Goal: Task Accomplishment & Management: Manage account settings

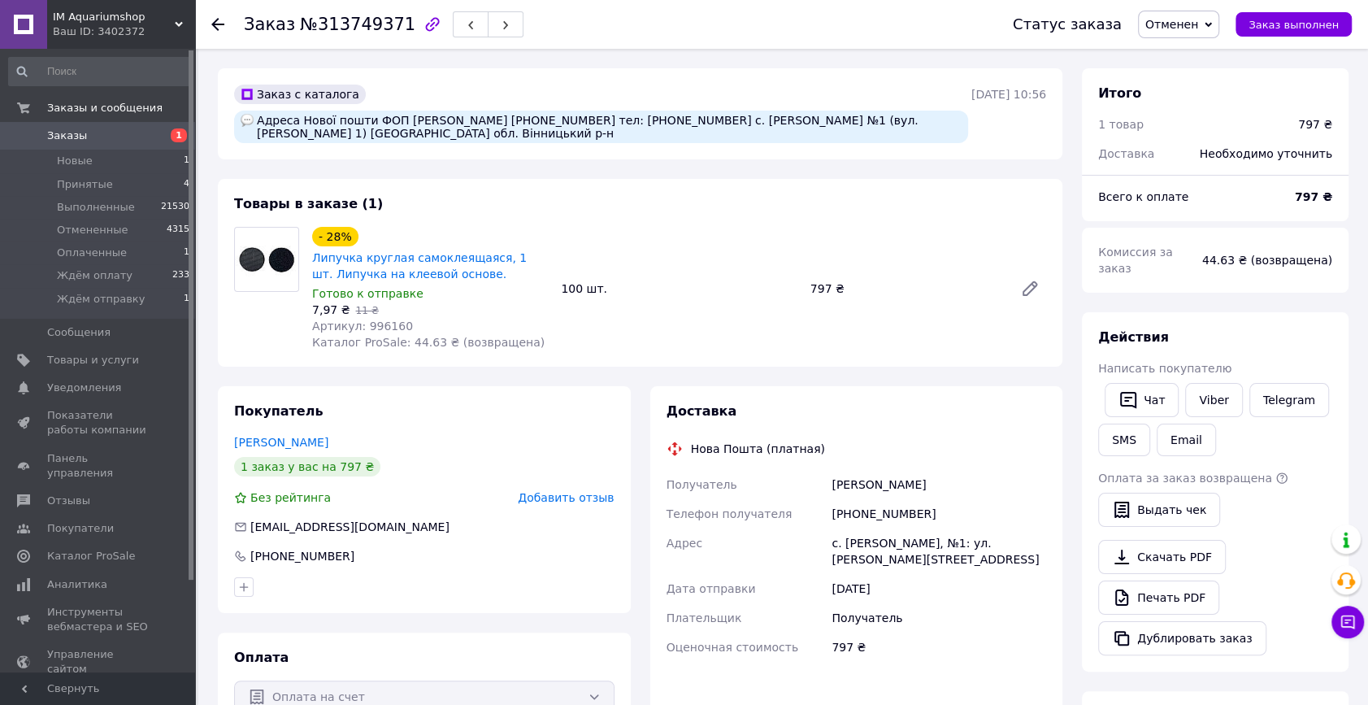
scroll to position [147, 0]
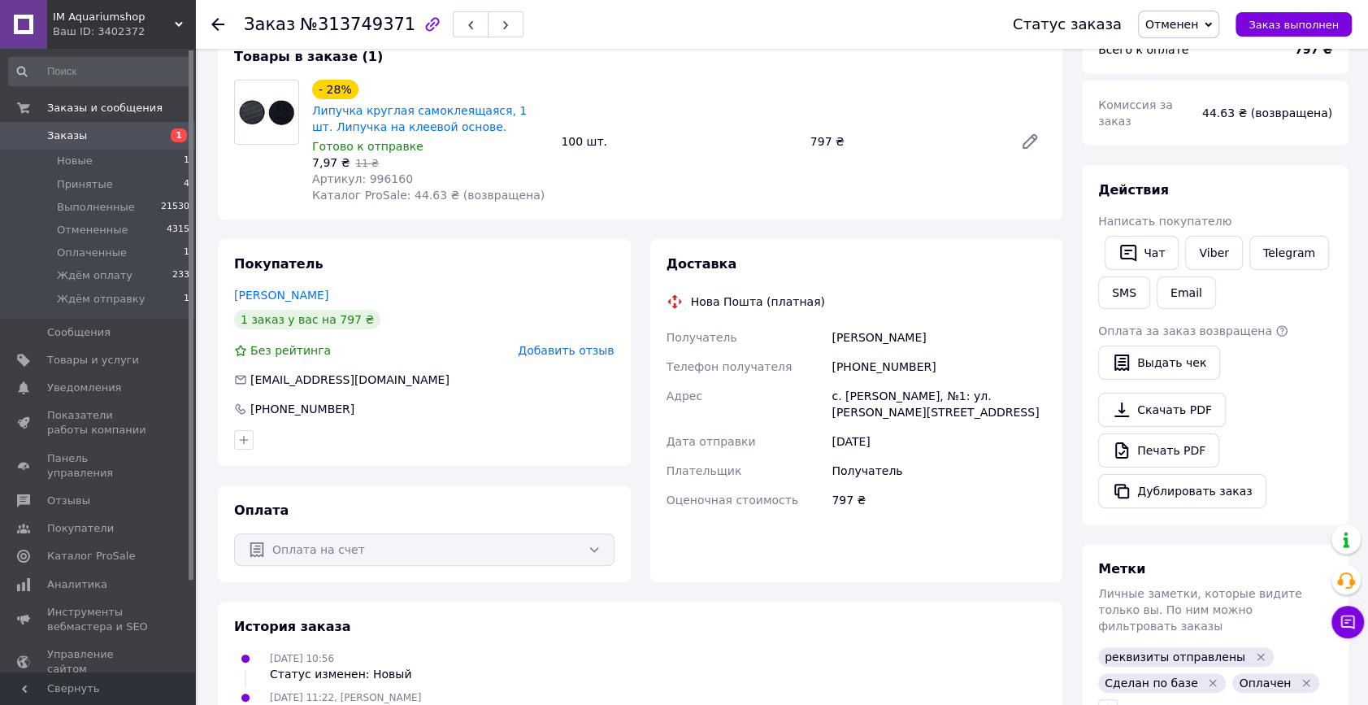
click at [376, 172] on span "Артикул: 996160" at bounding box center [362, 178] width 101 height 13
copy span "996160"
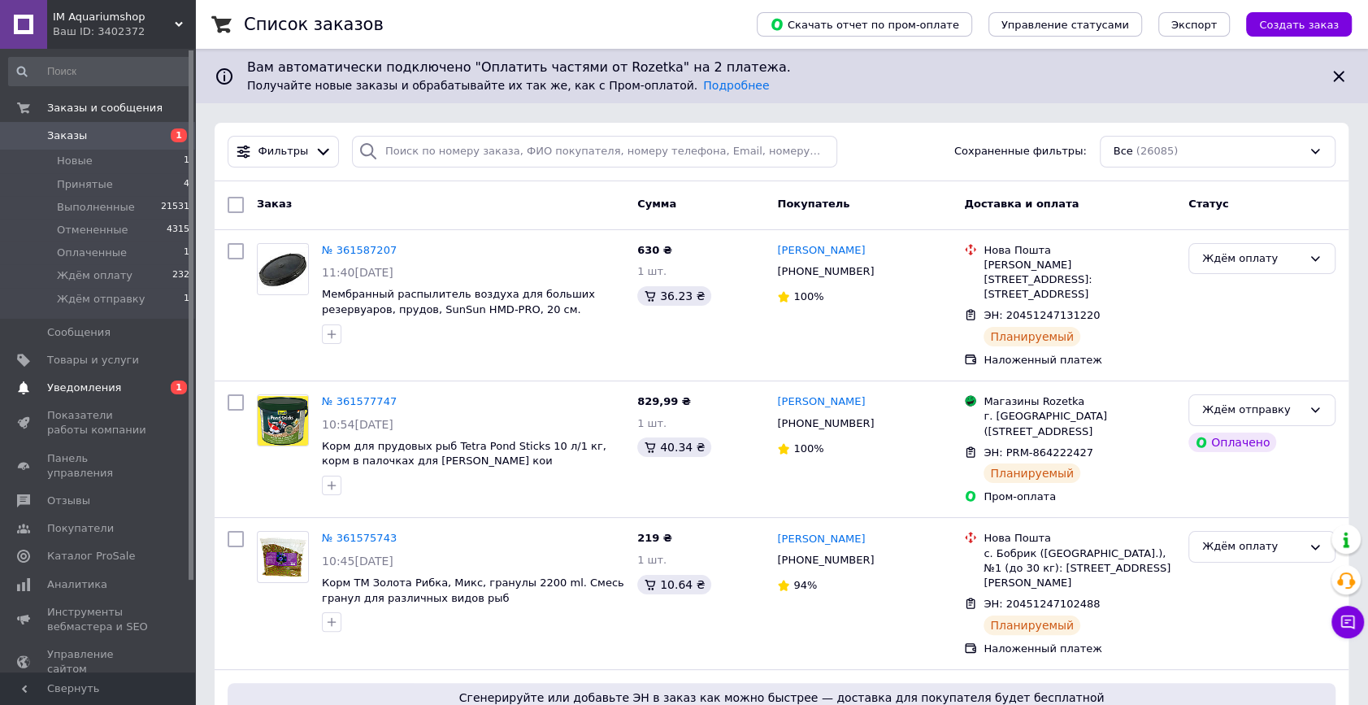
click at [106, 385] on span "Уведомления" at bounding box center [84, 387] width 74 height 15
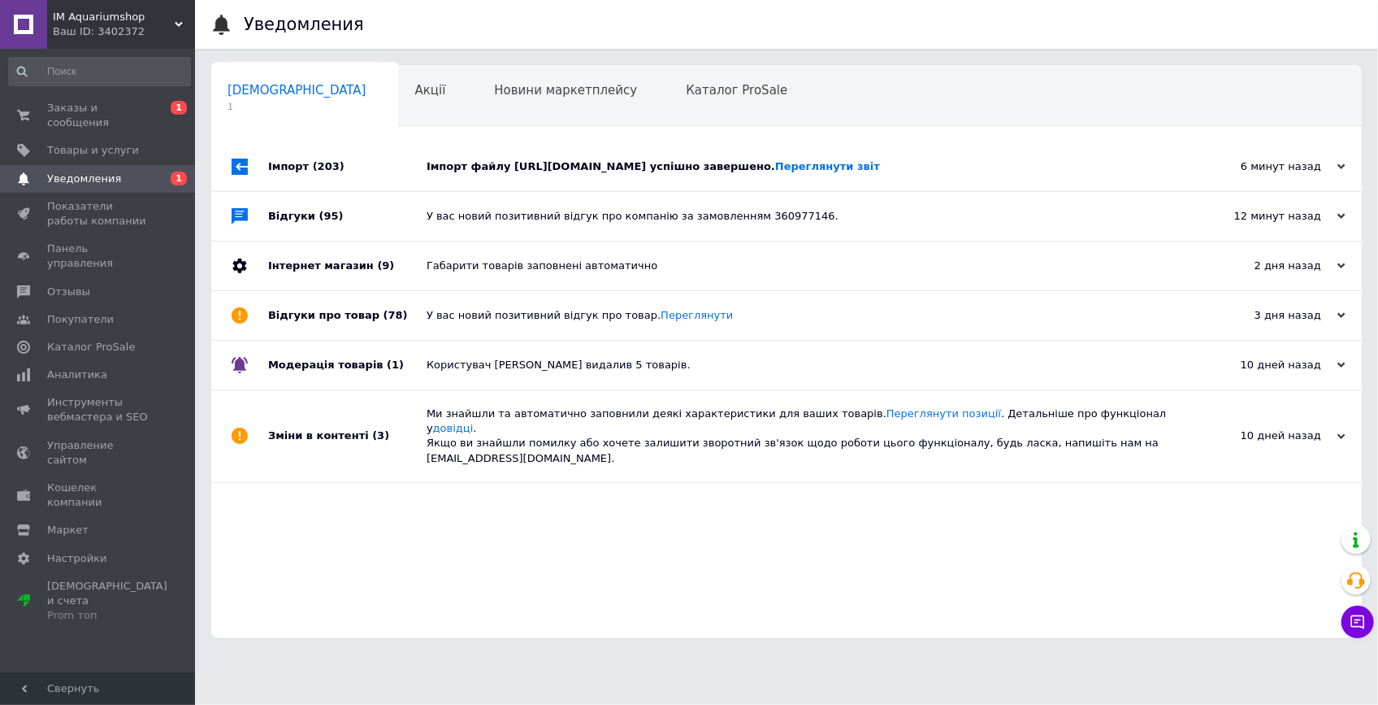
click at [545, 169] on div "Імпорт файлу https://www.arowana-im.com.ua/prom-price-12.xml успішно завершено.…" at bounding box center [805, 166] width 757 height 15
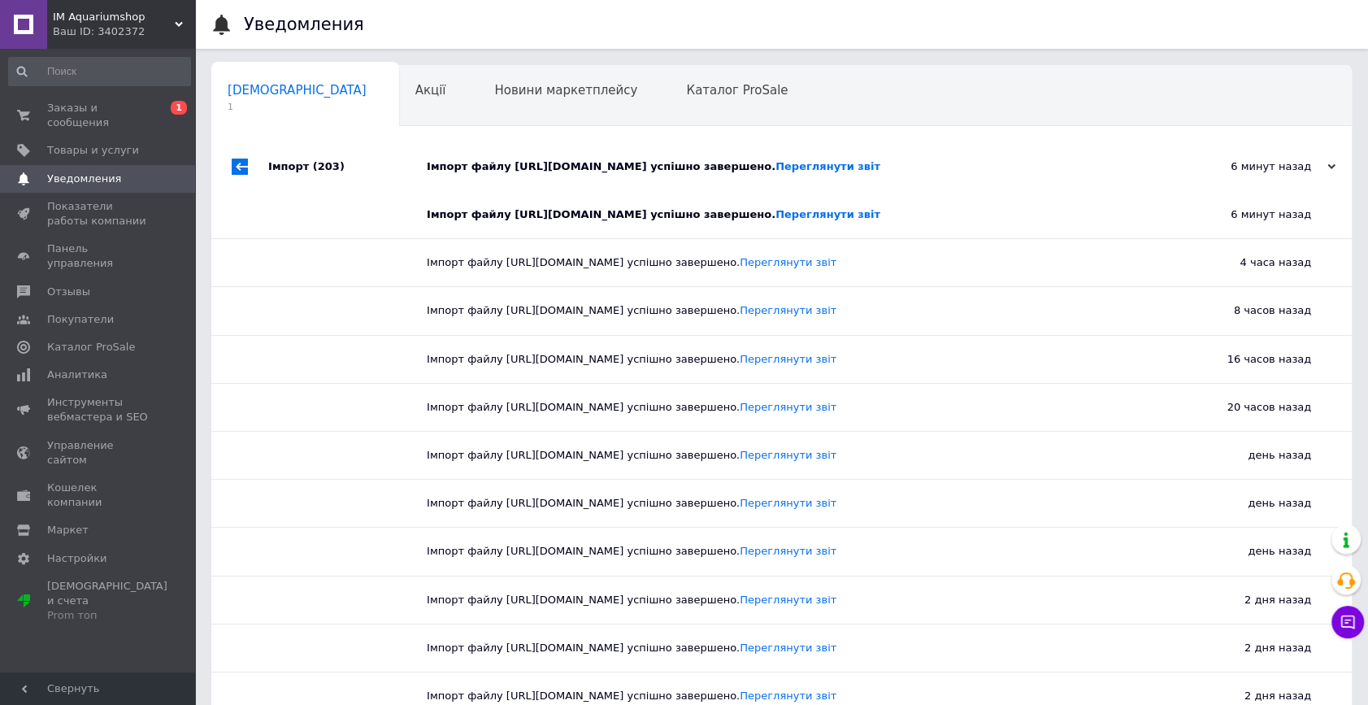
click at [539, 170] on div "Імпорт файлу https://www.arowana-im.com.ua/prom-price-12.xml успішно завершено.…" at bounding box center [800, 166] width 746 height 15
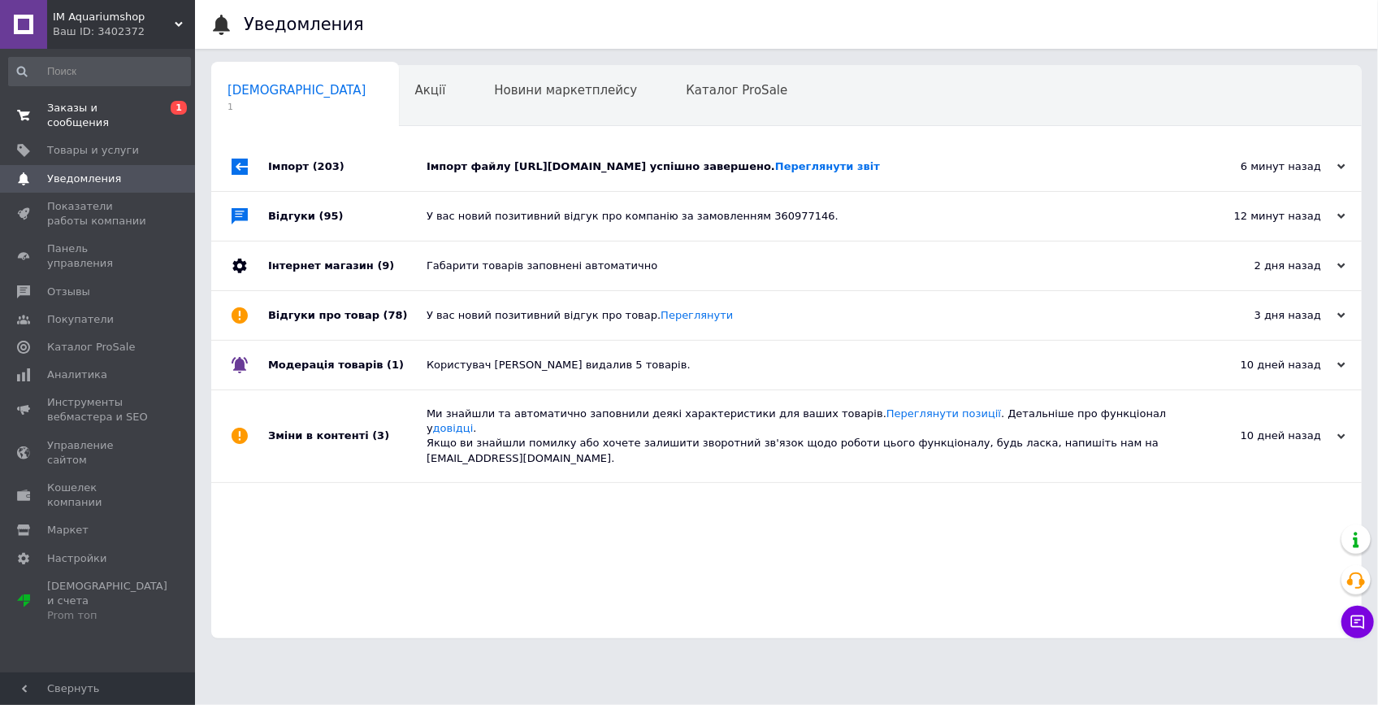
click at [138, 99] on link "Заказы и сообщения 0 1" at bounding box center [99, 115] width 199 height 42
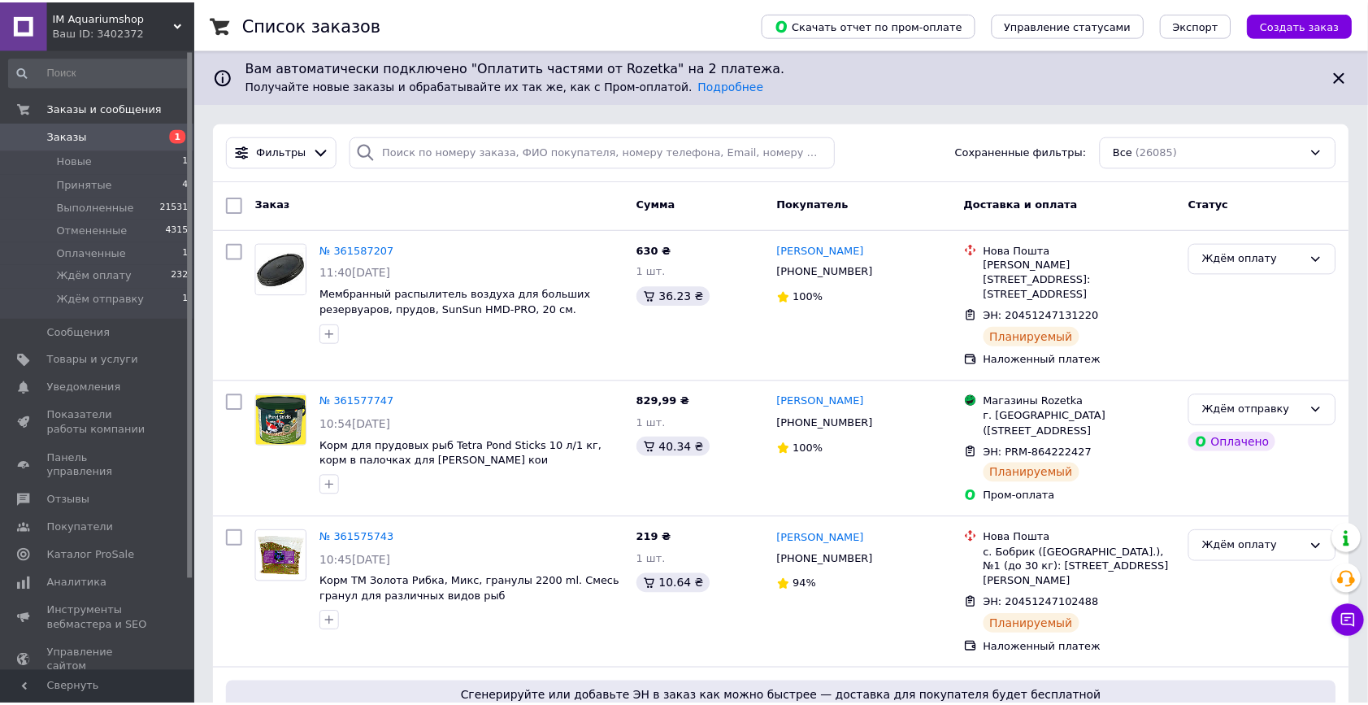
scroll to position [73, 0]
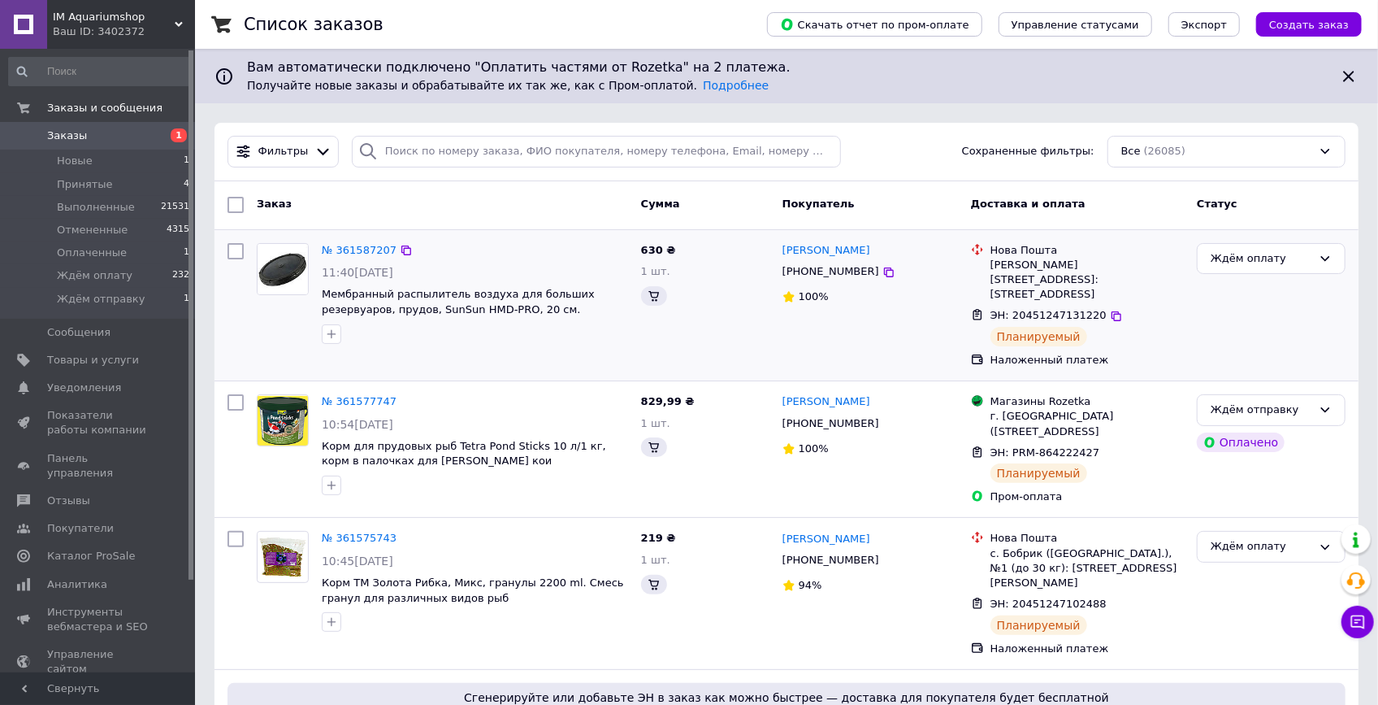
click at [432, 248] on div "№ 361587207" at bounding box center [475, 250] width 310 height 19
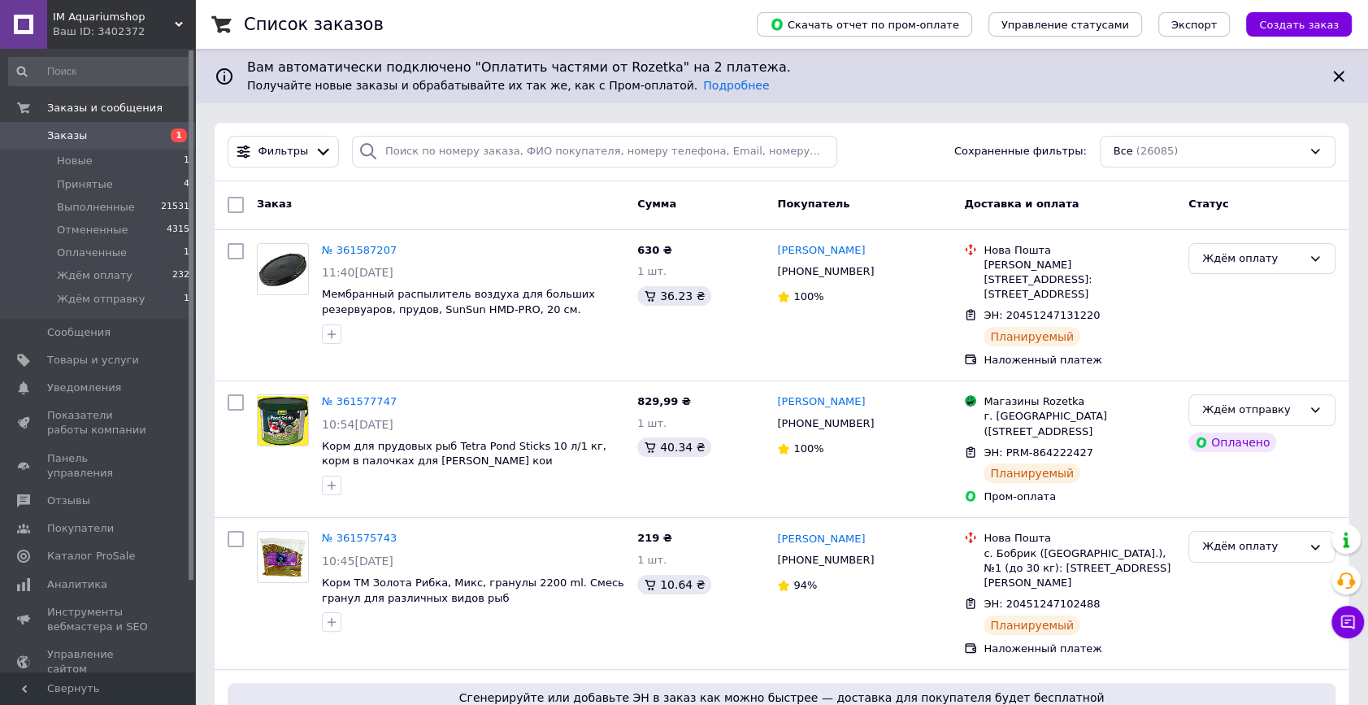
click at [466, 184] on div "Заказ Сумма Покупатель Доставка и оплата Статус" at bounding box center [782, 205] width 1134 height 49
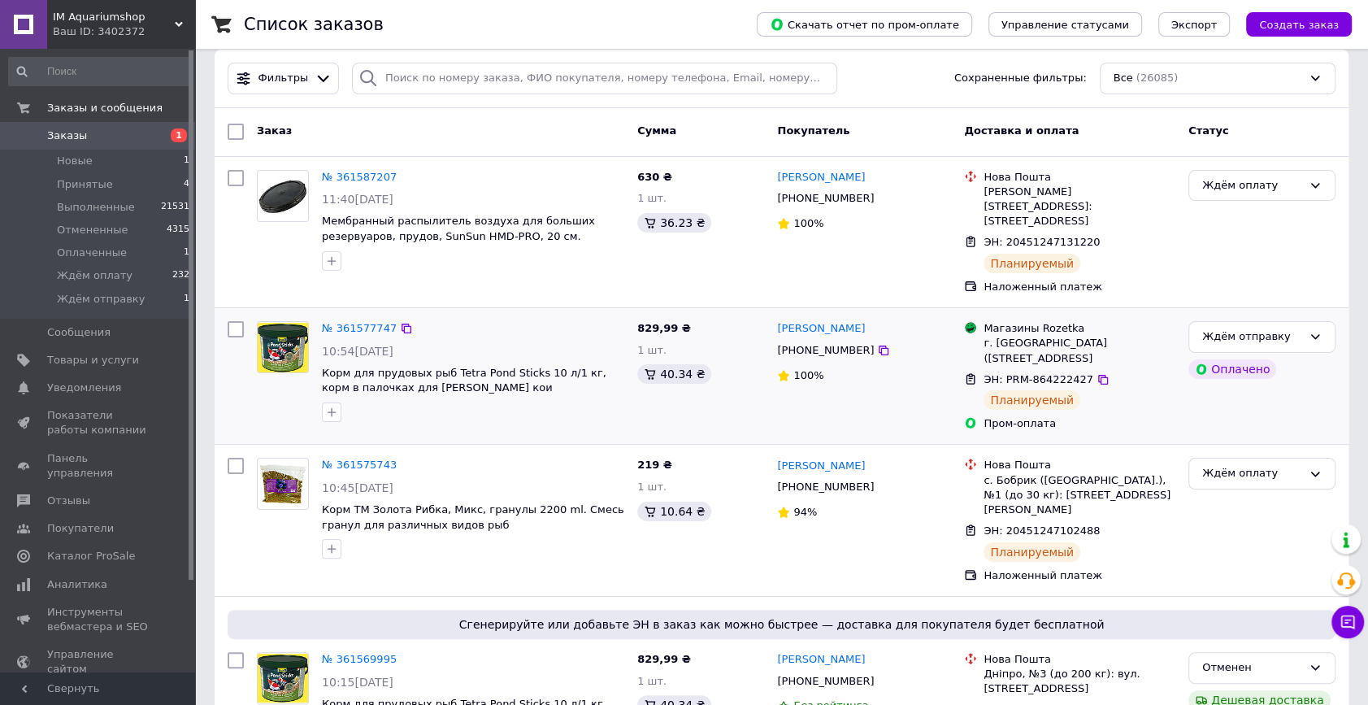
scroll to position [221, 0]
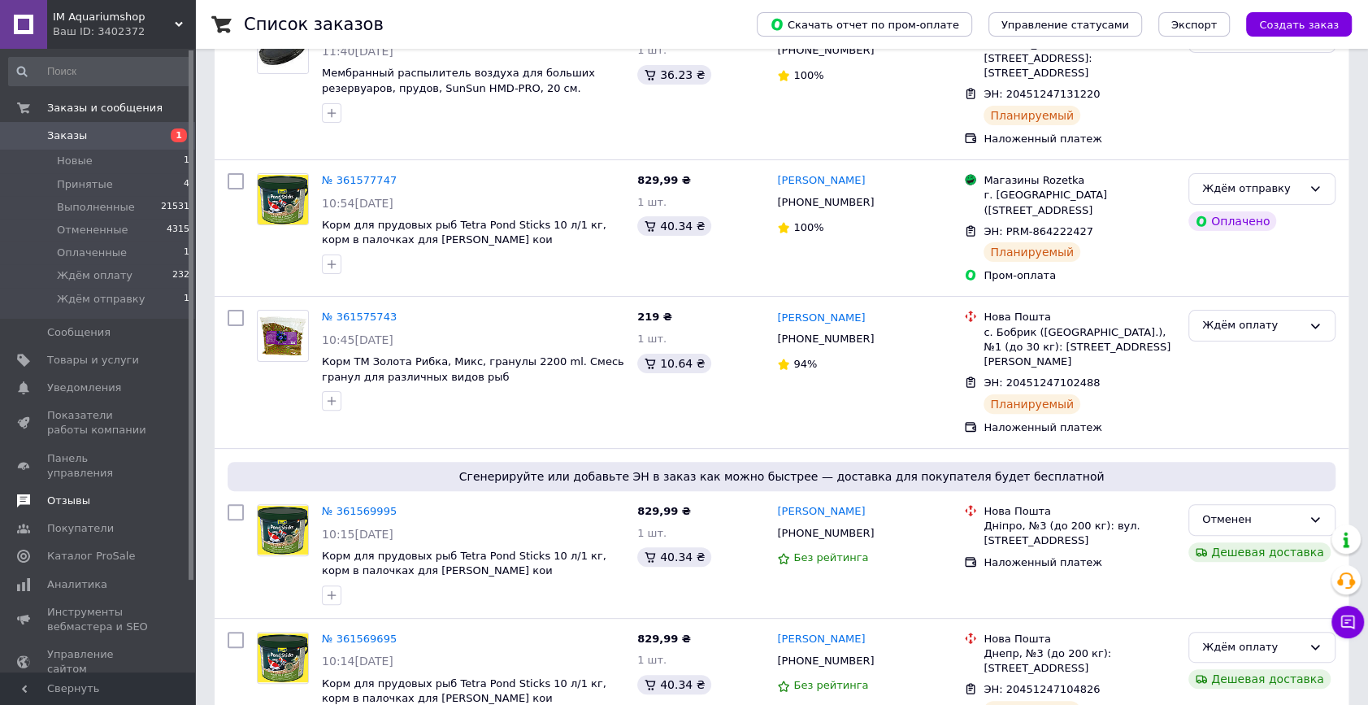
click at [83, 487] on link "Отзывы" at bounding box center [99, 501] width 199 height 28
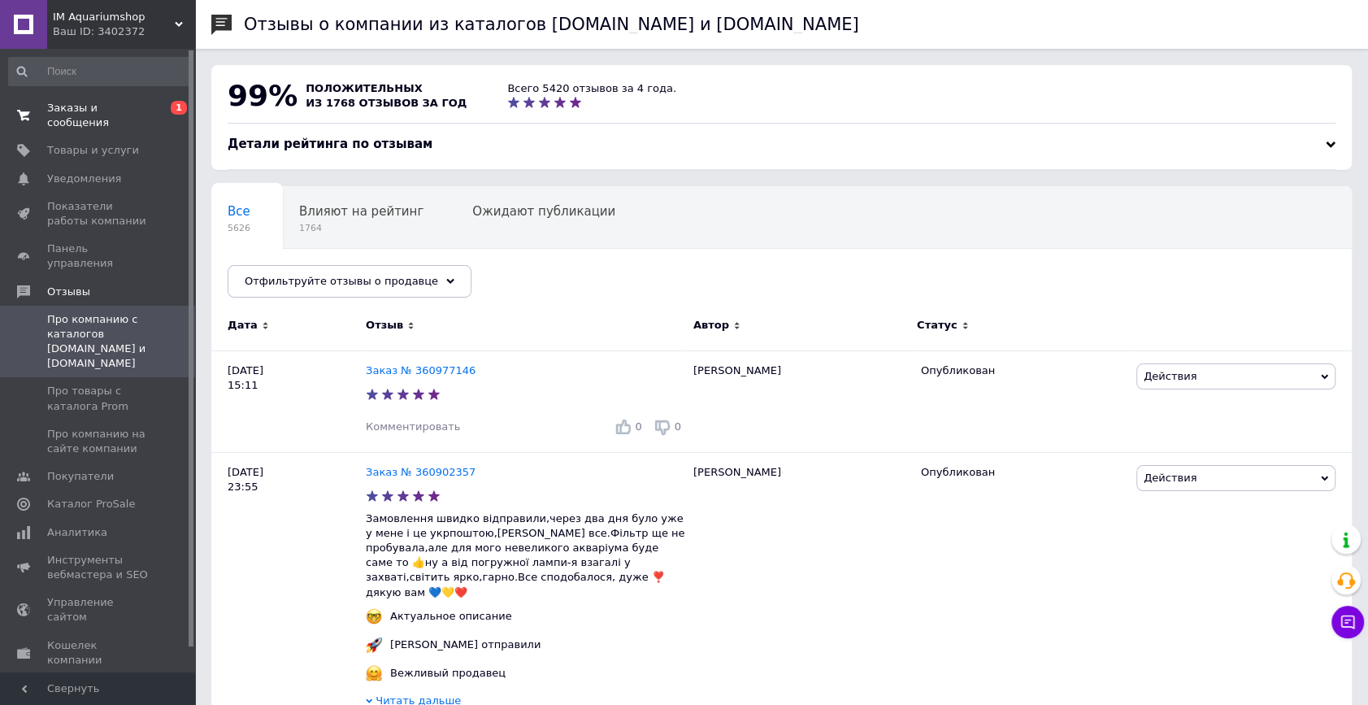
click at [112, 114] on span "Заказы и сообщения" at bounding box center [98, 115] width 103 height 29
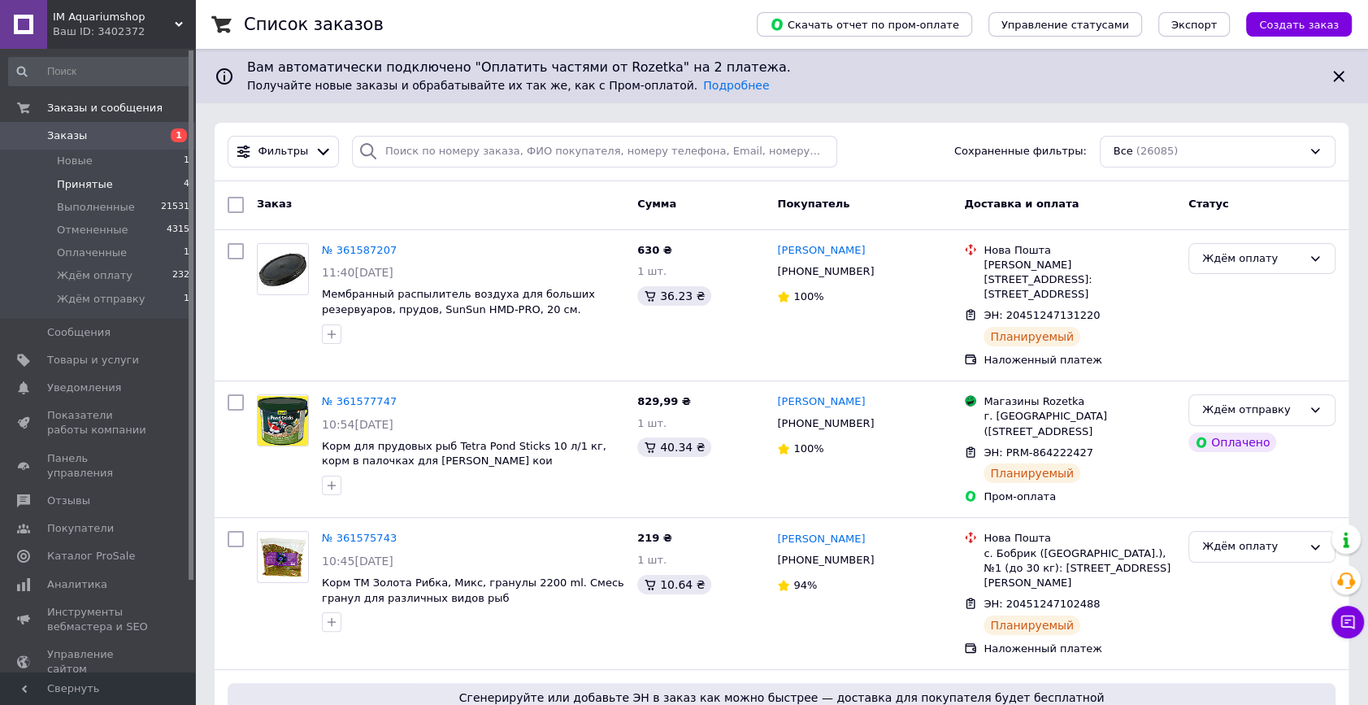
click at [100, 185] on span "Принятые" at bounding box center [85, 184] width 56 height 15
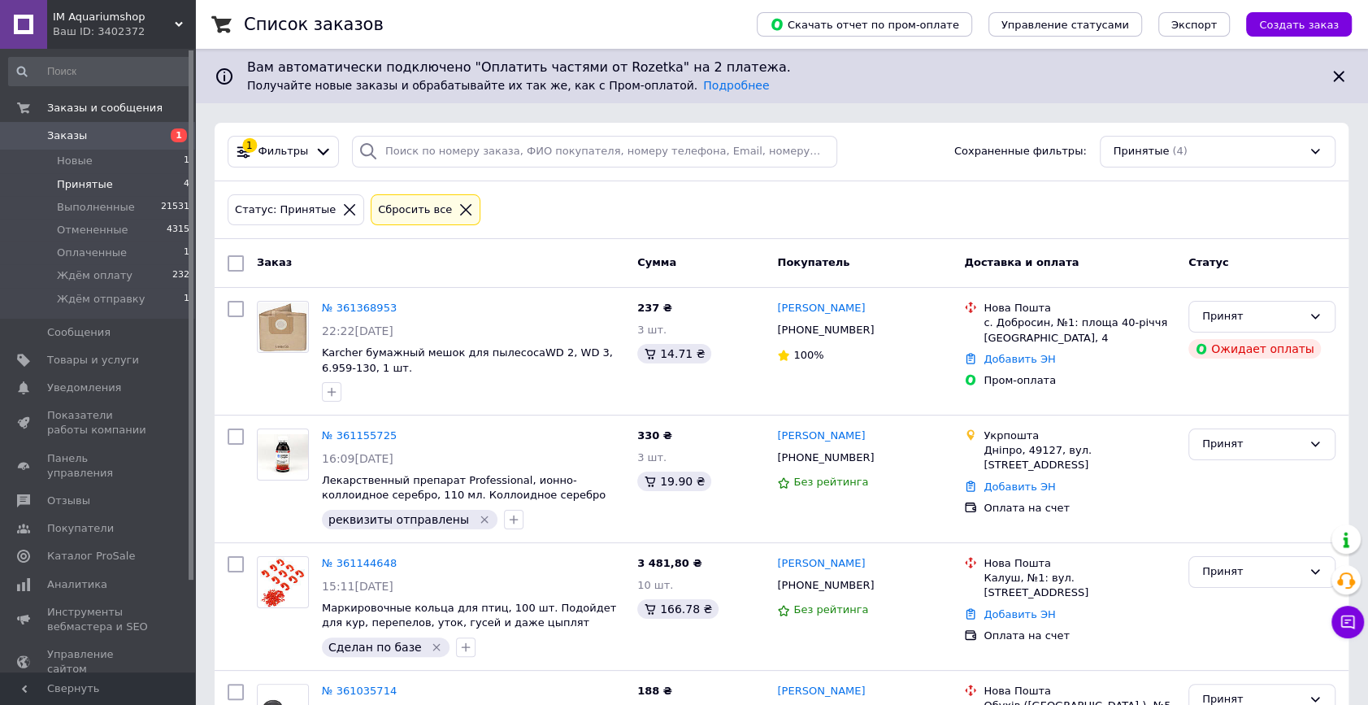
click at [519, 216] on div "Статус: Принятые Сбросить все" at bounding box center [781, 210] width 1114 height 38
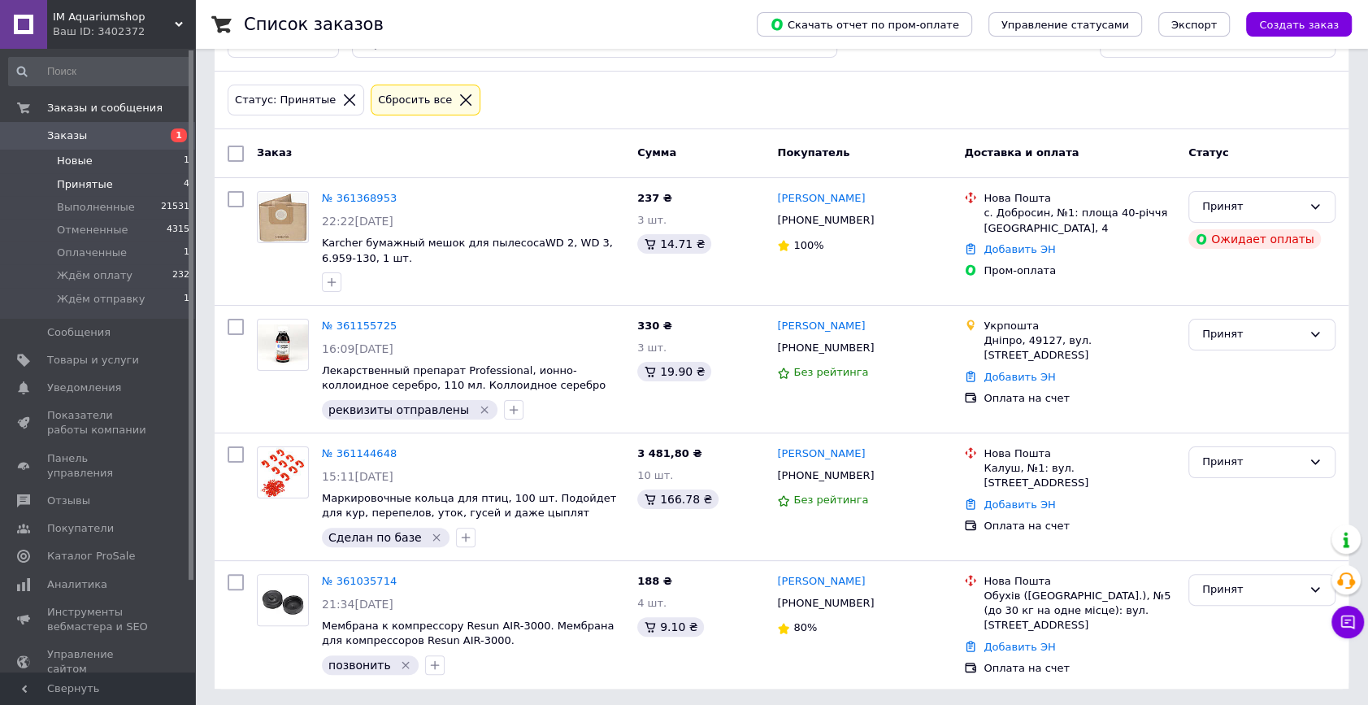
click at [131, 166] on li "Новые 1" at bounding box center [99, 161] width 199 height 23
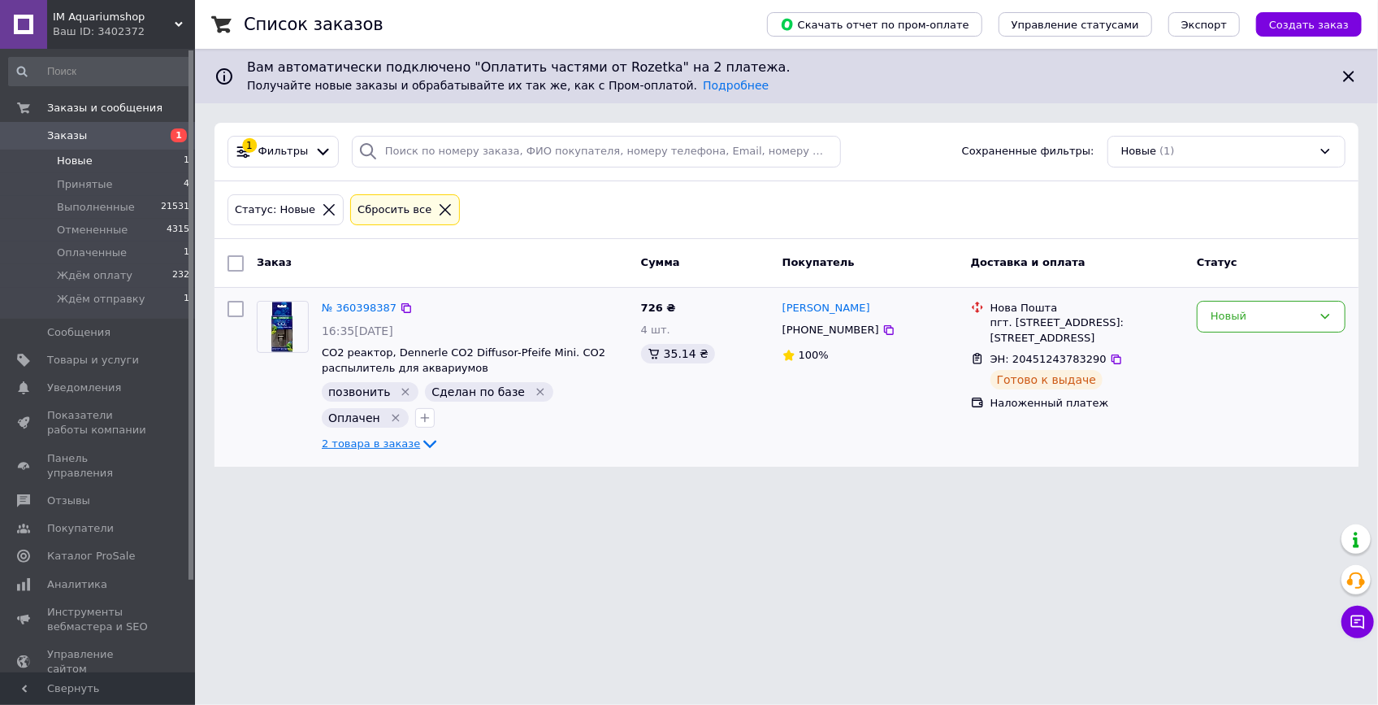
click at [384, 439] on span "2 товара в заказе" at bounding box center [371, 443] width 98 height 12
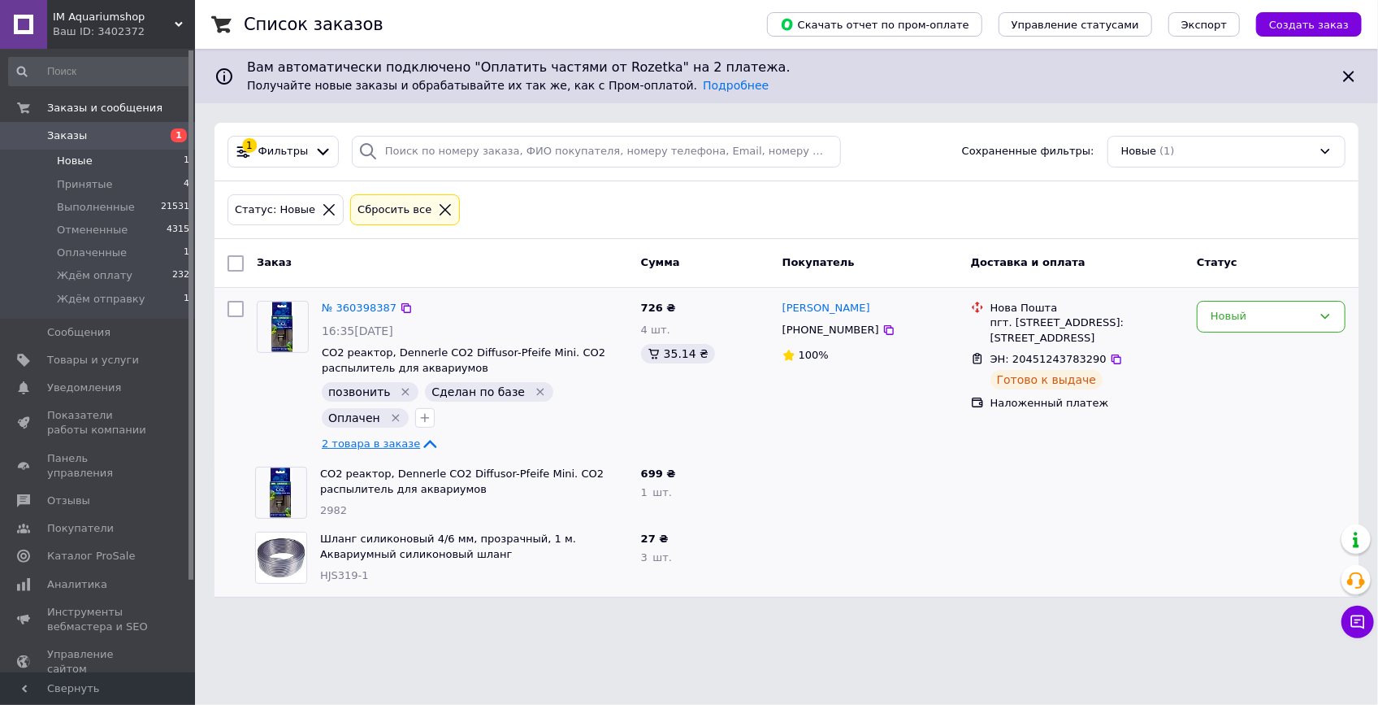
click at [384, 439] on span "2 товара в заказе" at bounding box center [371, 443] width 98 height 12
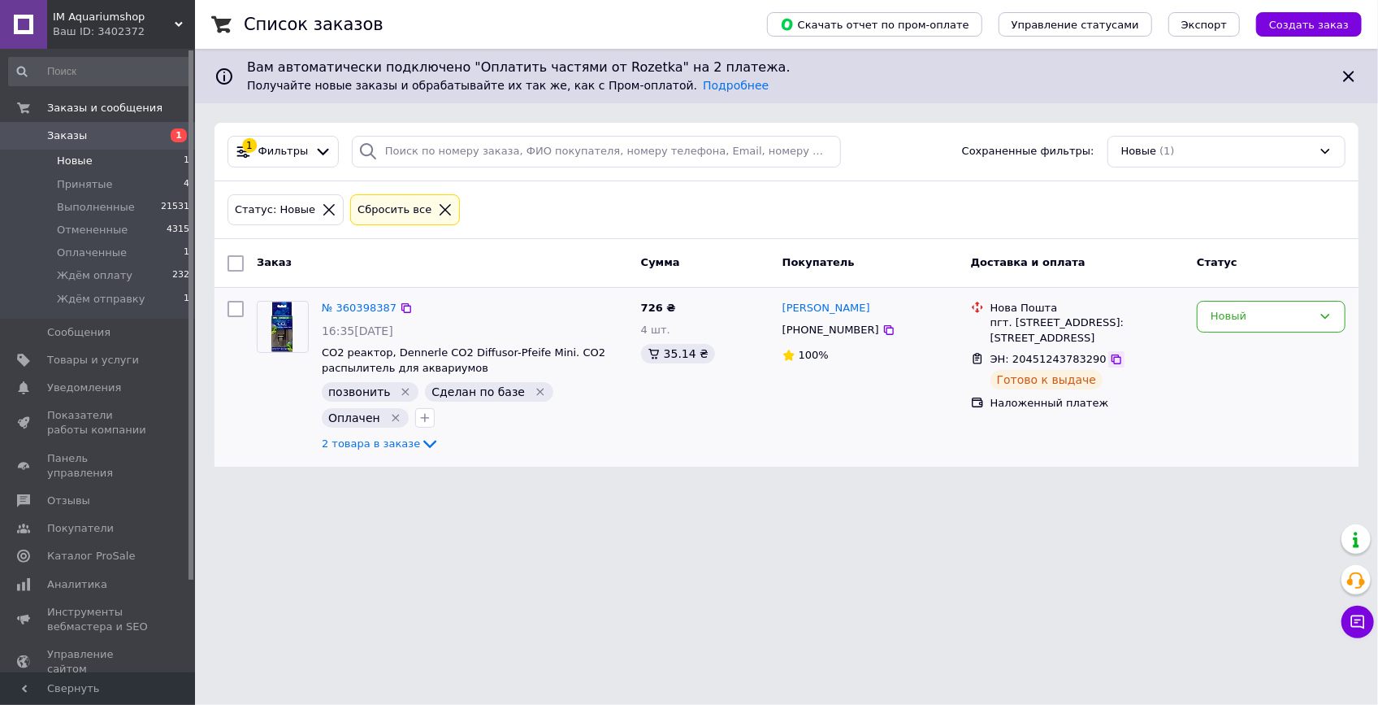
click at [1112, 354] on icon at bounding box center [1117, 359] width 10 height 10
click at [133, 153] on li "Новые 1" at bounding box center [99, 161] width 199 height 23
click at [137, 252] on li "Оплаченные 1" at bounding box center [99, 252] width 199 height 23
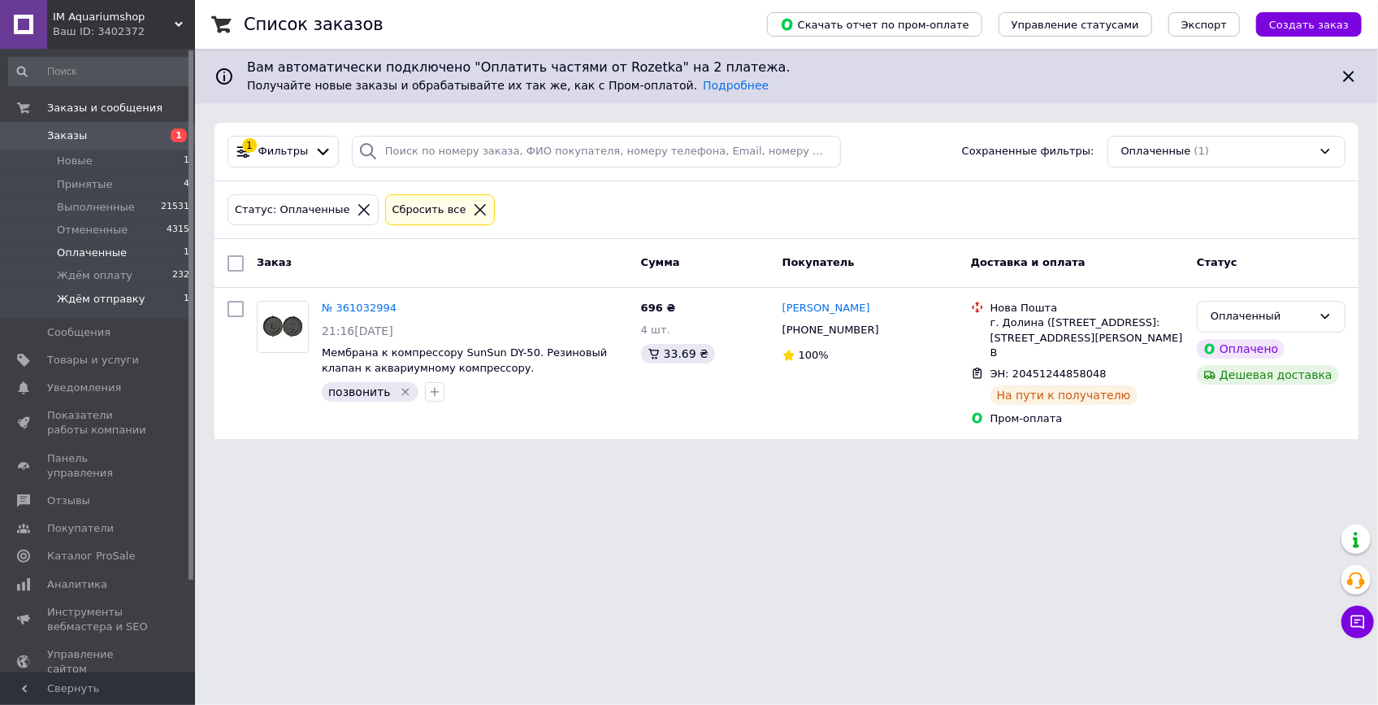
click at [147, 298] on li "Ждём отправку 1" at bounding box center [99, 303] width 199 height 31
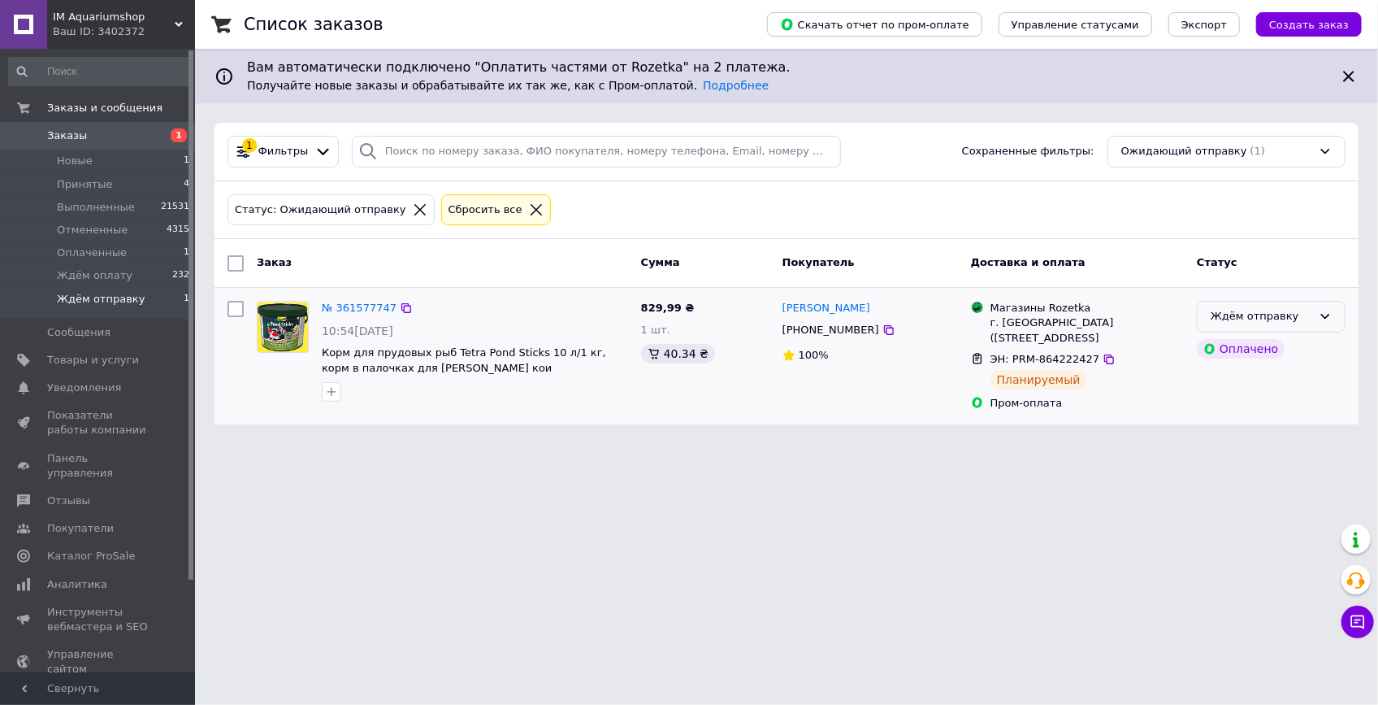
click at [1300, 317] on div "Ждём отправку" at bounding box center [1262, 316] width 102 height 17
click at [1265, 454] on li "Ждём оплату" at bounding box center [1271, 456] width 147 height 30
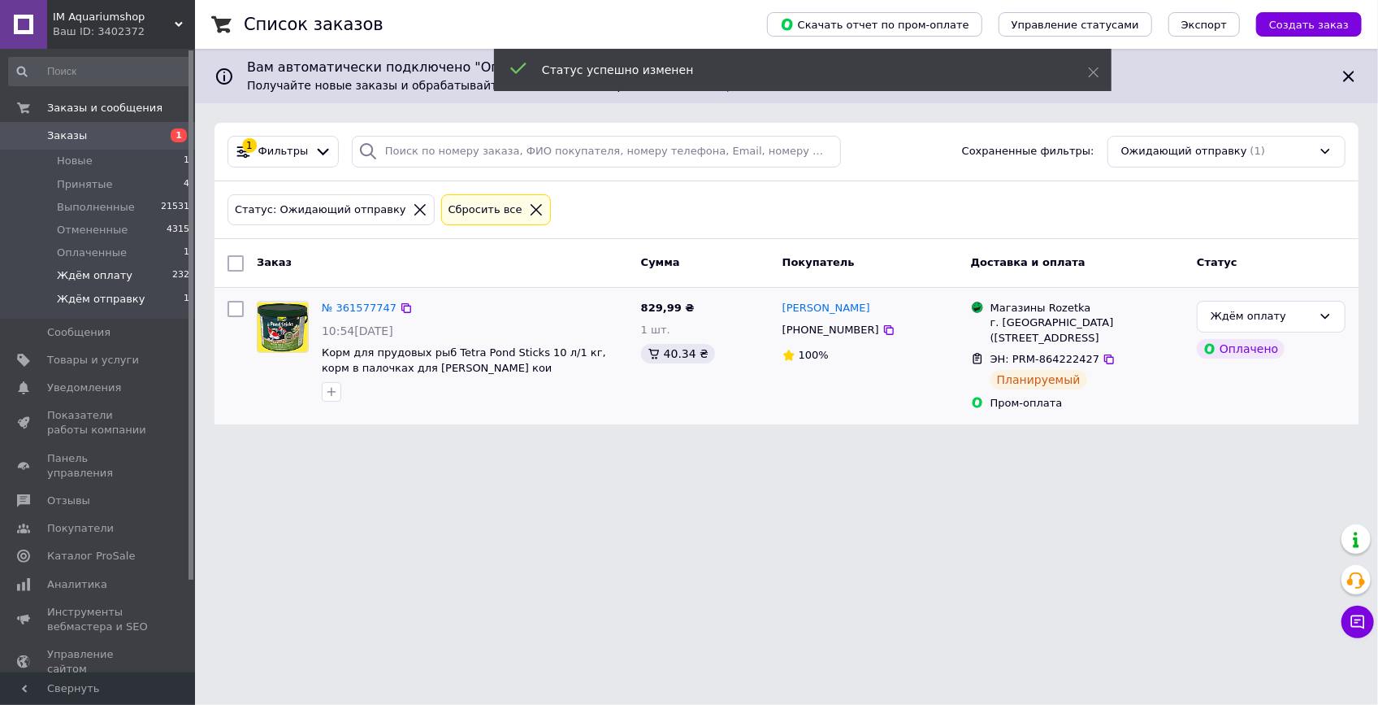
click at [154, 274] on li "Ждём оплату 232" at bounding box center [99, 275] width 199 height 23
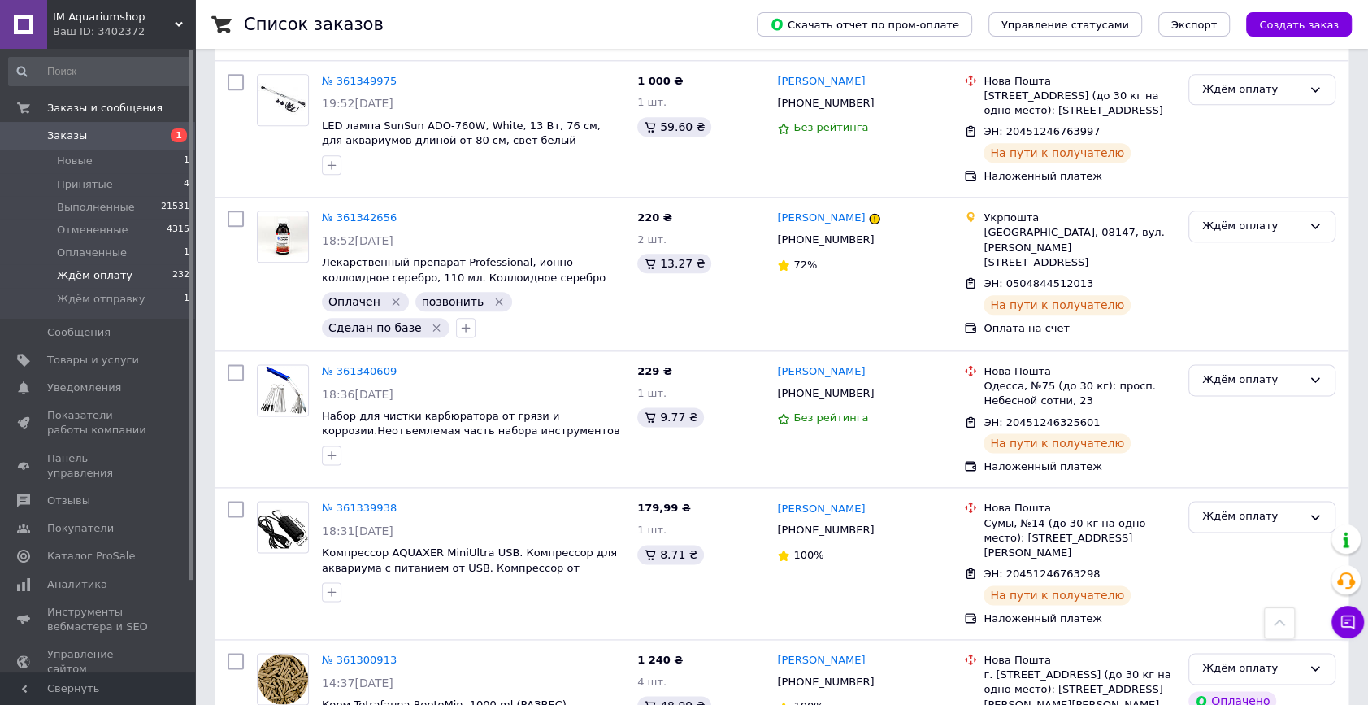
scroll to position [14475, 0]
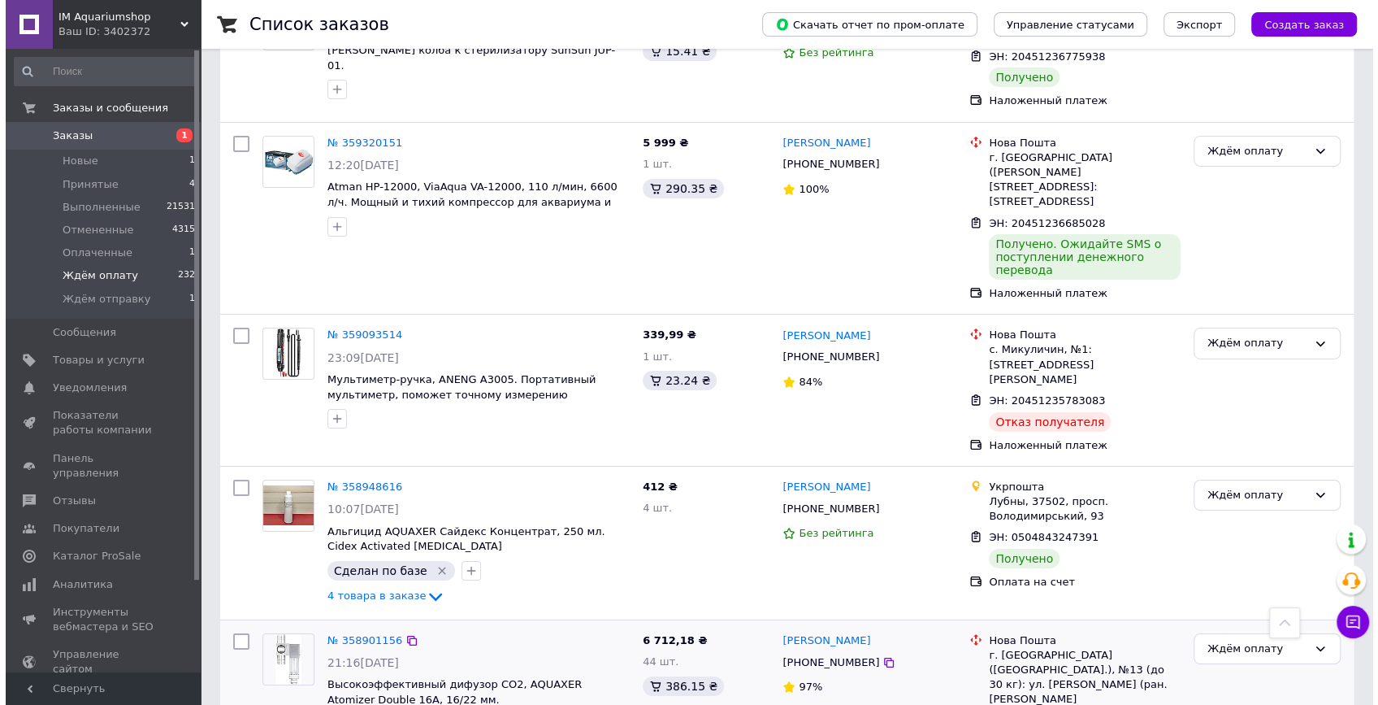
scroll to position [4462, 0]
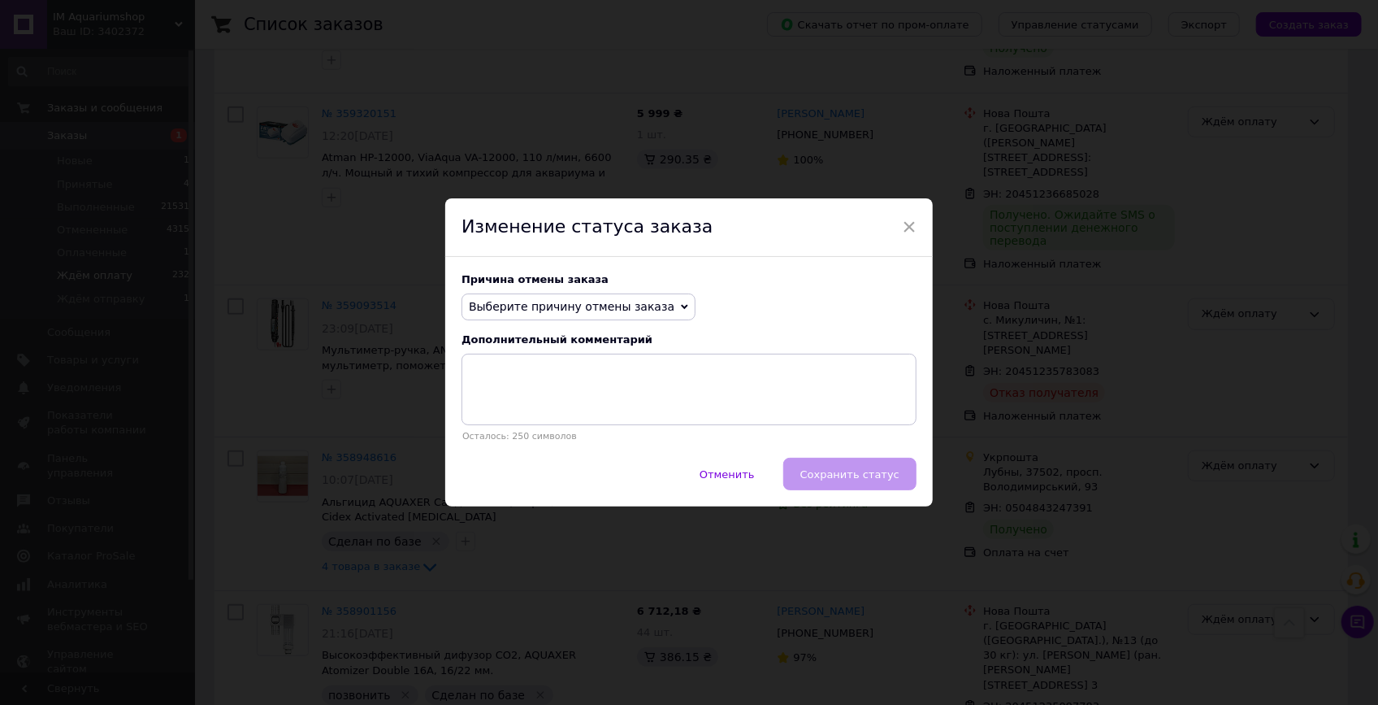
click at [569, 308] on span "Выберите причину отмены заказа" at bounding box center [572, 306] width 206 height 13
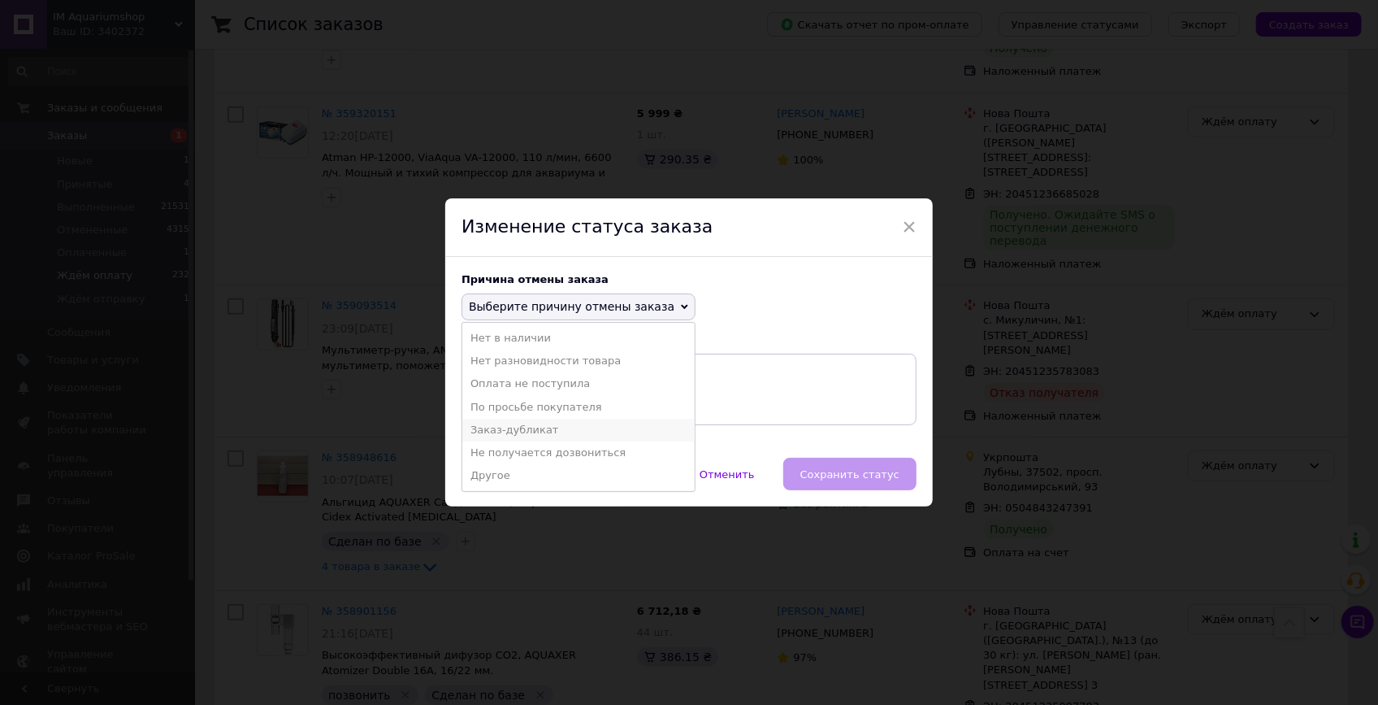
click at [524, 434] on li "Заказ-дубликат" at bounding box center [578, 430] width 232 height 23
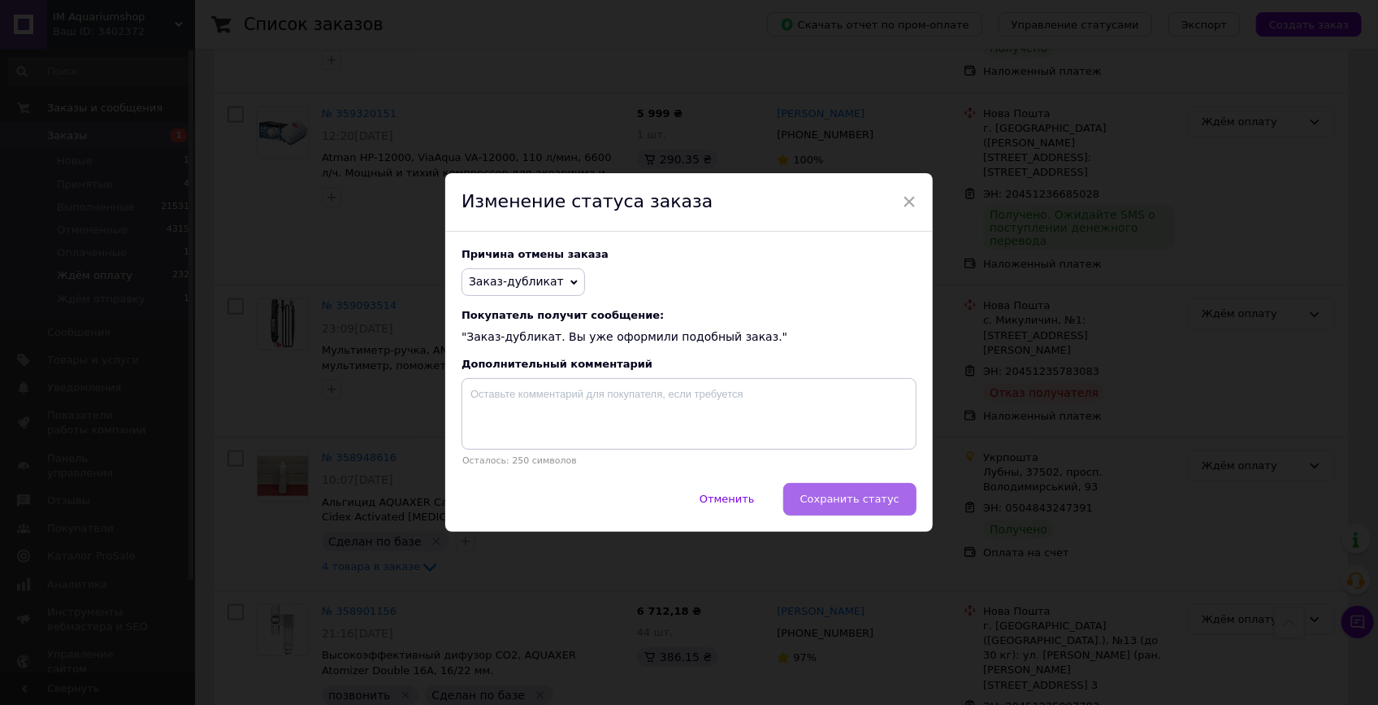
click at [853, 501] on span "Сохранить статус" at bounding box center [850, 499] width 99 height 12
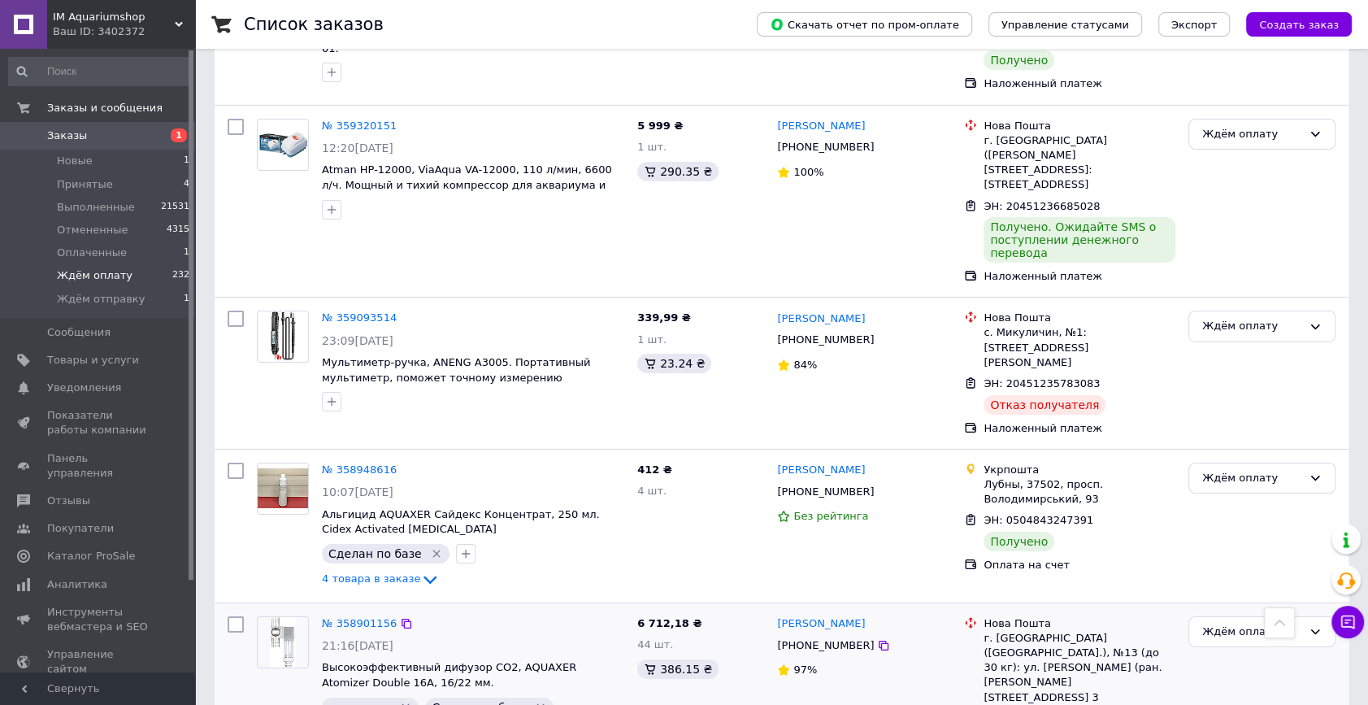
scroll to position [4376, 0]
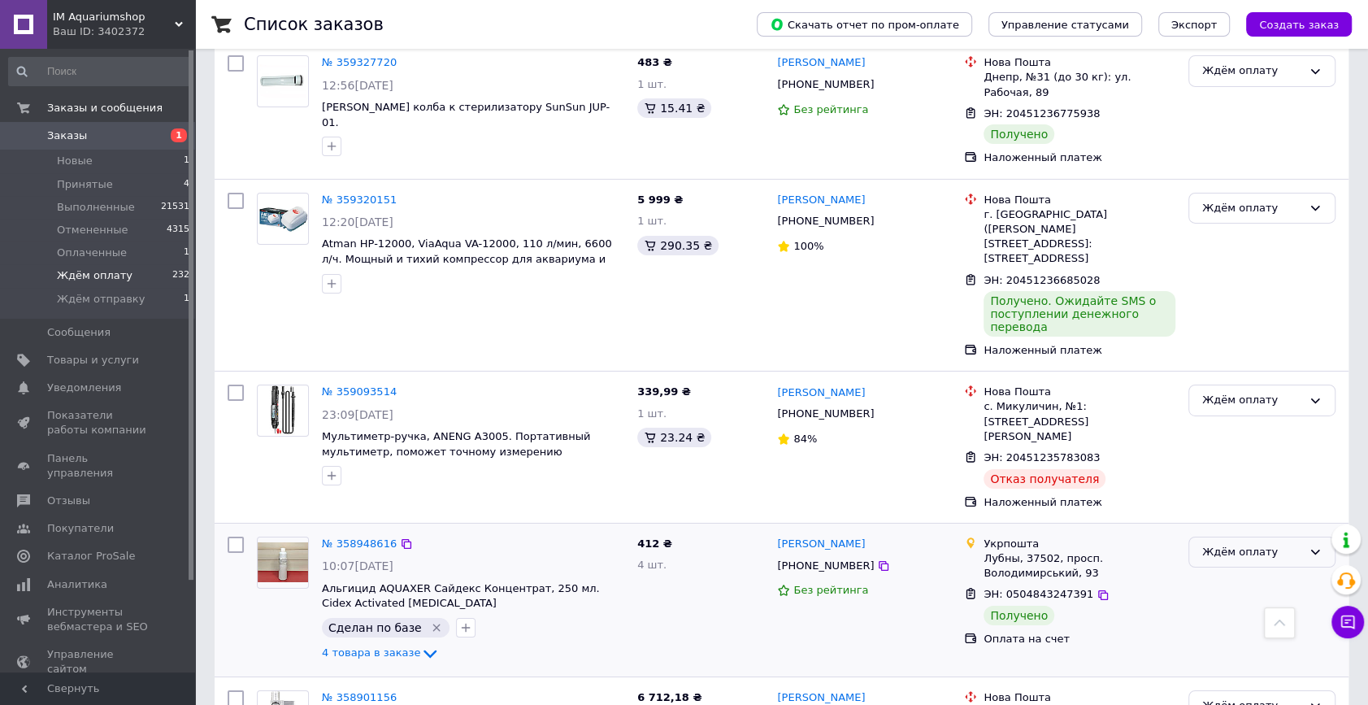
click at [1265, 544] on div "Ждём оплату" at bounding box center [1252, 552] width 100 height 17
click at [1230, 601] on li "Выполнен" at bounding box center [1261, 616] width 145 height 30
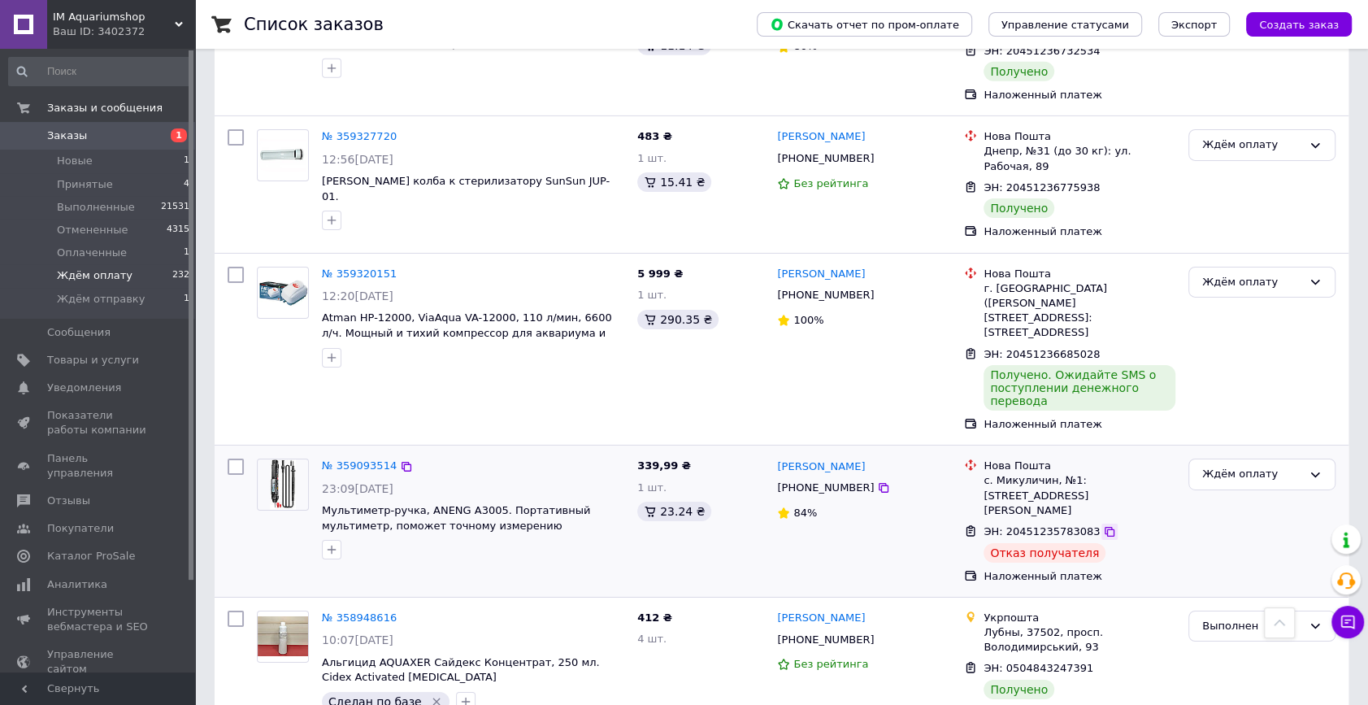
click at [1105, 527] on icon at bounding box center [1110, 532] width 10 height 10
click at [1254, 466] on div "Ждём оплату" at bounding box center [1252, 474] width 100 height 17
click at [1234, 523] on li "Выполнен" at bounding box center [1261, 538] width 145 height 30
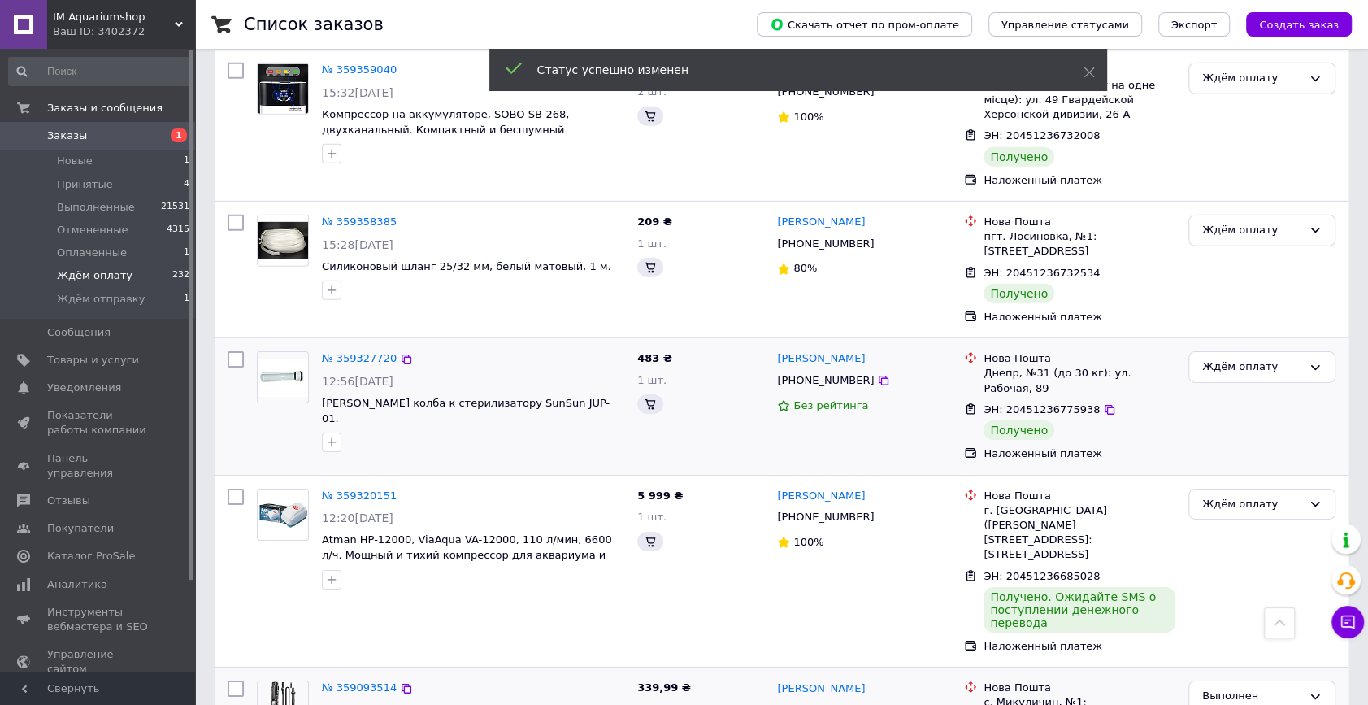
scroll to position [3933, 0]
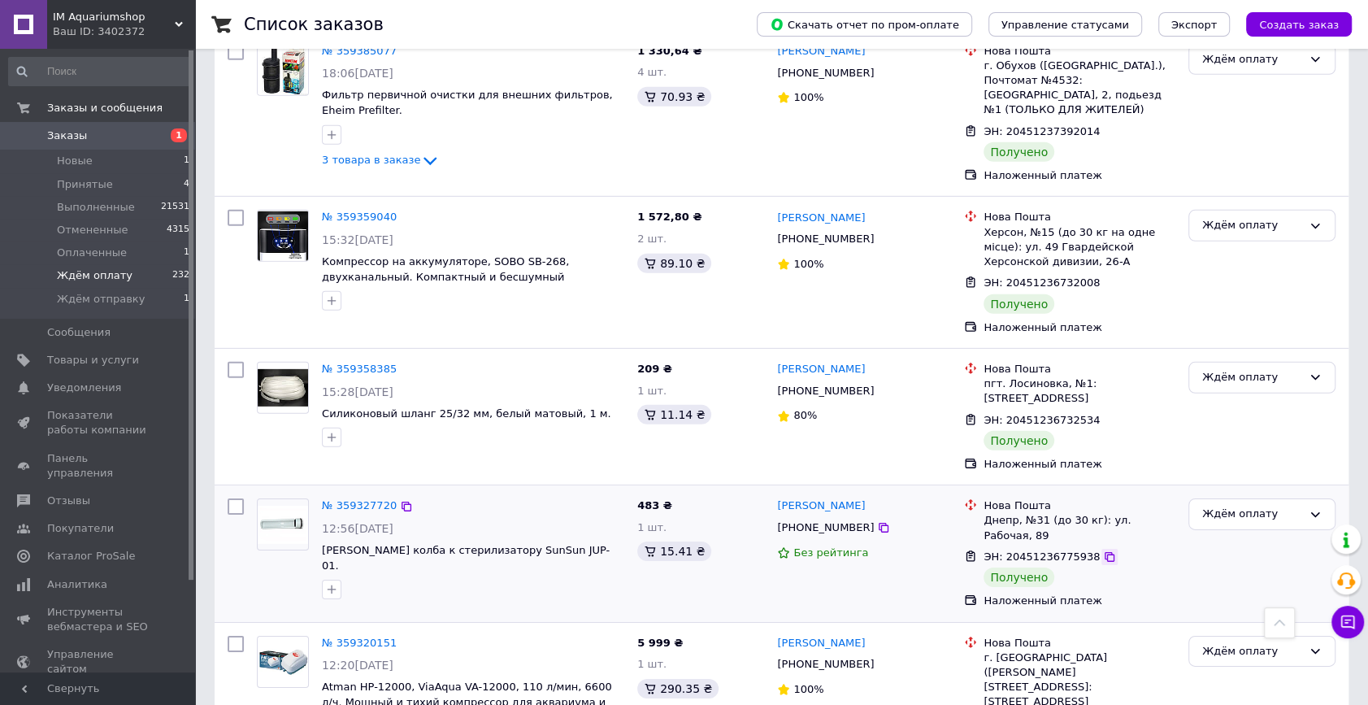
click at [1105, 552] on icon at bounding box center [1110, 557] width 10 height 10
click at [241, 498] on input "checkbox" at bounding box center [236, 506] width 16 height 16
checkbox input "true"
click at [1103, 414] on icon at bounding box center [1109, 420] width 13 height 13
checkbox input "true"
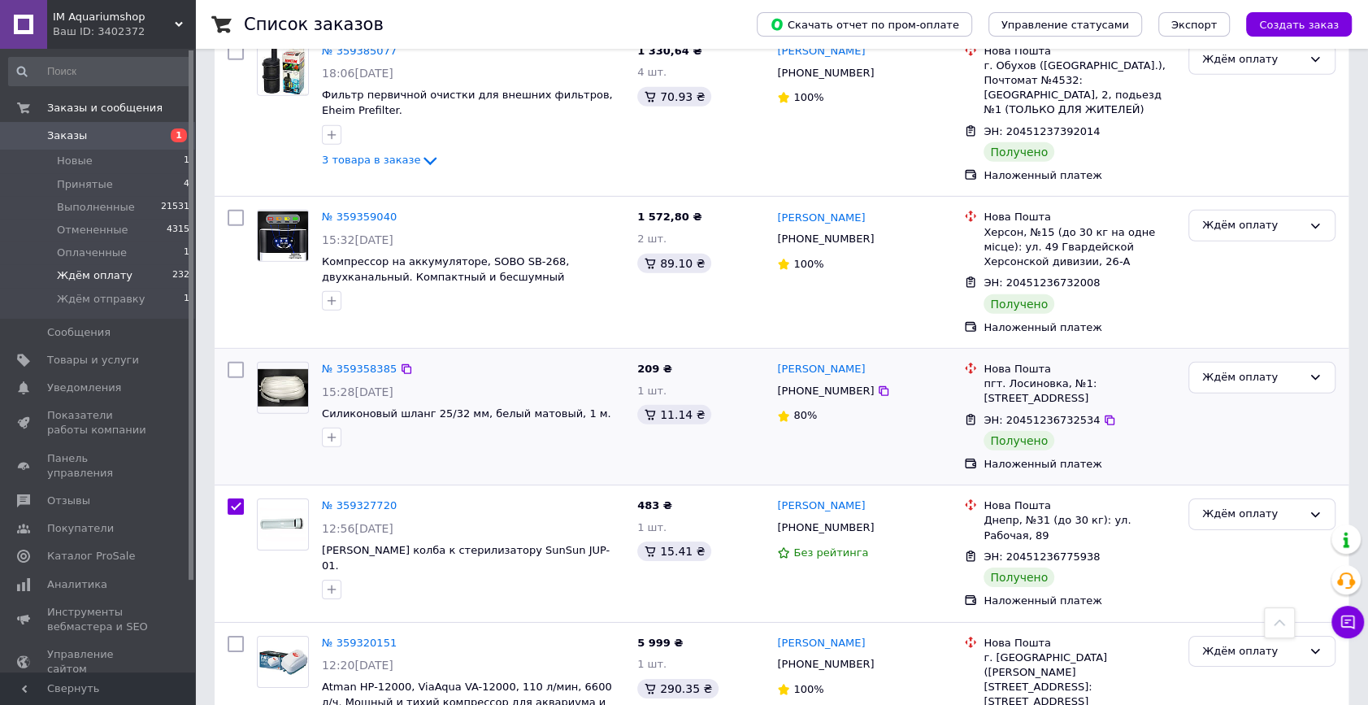
click at [238, 362] on input "checkbox" at bounding box center [236, 370] width 16 height 16
checkbox input "true"
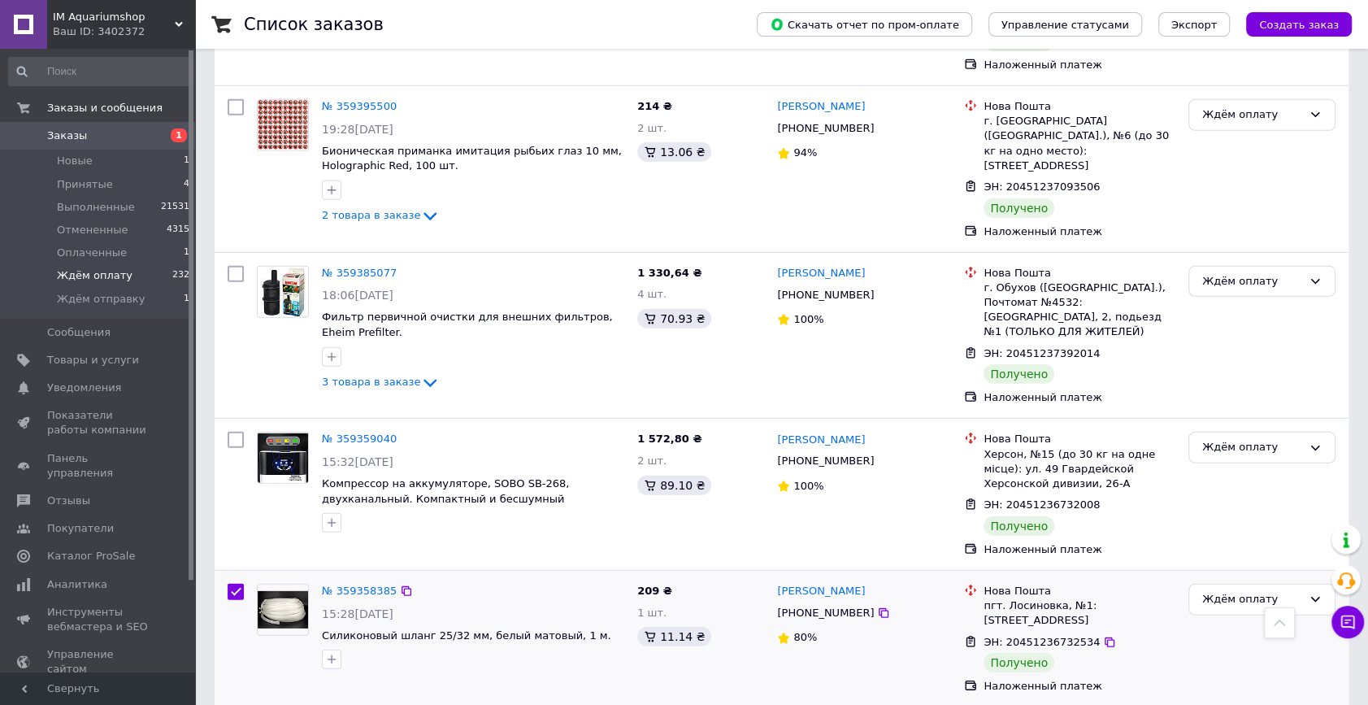
scroll to position [3637, 0]
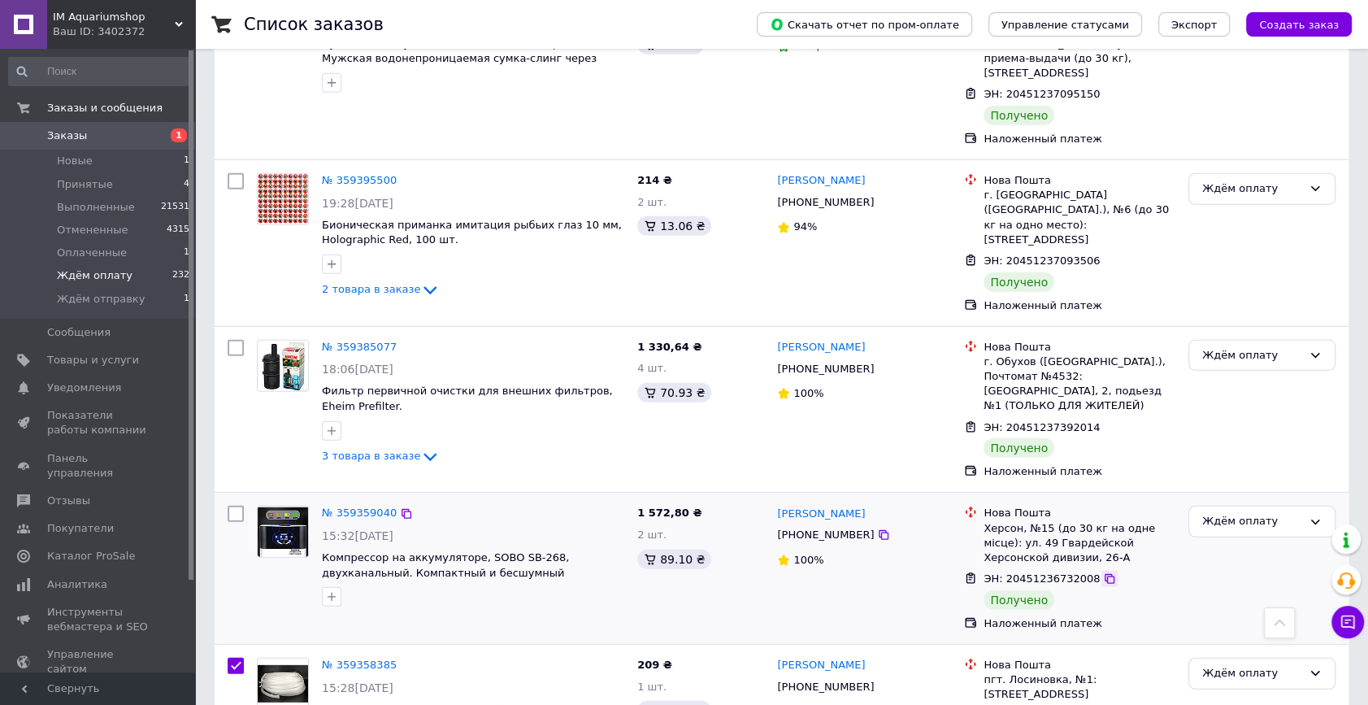
click at [1103, 572] on icon at bounding box center [1109, 578] width 13 height 13
checkbox input "true"
click at [234, 506] on input "checkbox" at bounding box center [236, 514] width 16 height 16
checkbox input "true"
click at [1105, 423] on icon at bounding box center [1110, 428] width 10 height 10
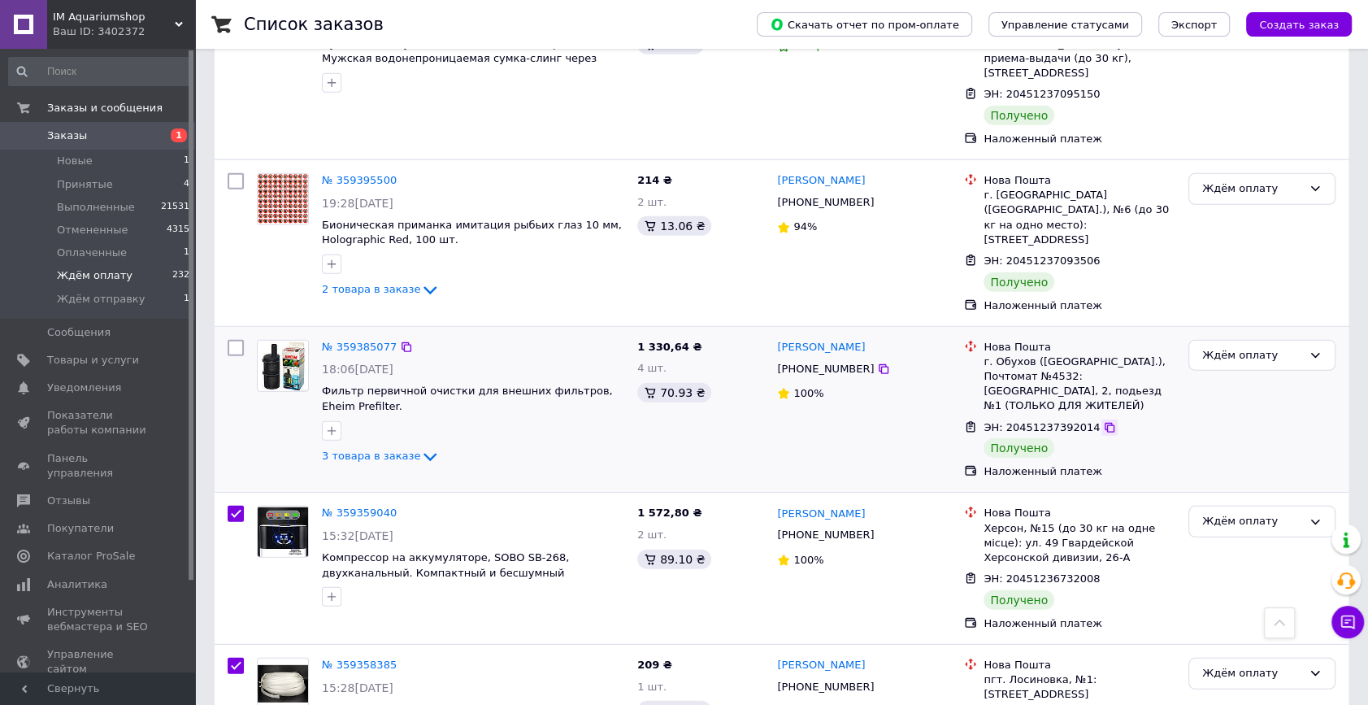
checkbox input "true"
click at [236, 340] on input "checkbox" at bounding box center [236, 348] width 16 height 16
checkbox input "true"
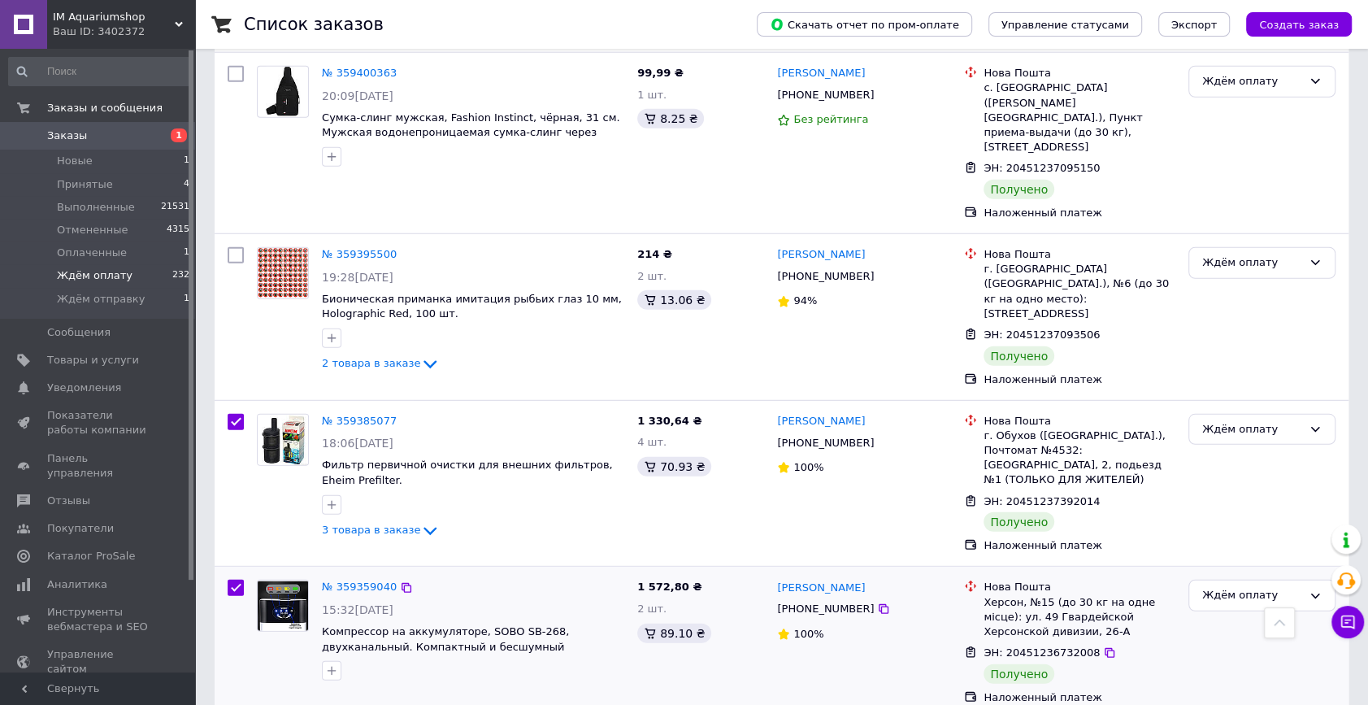
scroll to position [3341, 0]
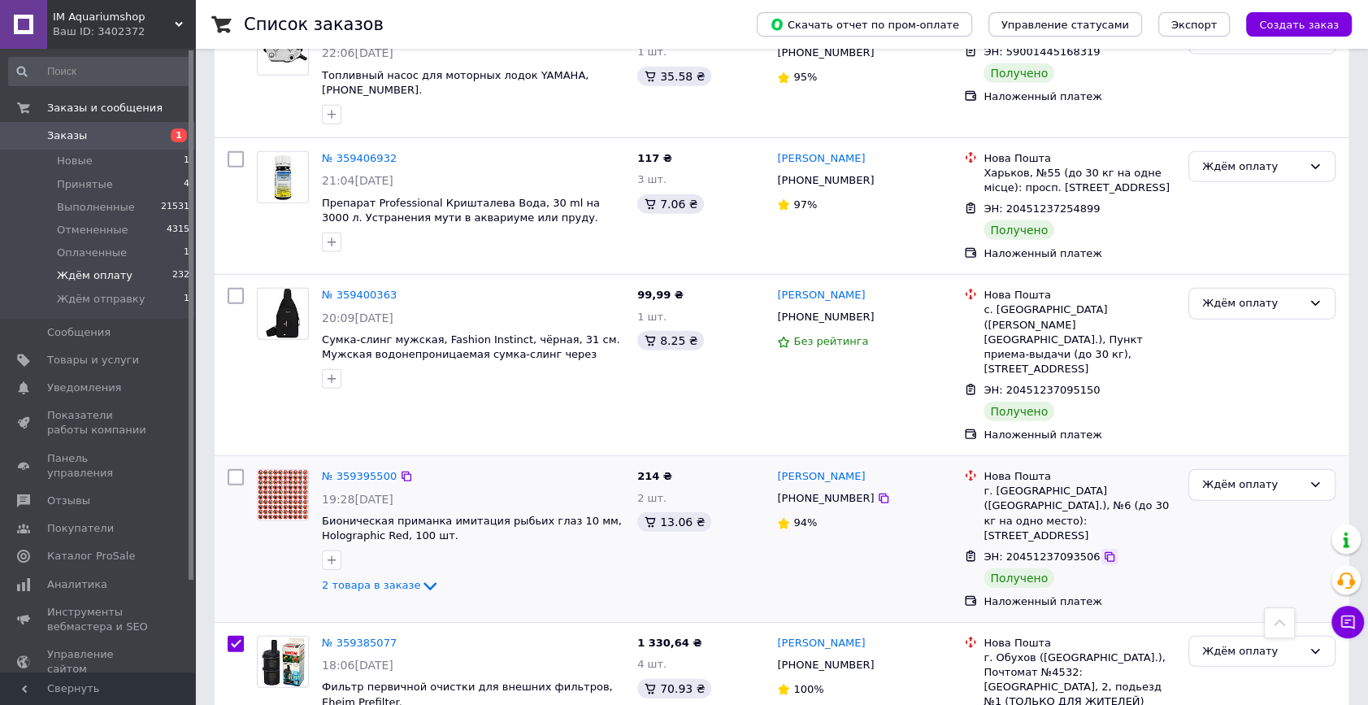
click at [1103, 550] on icon at bounding box center [1109, 556] width 13 height 13
checkbox input "true"
click at [232, 469] on input "checkbox" at bounding box center [236, 477] width 16 height 16
checkbox input "true"
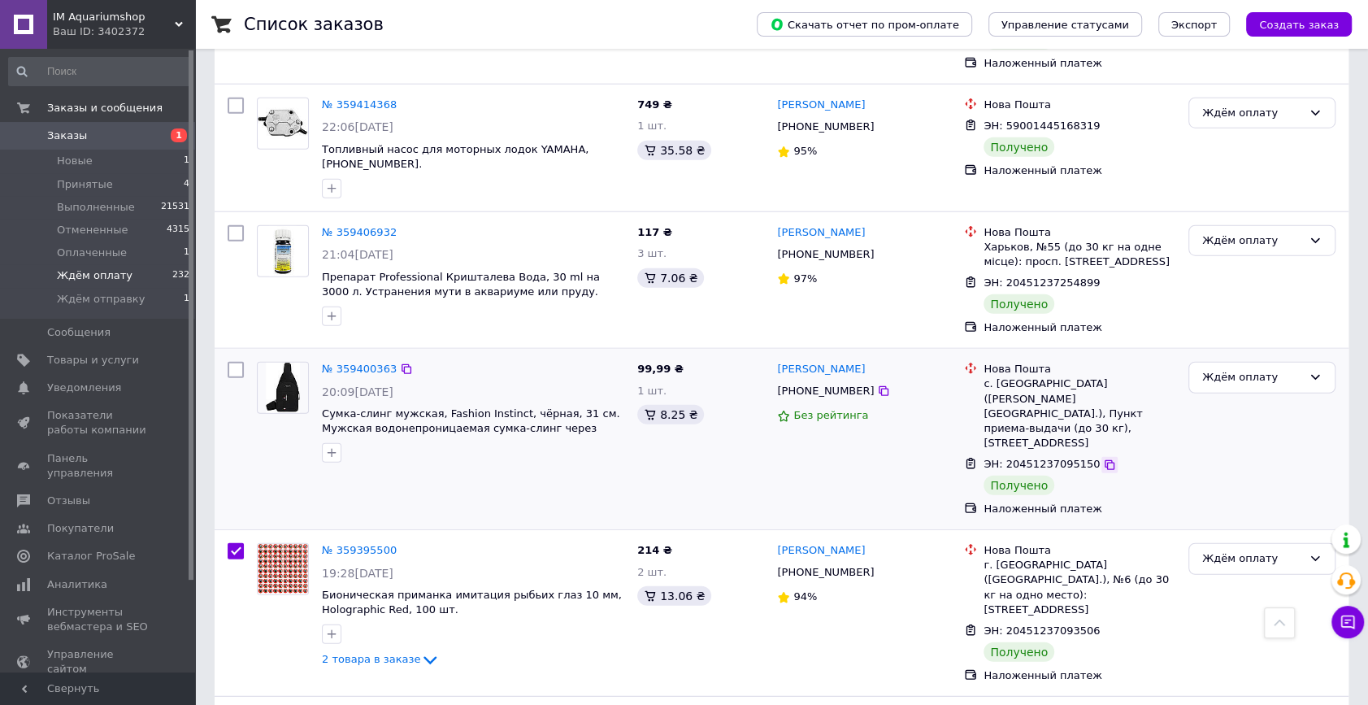
click at [1103, 458] on icon at bounding box center [1109, 464] width 13 height 13
checkbox input "true"
click at [232, 362] on input "checkbox" at bounding box center [236, 370] width 16 height 16
checkbox input "true"
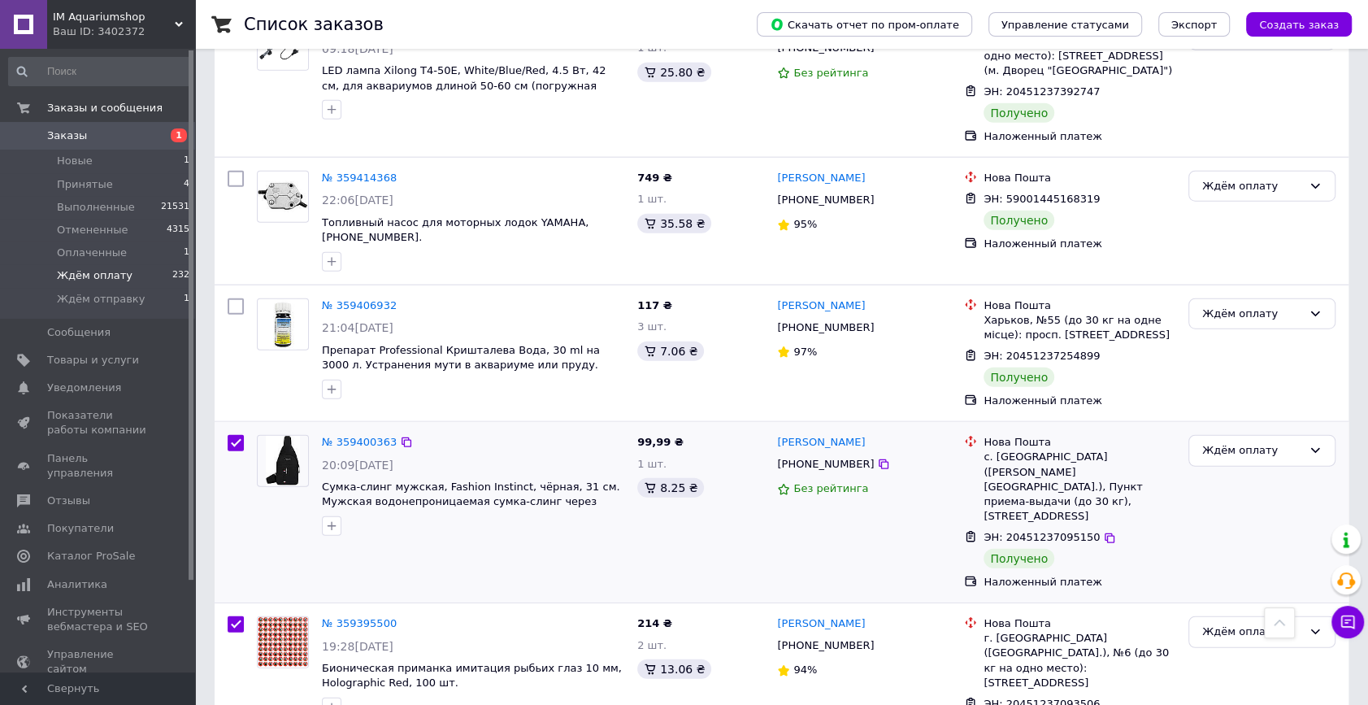
scroll to position [3120, 0]
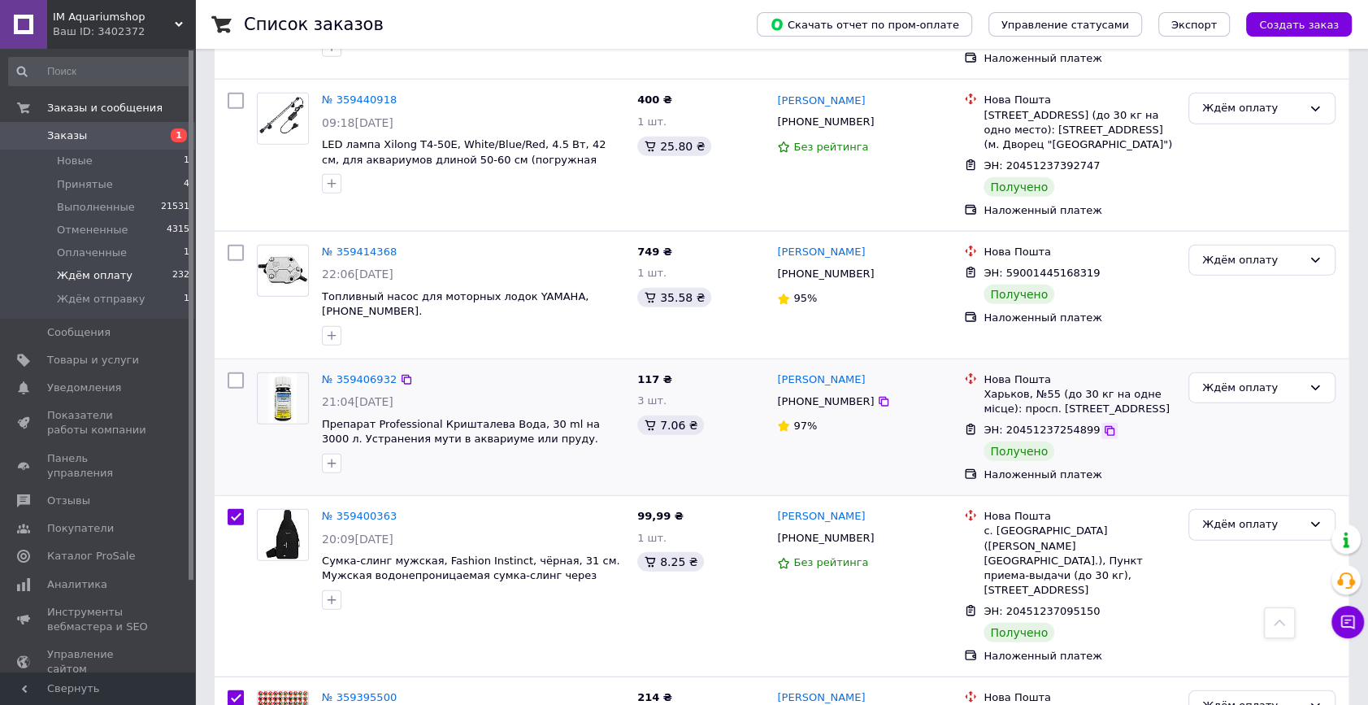
click at [1103, 424] on icon at bounding box center [1109, 430] width 13 height 13
checkbox input "true"
click at [237, 372] on input "checkbox" at bounding box center [236, 380] width 16 height 16
checkbox input "true"
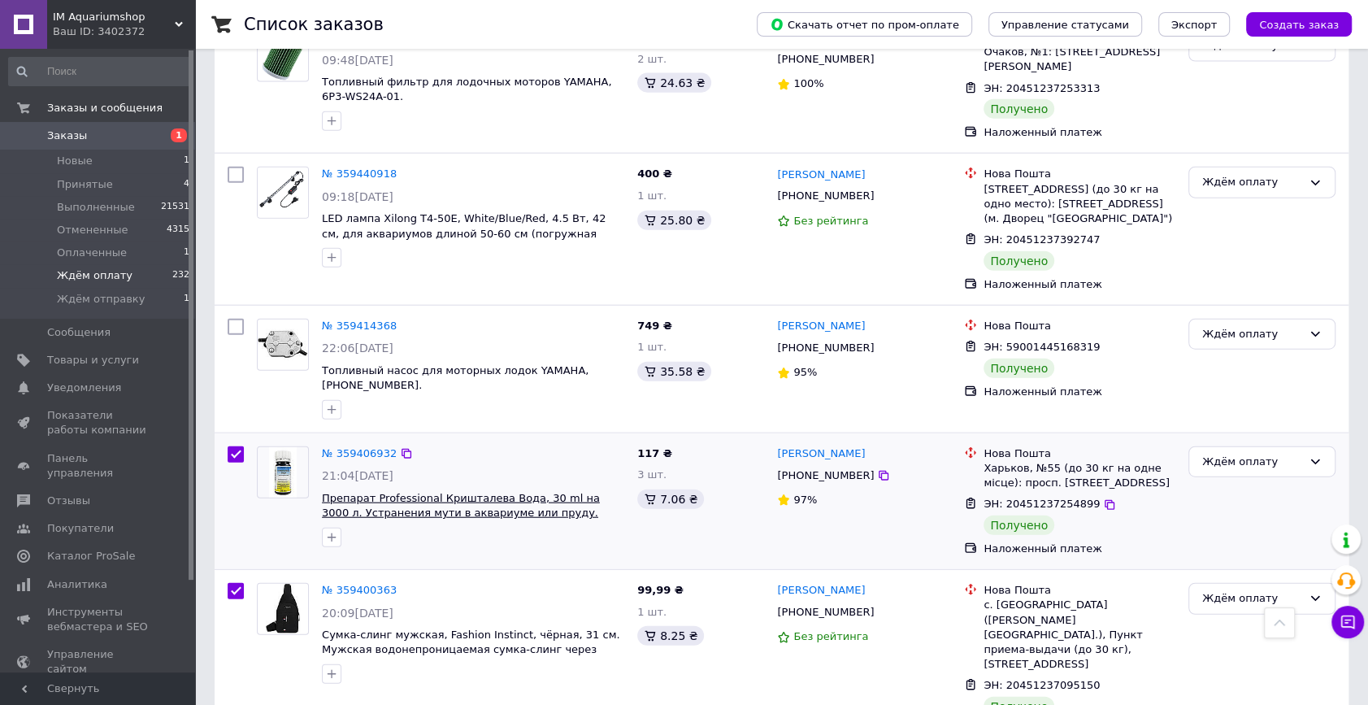
scroll to position [2972, 0]
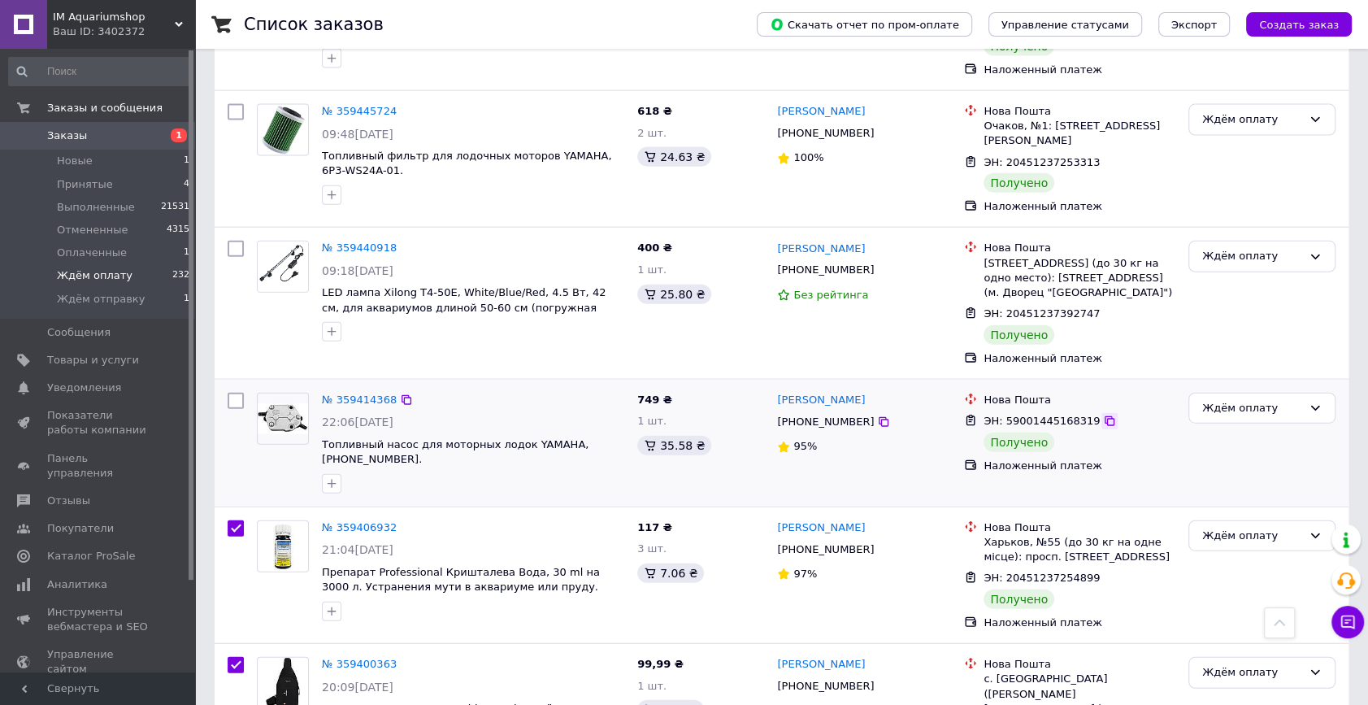
click at [1103, 415] on icon at bounding box center [1109, 421] width 13 height 13
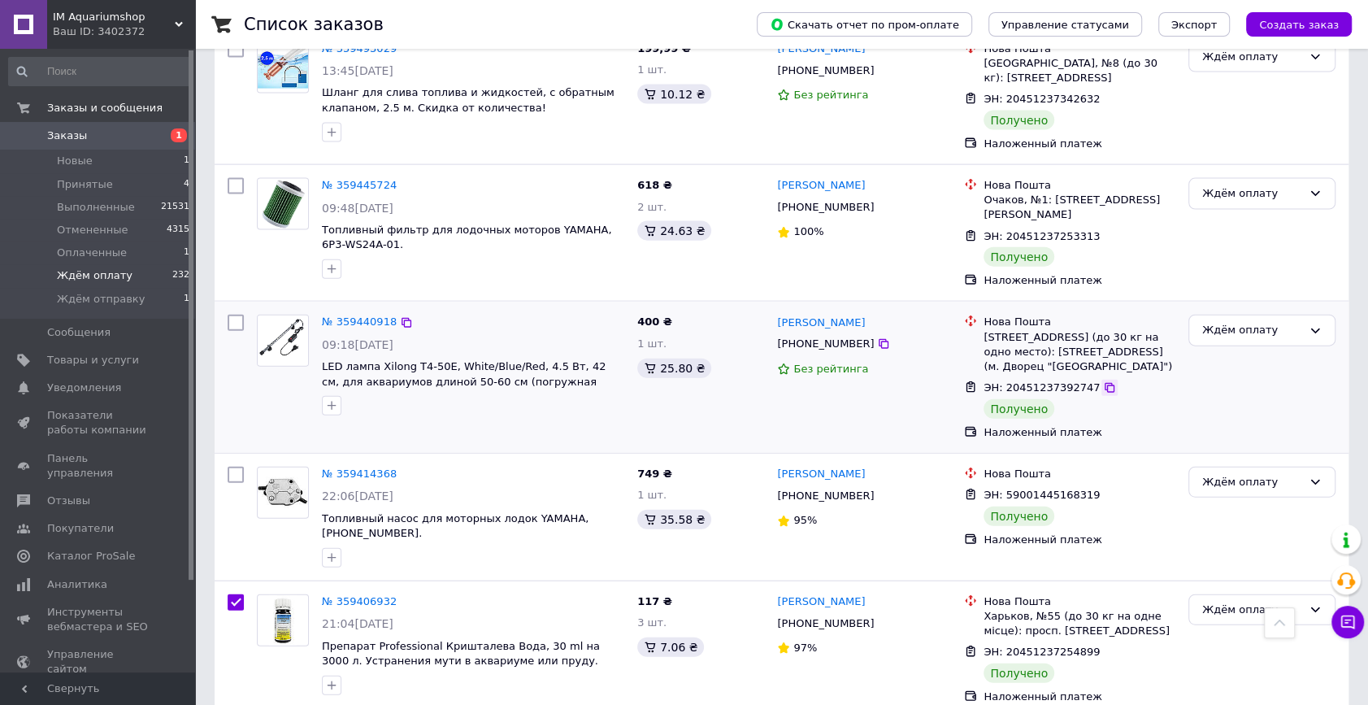
click at [1103, 381] on icon at bounding box center [1109, 387] width 13 height 13
checkbox input "true"
click at [239, 315] on input "checkbox" at bounding box center [236, 323] width 16 height 16
checkbox input "true"
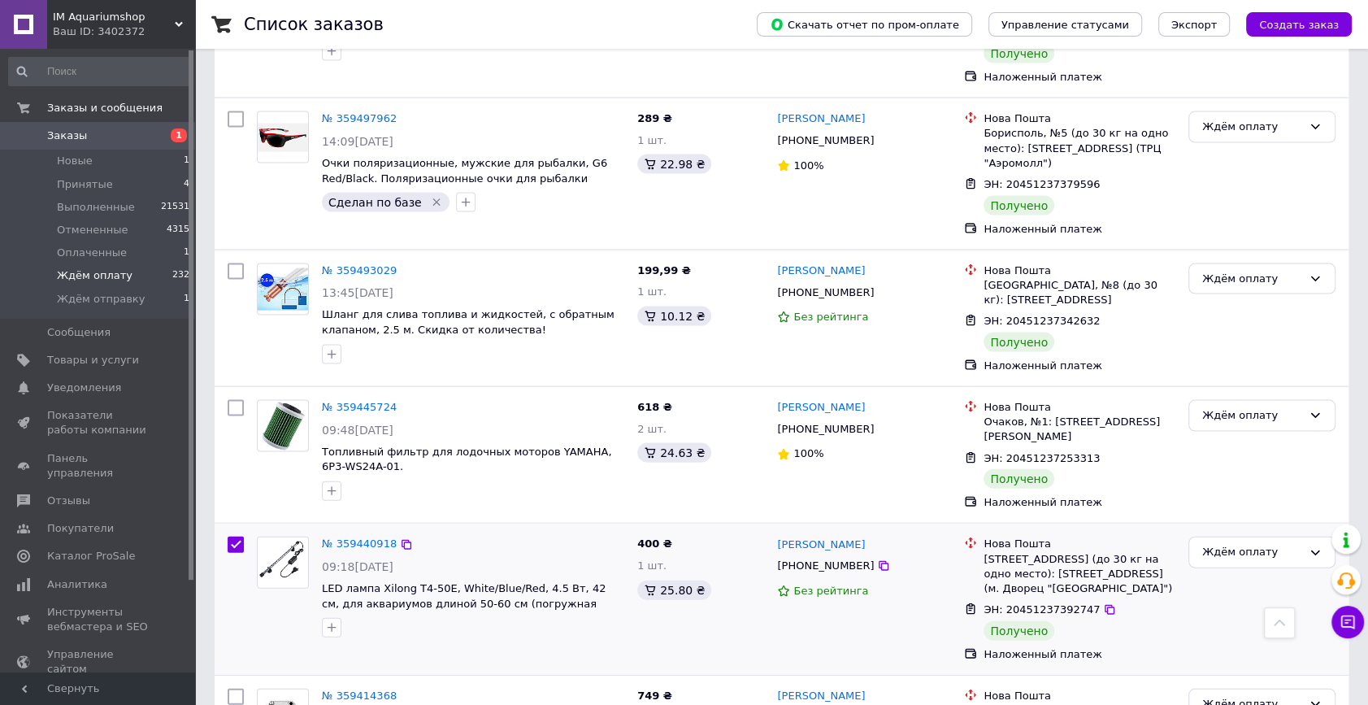
scroll to position [2602, 0]
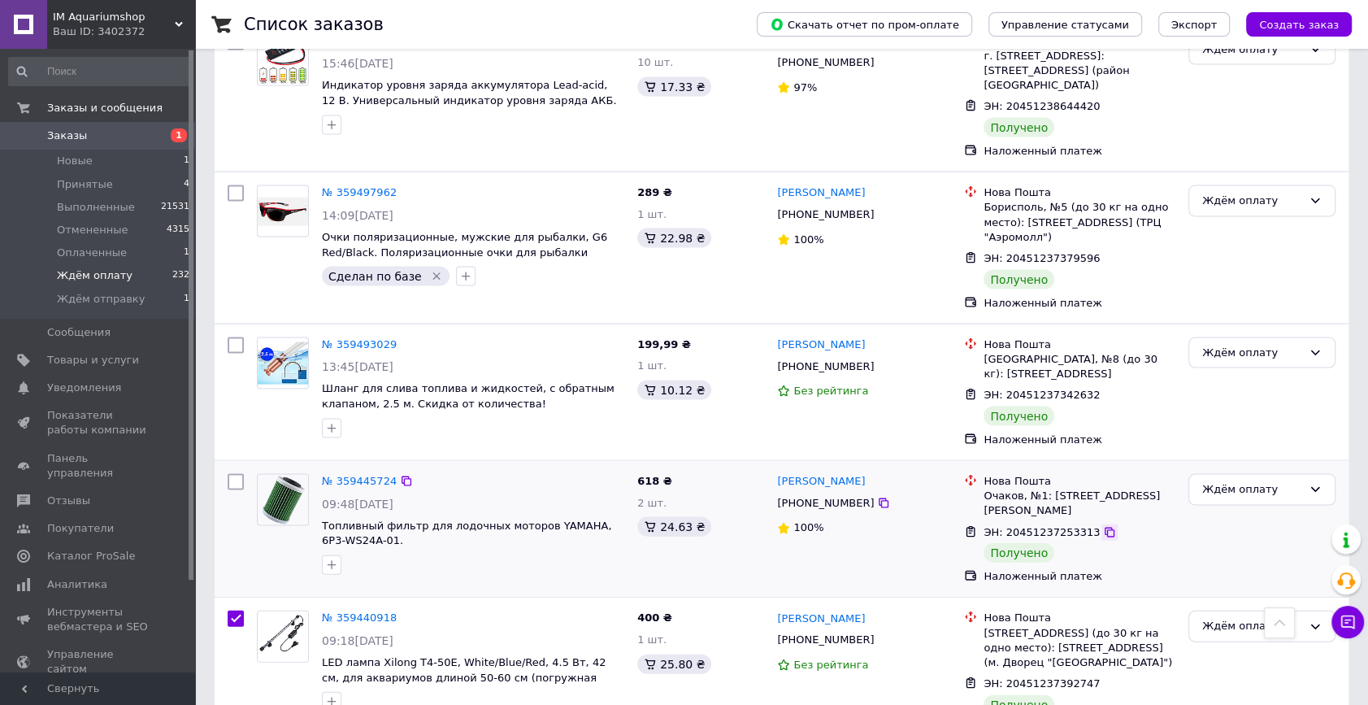
click at [1103, 526] on icon at bounding box center [1109, 532] width 13 height 13
checkbox input "true"
click at [234, 474] on input "checkbox" at bounding box center [236, 482] width 16 height 16
checkbox input "true"
click at [1105, 391] on icon at bounding box center [1110, 396] width 10 height 10
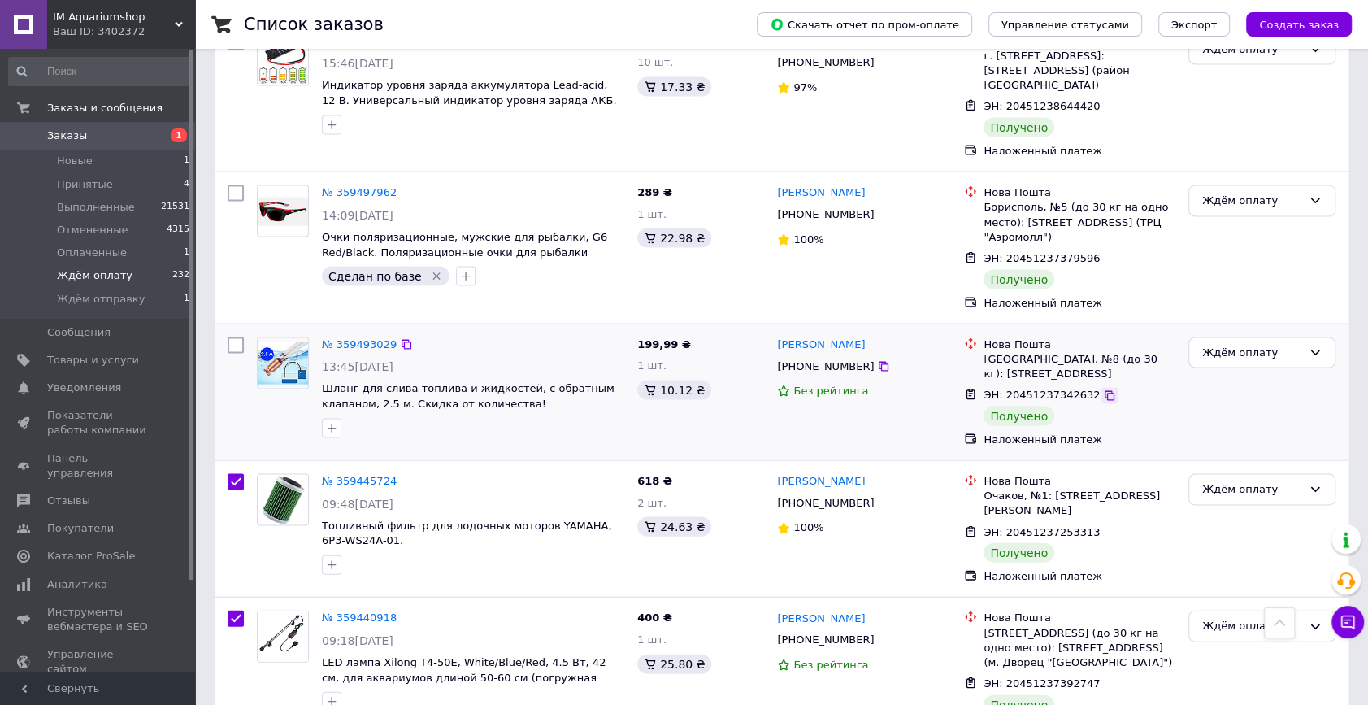
checkbox input "true"
click at [239, 337] on input "checkbox" at bounding box center [236, 345] width 16 height 16
checkbox input "true"
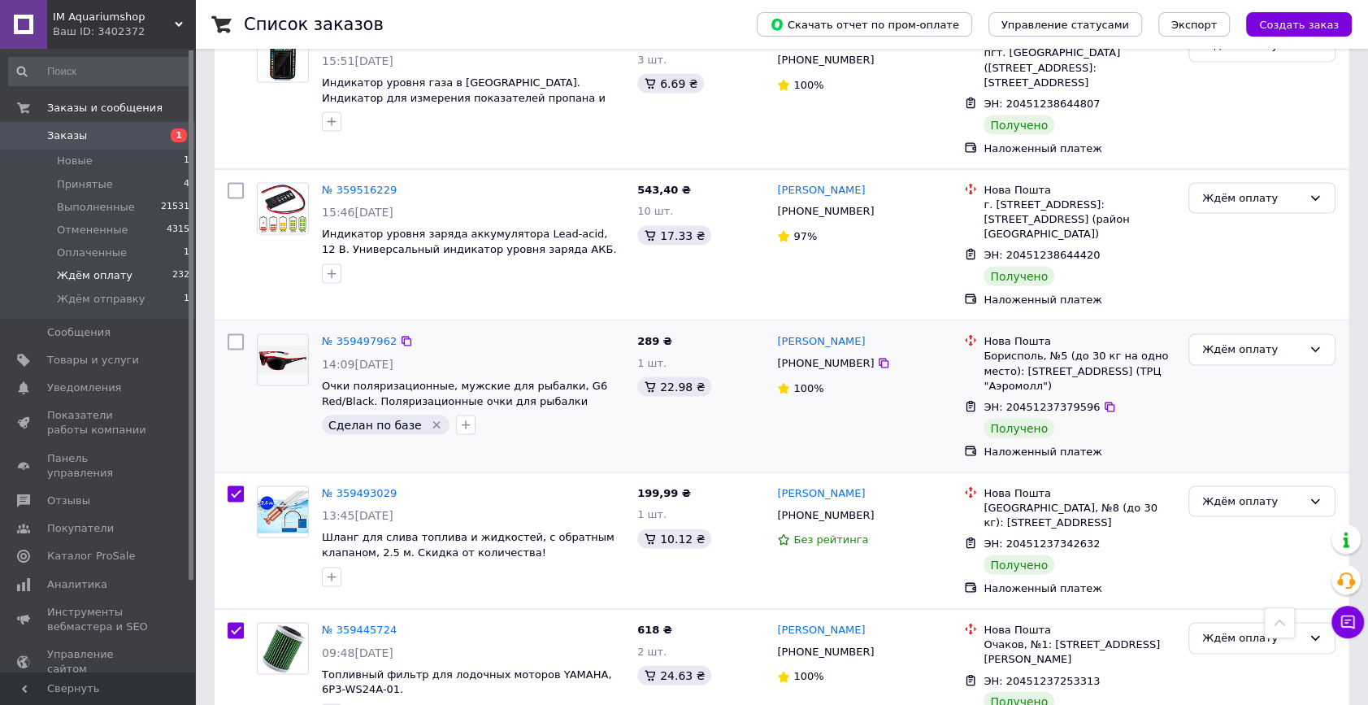
scroll to position [2381, 0]
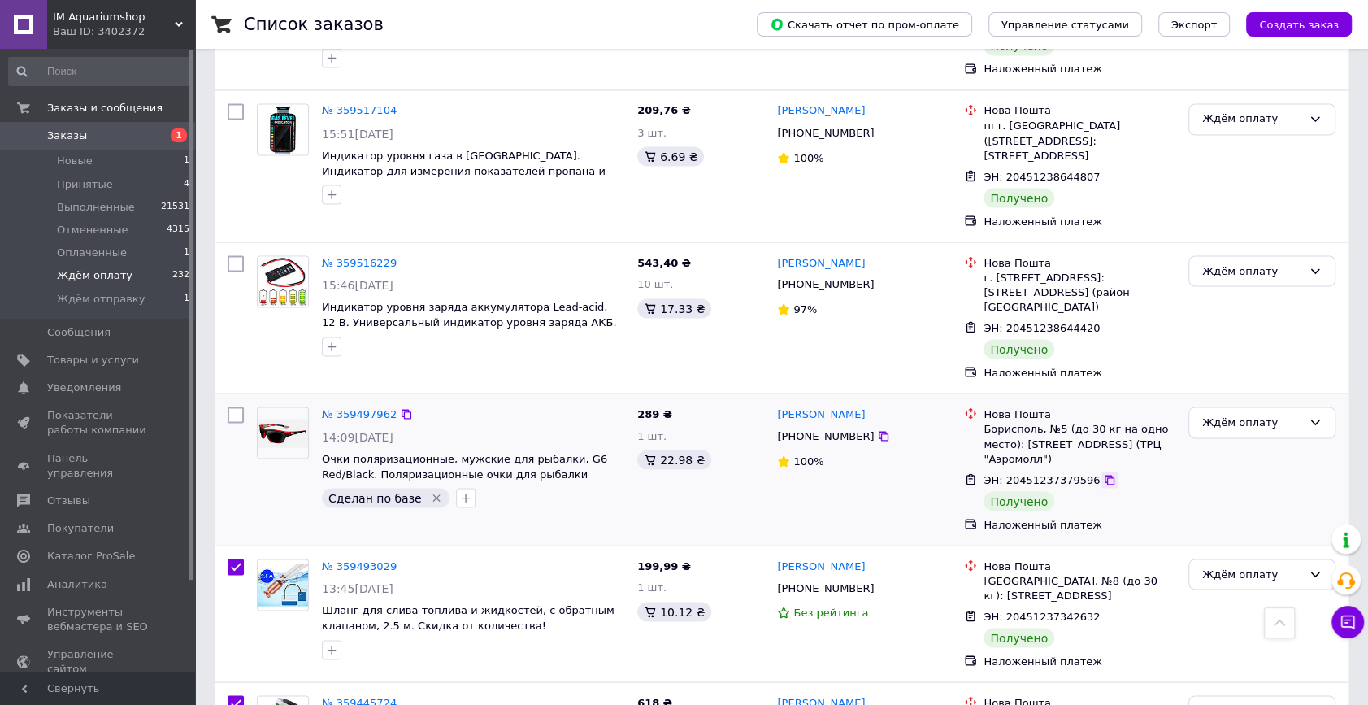
click at [1103, 473] on icon at bounding box center [1109, 479] width 13 height 13
checkbox input "true"
click at [236, 406] on input "checkbox" at bounding box center [236, 414] width 16 height 16
checkbox input "true"
click at [1103, 322] on icon at bounding box center [1109, 328] width 13 height 13
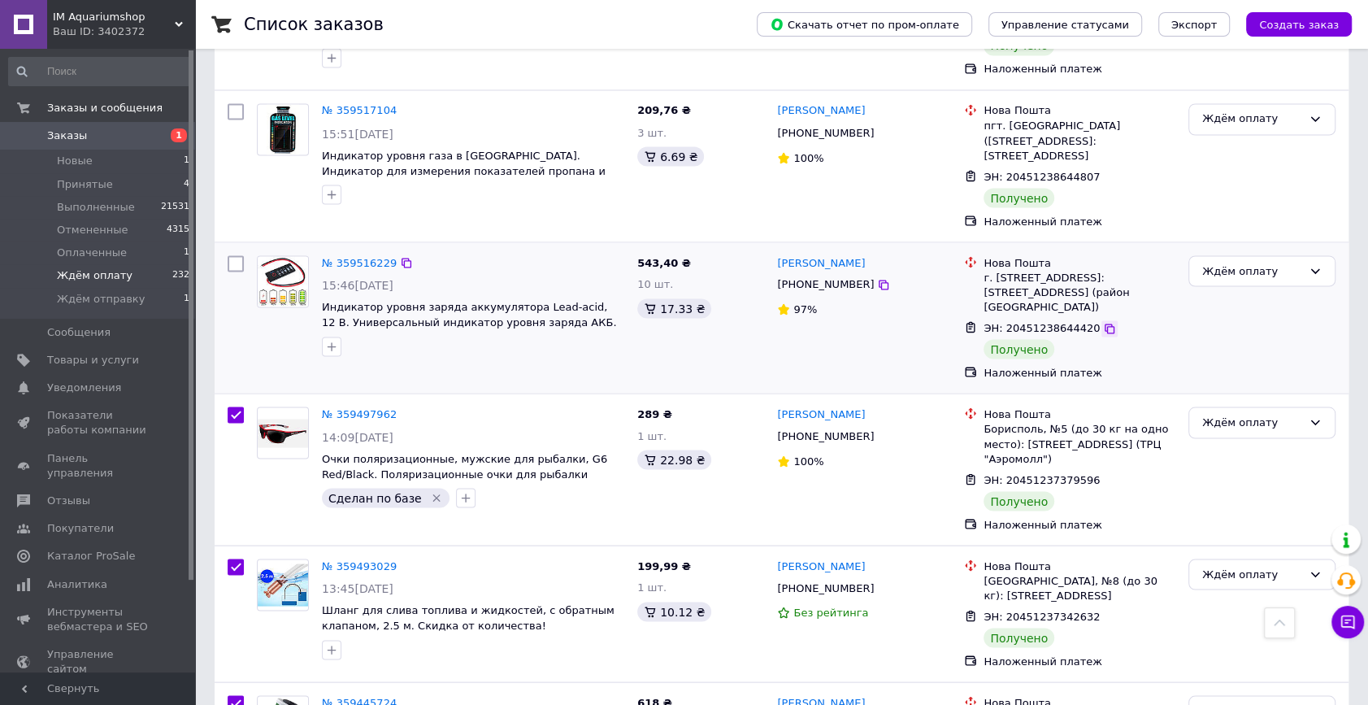
checkbox input "true"
click at [240, 255] on input "checkbox" at bounding box center [236, 263] width 16 height 16
checkbox input "true"
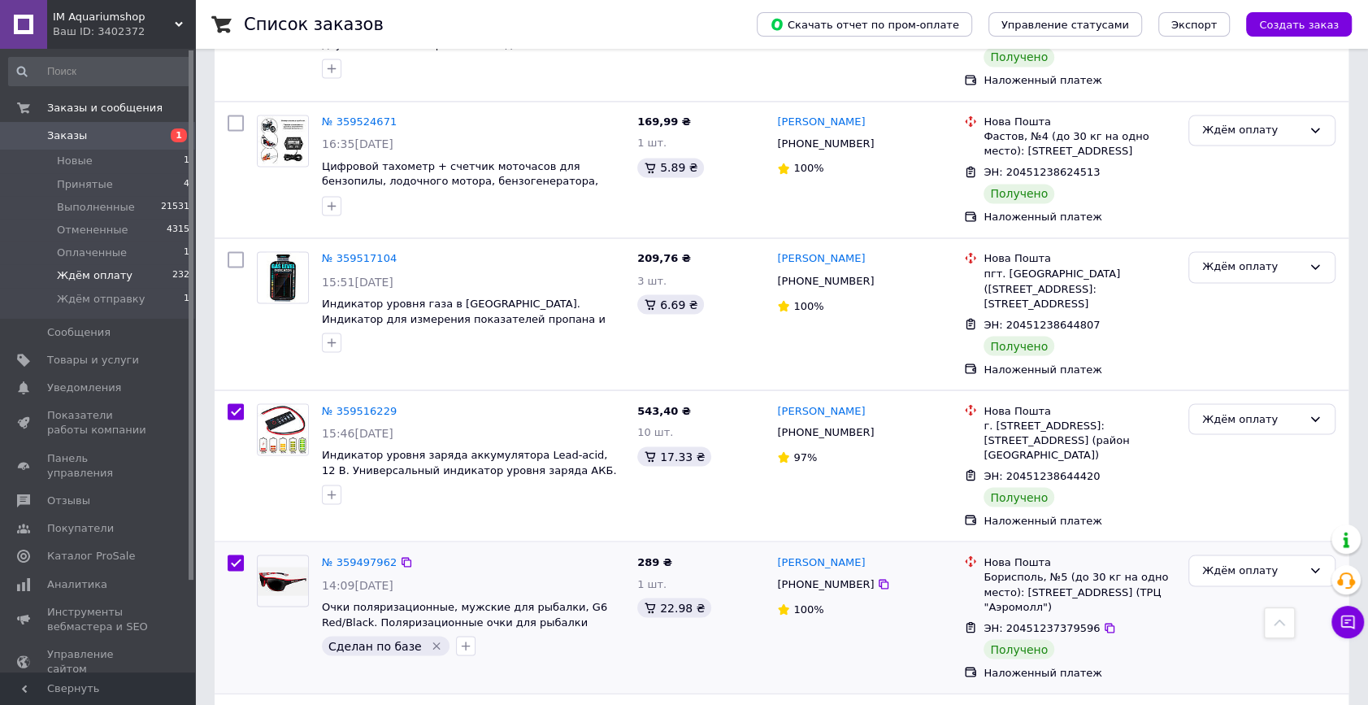
scroll to position [2086, 0]
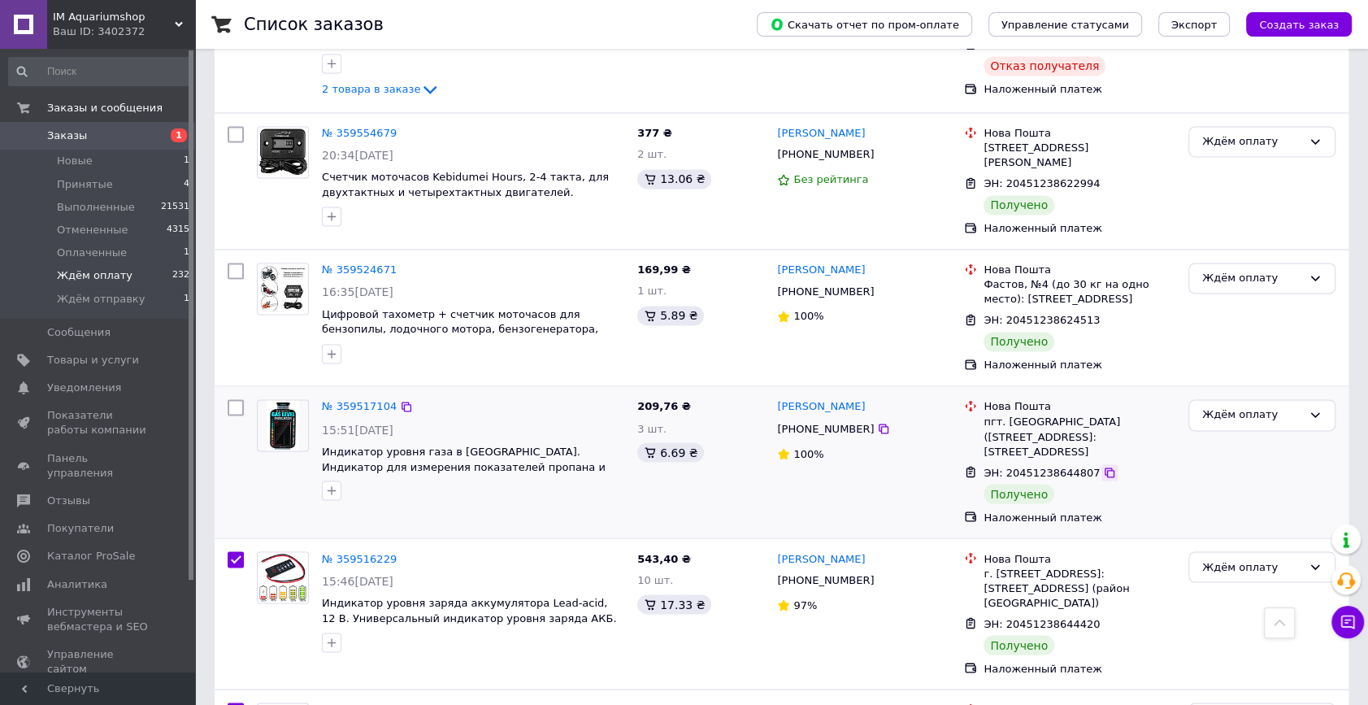
click at [1105, 467] on icon at bounding box center [1110, 472] width 10 height 10
checkbox input "true"
click at [228, 399] on input "checkbox" at bounding box center [236, 407] width 16 height 16
checkbox input "true"
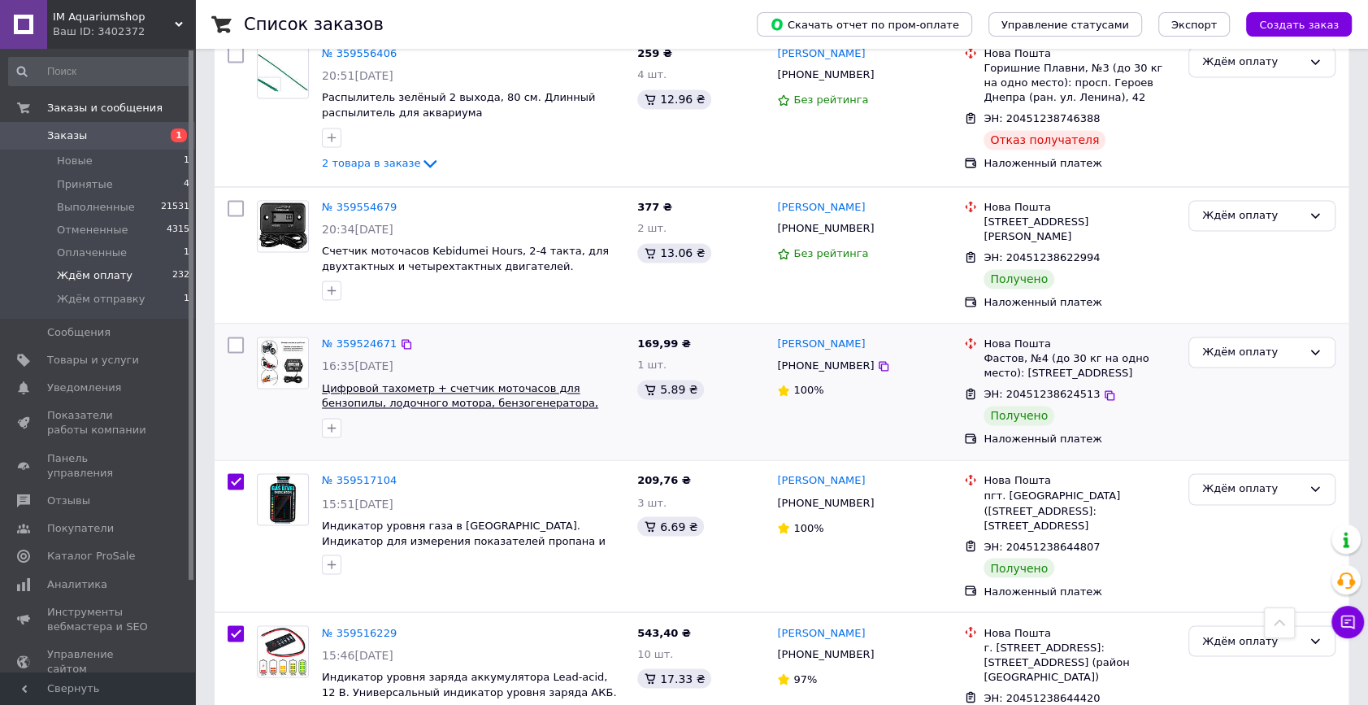
scroll to position [1938, 0]
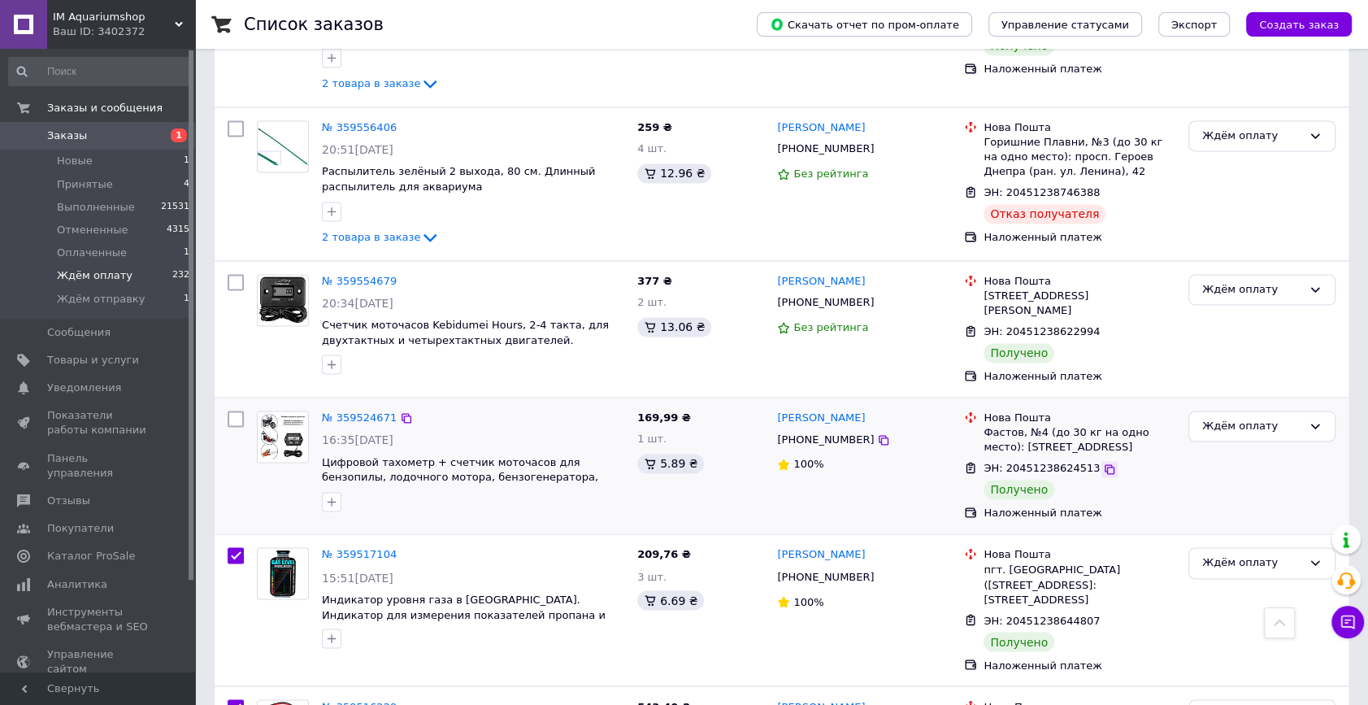
click at [1105, 464] on icon at bounding box center [1110, 469] width 10 height 10
checkbox input "true"
click at [232, 410] on input "checkbox" at bounding box center [236, 418] width 16 height 16
checkbox input "true"
click at [1103, 325] on icon at bounding box center [1109, 331] width 13 height 13
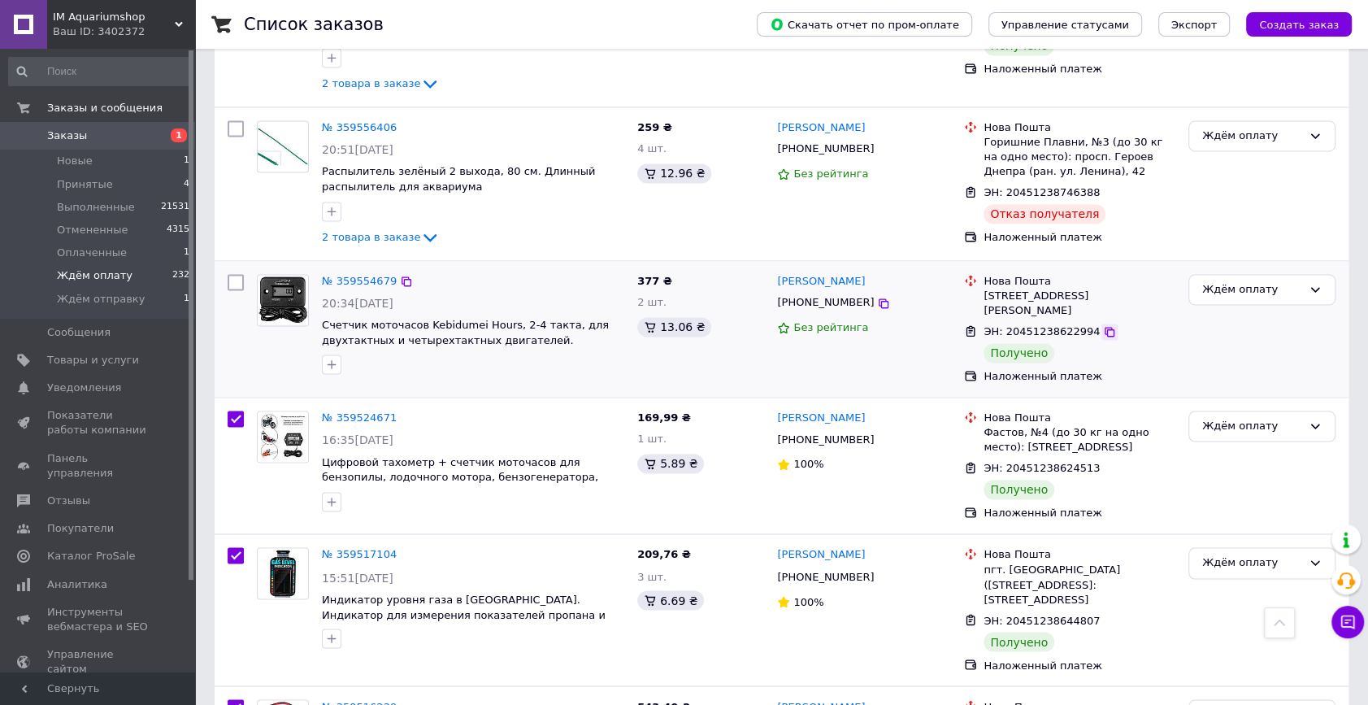
checkbox input "true"
click at [236, 274] on input "checkbox" at bounding box center [236, 282] width 16 height 16
checkbox input "true"
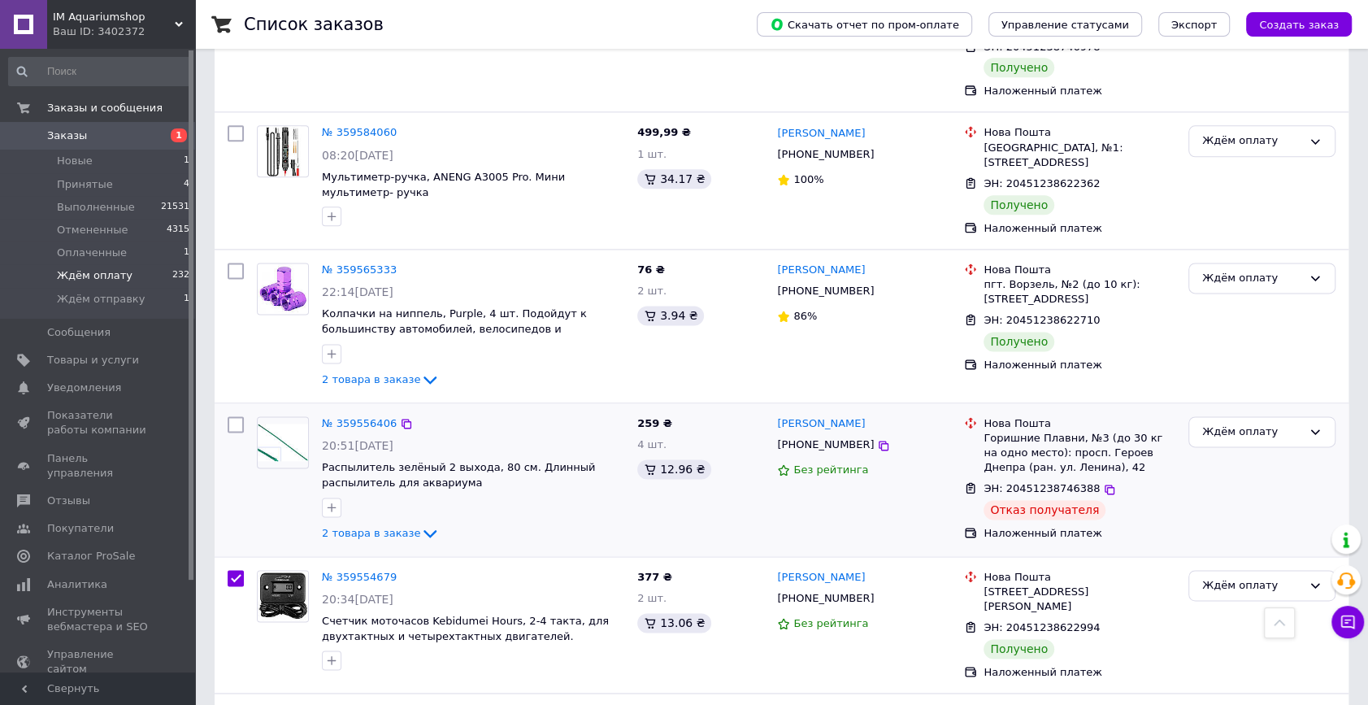
scroll to position [1569, 0]
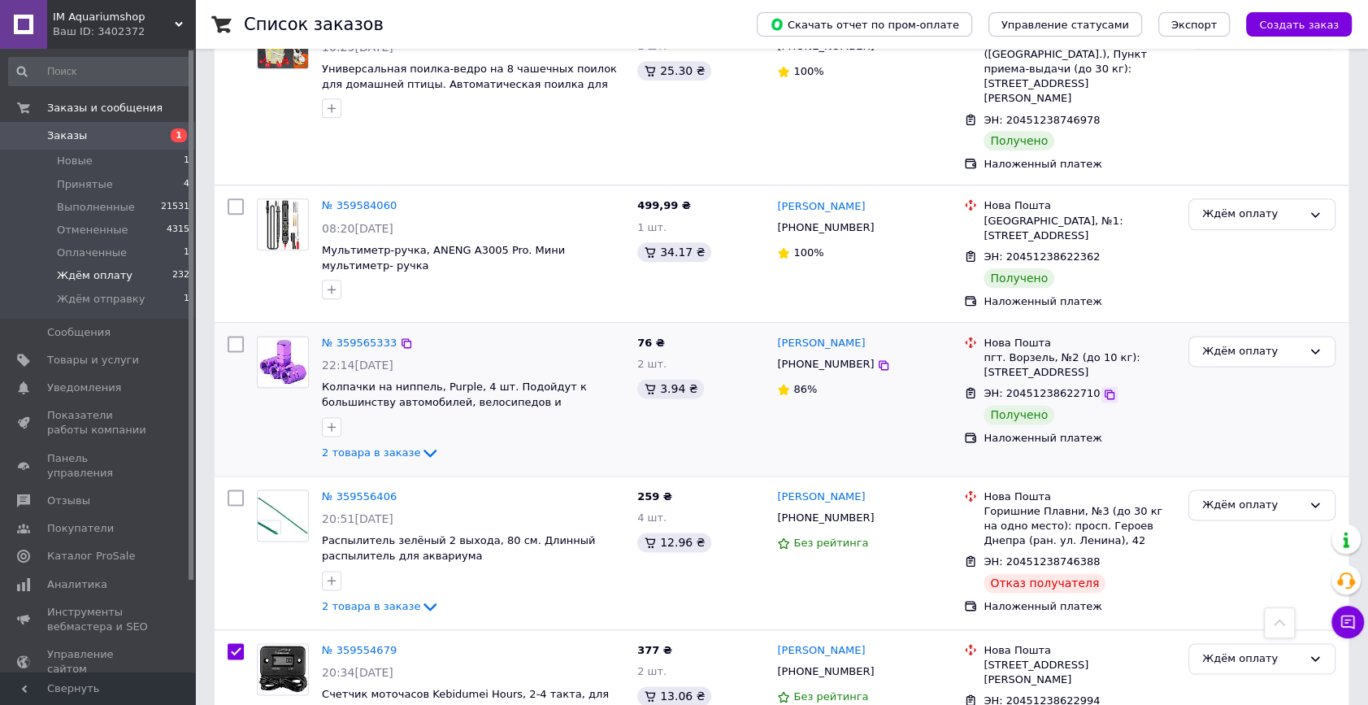
click at [1103, 388] on icon at bounding box center [1109, 394] width 13 height 13
checkbox input "true"
click at [236, 336] on input "checkbox" at bounding box center [236, 344] width 16 height 16
checkbox input "true"
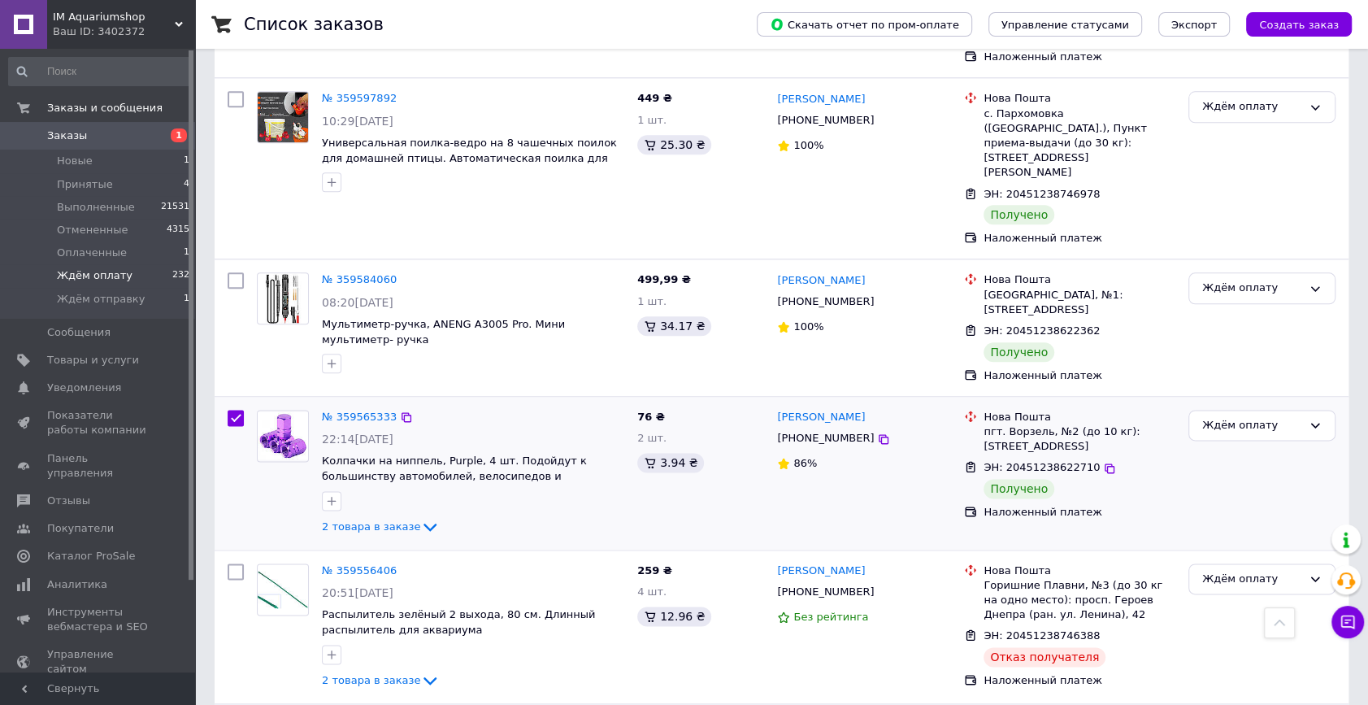
scroll to position [1421, 0]
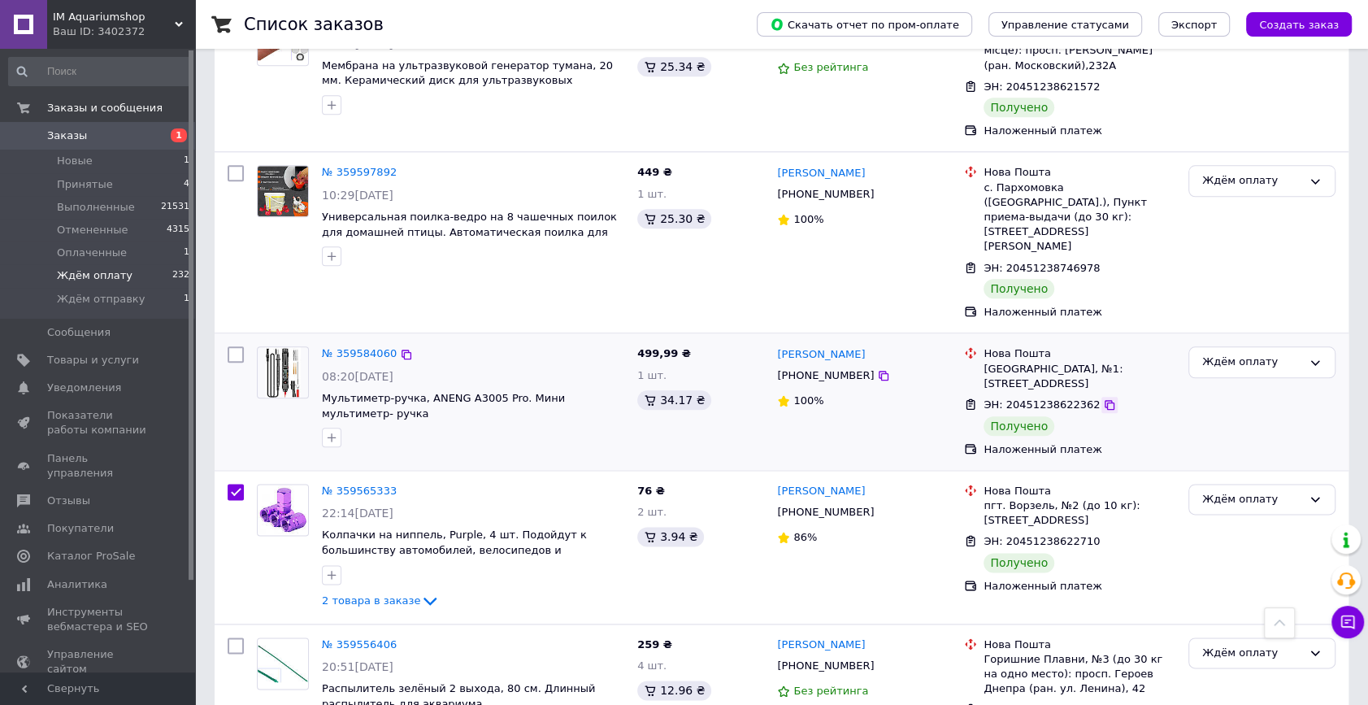
click at [1103, 398] on icon at bounding box center [1109, 404] width 13 height 13
checkbox input "true"
click at [232, 346] on input "checkbox" at bounding box center [236, 354] width 16 height 16
checkbox input "true"
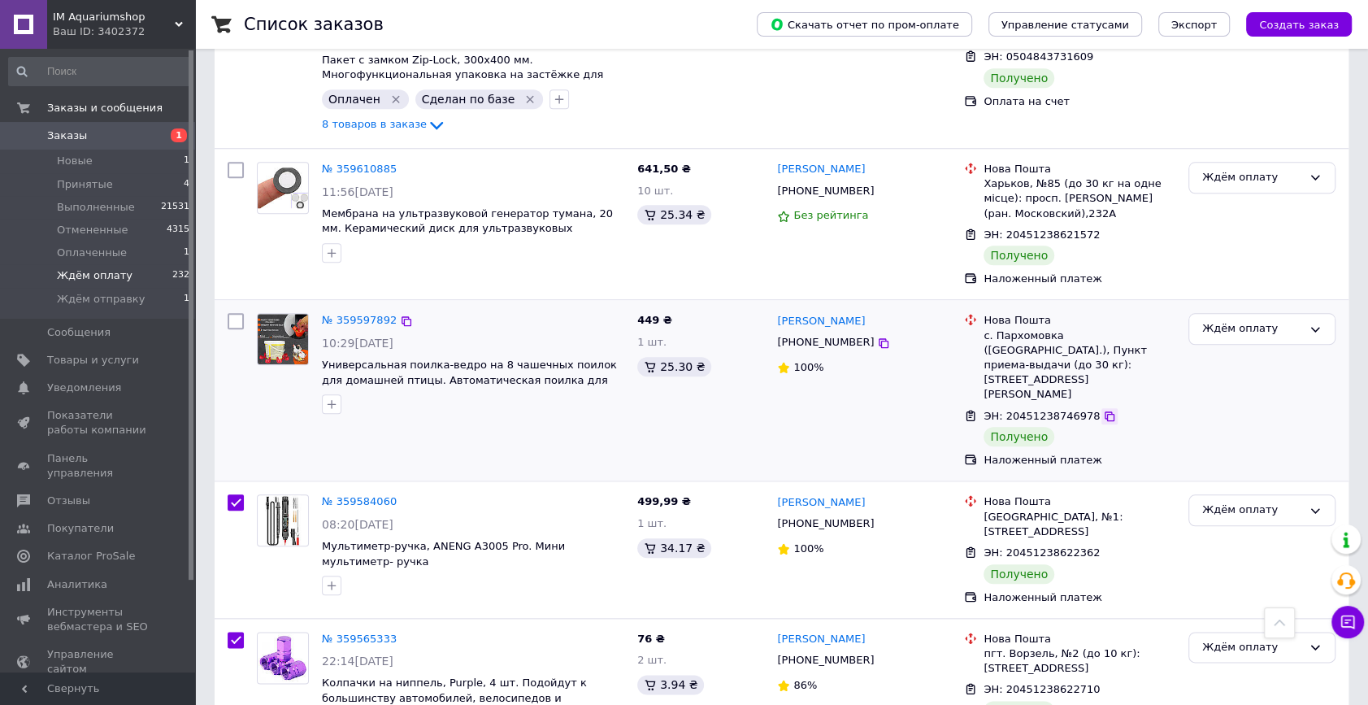
click at [1103, 410] on icon at bounding box center [1109, 416] width 13 height 13
checkbox input "true"
click at [229, 313] on input "checkbox" at bounding box center [236, 321] width 16 height 16
checkbox input "true"
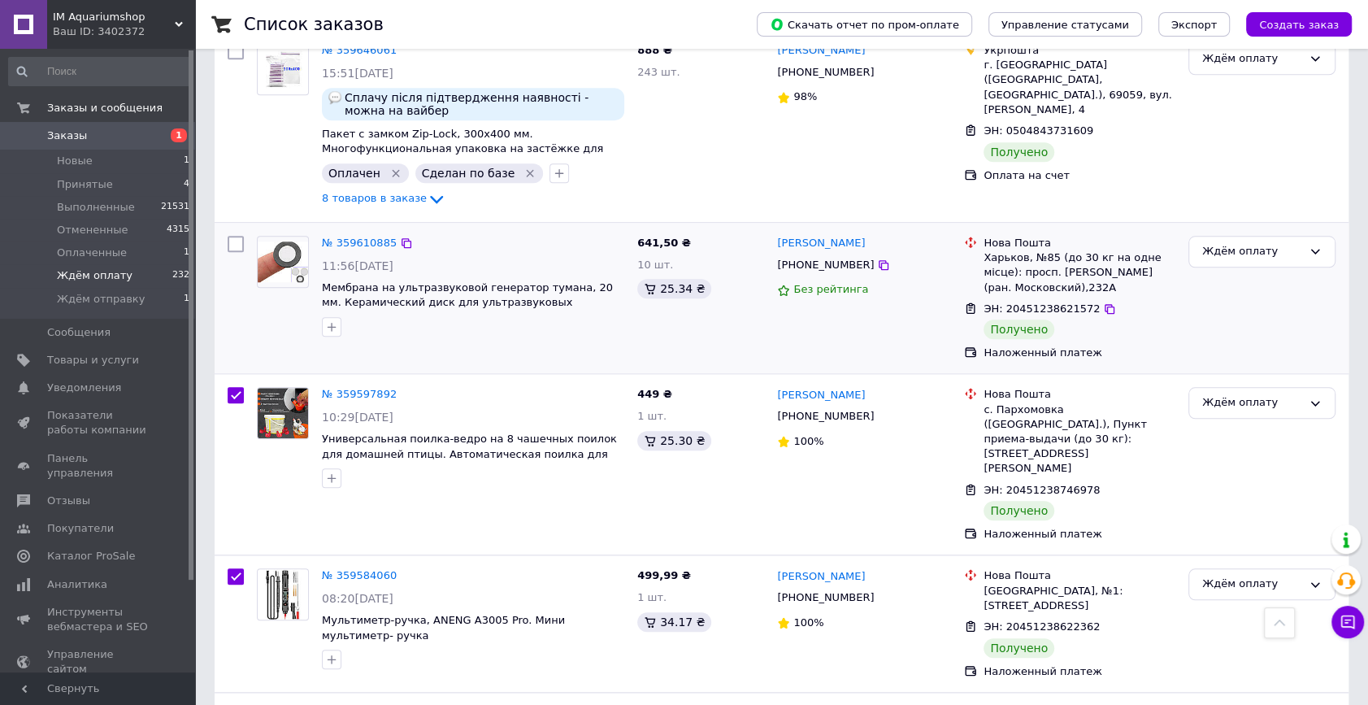
scroll to position [1125, 0]
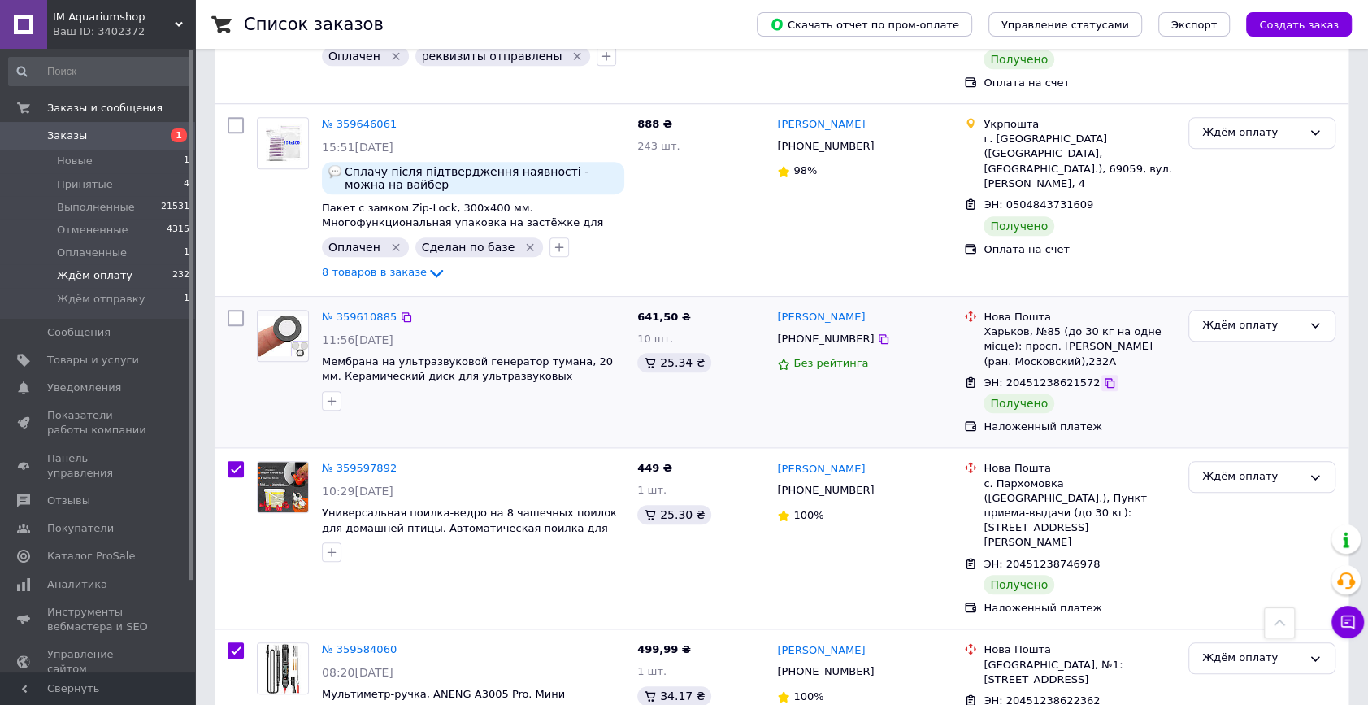
click at [1105, 378] on icon at bounding box center [1110, 383] width 10 height 10
checkbox input "true"
click at [233, 310] on input "checkbox" at bounding box center [236, 318] width 16 height 16
checkbox input "true"
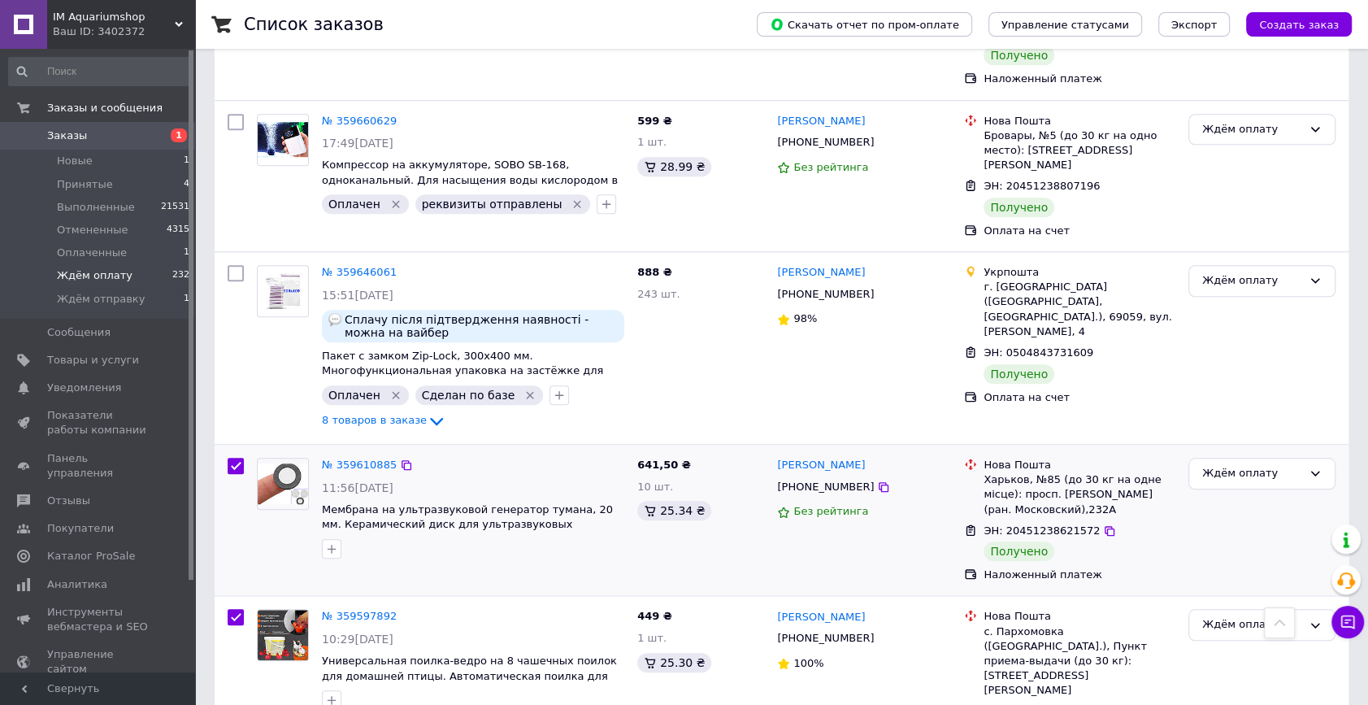
scroll to position [903, 0]
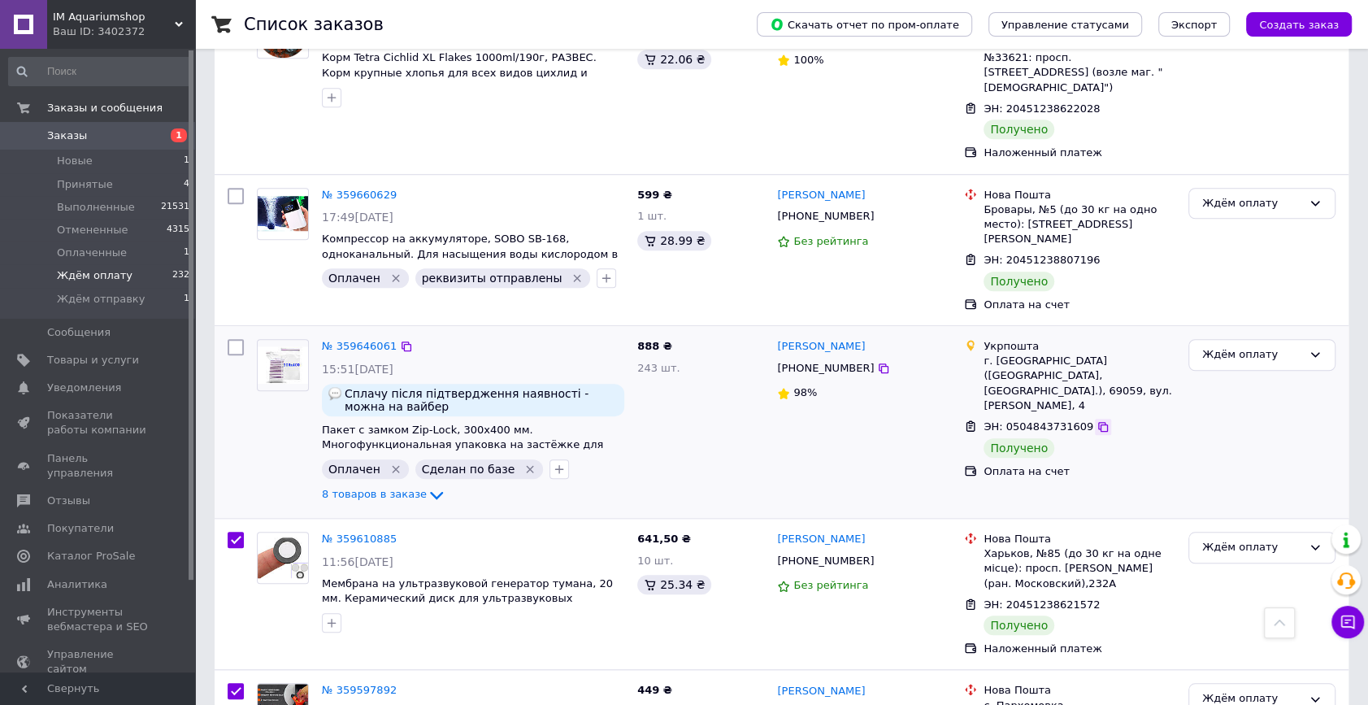
click at [1096, 420] on icon at bounding box center [1102, 426] width 13 height 13
checkbox input "true"
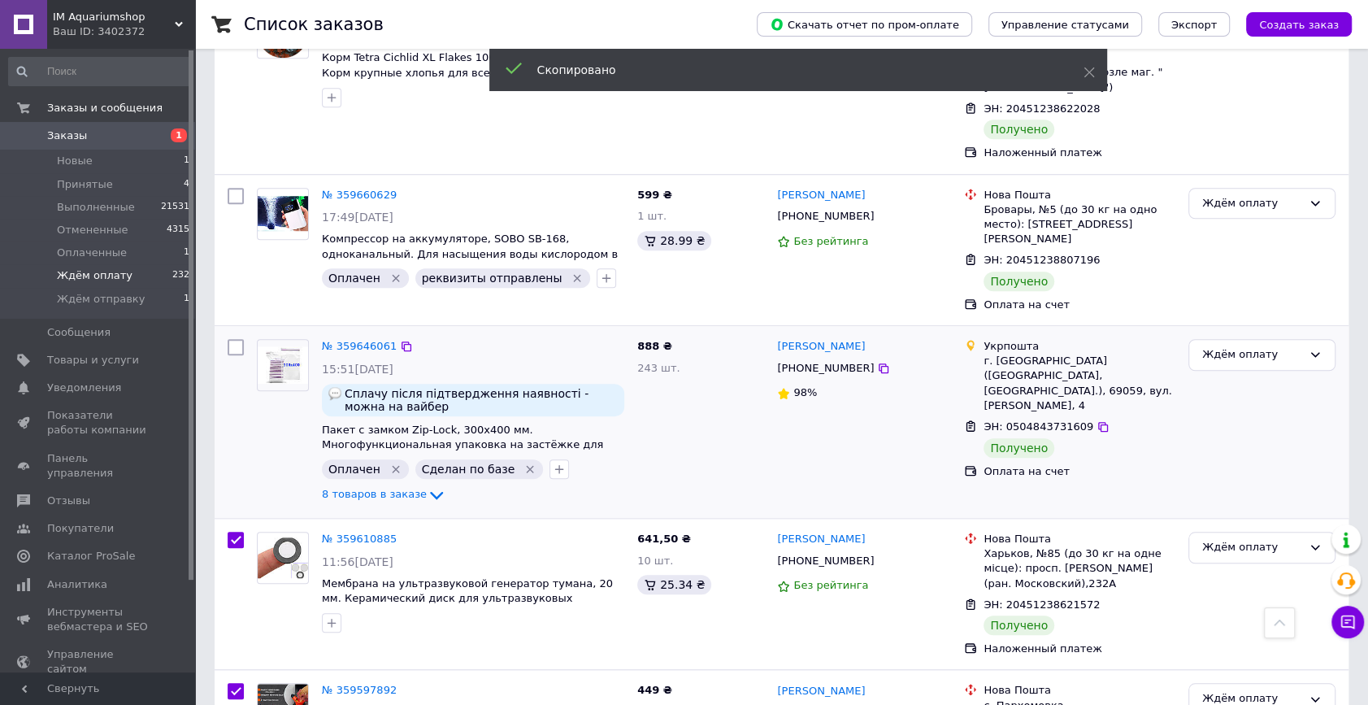
click at [241, 339] on input "checkbox" at bounding box center [236, 347] width 16 height 16
checkbox input "true"
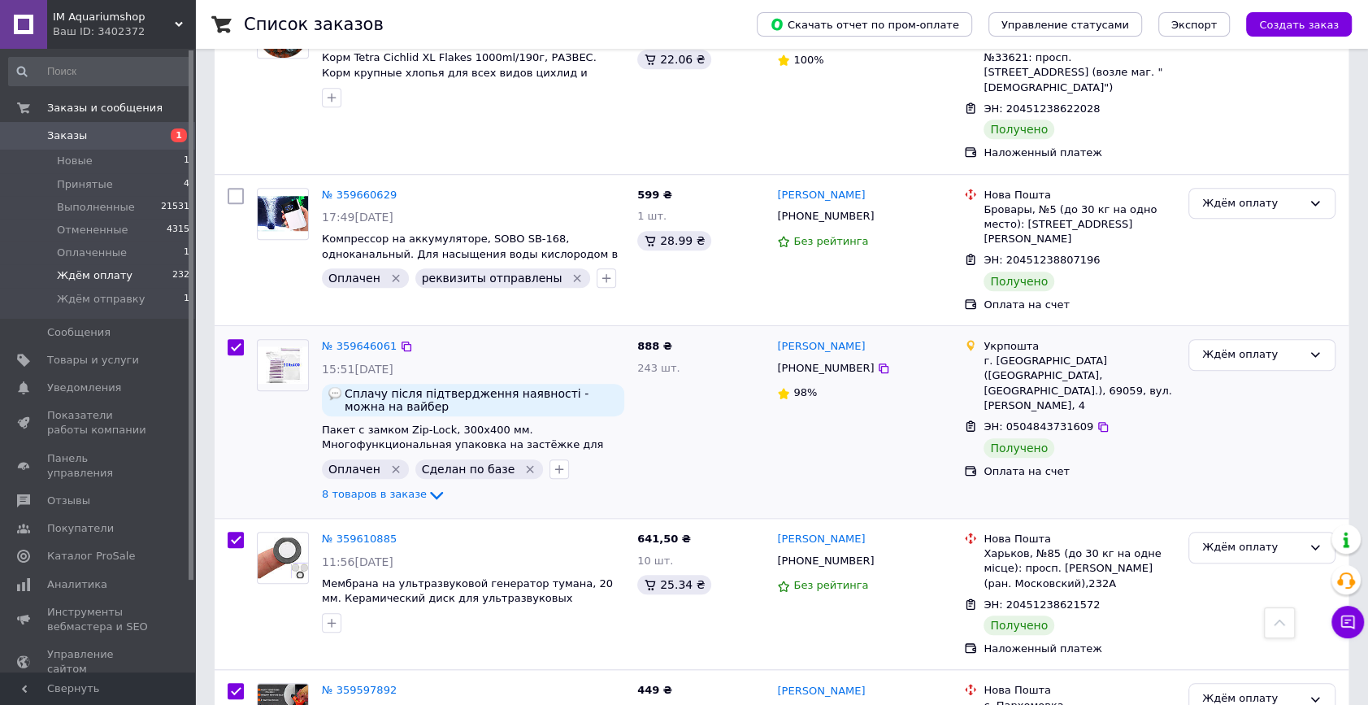
scroll to position [829, 0]
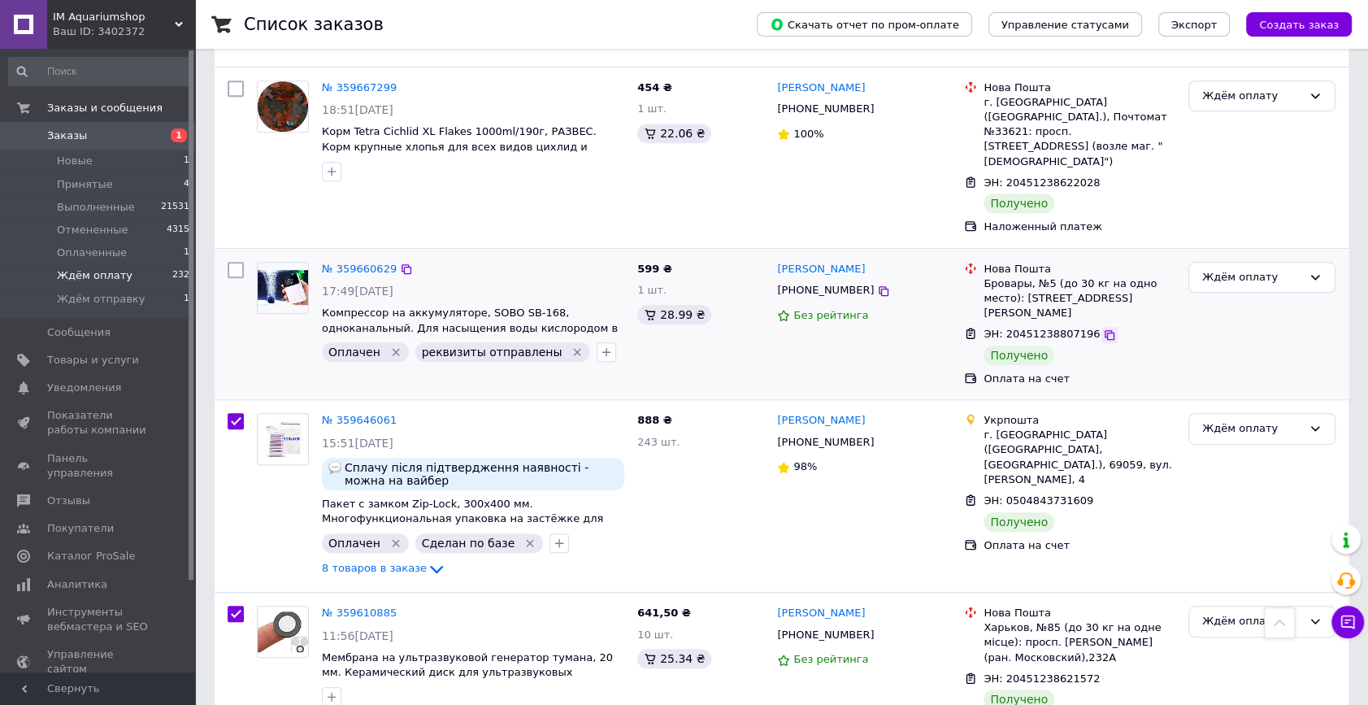
click at [1103, 328] on icon at bounding box center [1109, 334] width 13 height 13
checkbox input "true"
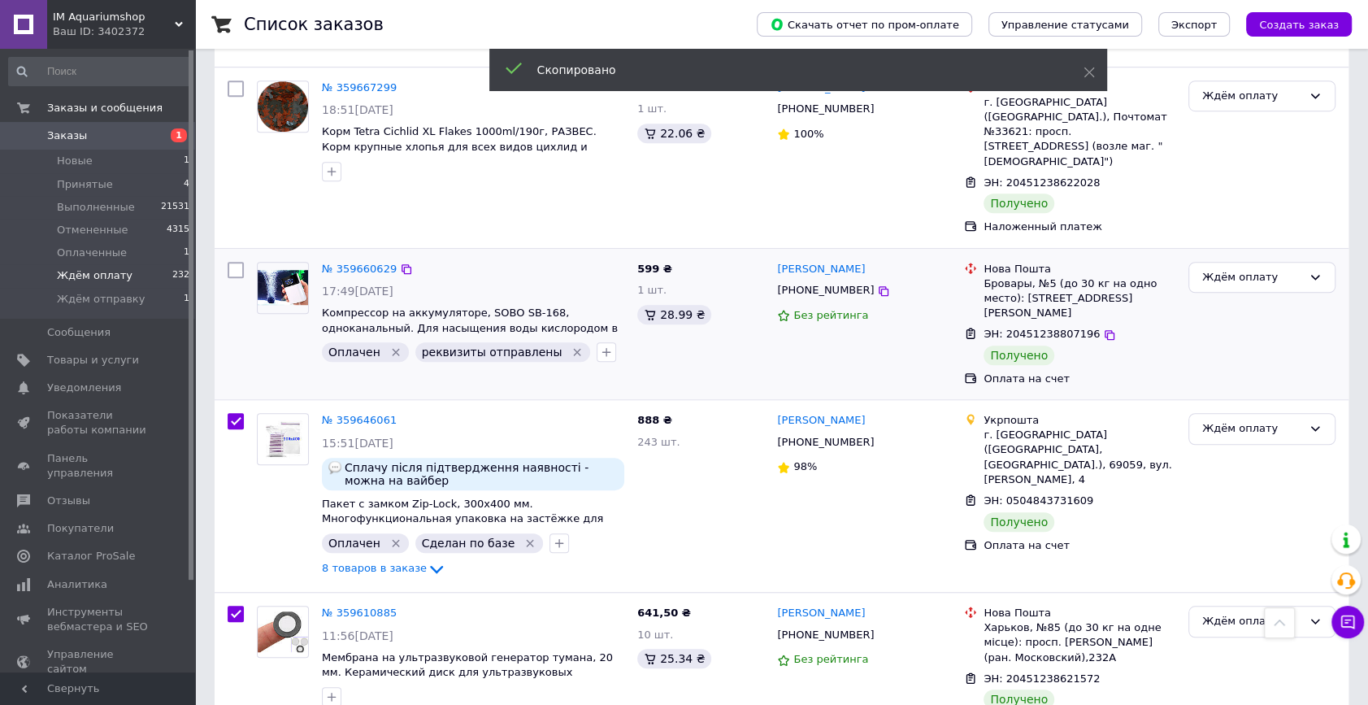
click at [232, 262] on input "checkbox" at bounding box center [236, 270] width 16 height 16
checkbox input "true"
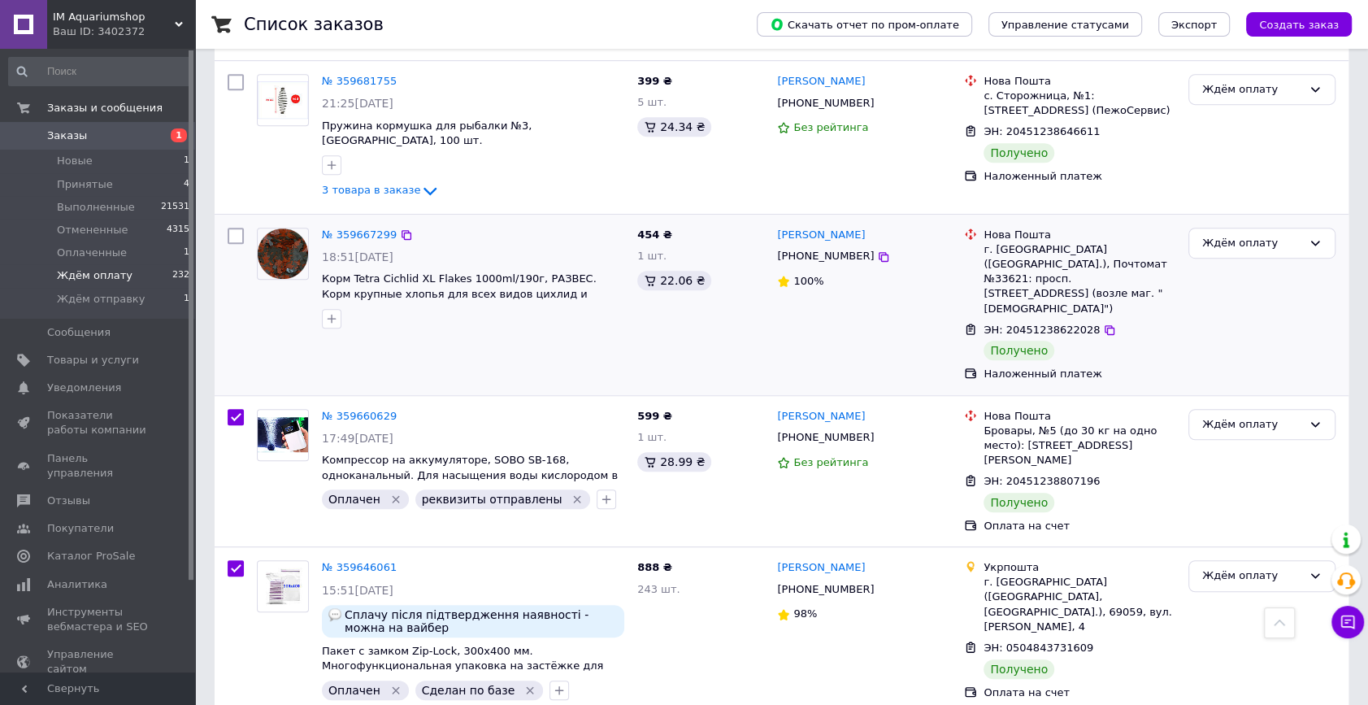
scroll to position [608, 0]
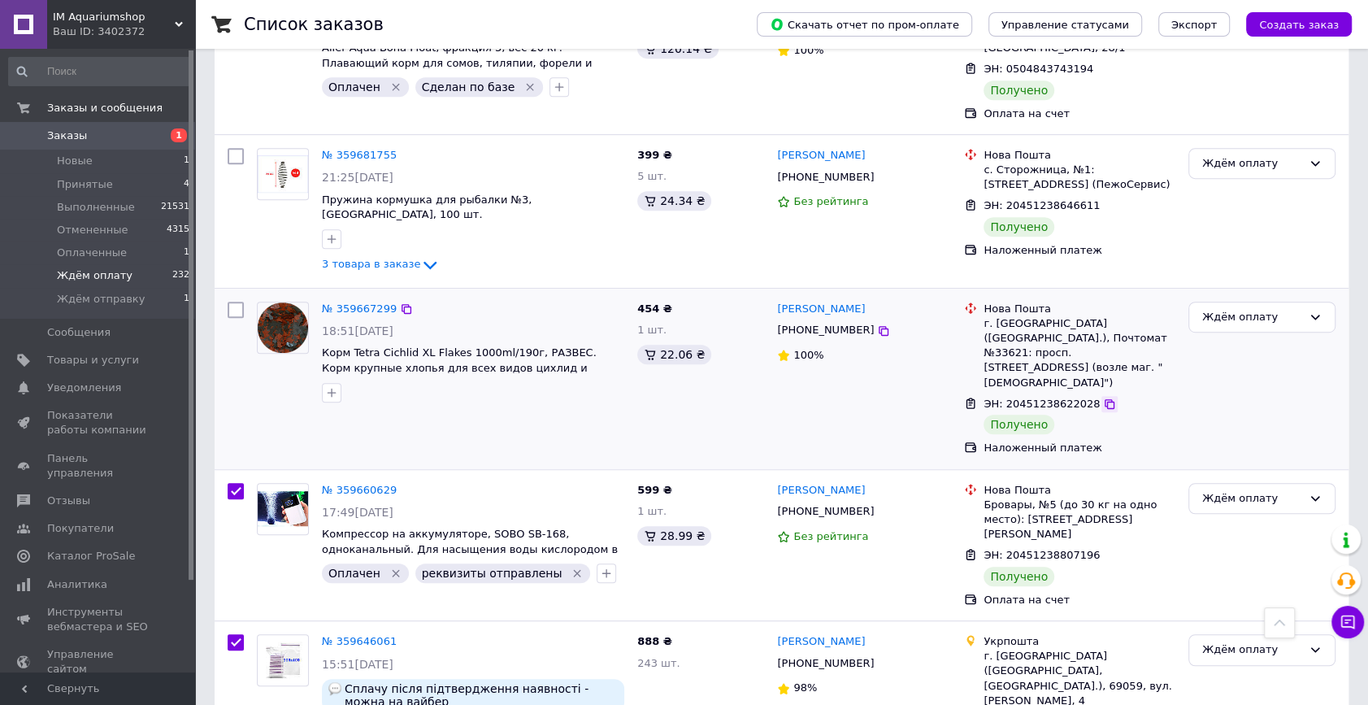
click at [1103, 397] on icon at bounding box center [1109, 403] width 13 height 13
checkbox input "true"
click at [242, 302] on input "checkbox" at bounding box center [236, 310] width 16 height 16
checkbox input "true"
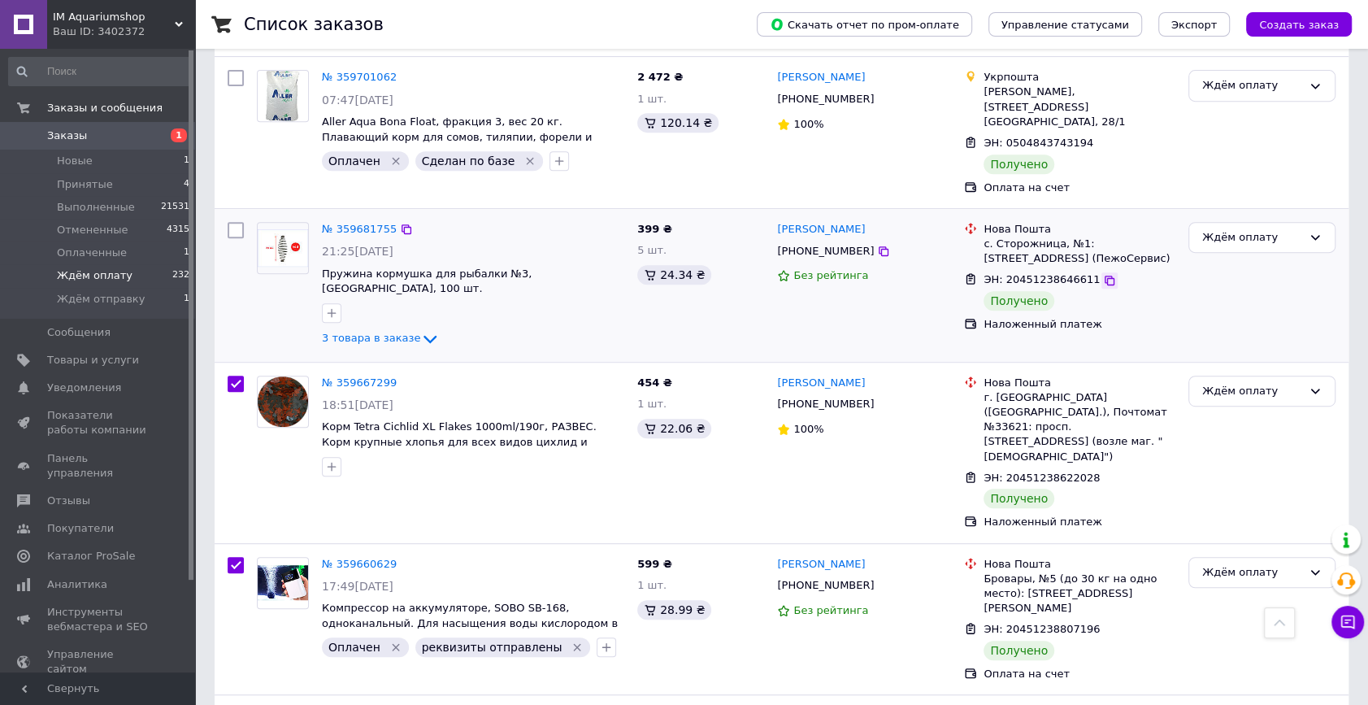
click at [1103, 274] on icon at bounding box center [1109, 280] width 13 height 13
checkbox input "true"
click at [231, 222] on input "checkbox" at bounding box center [236, 230] width 16 height 16
checkbox input "true"
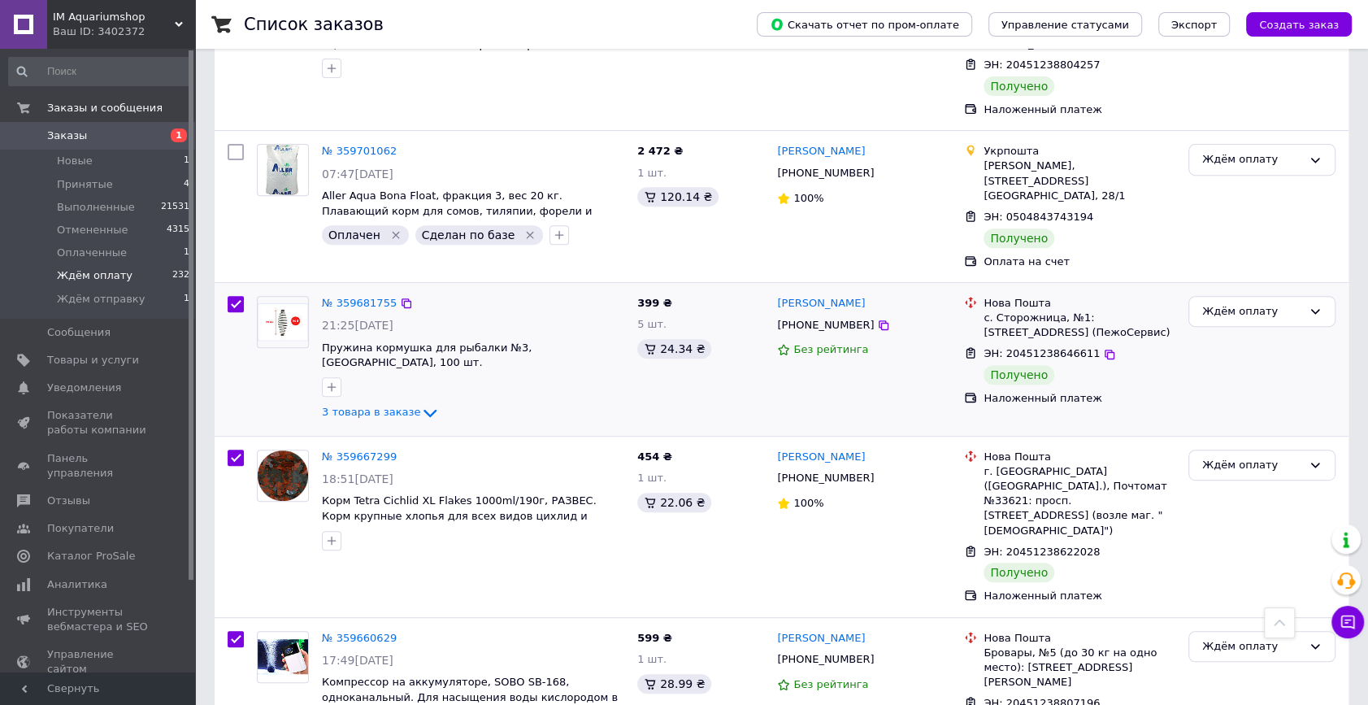
scroll to position [386, 0]
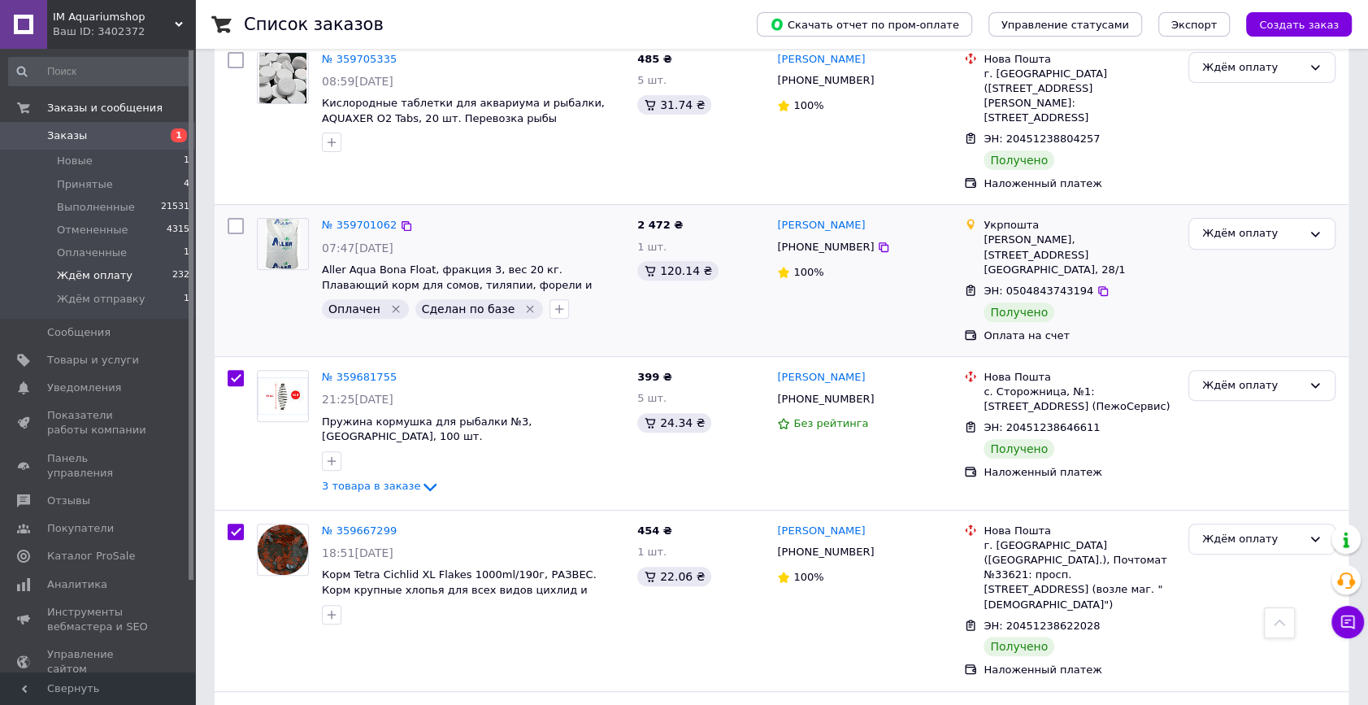
click at [238, 218] on input "checkbox" at bounding box center [236, 226] width 16 height 16
checkbox input "true"
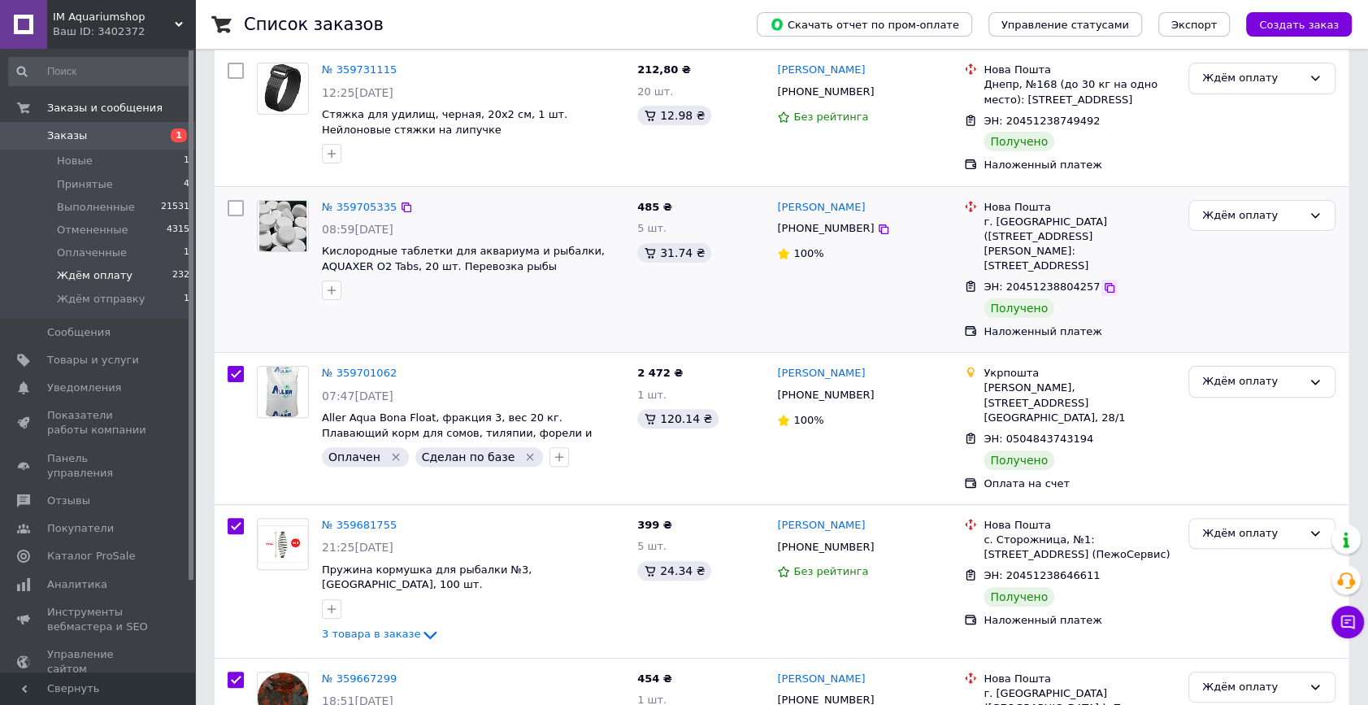
click at [1103, 281] on icon at bounding box center [1109, 287] width 13 height 13
checkbox input "true"
click at [234, 209] on input "checkbox" at bounding box center [236, 208] width 16 height 16
checkbox input "true"
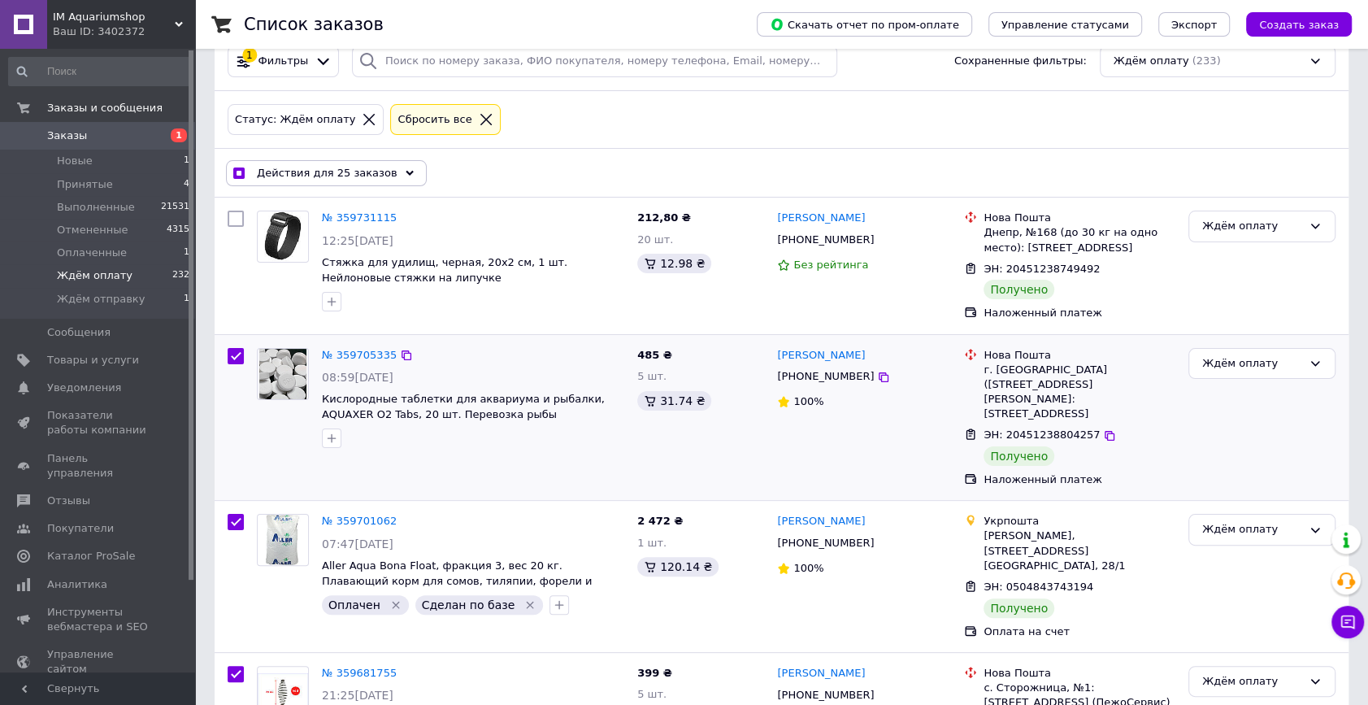
scroll to position [16, 0]
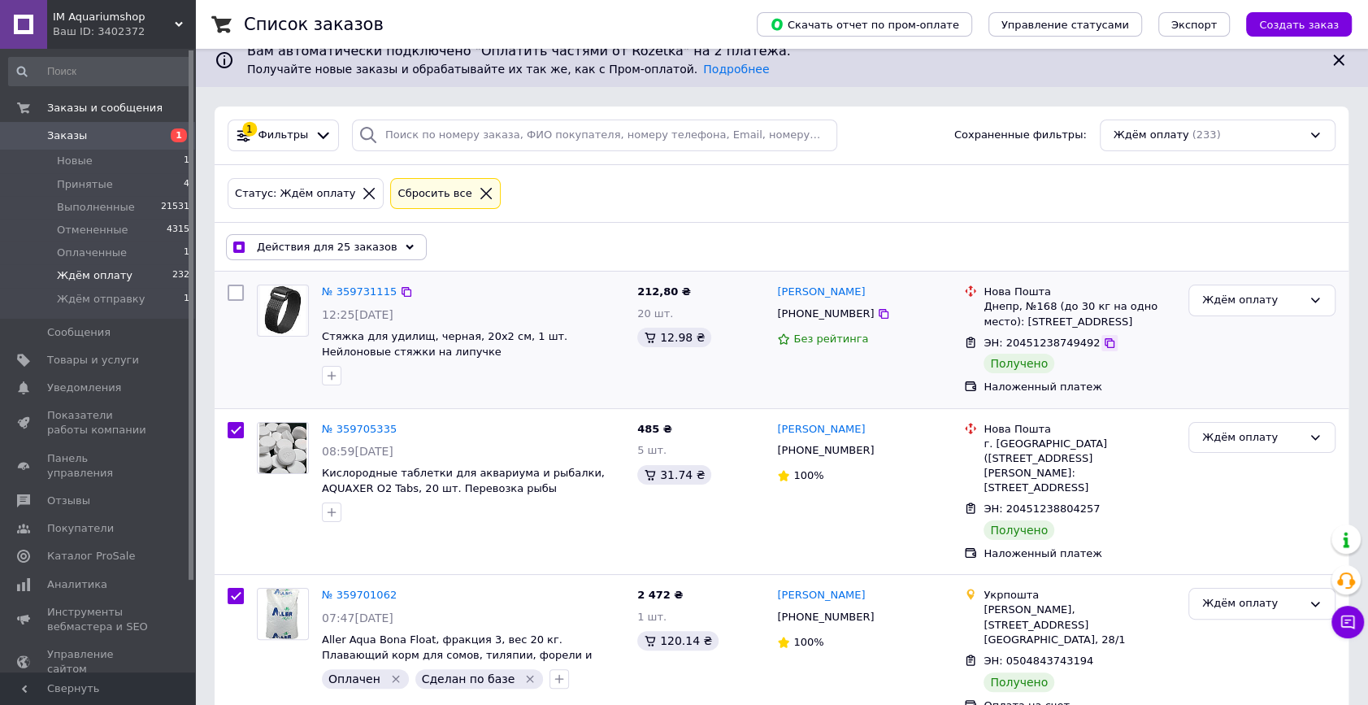
click at [1105, 342] on icon at bounding box center [1110, 343] width 10 height 10
checkbox input "true"
click at [228, 292] on input "checkbox" at bounding box center [236, 292] width 16 height 16
checkbox input "true"
click at [341, 241] on span "Действия для 26 заказов" at bounding box center [327, 247] width 141 height 15
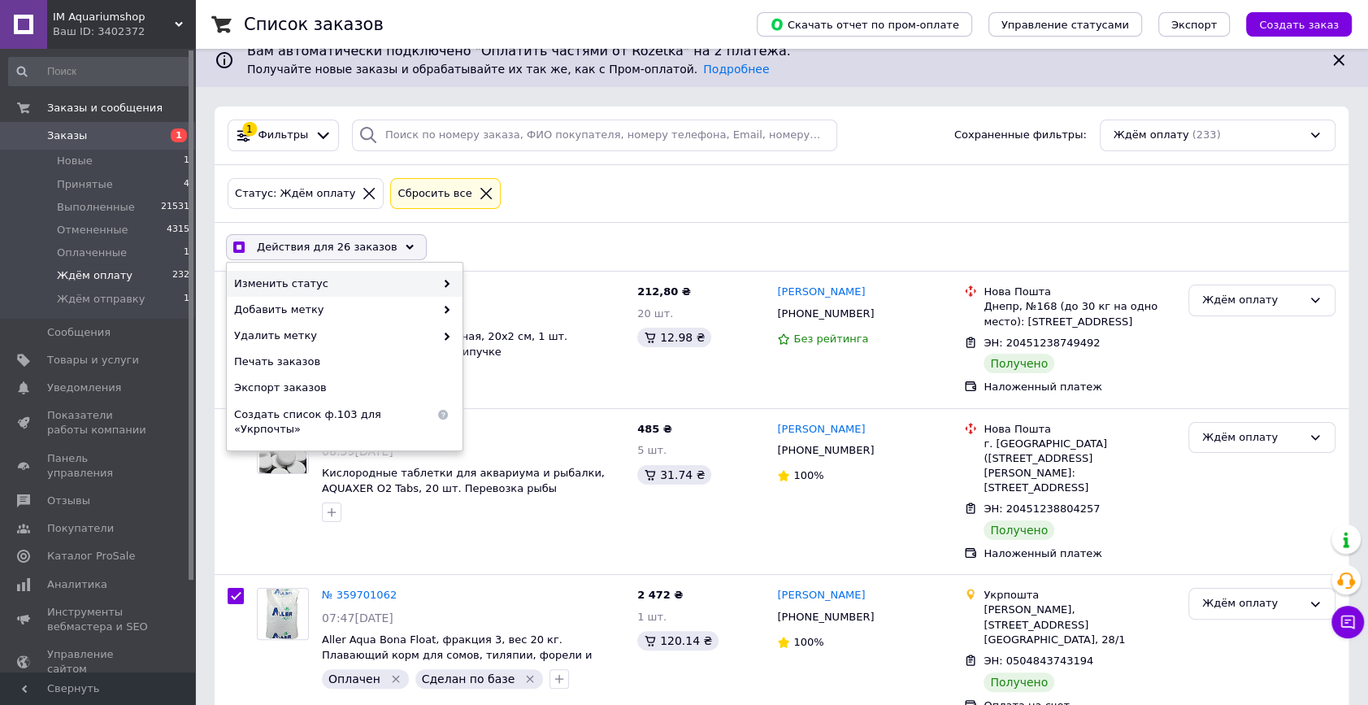
click at [351, 277] on span "Изменить статус" at bounding box center [334, 283] width 201 height 15
checkbox input "true"
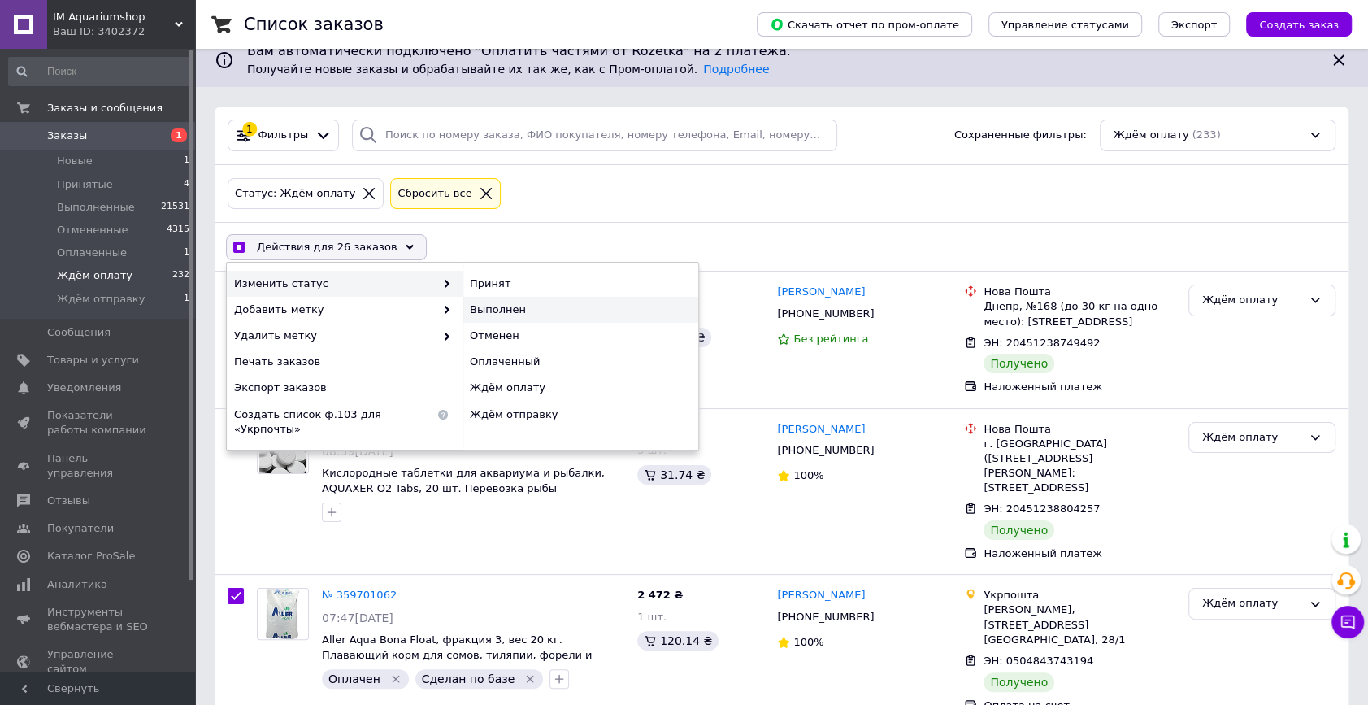
click at [488, 307] on div "Выполнен" at bounding box center [580, 310] width 236 height 26
checkbox input "false"
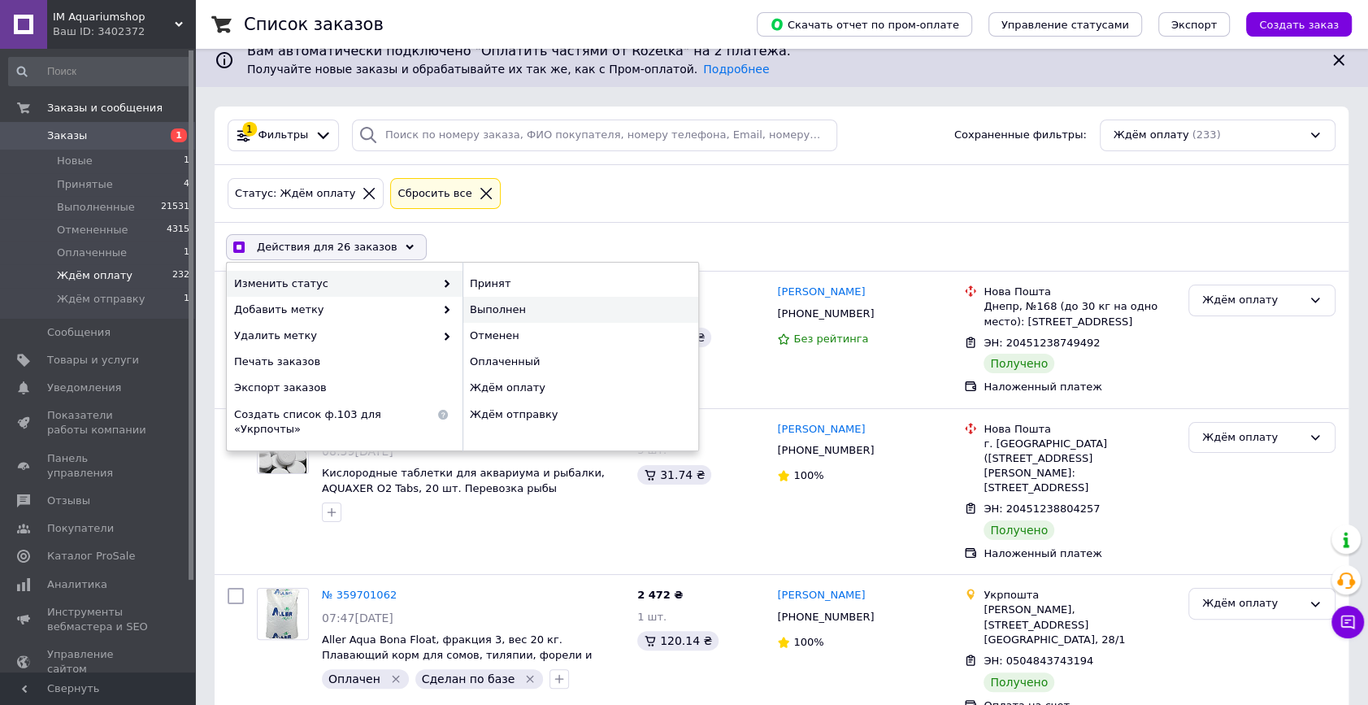
checkbox input "false"
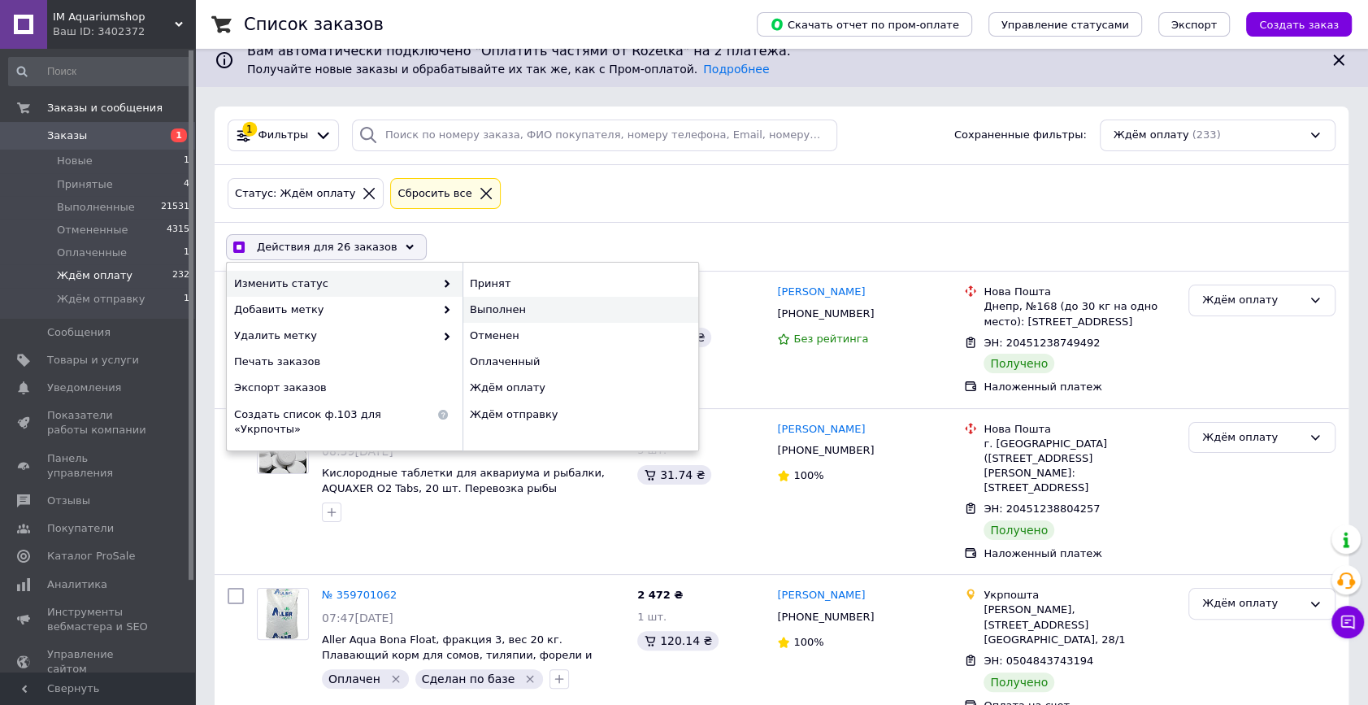
checkbox input "false"
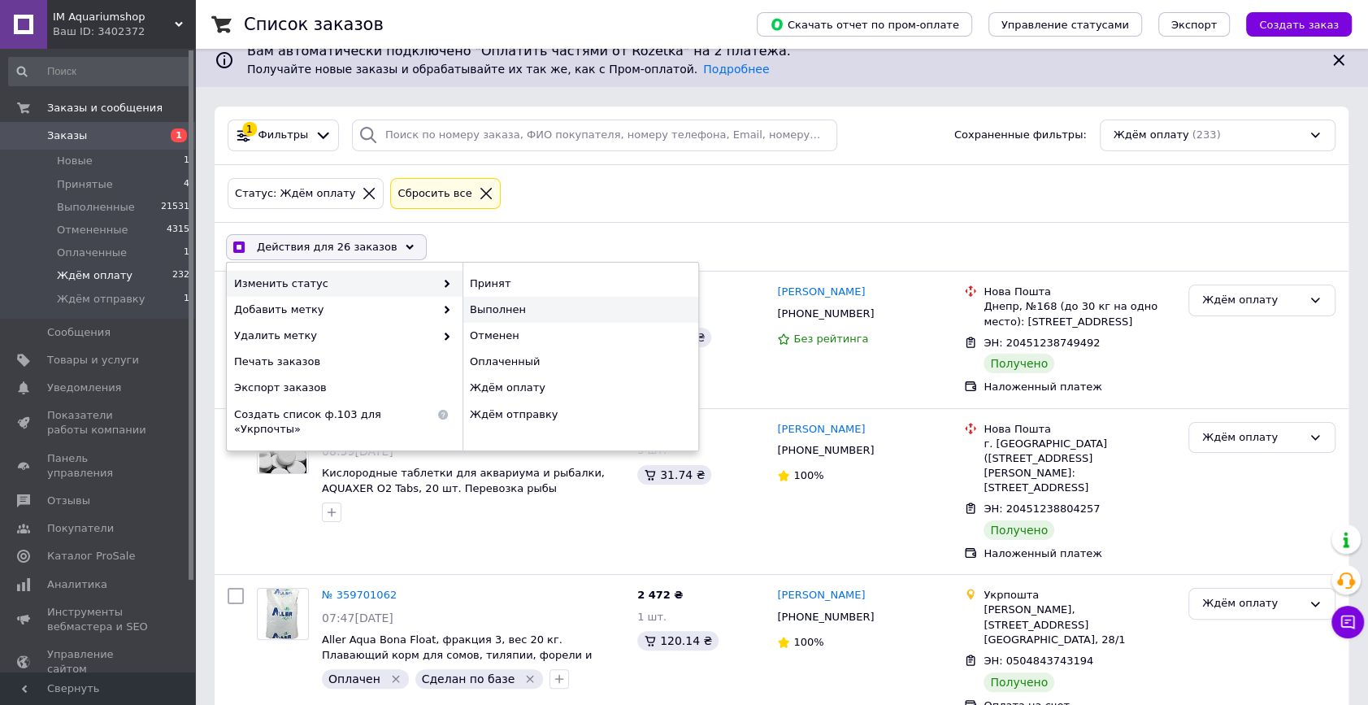
checkbox input "false"
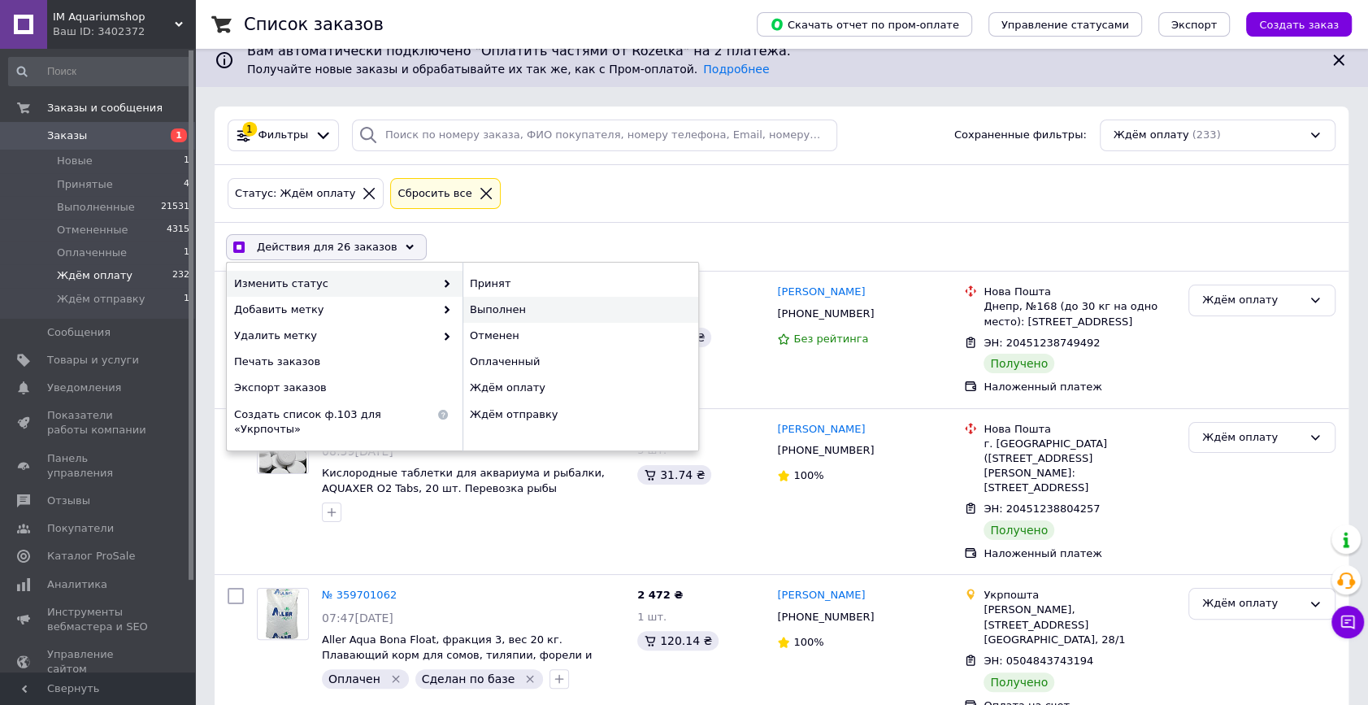
checkbox input "false"
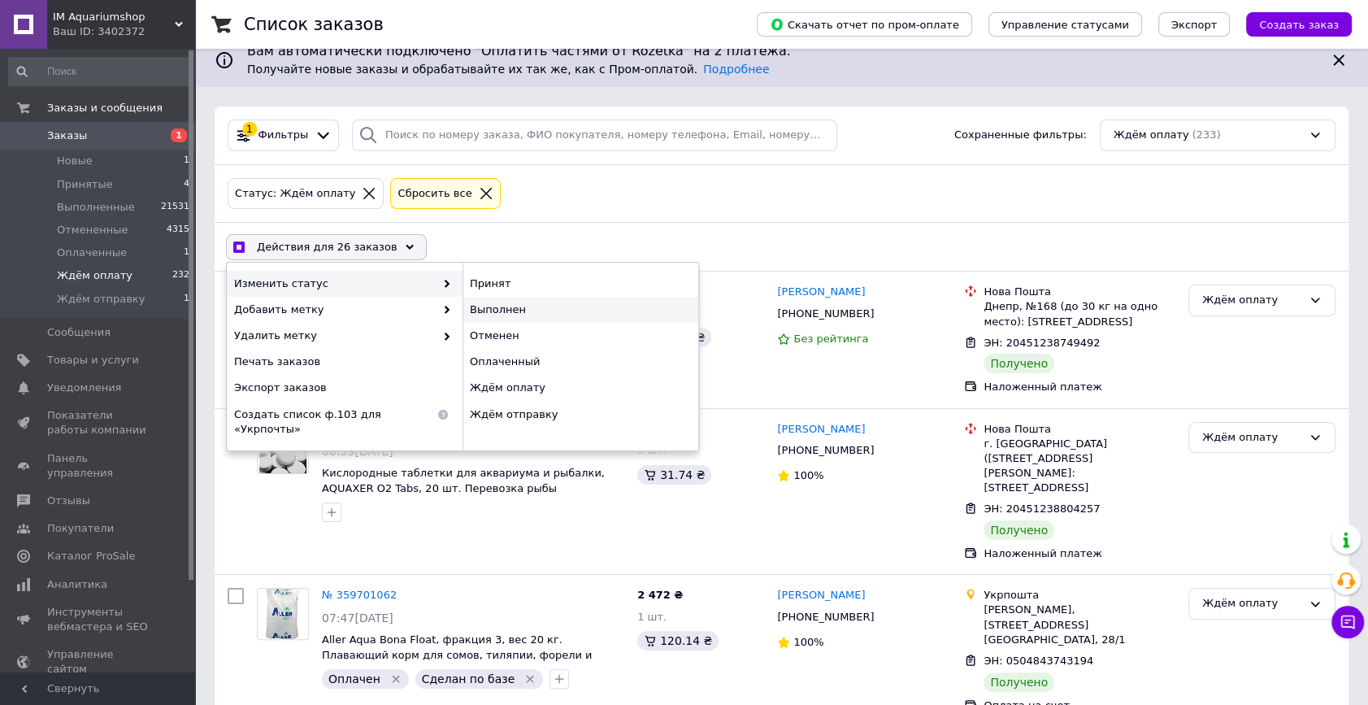
checkbox input "false"
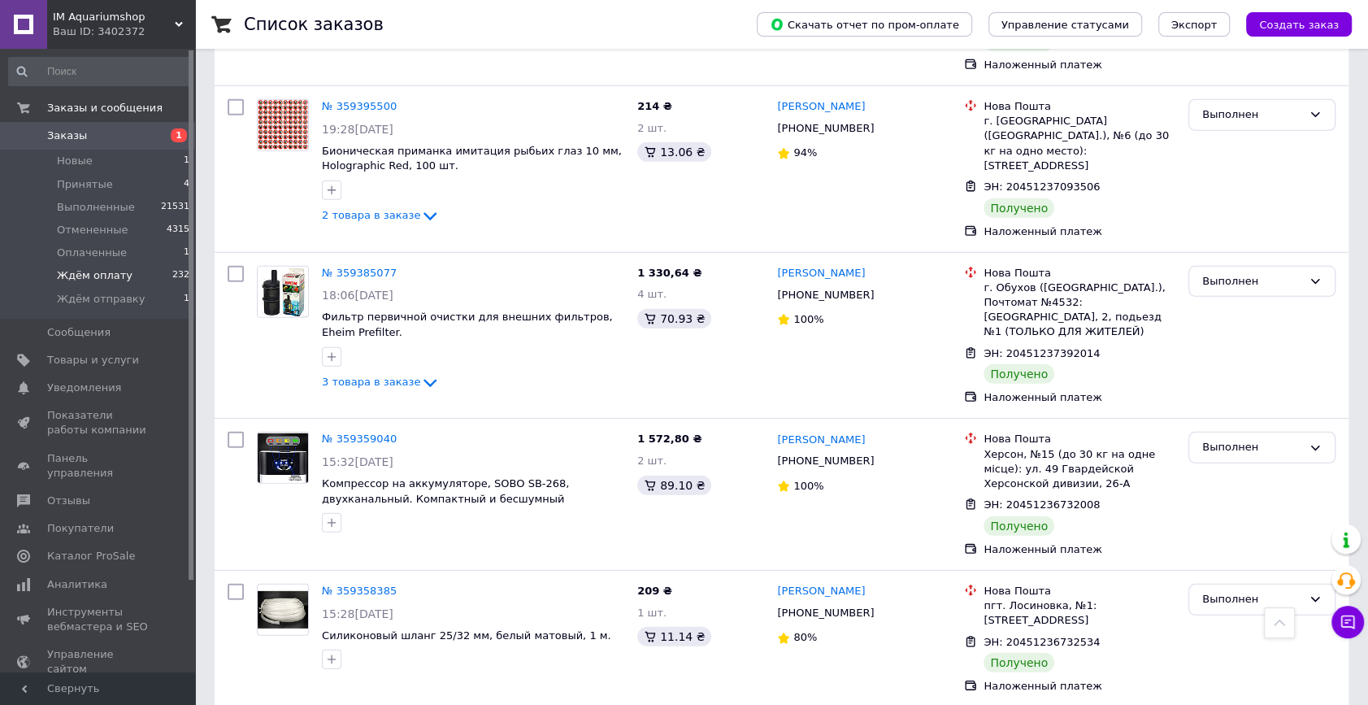
scroll to position [4046, 0]
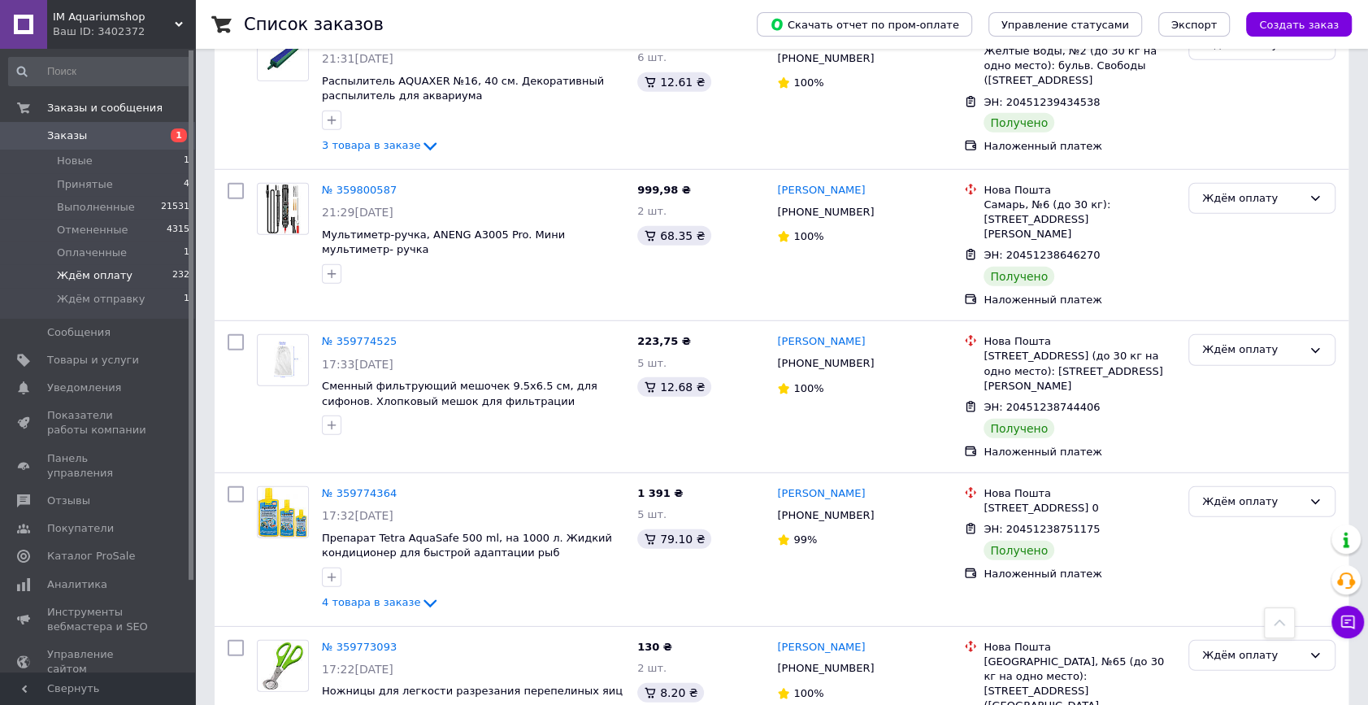
scroll to position [14096, 0]
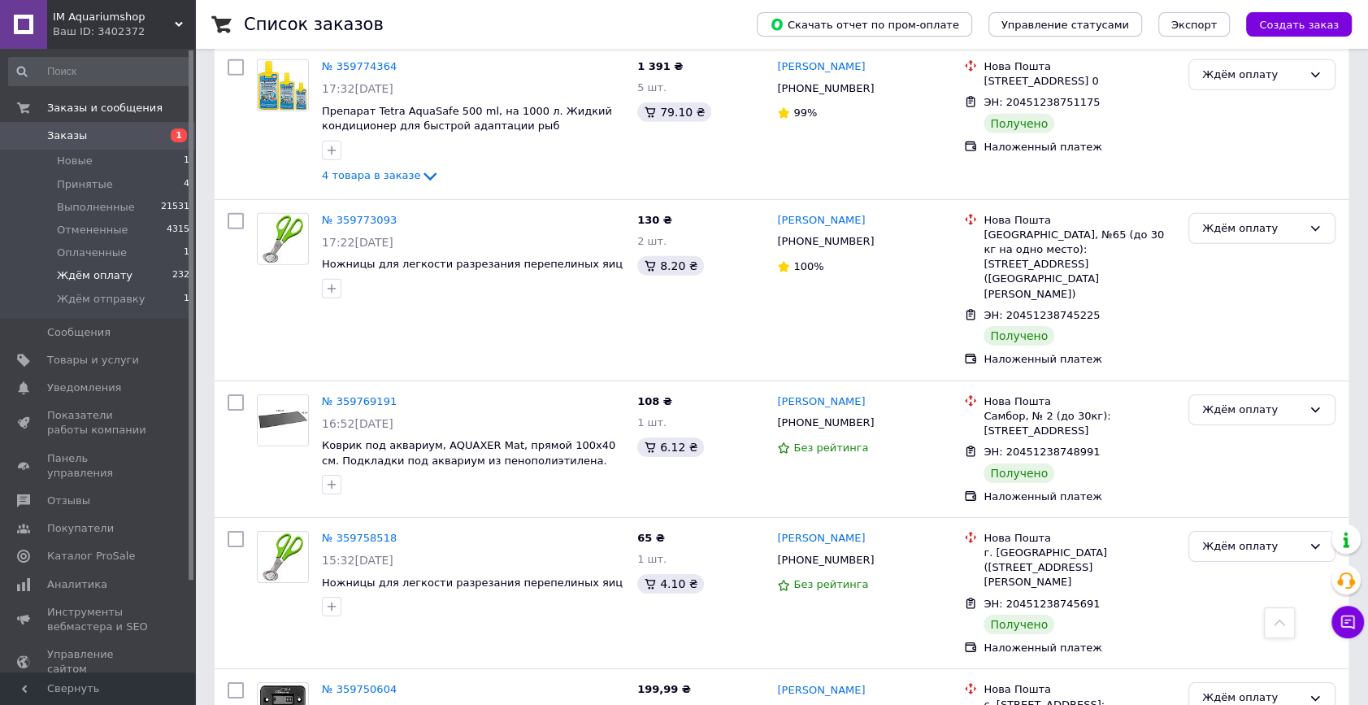
checkbox input "true"
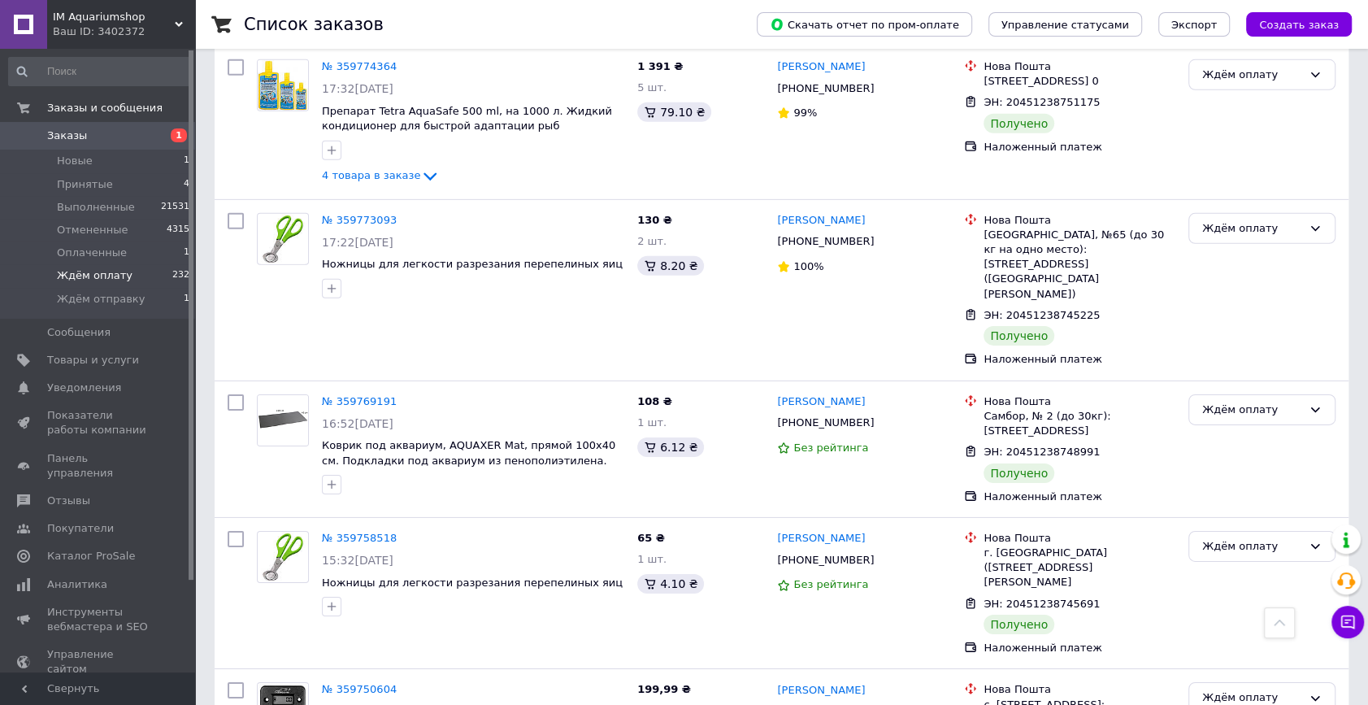
checkbox input "true"
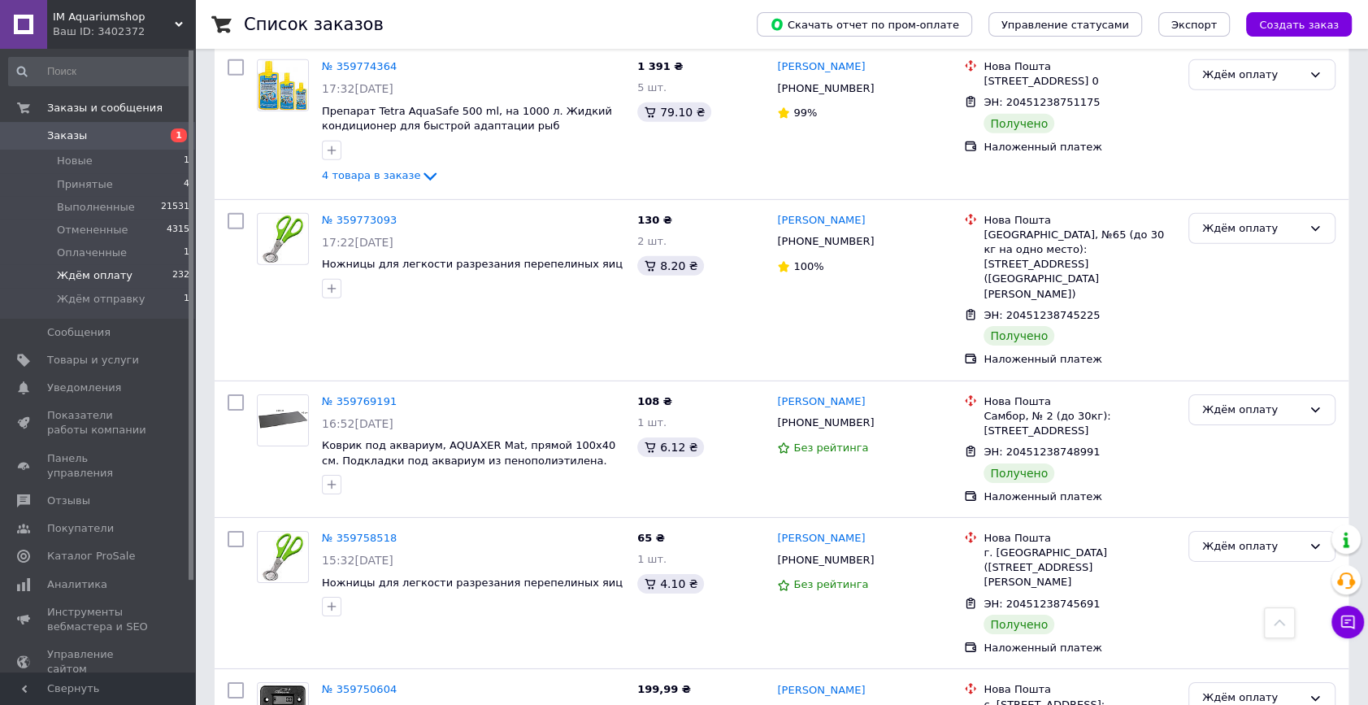
checkbox input "true"
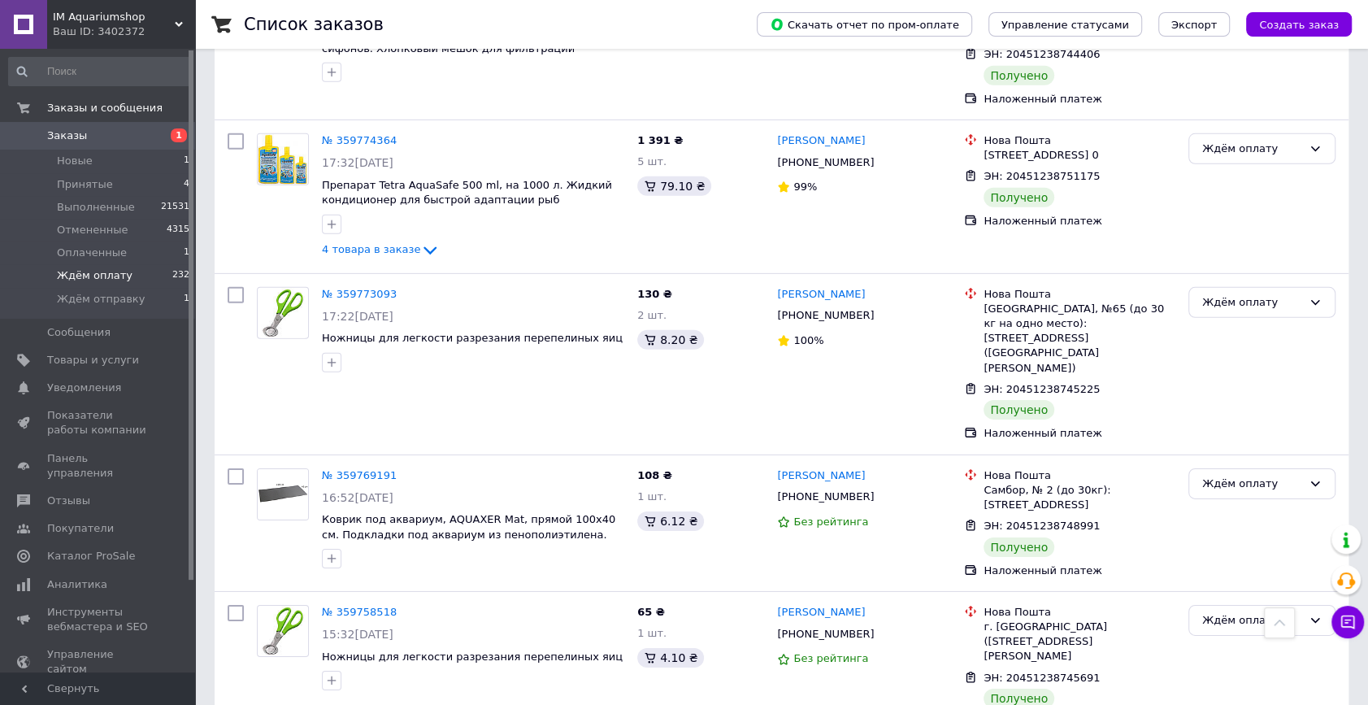
scroll to position [13948, 0]
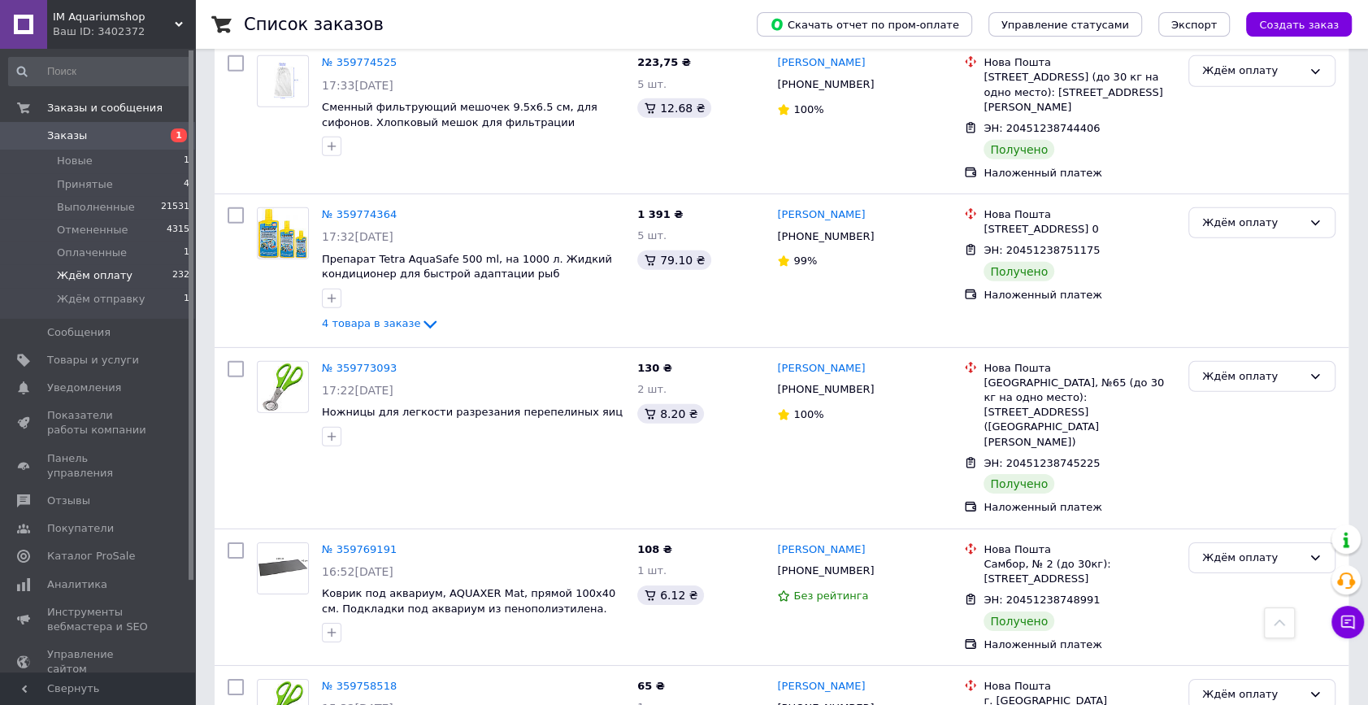
checkbox input "true"
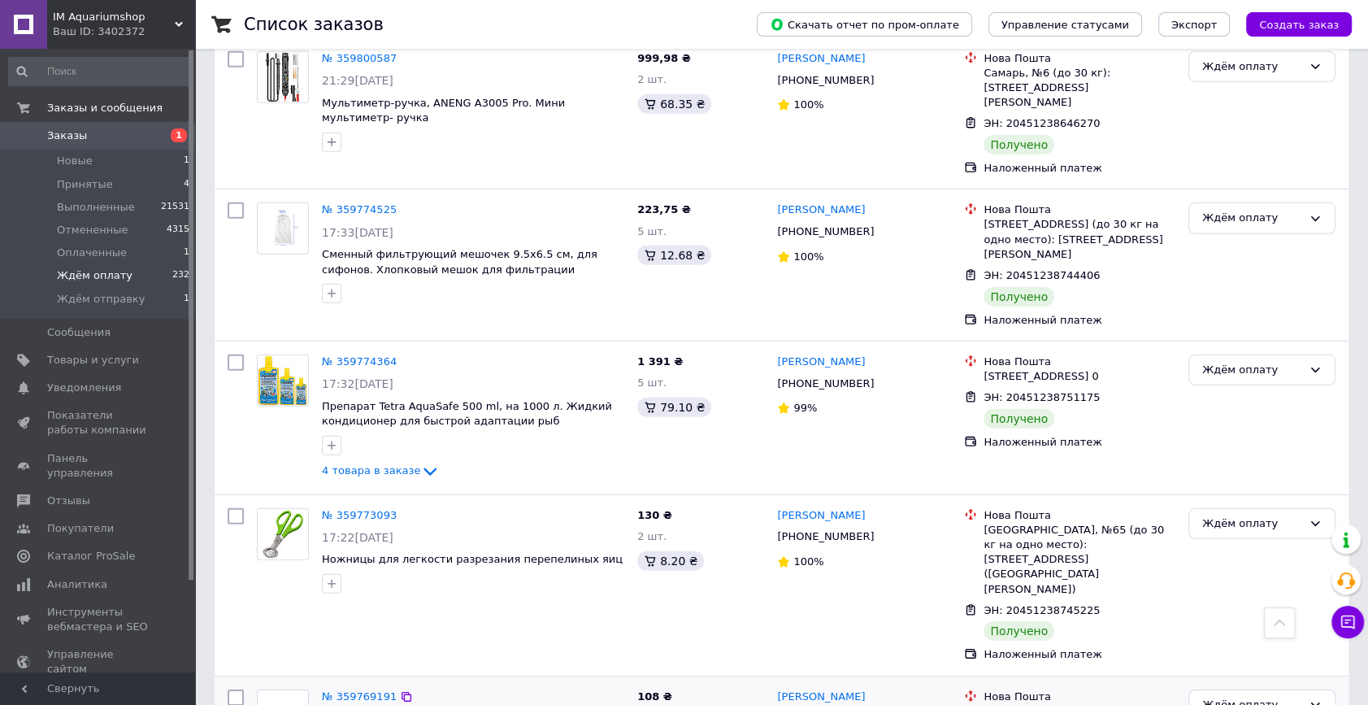
scroll to position [13505, 0]
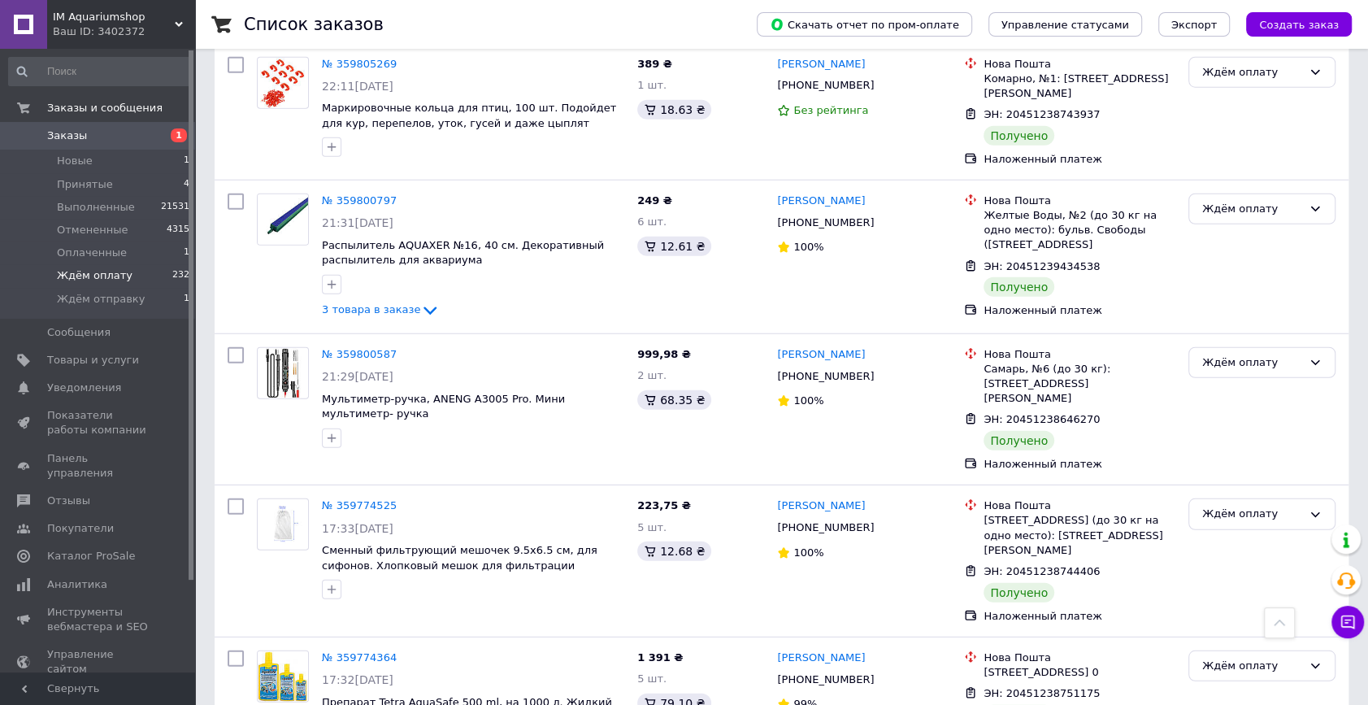
checkbox input "true"
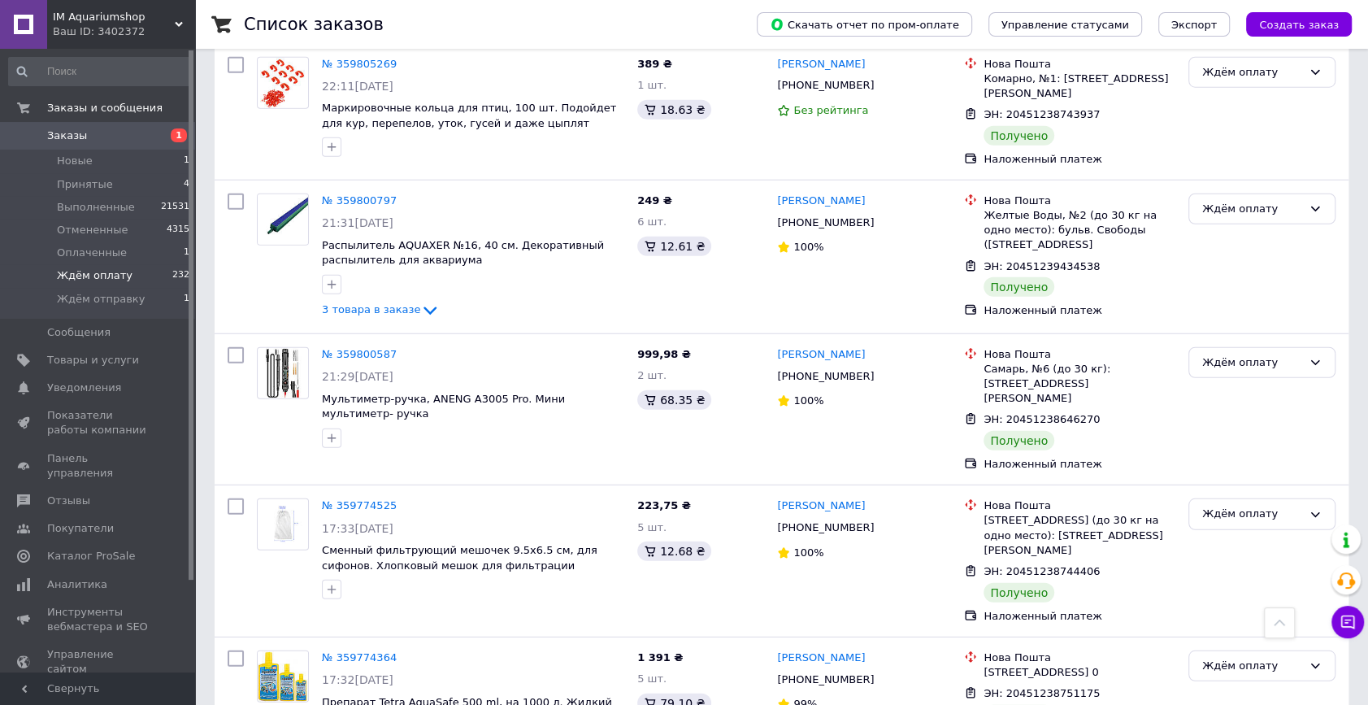
checkbox input "true"
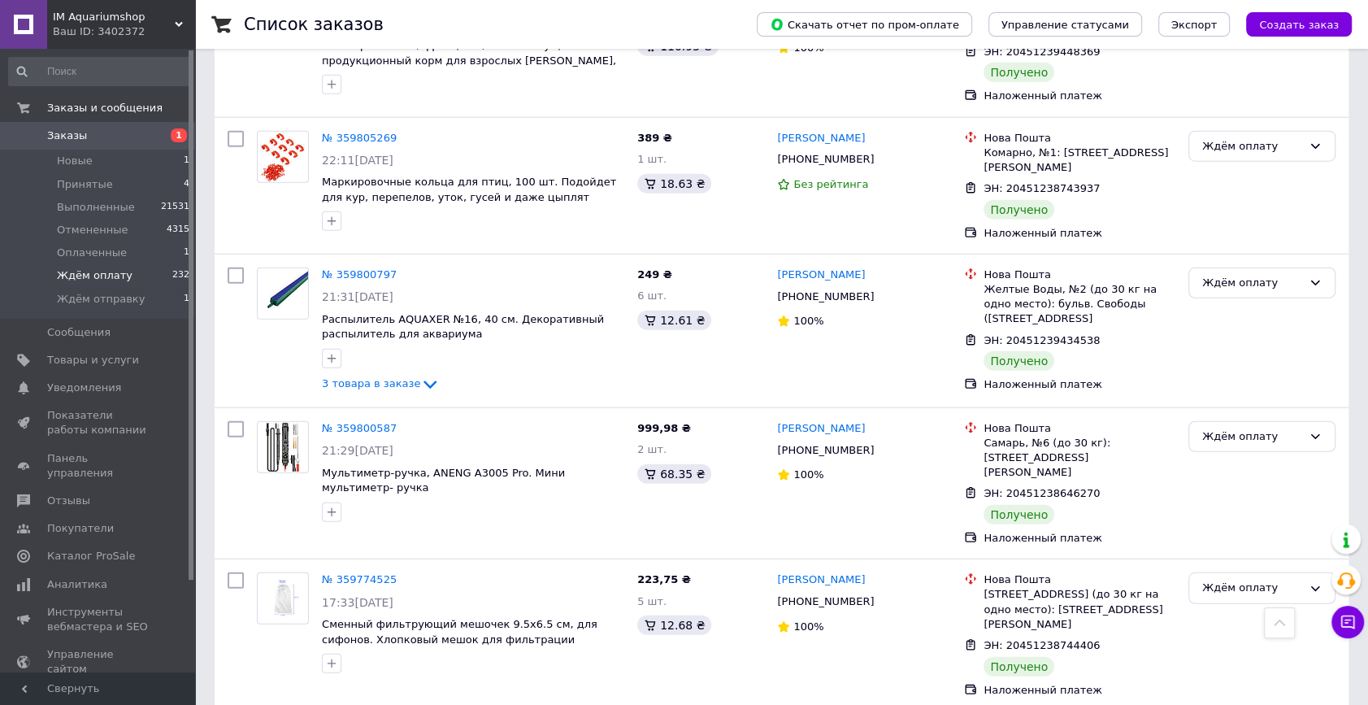
scroll to position [13357, 0]
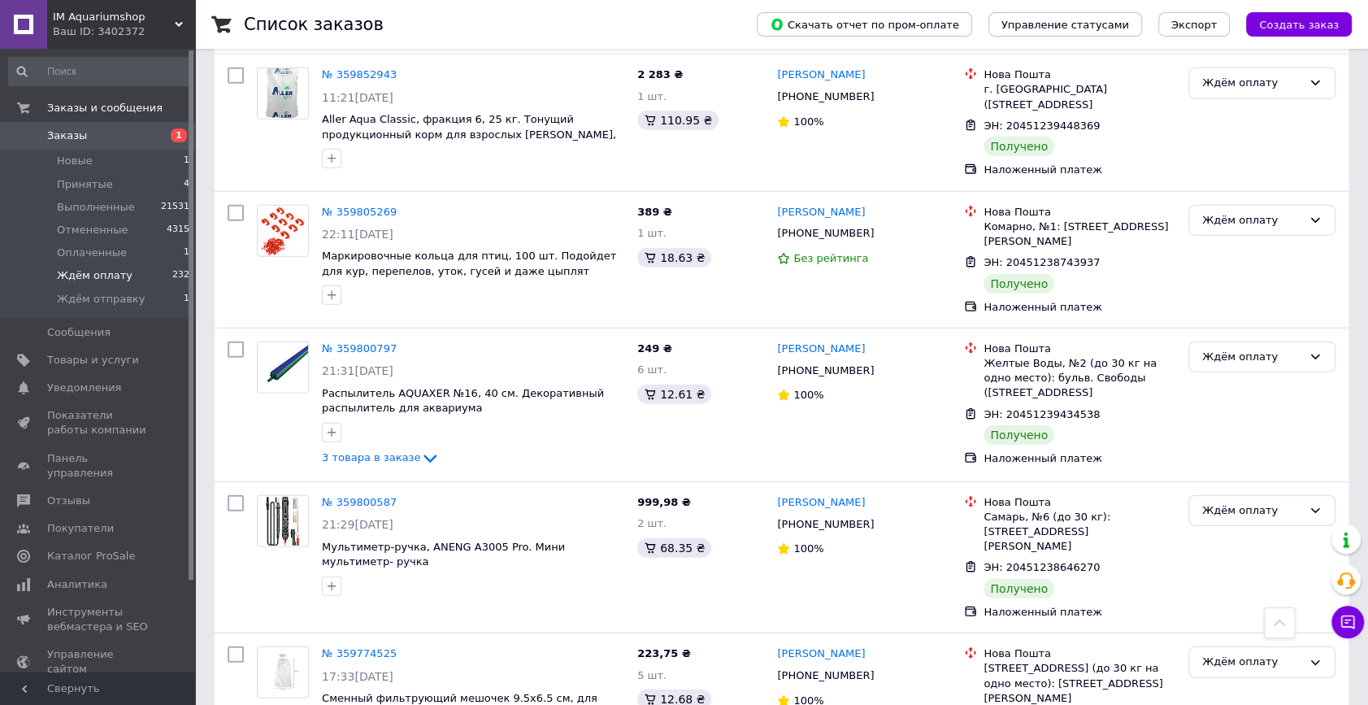
checkbox input "true"
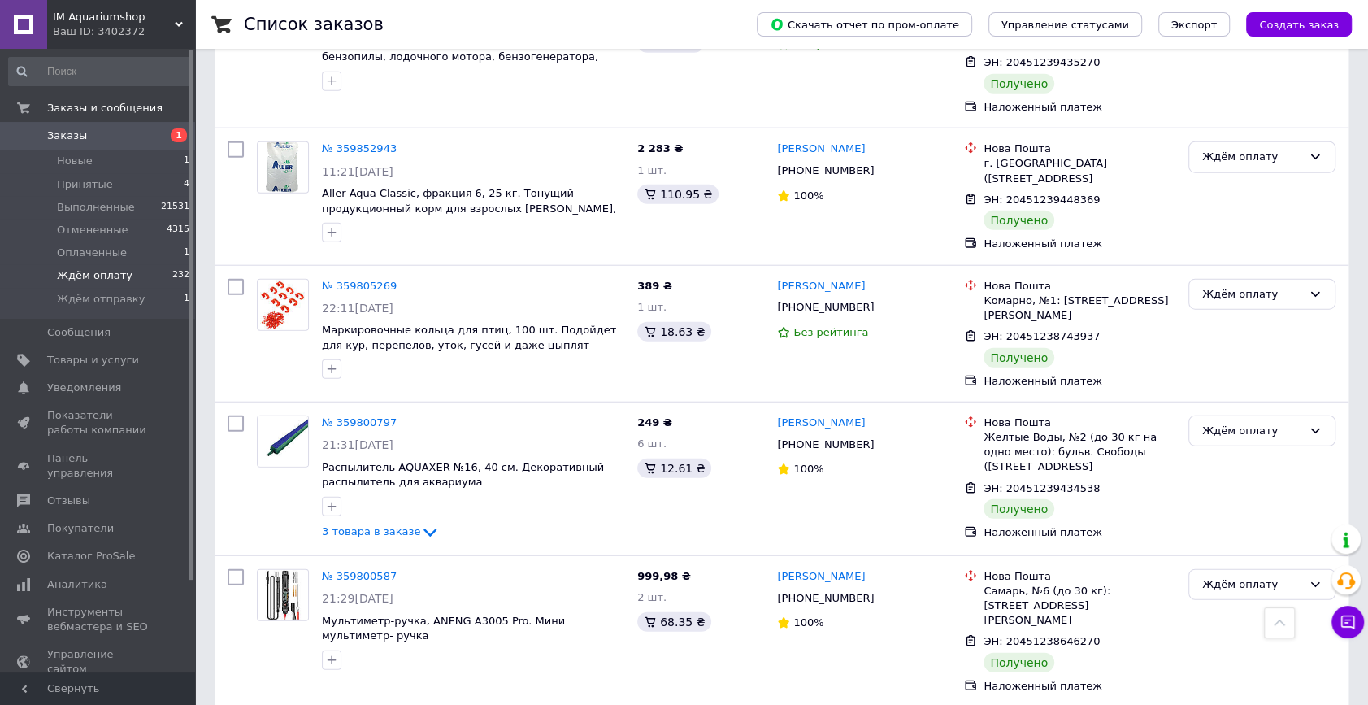
checkbox input "true"
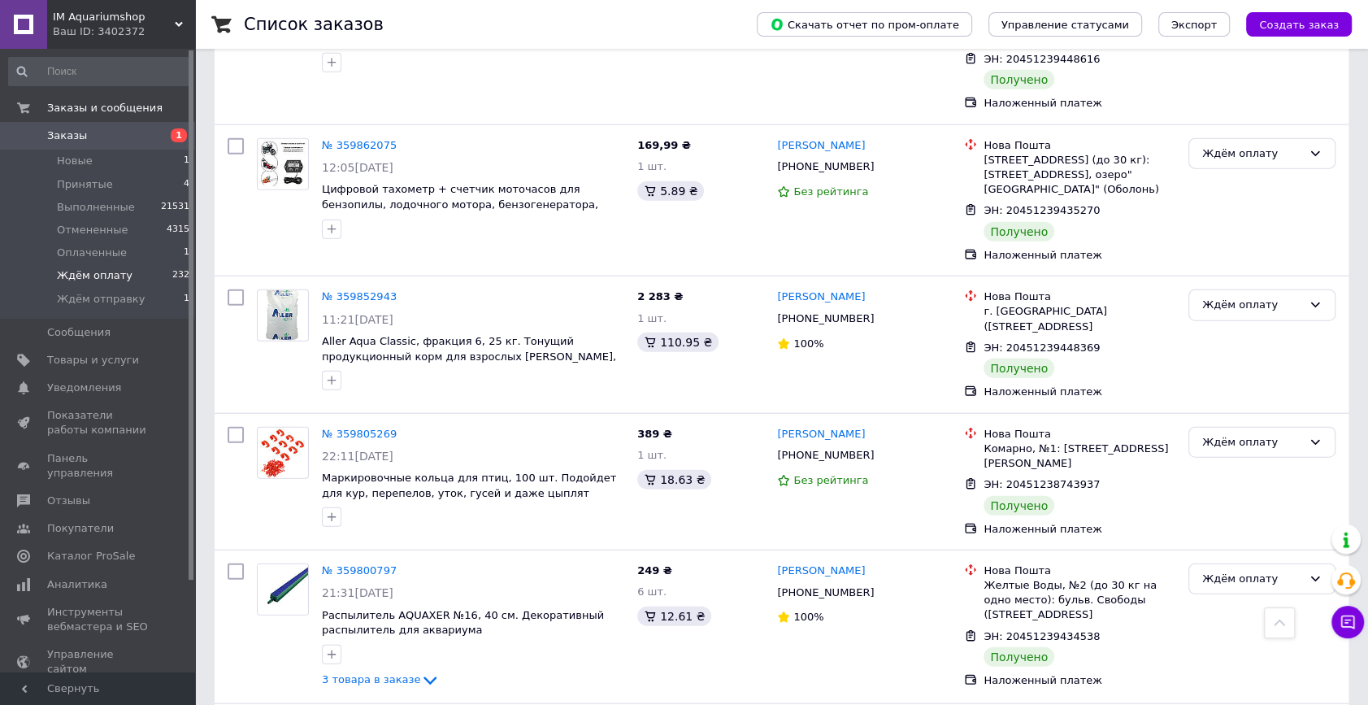
scroll to position [13061, 0]
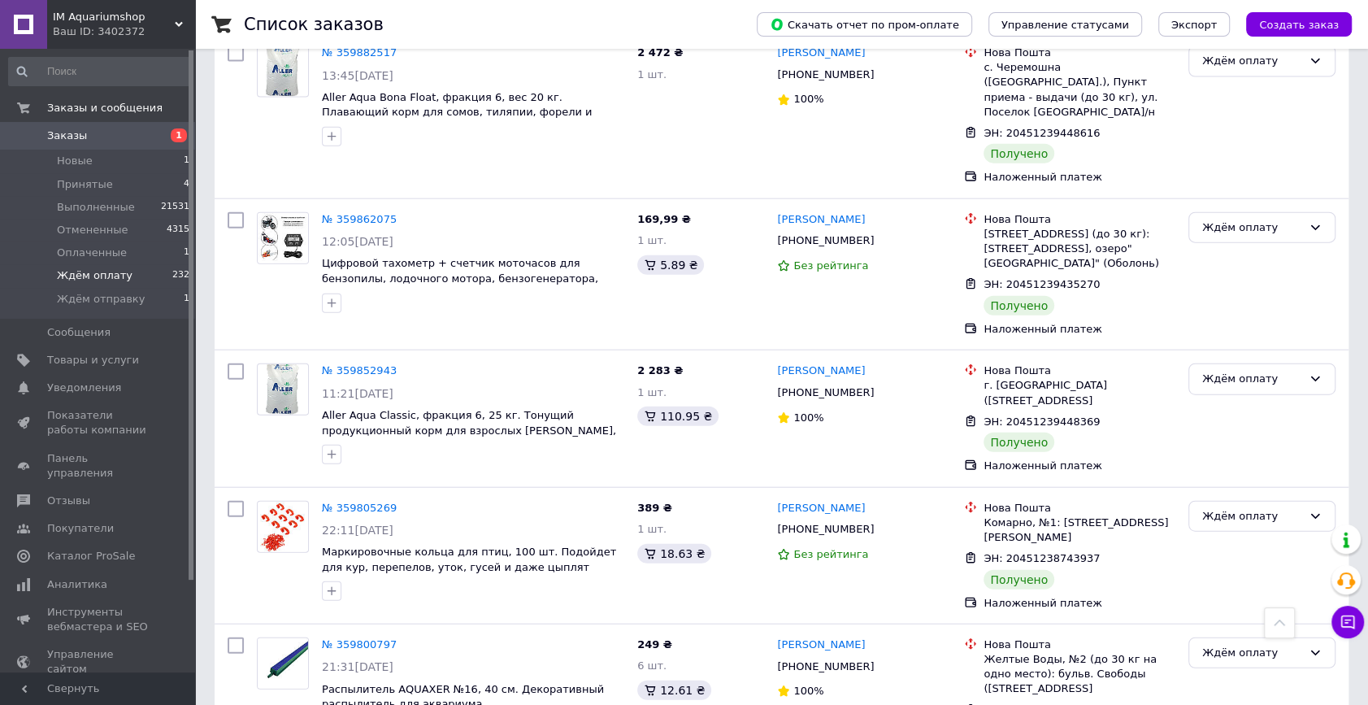
checkbox input "true"
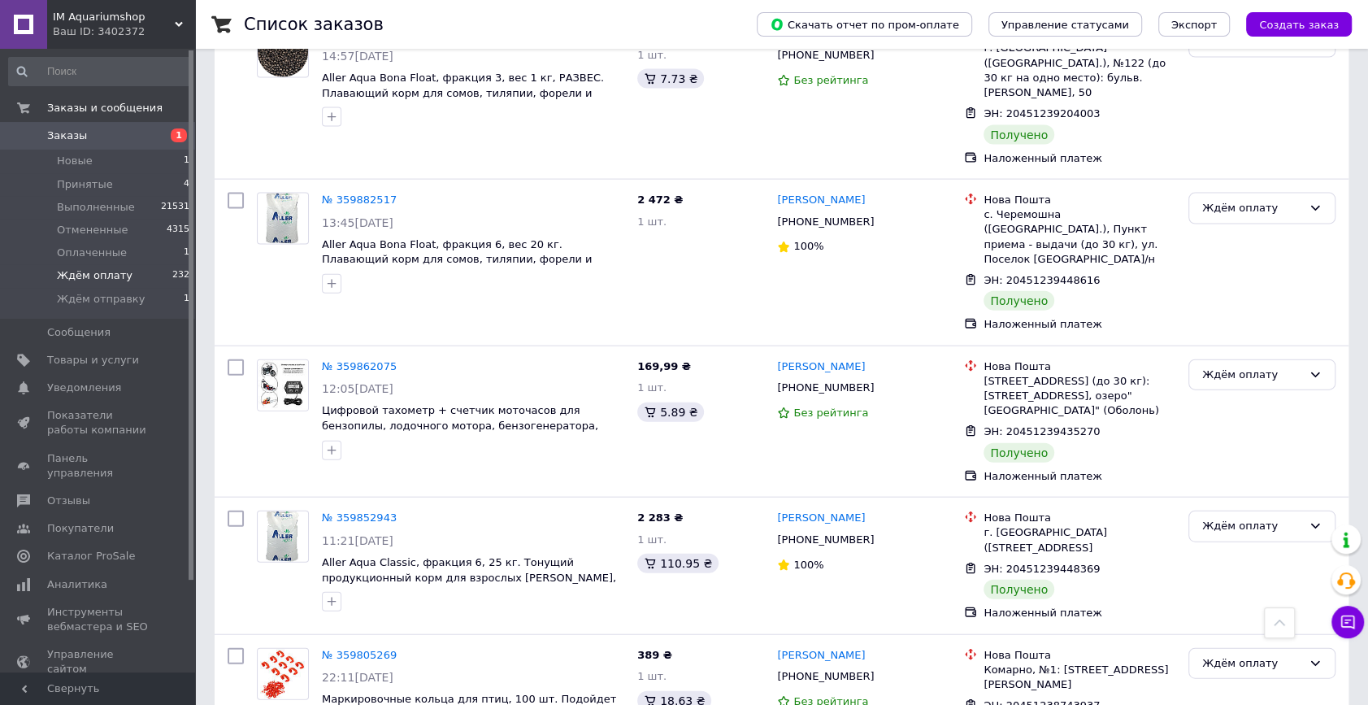
checkbox input "true"
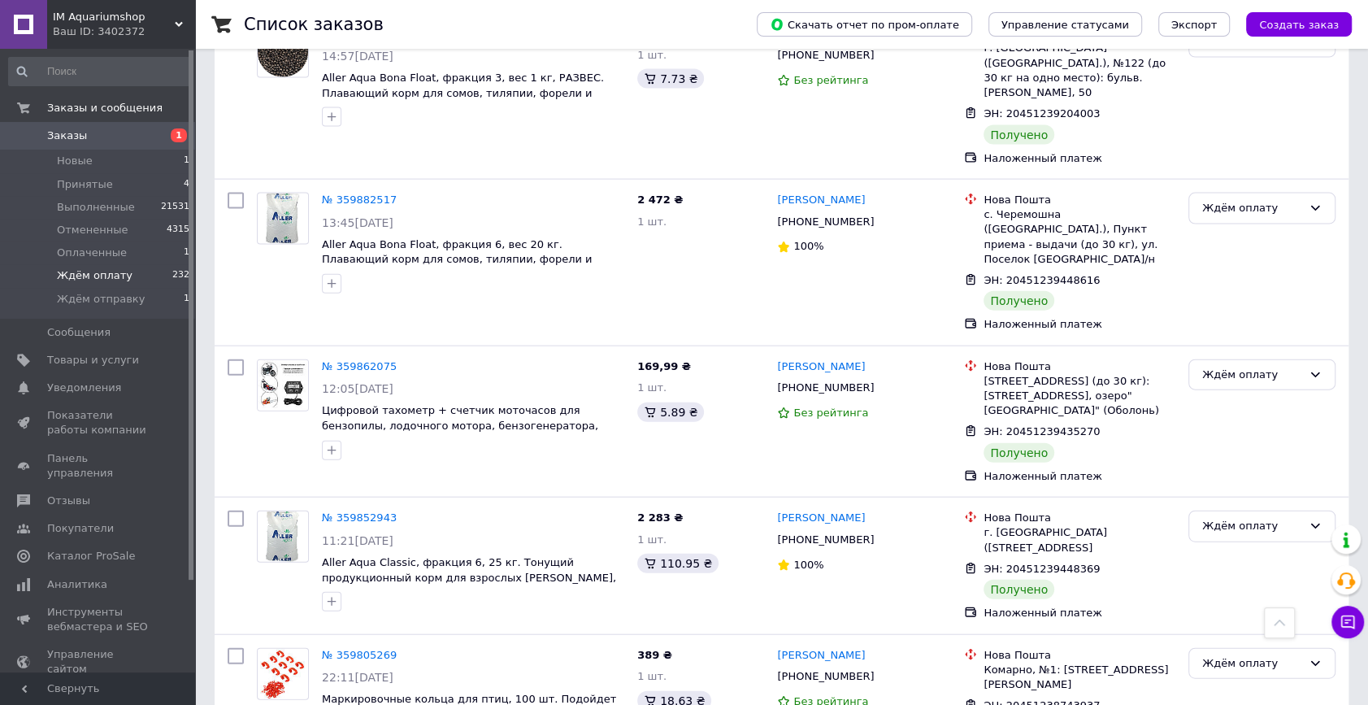
checkbox input "true"
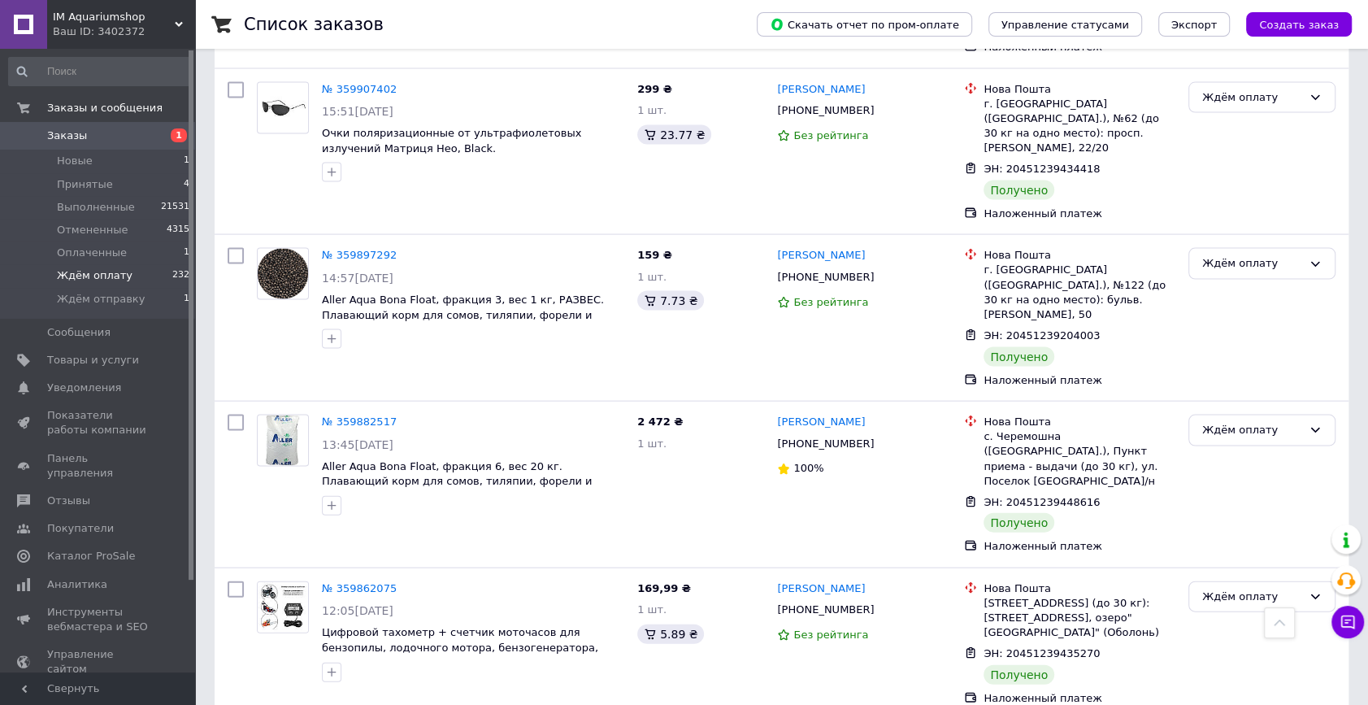
scroll to position [12618, 0]
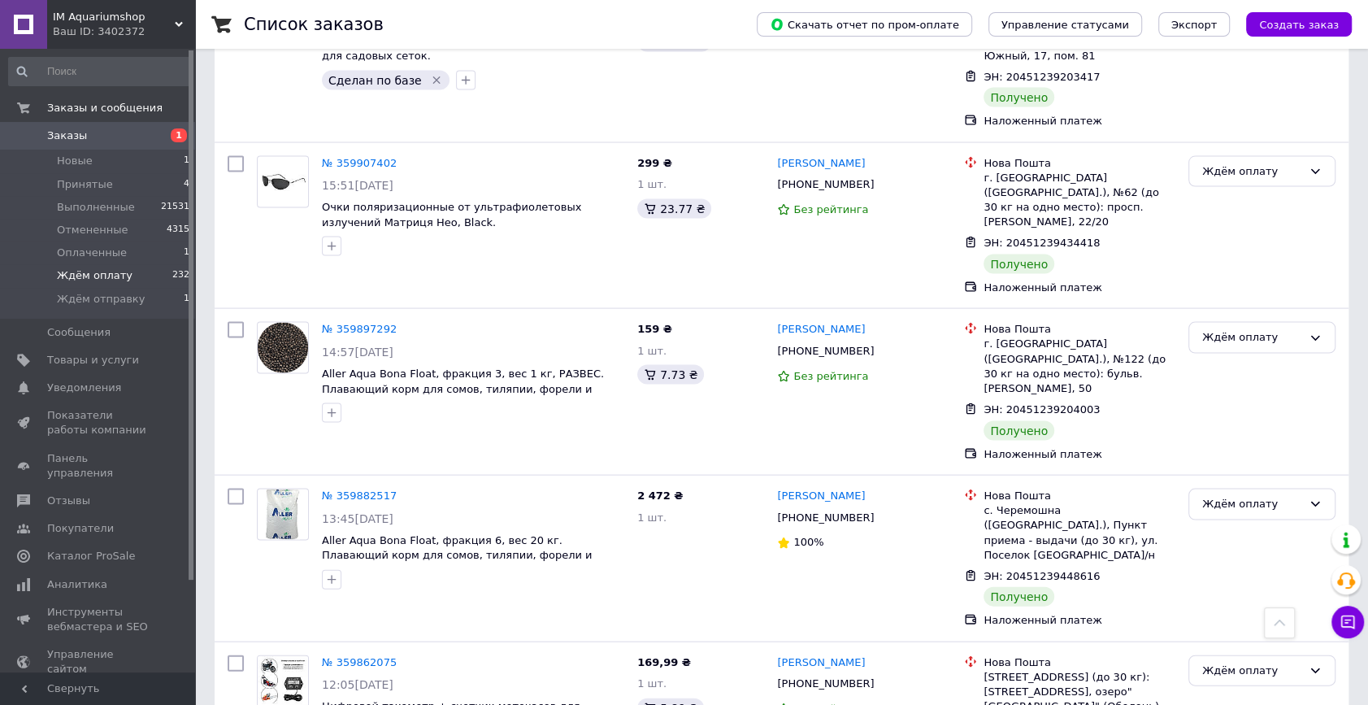
checkbox input "true"
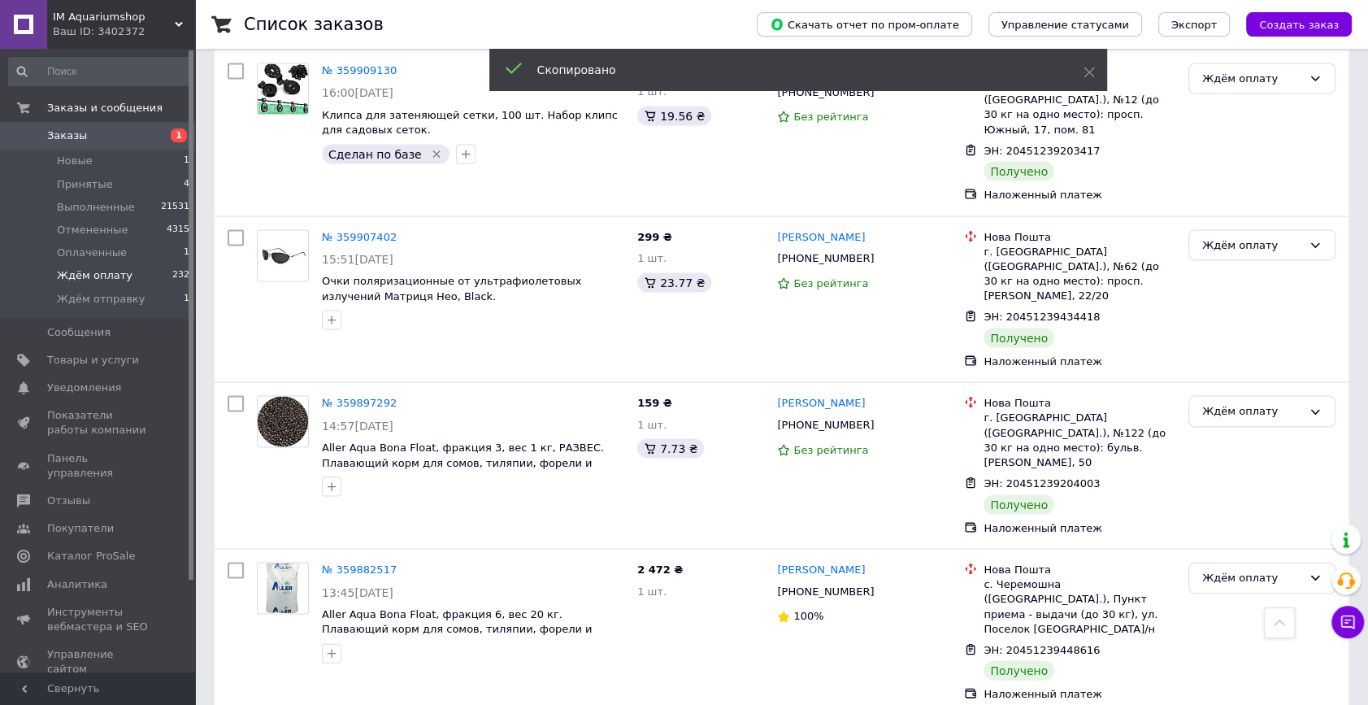
checkbox input "true"
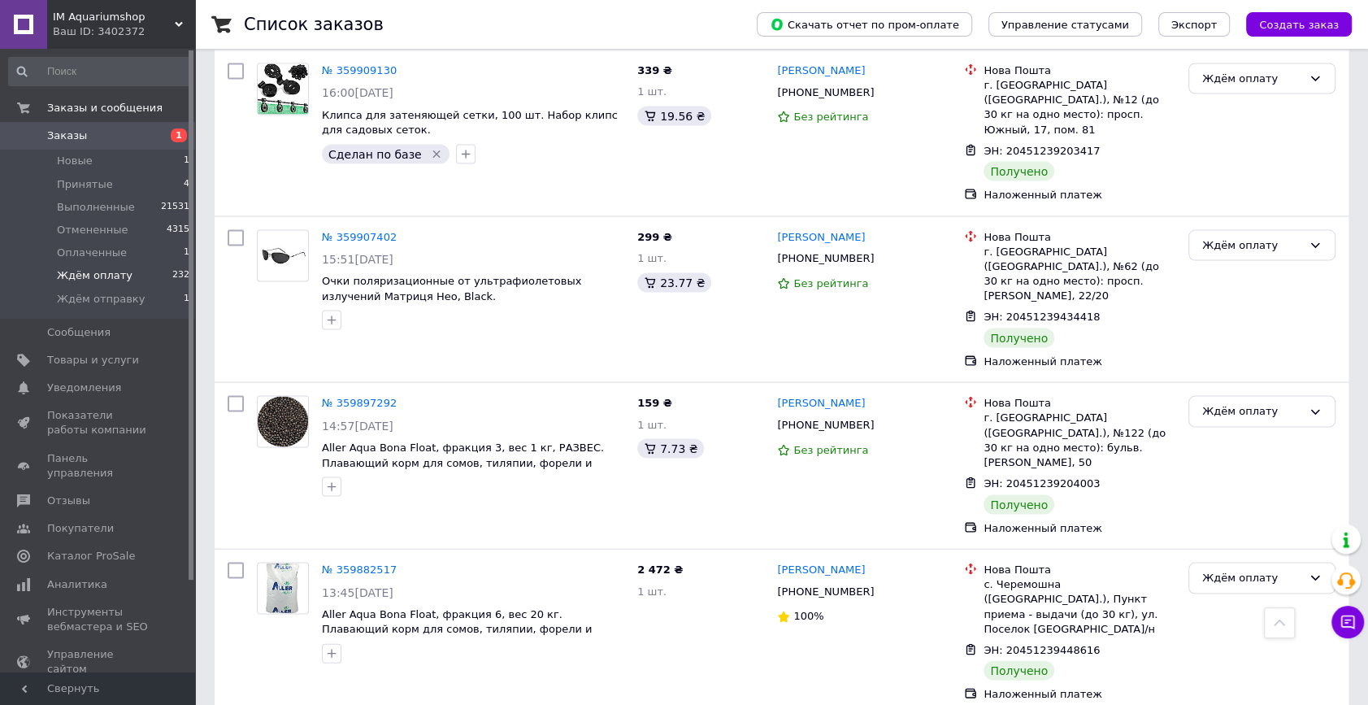
checkbox input "true"
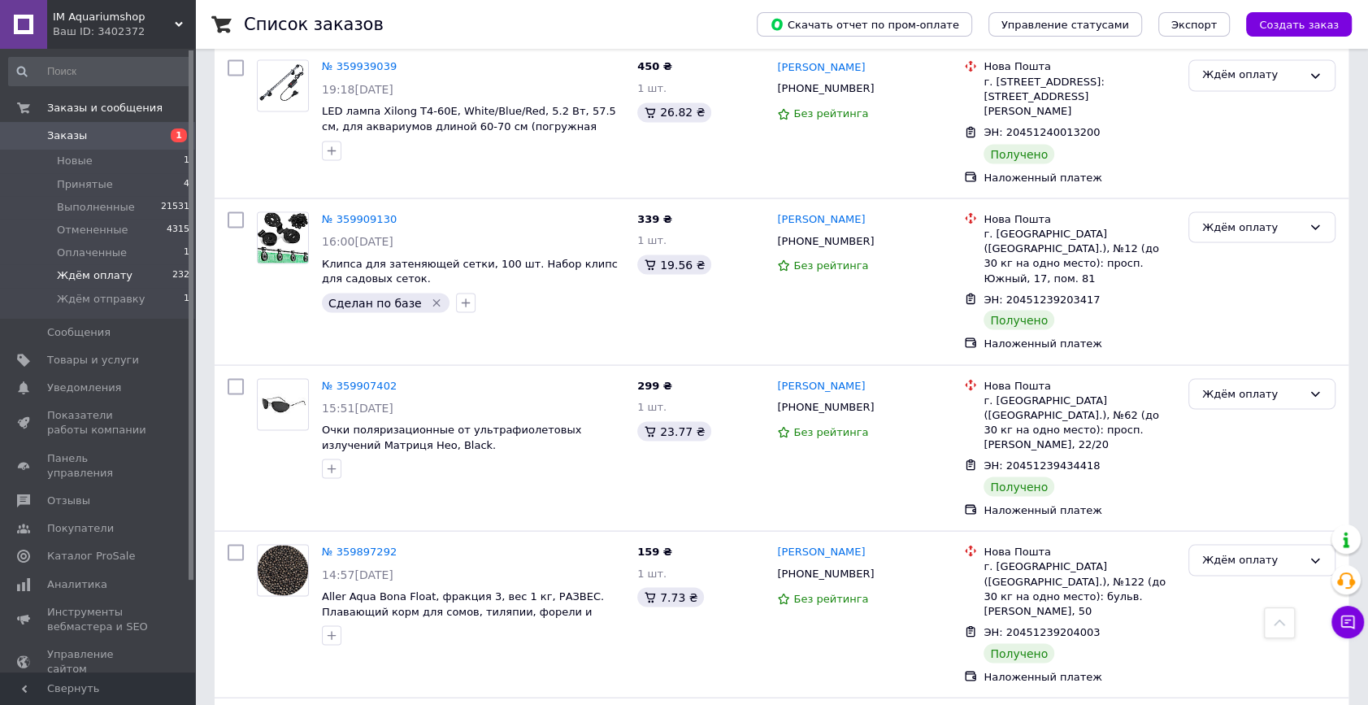
scroll to position [12322, 0]
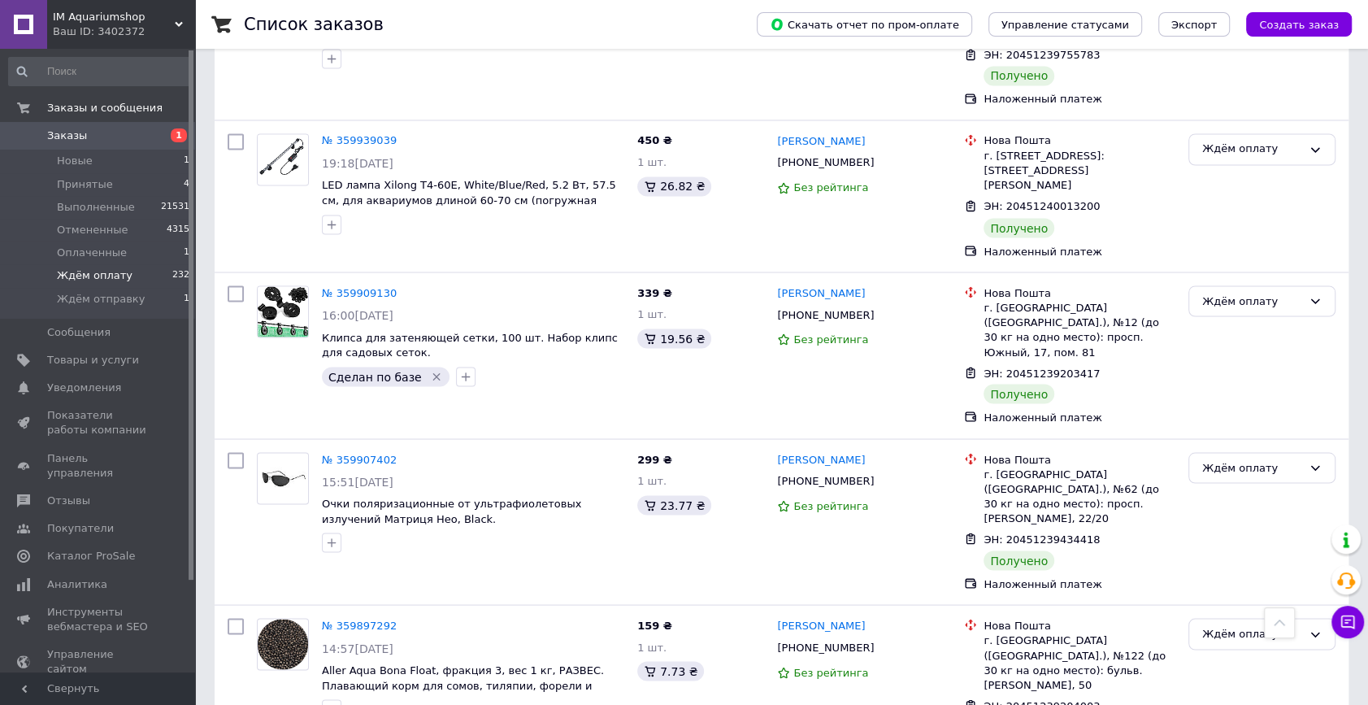
checkbox input "true"
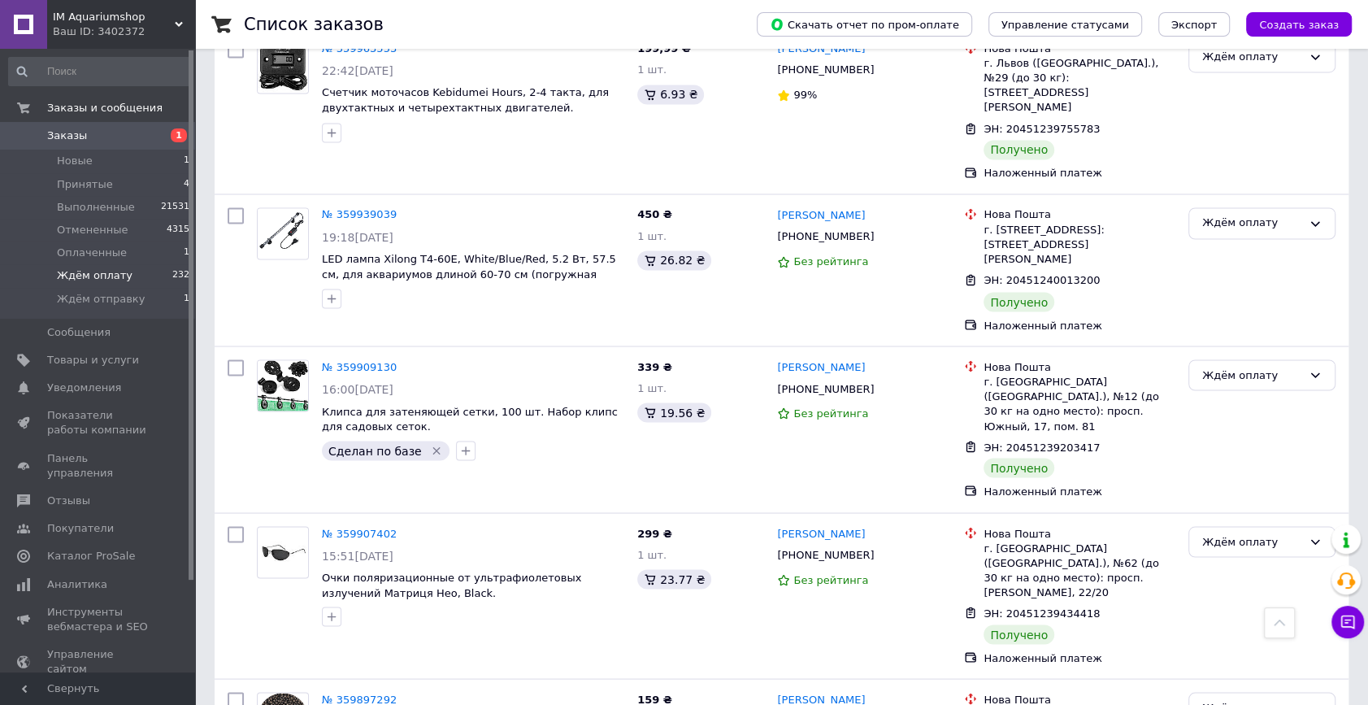
scroll to position [12175, 0]
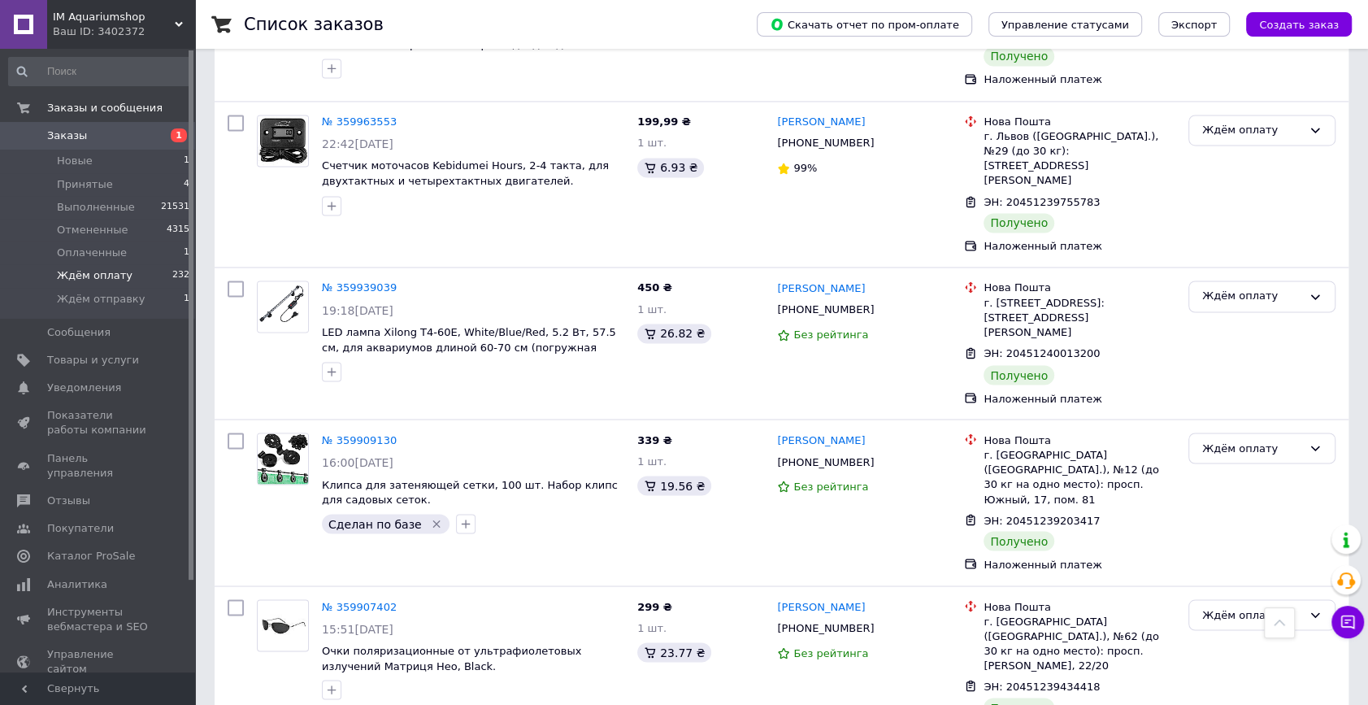
checkbox input "true"
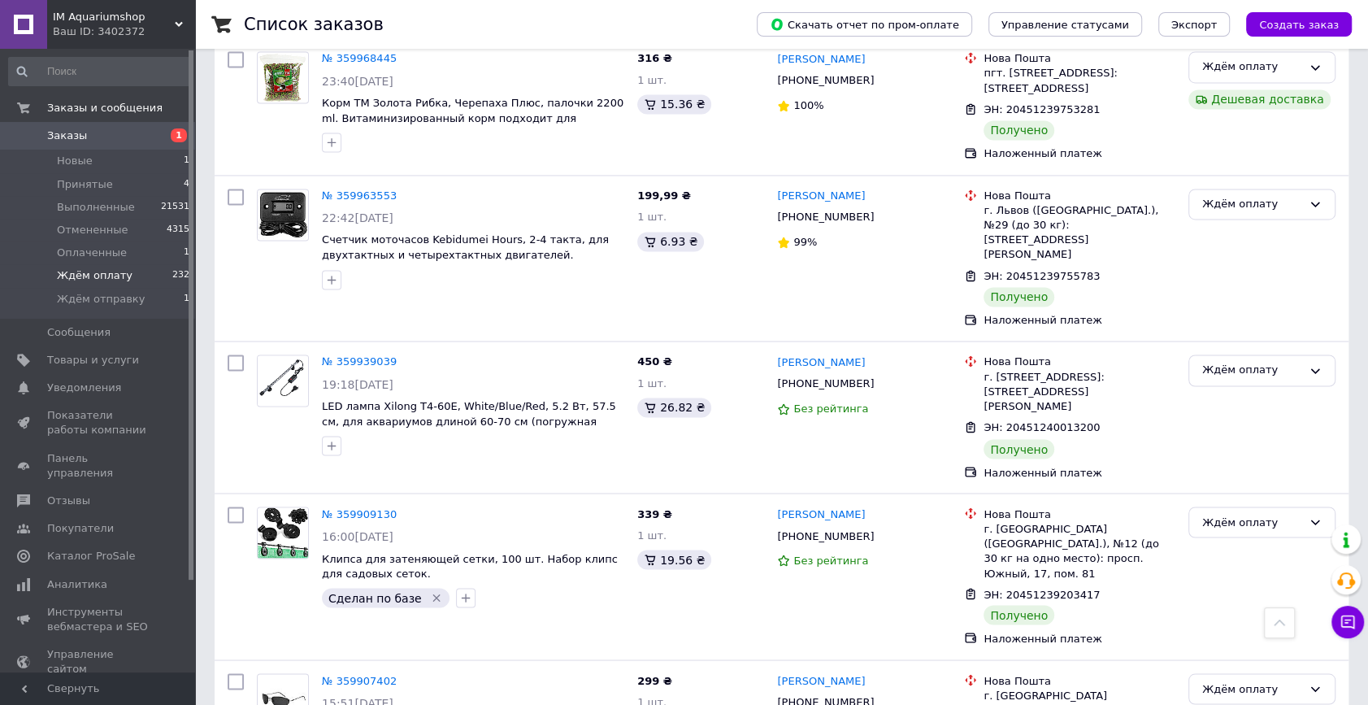
scroll to position [12027, 0]
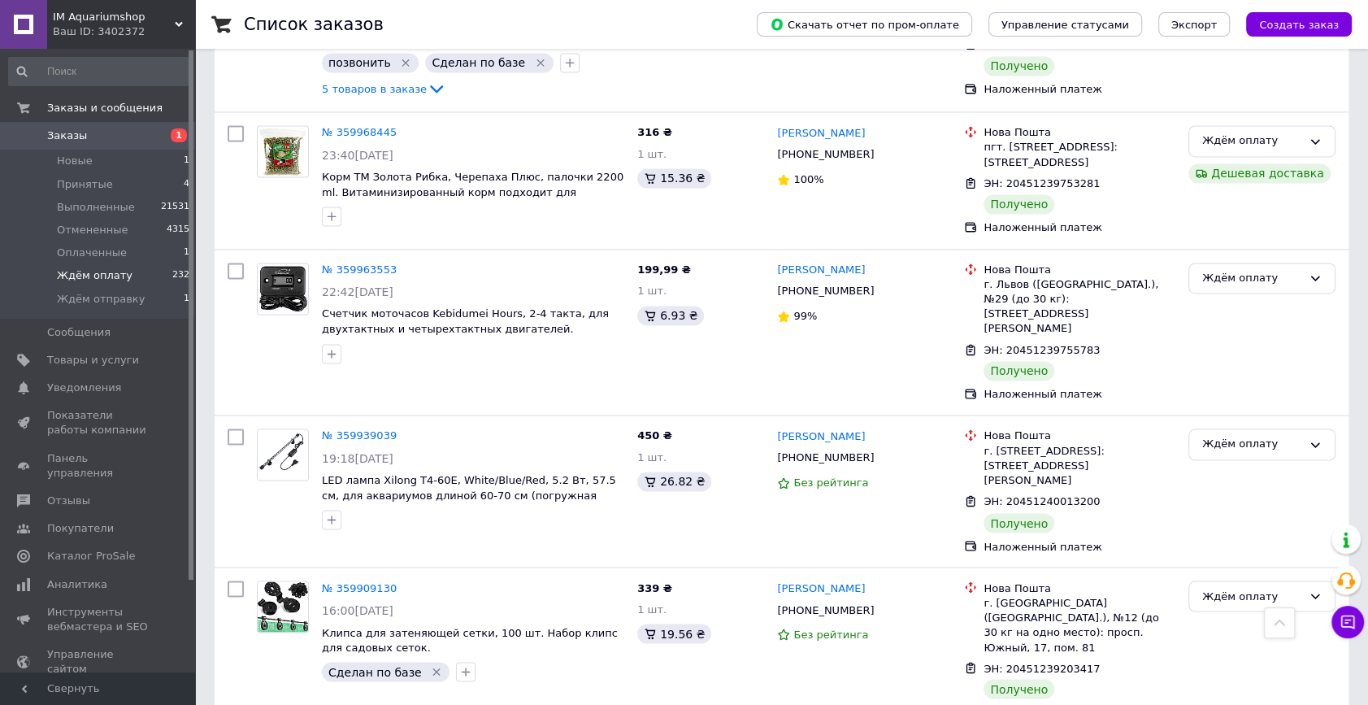
checkbox input "true"
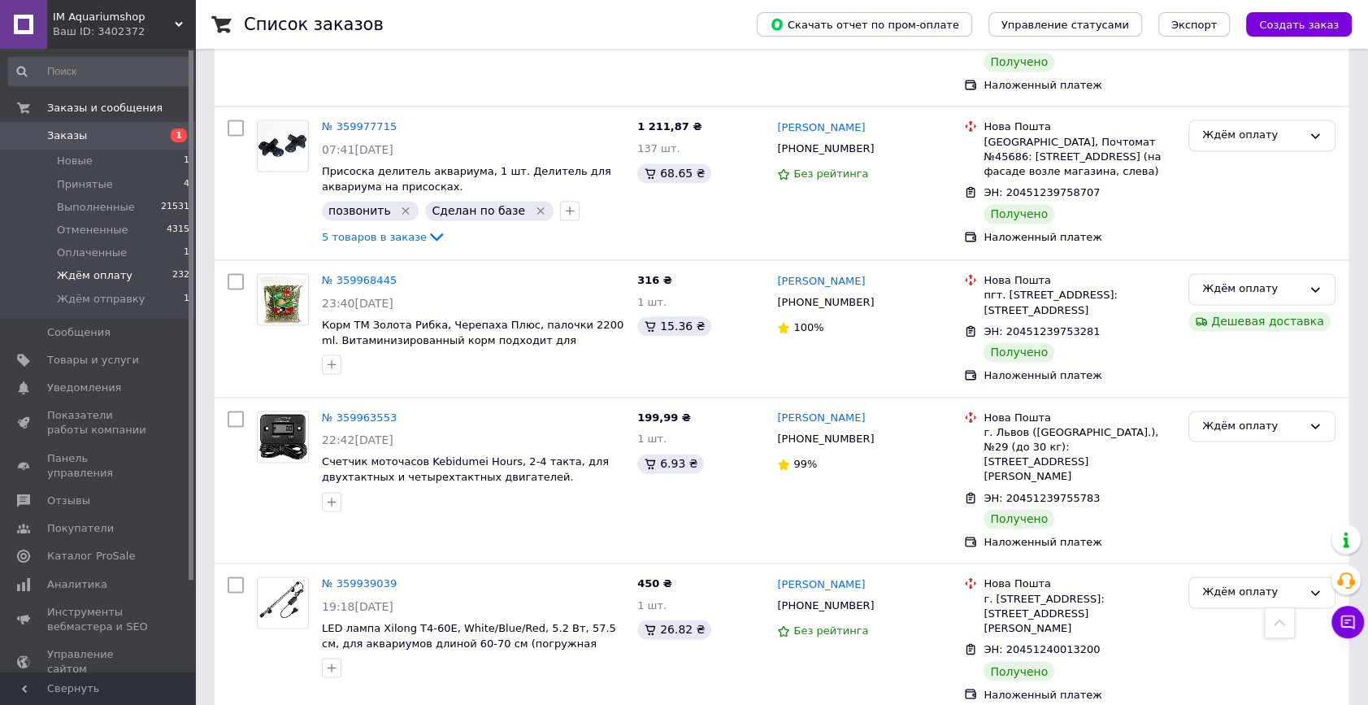
scroll to position [11805, 0]
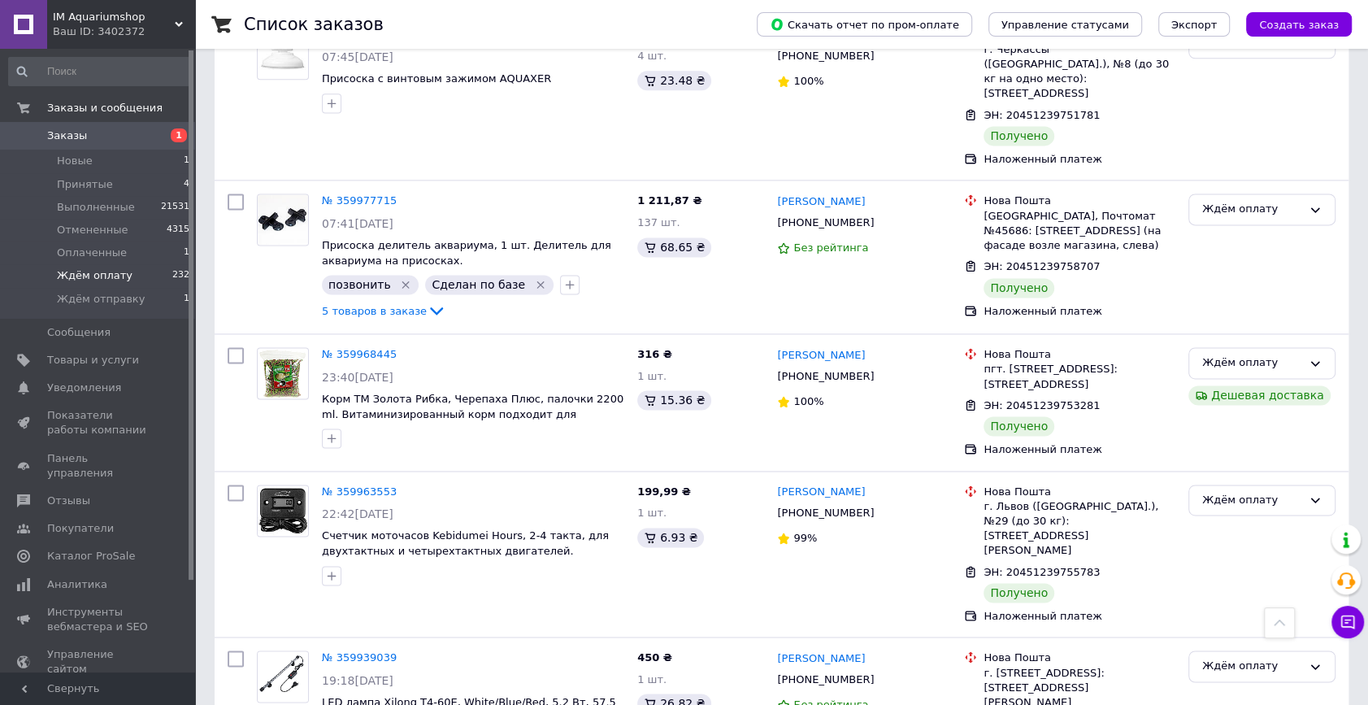
checkbox input "true"
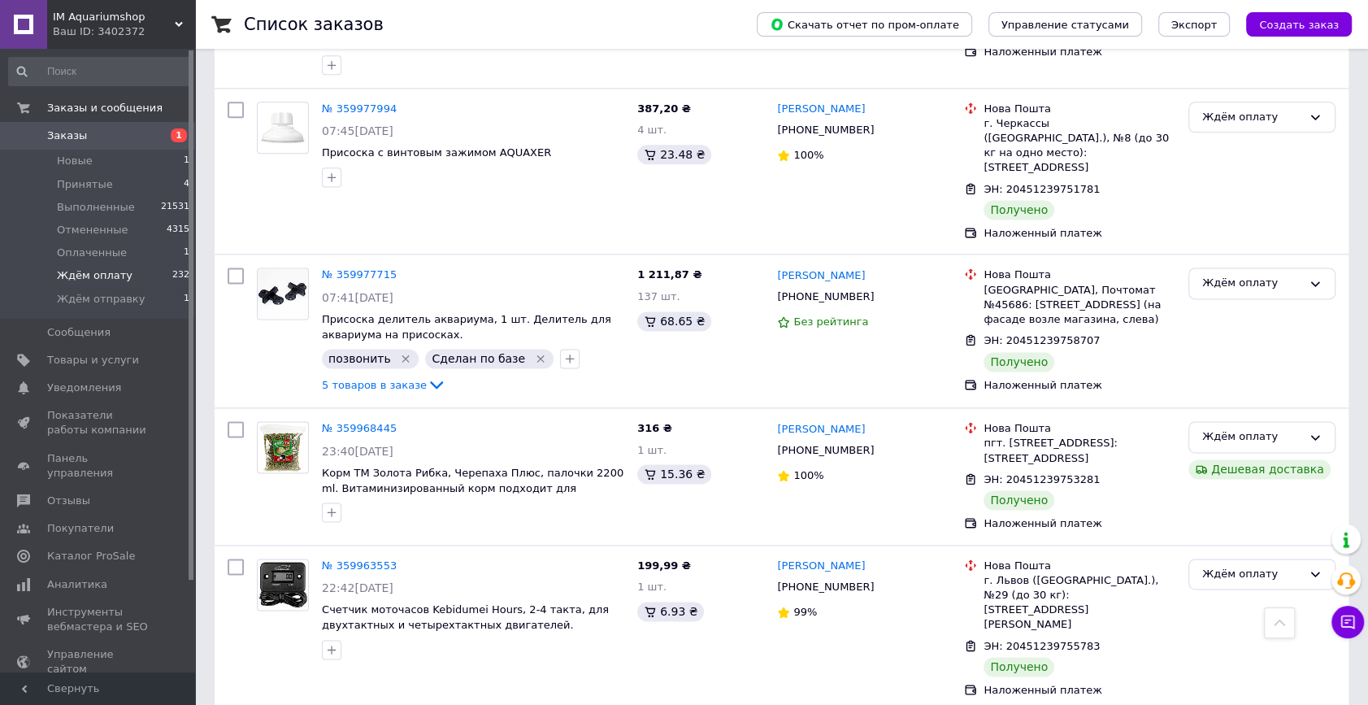
scroll to position [11657, 0]
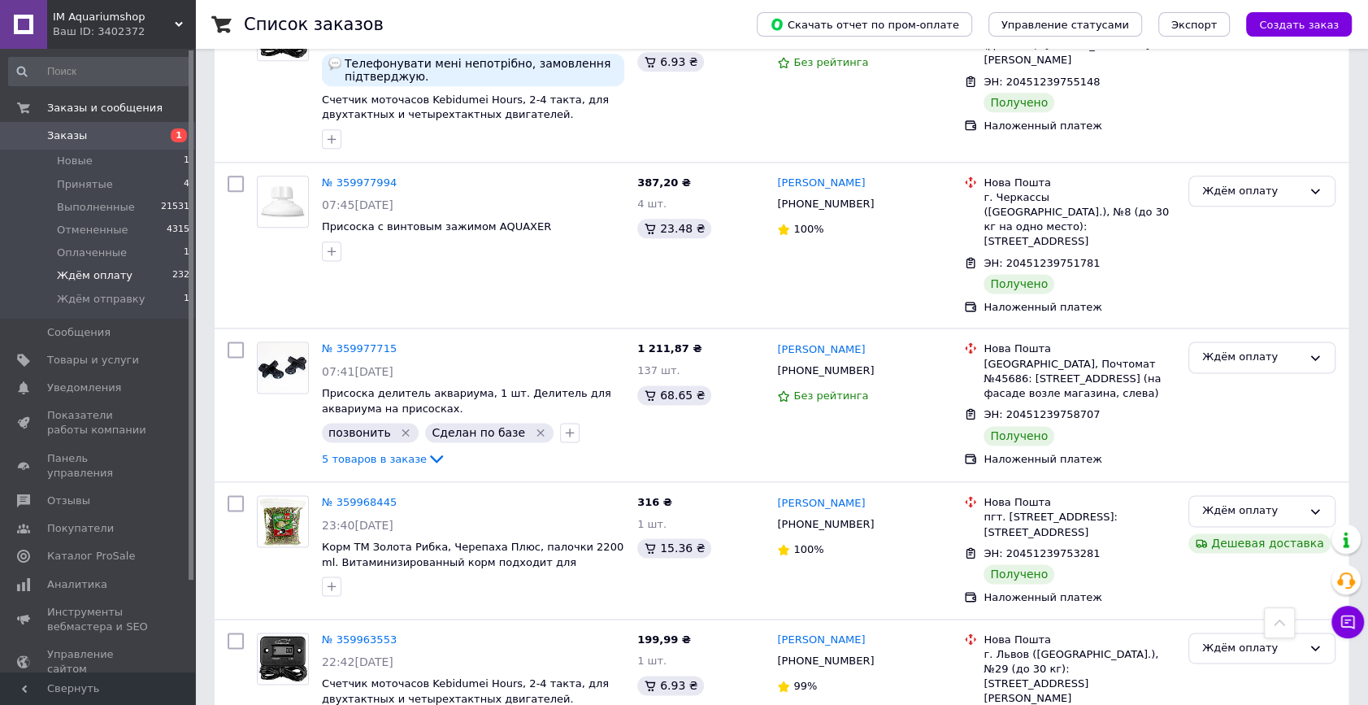
checkbox input "true"
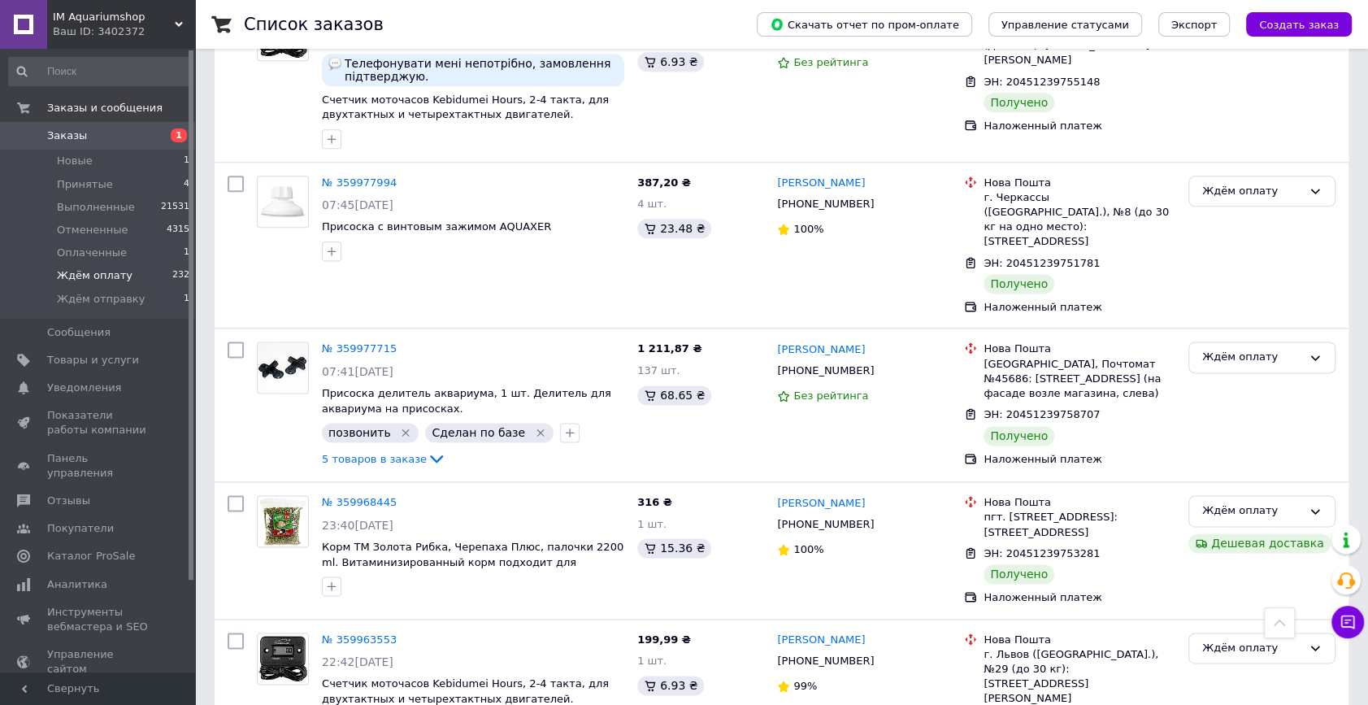
checkbox input "true"
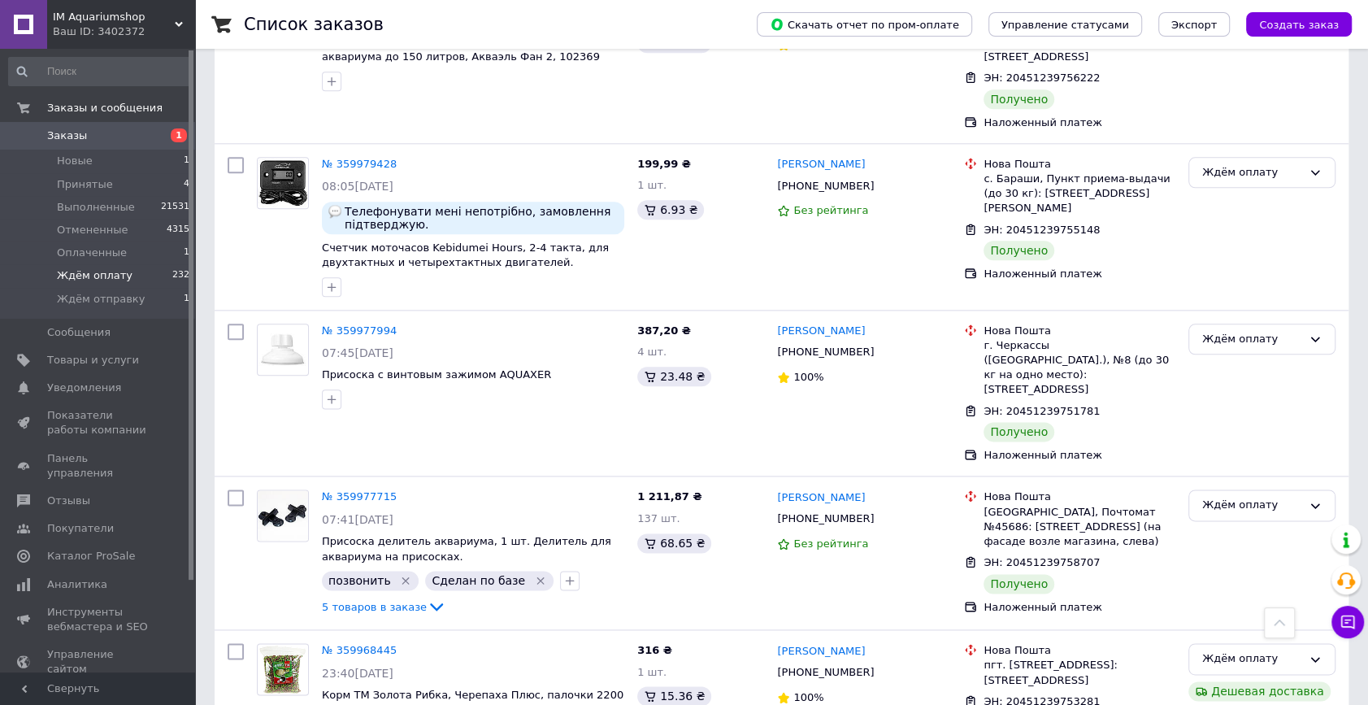
scroll to position [11436, 0]
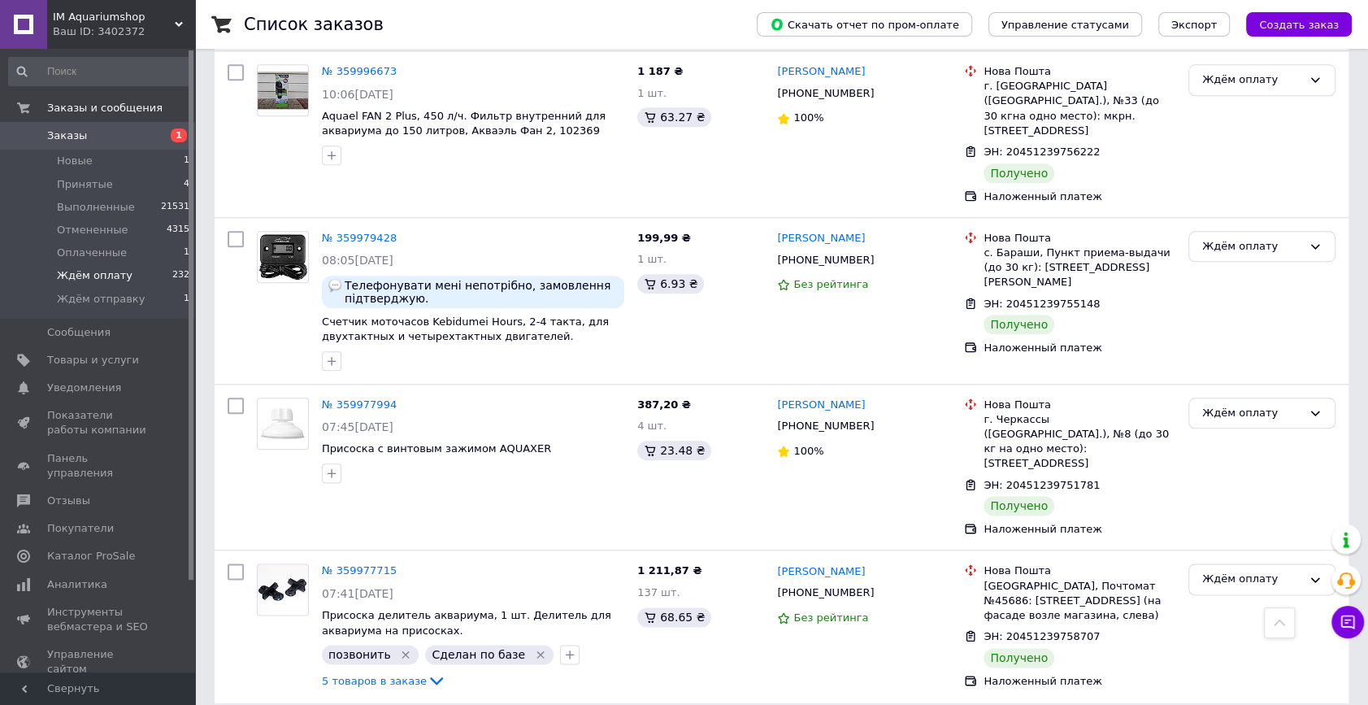
checkbox input "true"
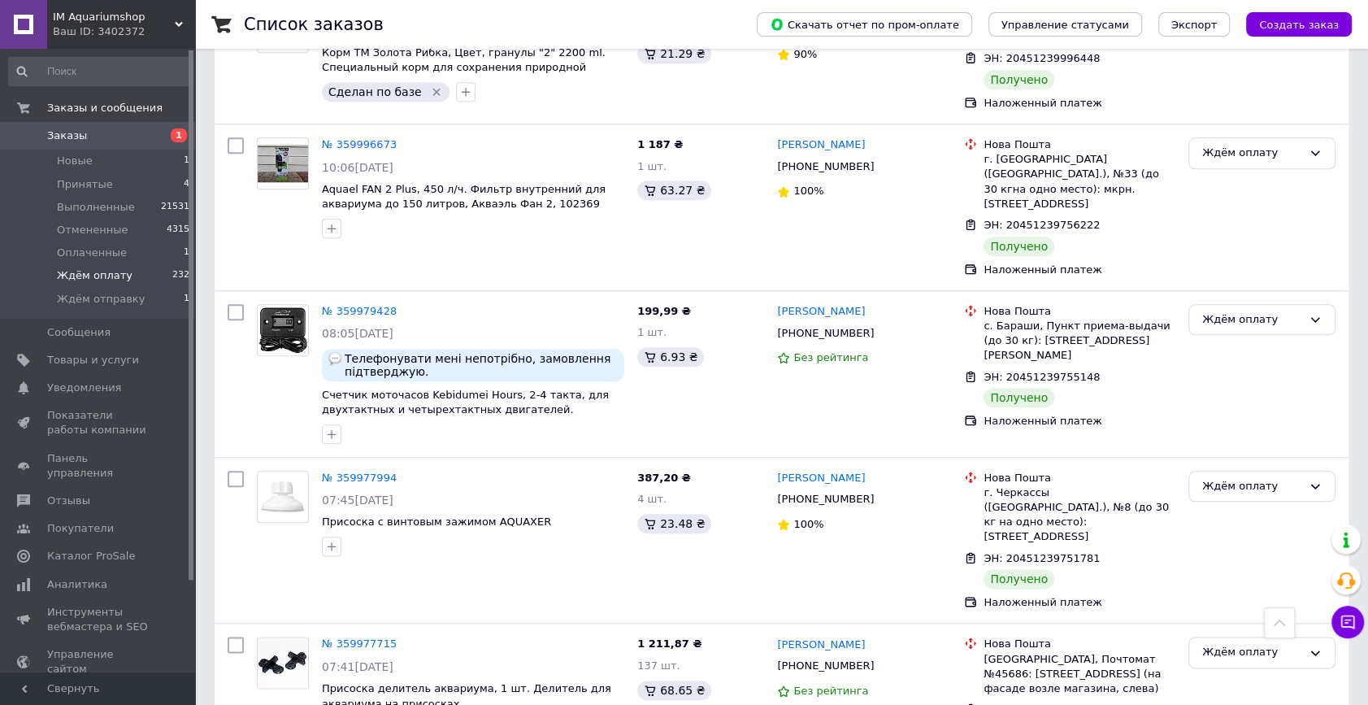
checkbox input "true"
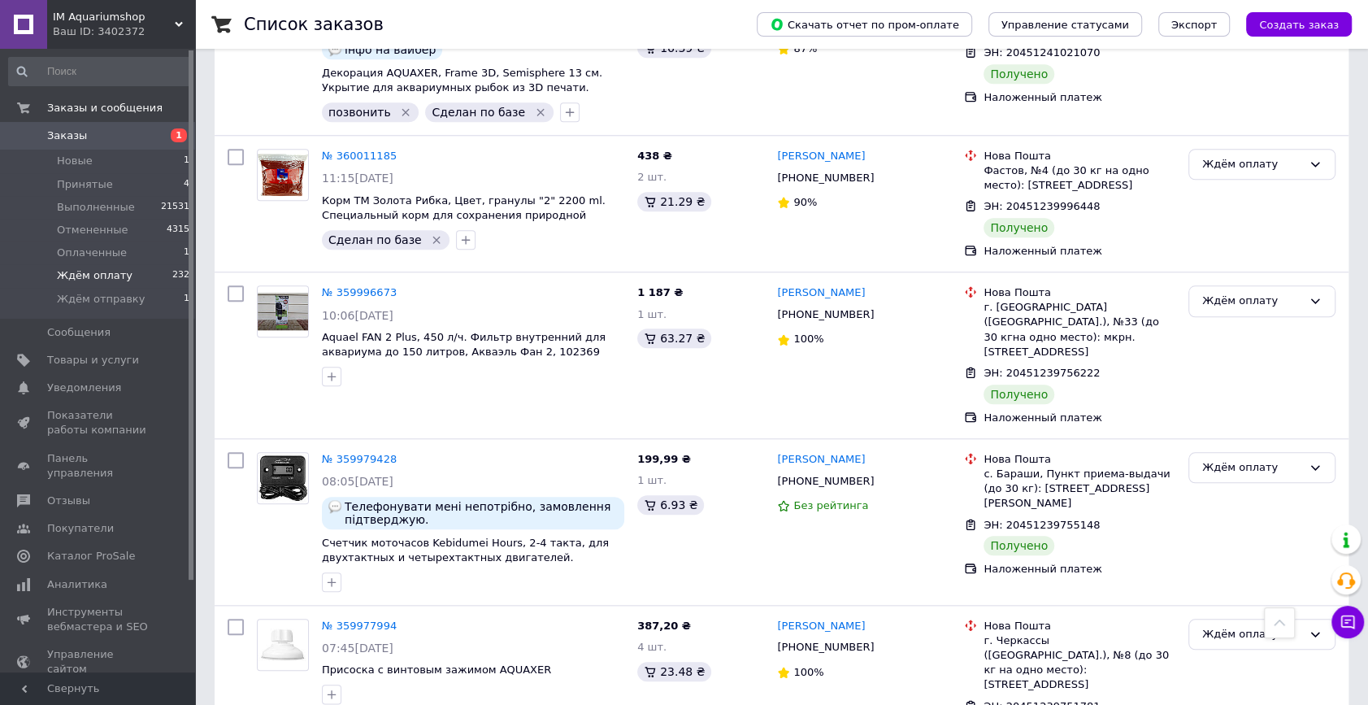
scroll to position [11141, 0]
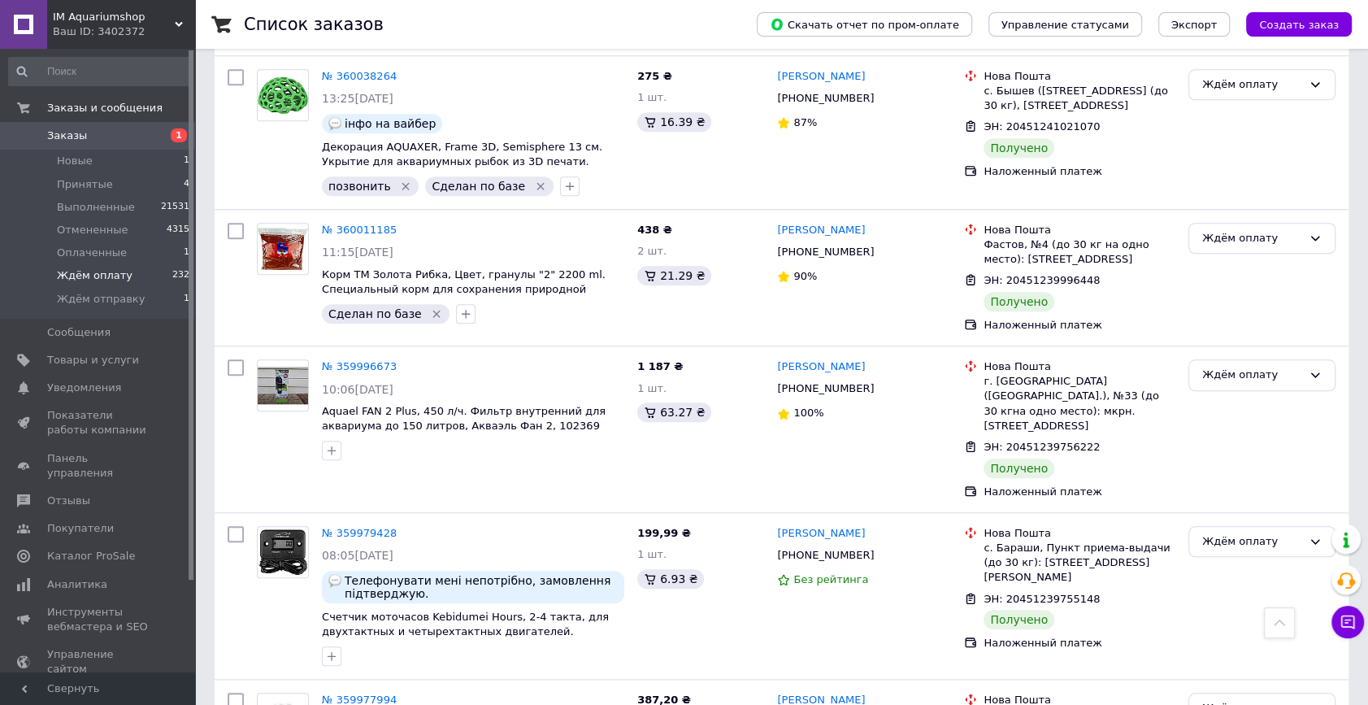
checkbox input "true"
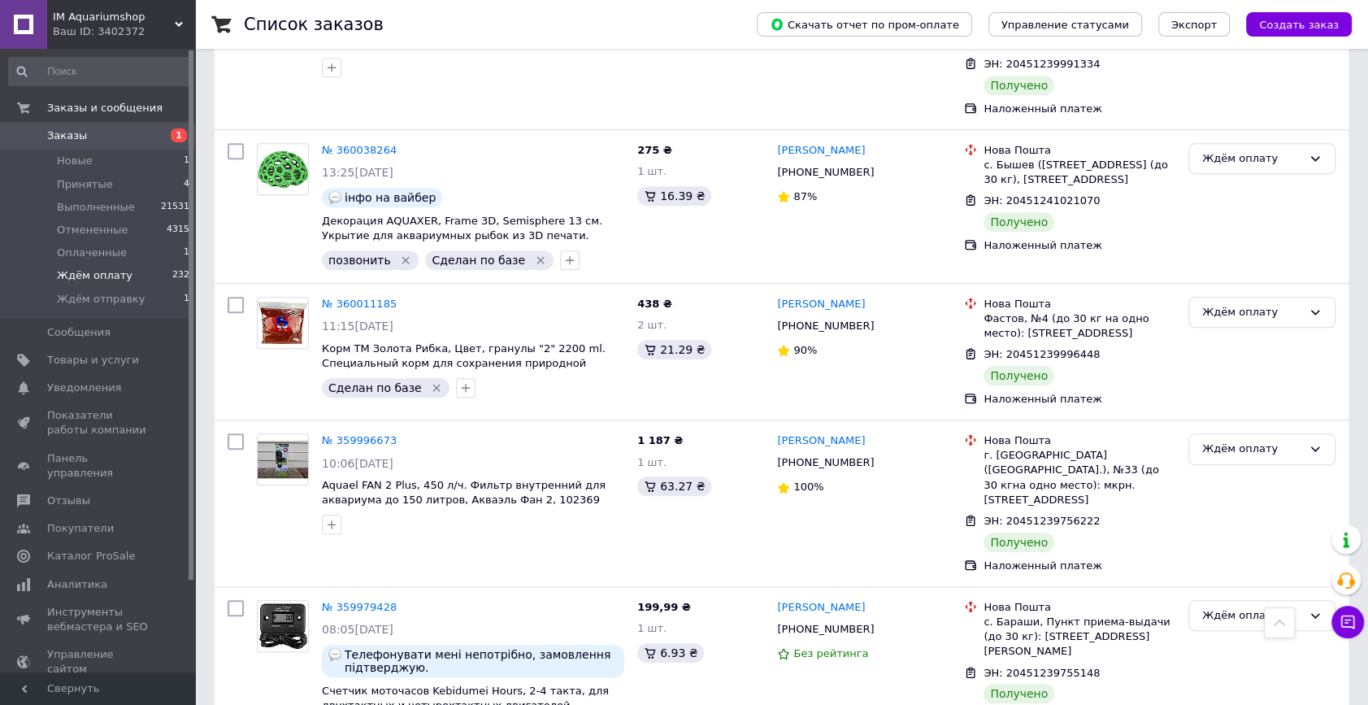
scroll to position [10993, 0]
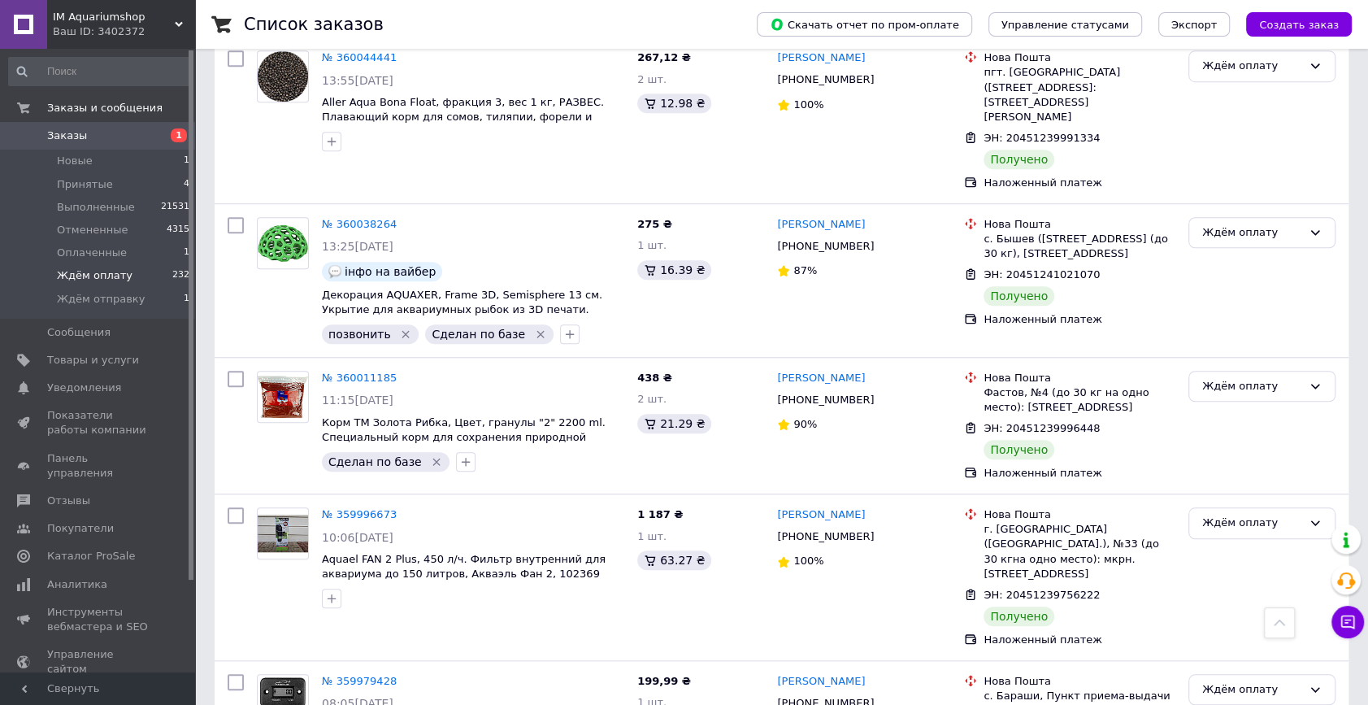
checkbox input "true"
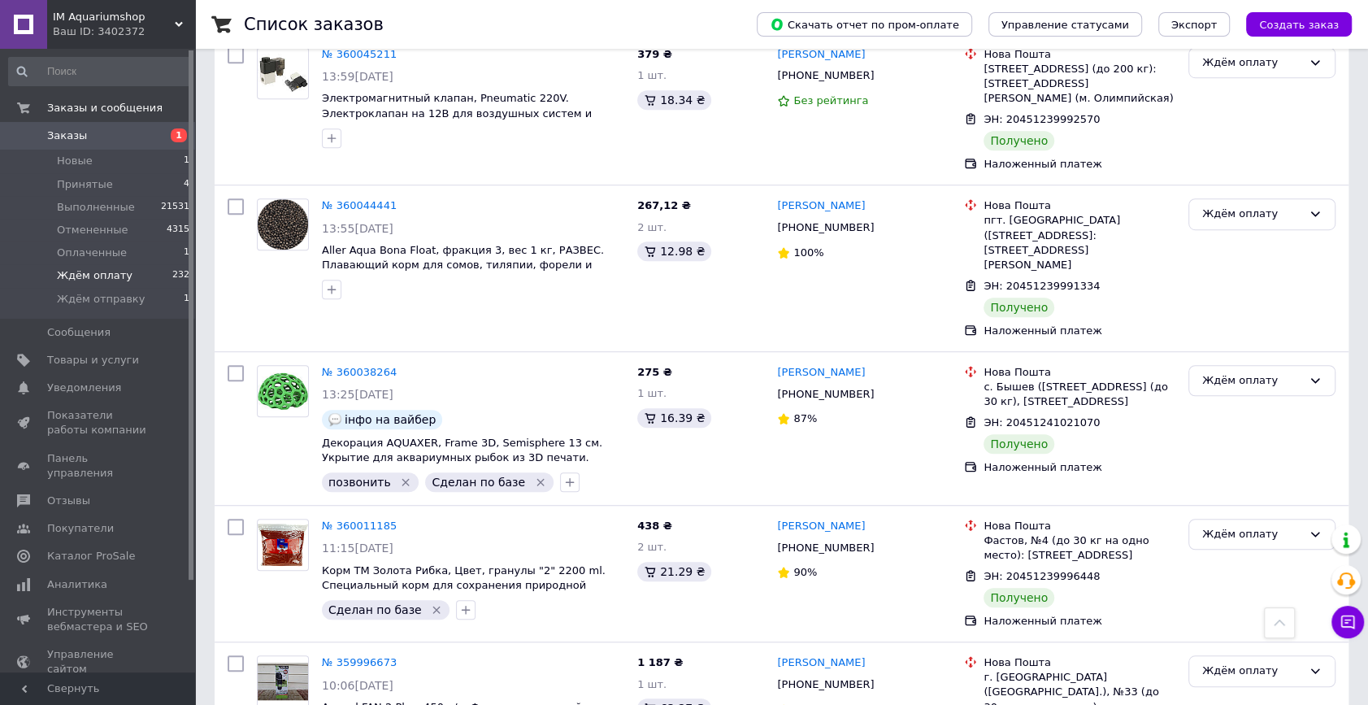
checkbox input "true"
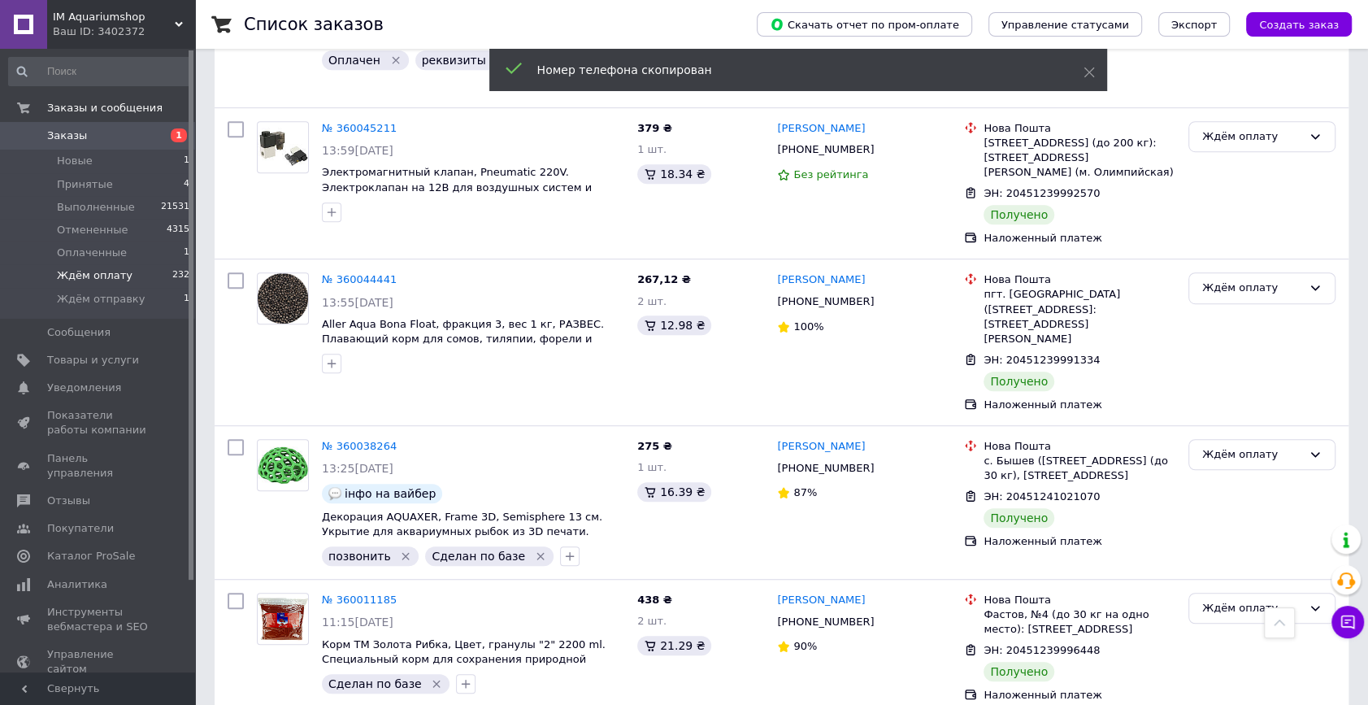
checkbox input "true"
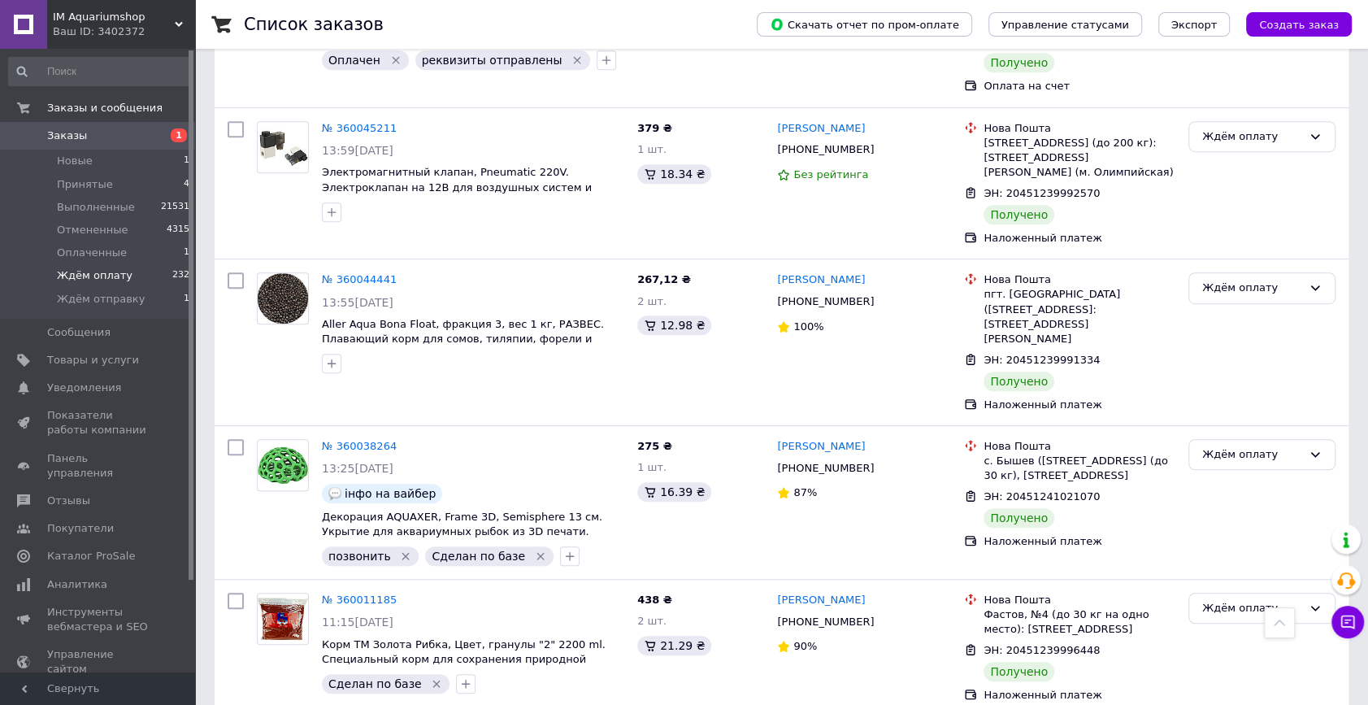
checkbox input "true"
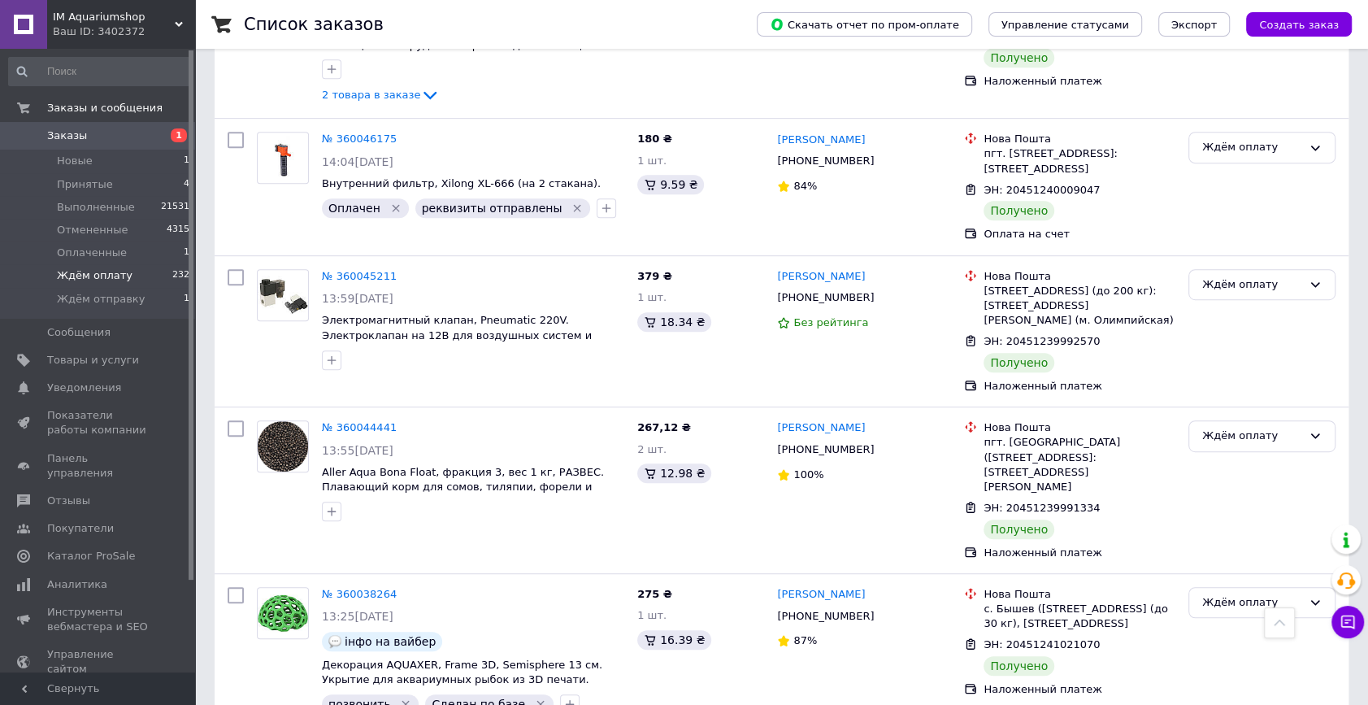
checkbox input "true"
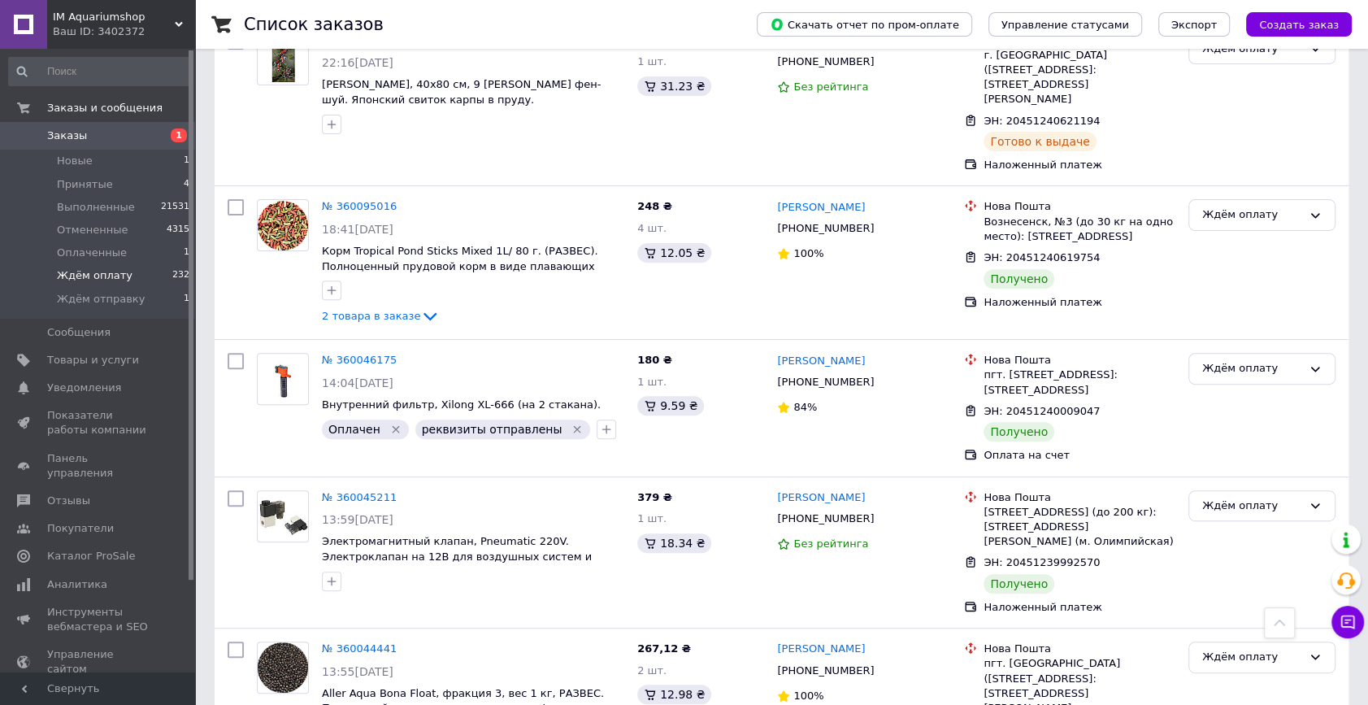
scroll to position [10328, 0]
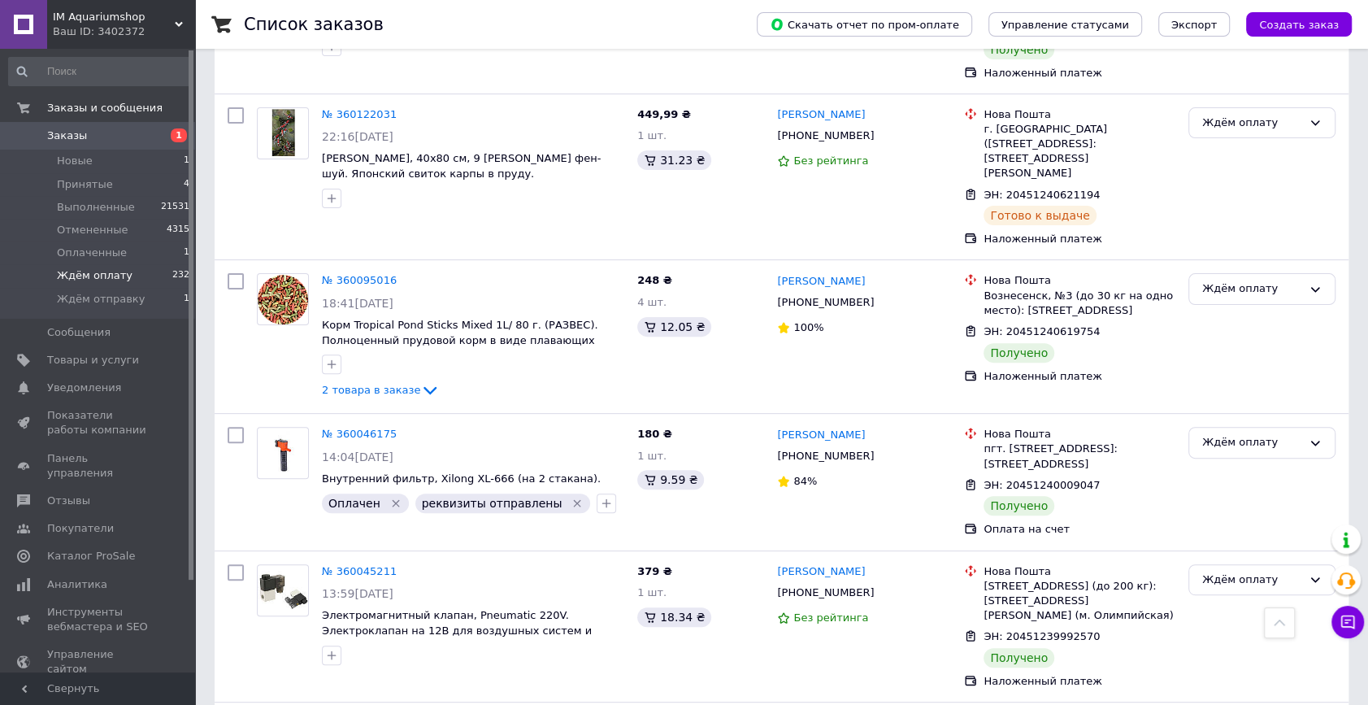
checkbox input "true"
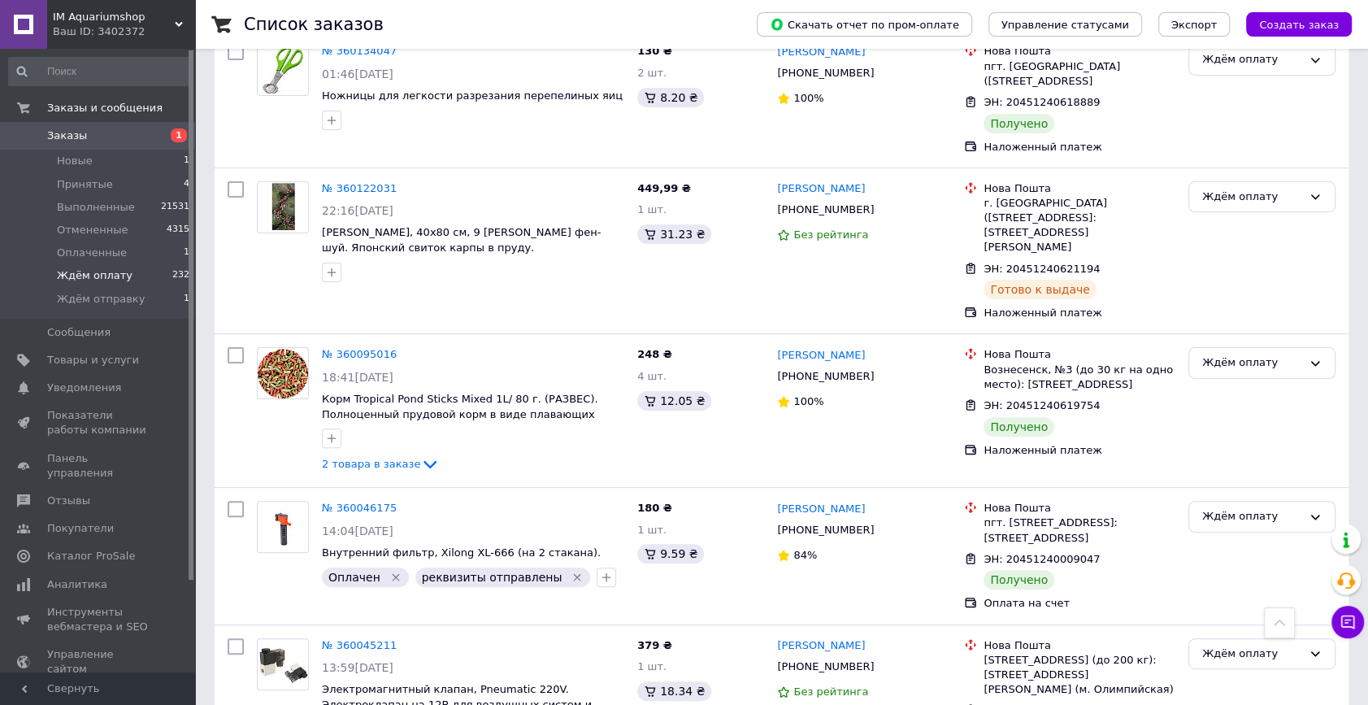
scroll to position [10180, 0]
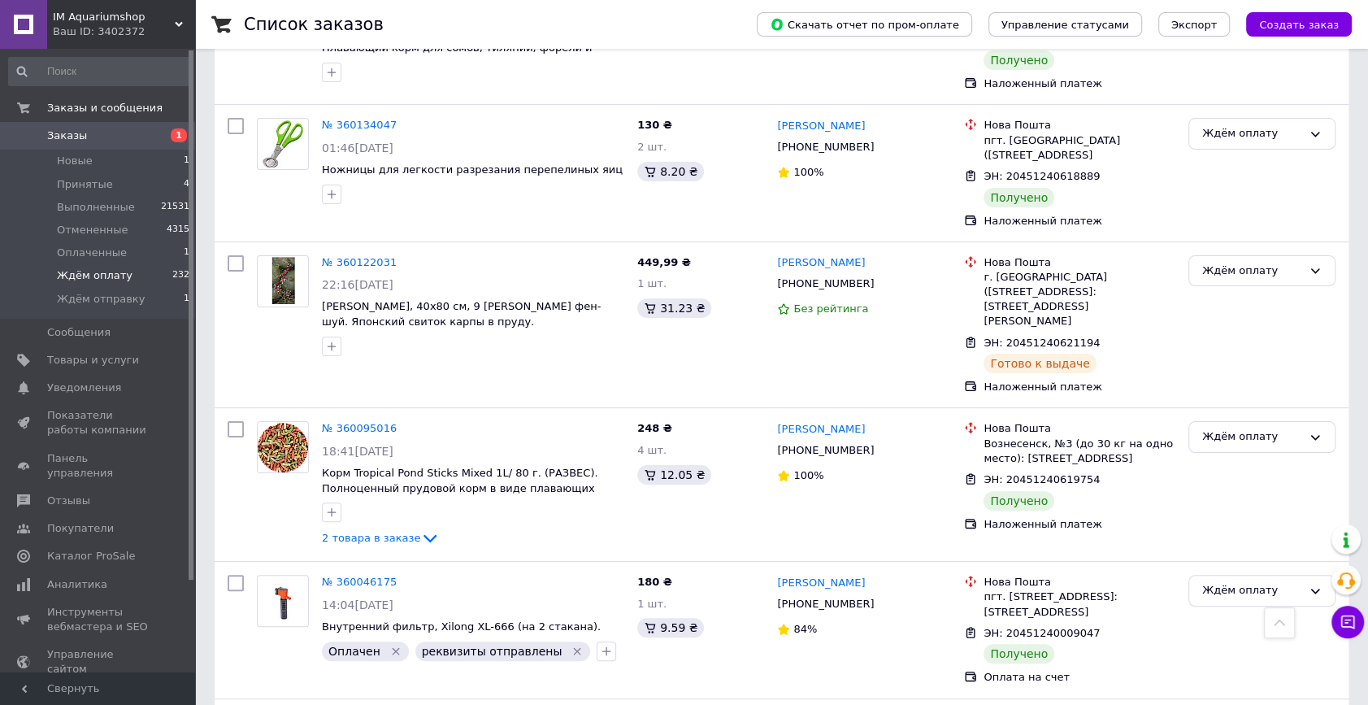
checkbox input "true"
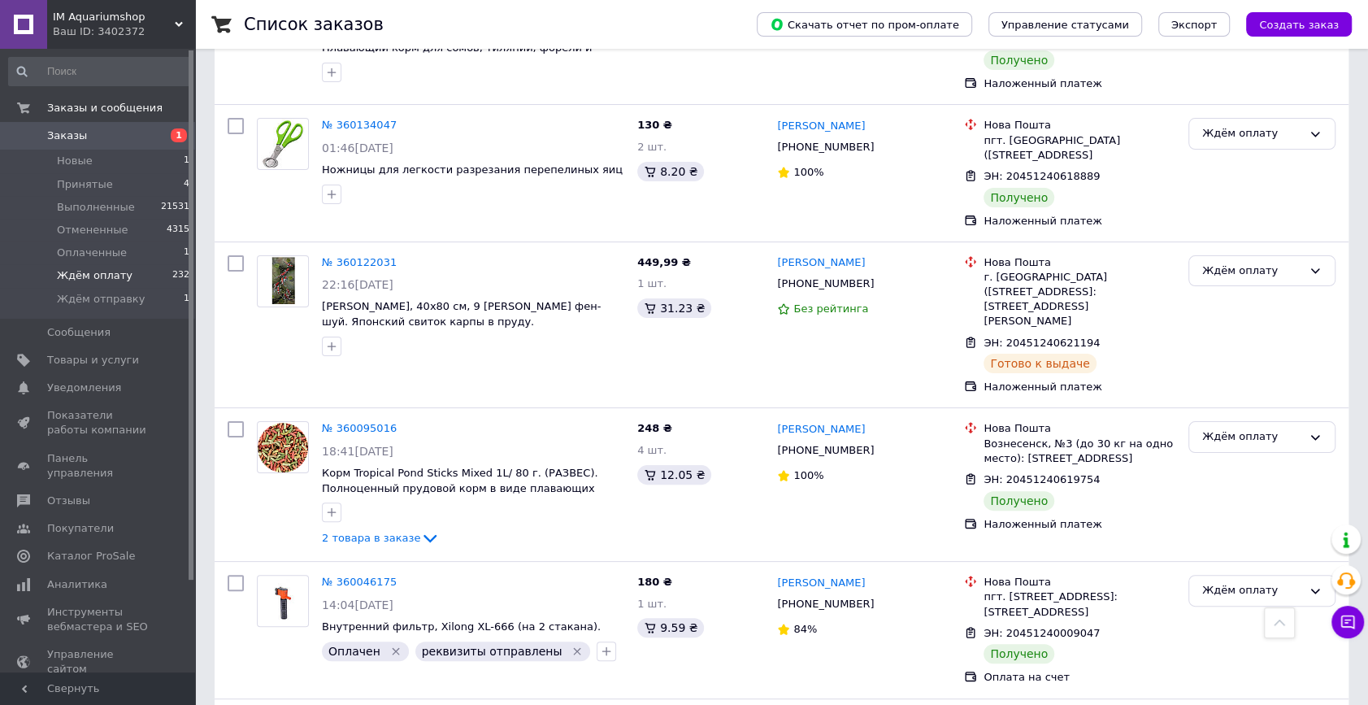
scroll to position [10106, 0]
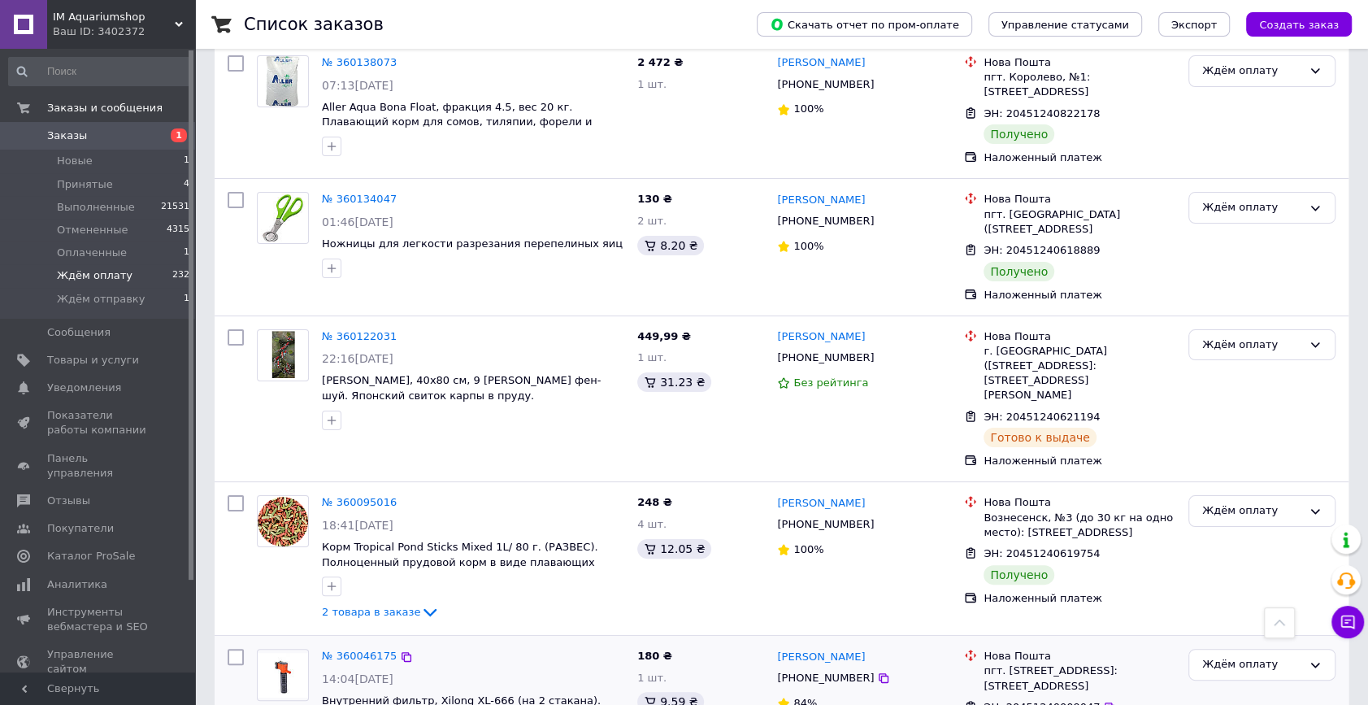
click at [234, 649] on input "checkbox" at bounding box center [236, 657] width 16 height 16
checkbox input "true"
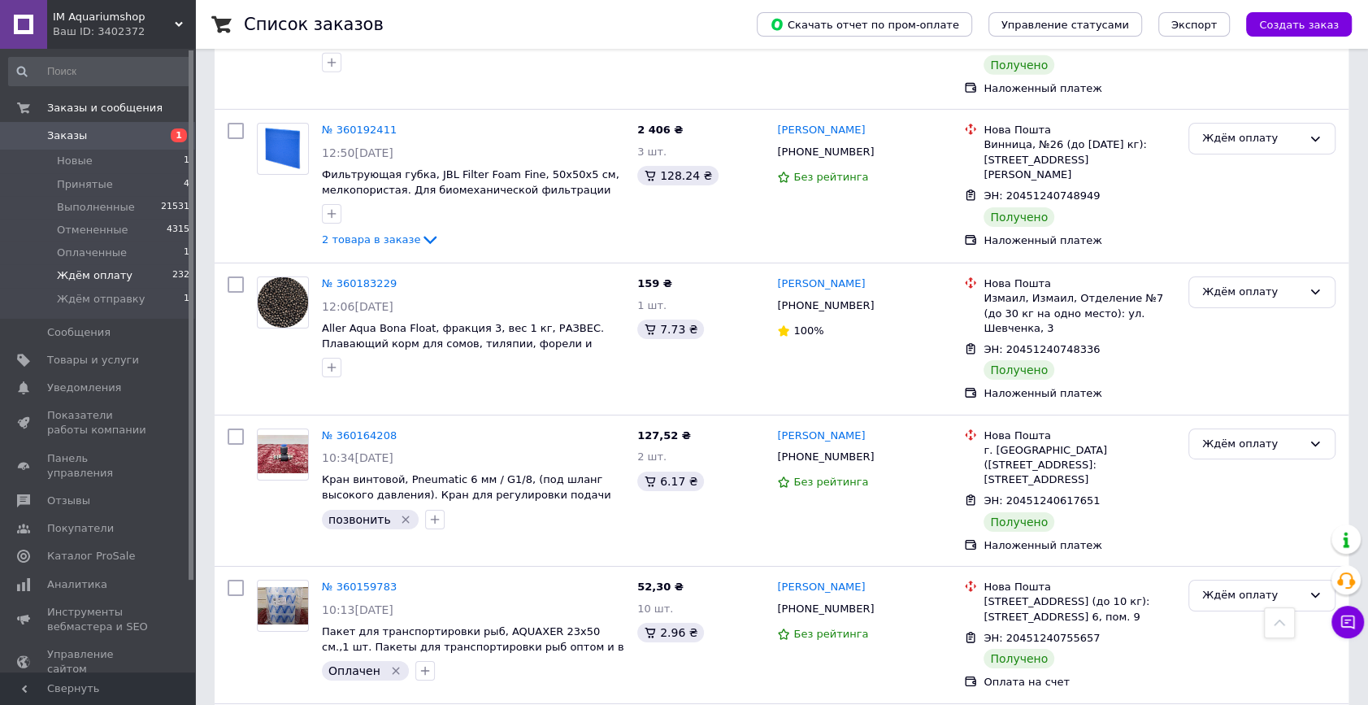
scroll to position [9145, 0]
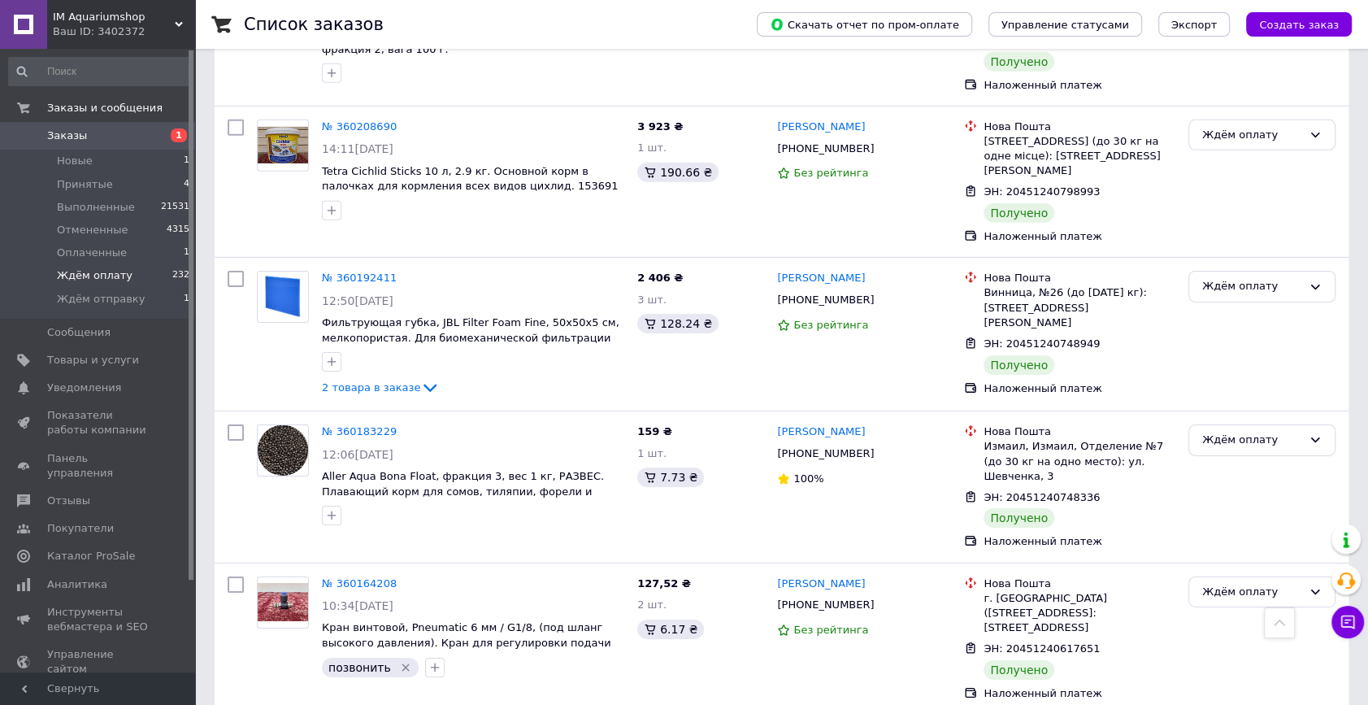
checkbox input "true"
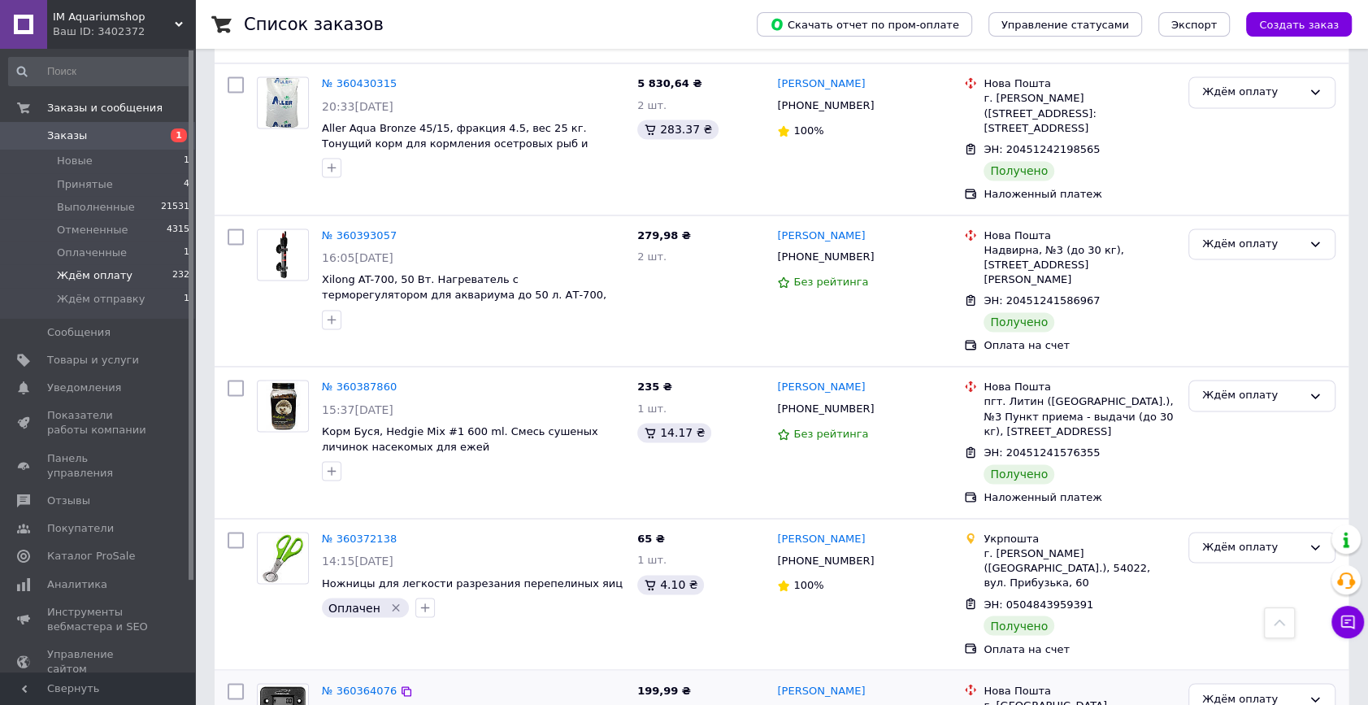
scroll to position [6855, 0]
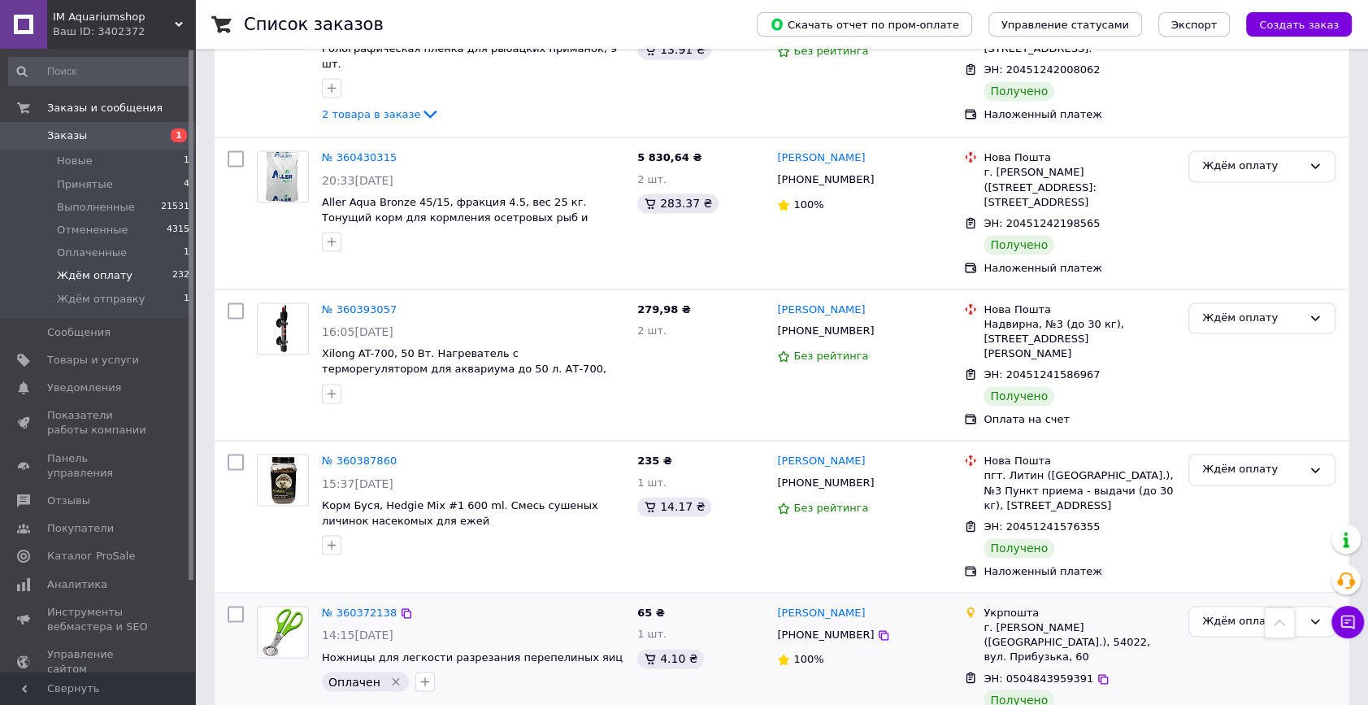
click at [242, 606] on input "checkbox" at bounding box center [236, 614] width 16 height 16
checkbox input "true"
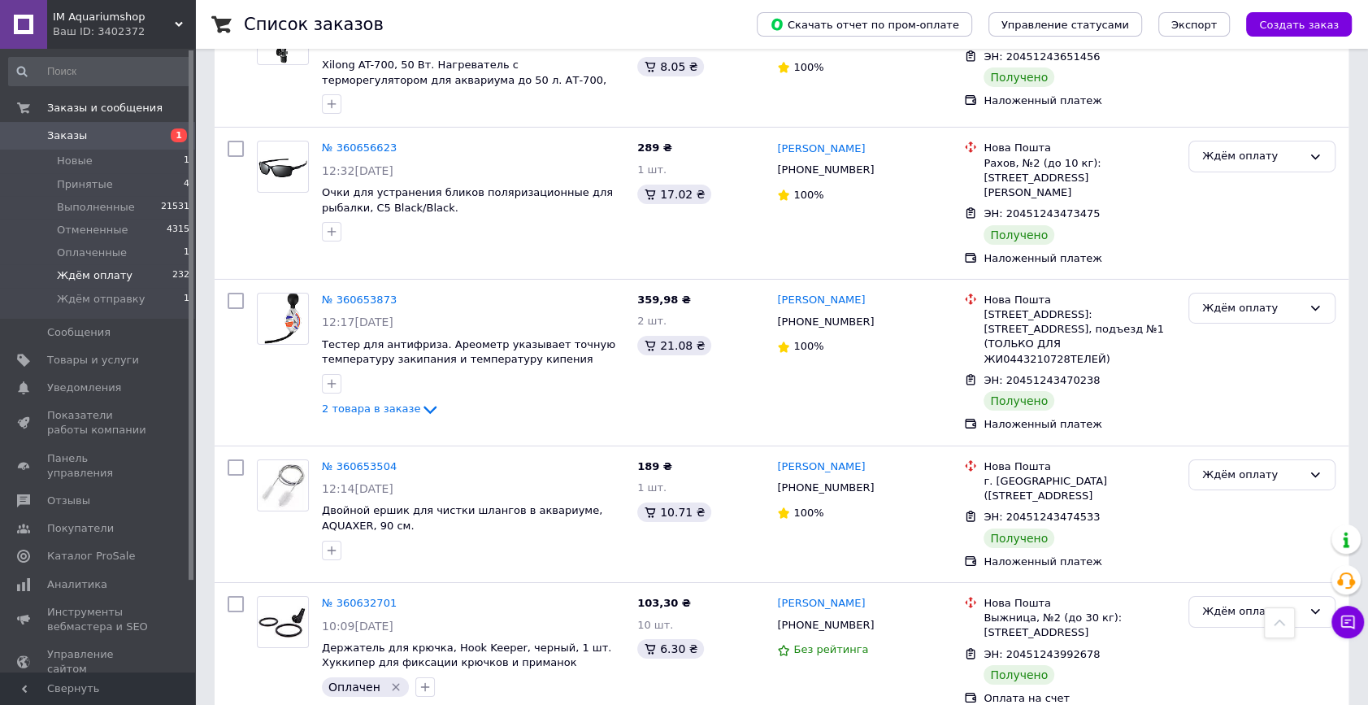
scroll to position [4269, 0]
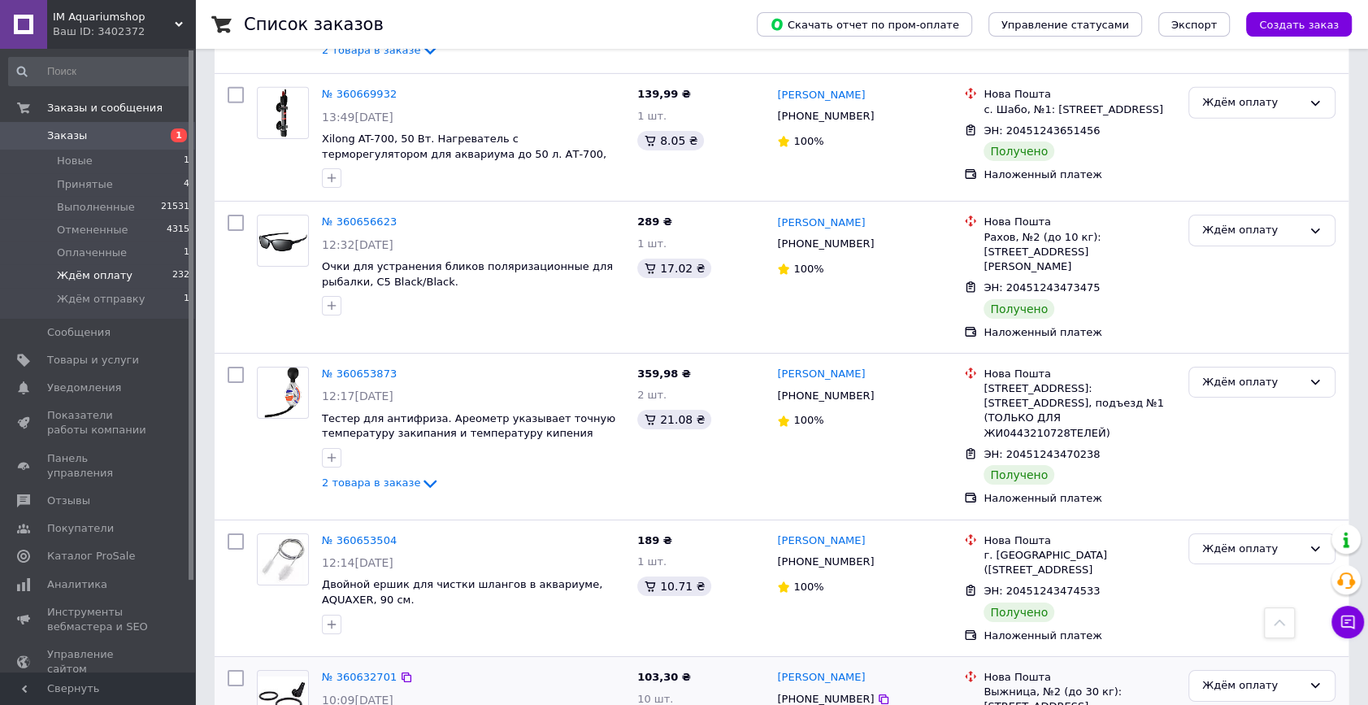
click at [240, 670] on input "checkbox" at bounding box center [236, 678] width 16 height 16
checkbox input "true"
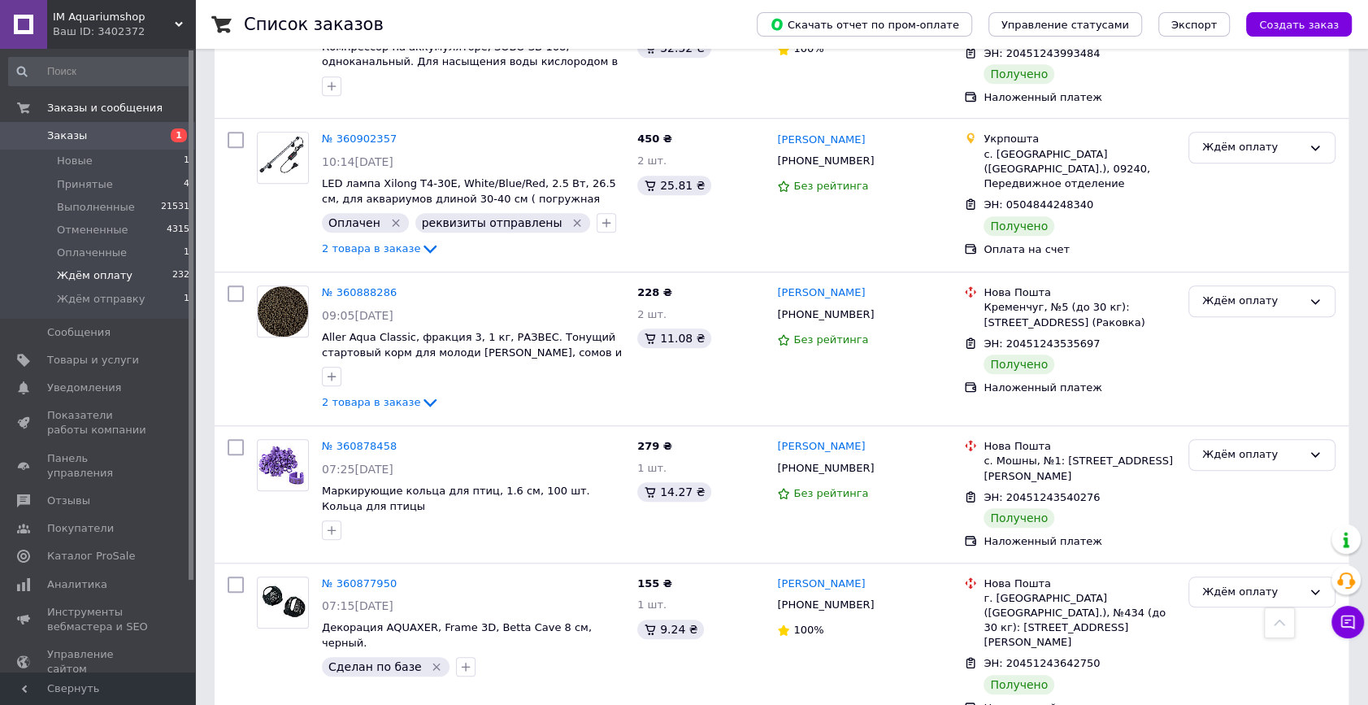
scroll to position [797, 0]
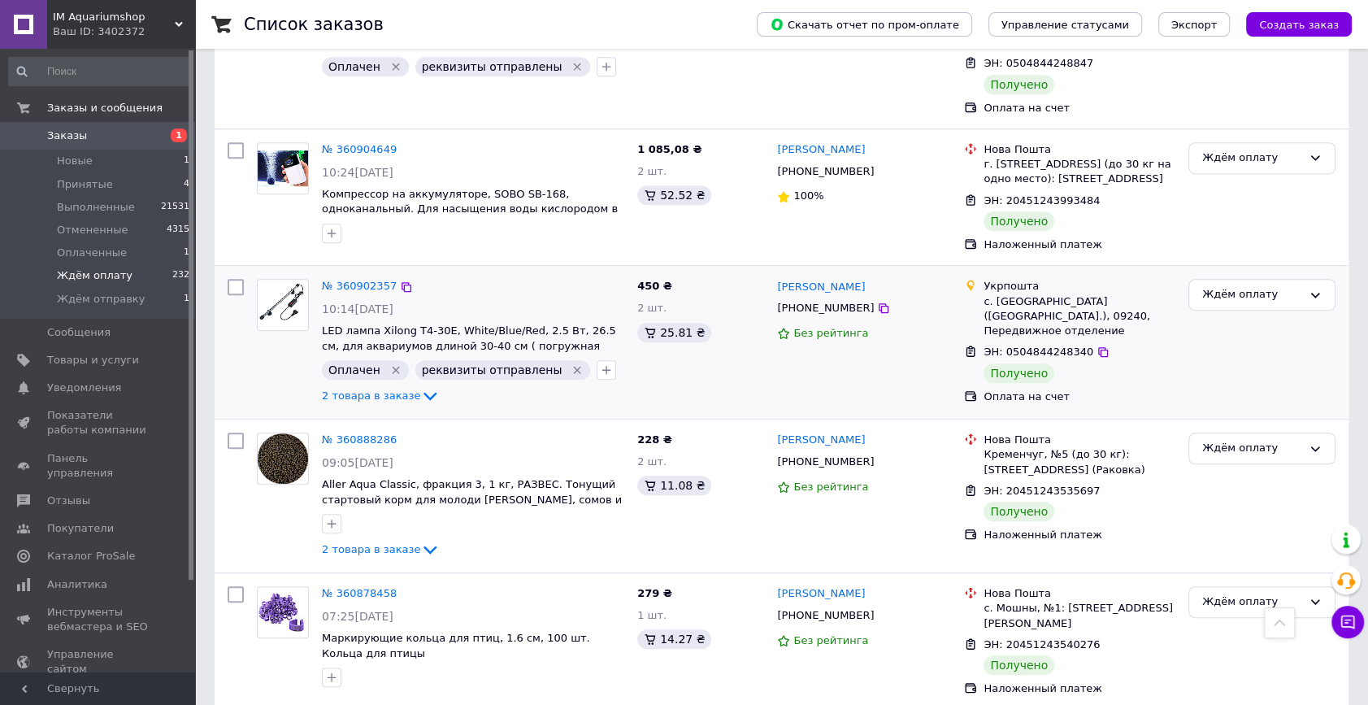
click at [235, 279] on input "checkbox" at bounding box center [236, 287] width 16 height 16
checkbox input "true"
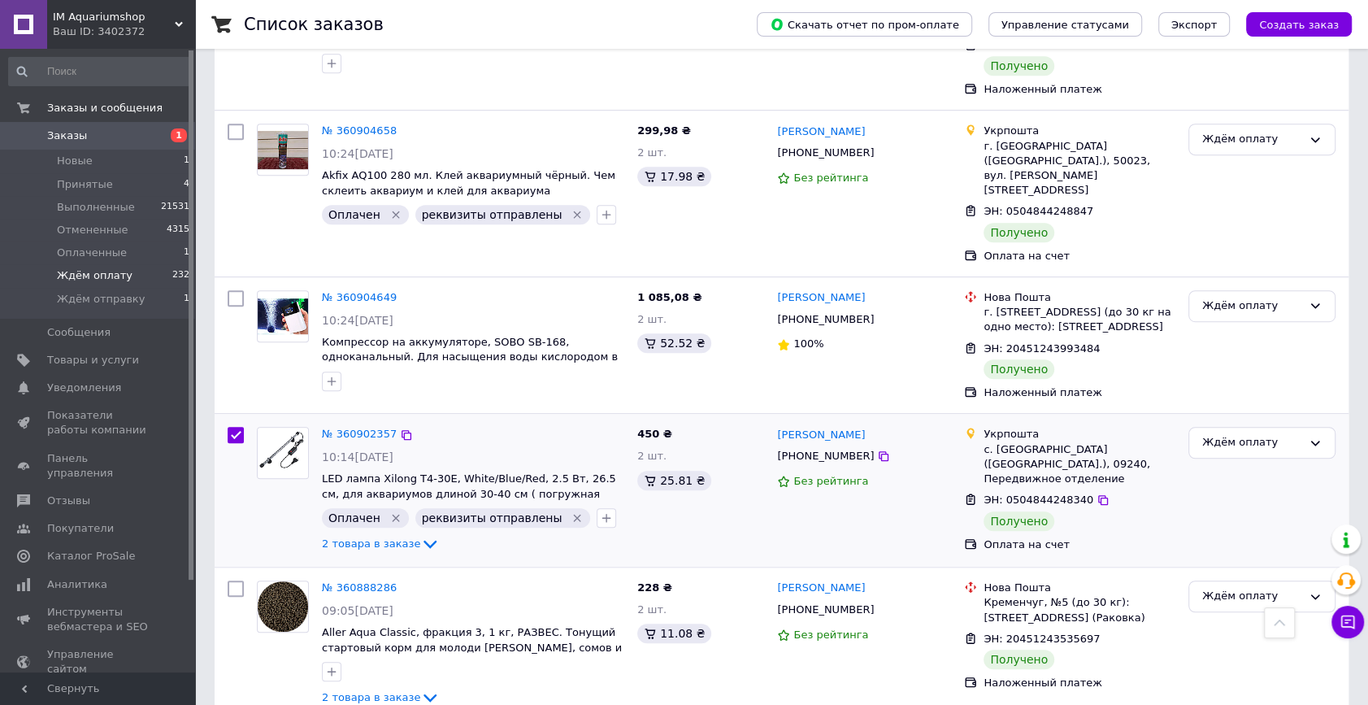
scroll to position [501, 0]
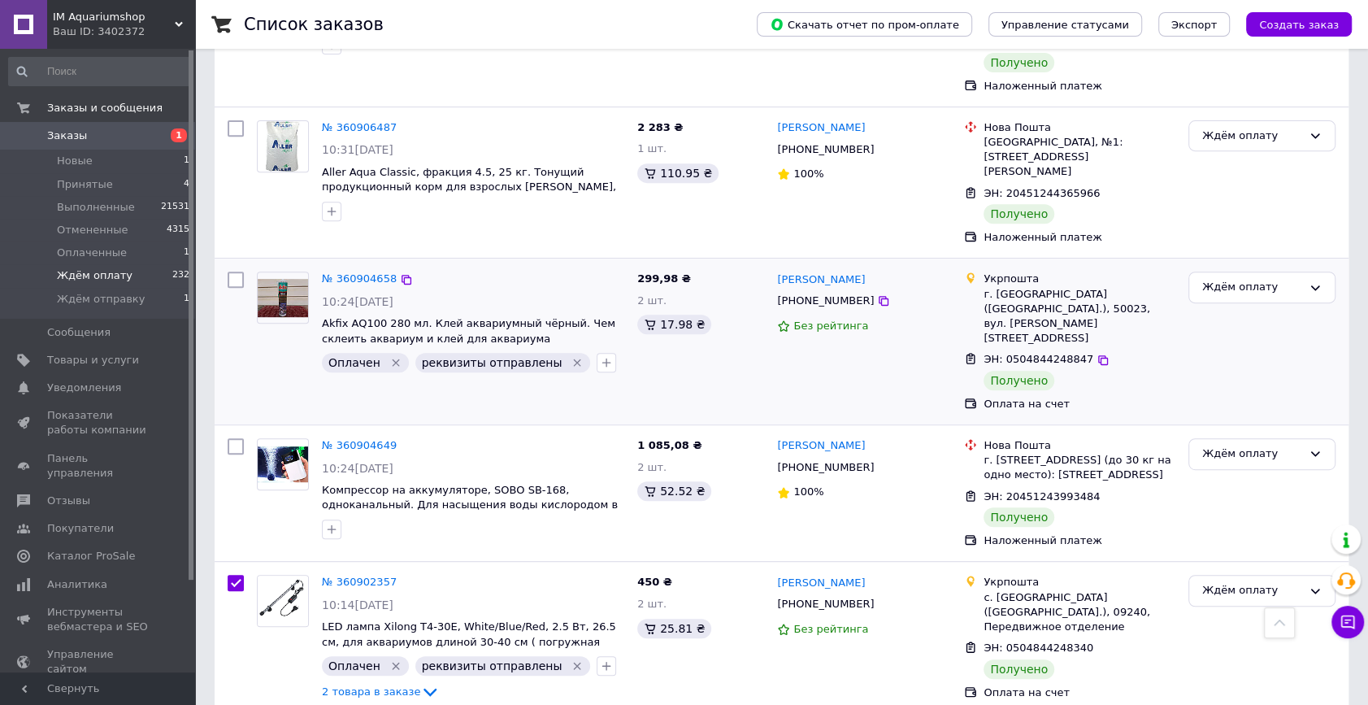
click at [236, 271] on input "checkbox" at bounding box center [236, 279] width 16 height 16
checkbox input "true"
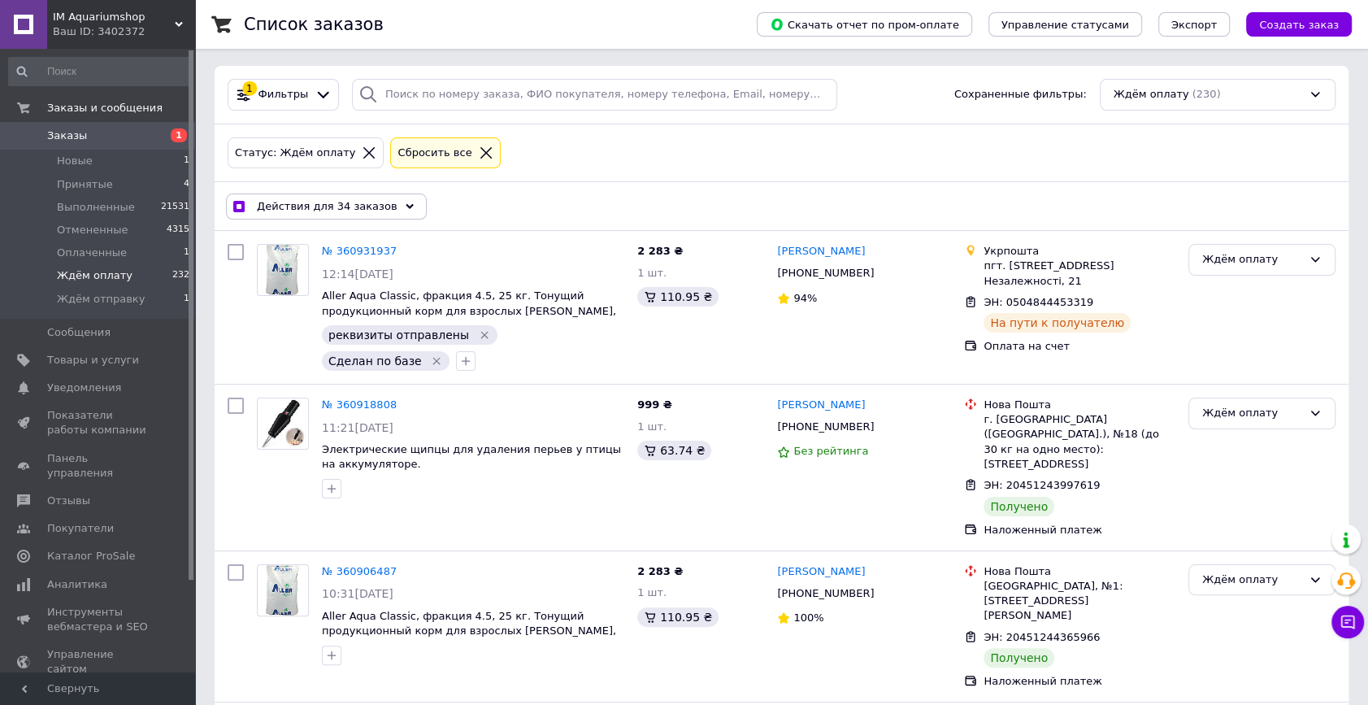
scroll to position [0, 0]
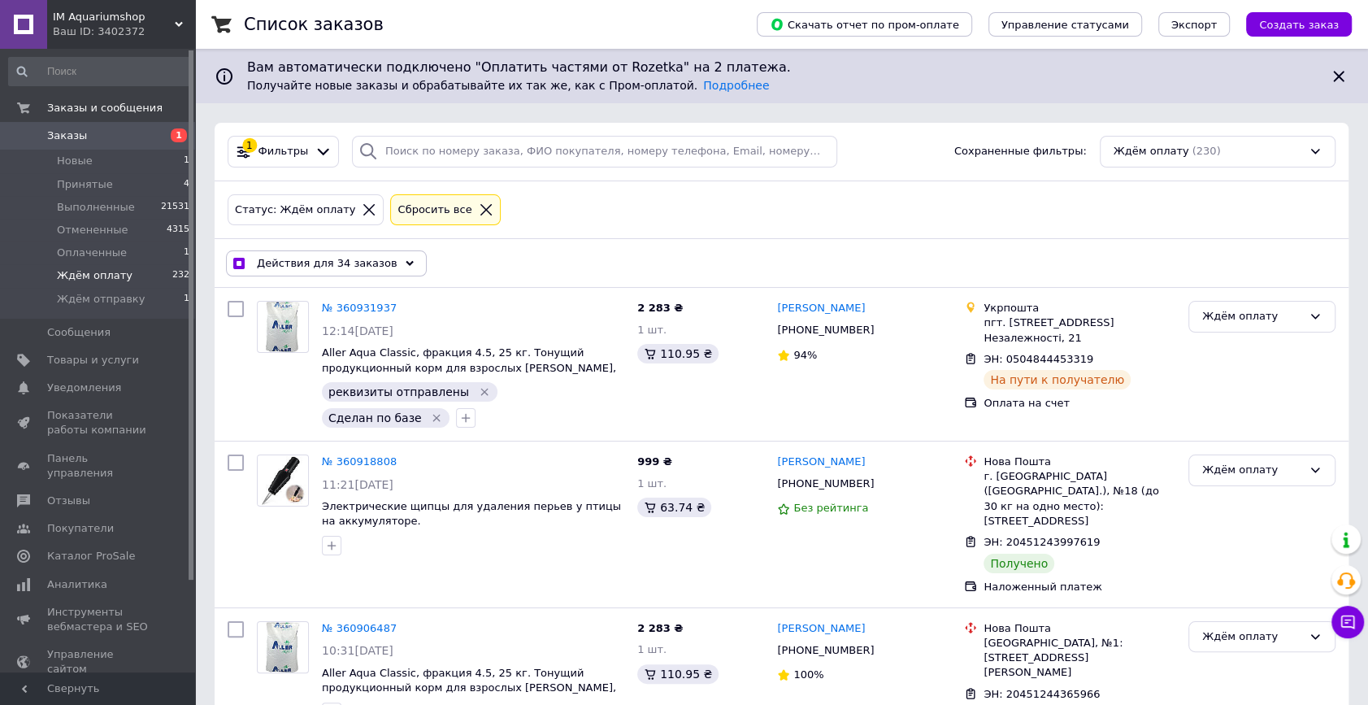
click at [334, 263] on span "Действия для 34 заказов" at bounding box center [327, 263] width 141 height 15
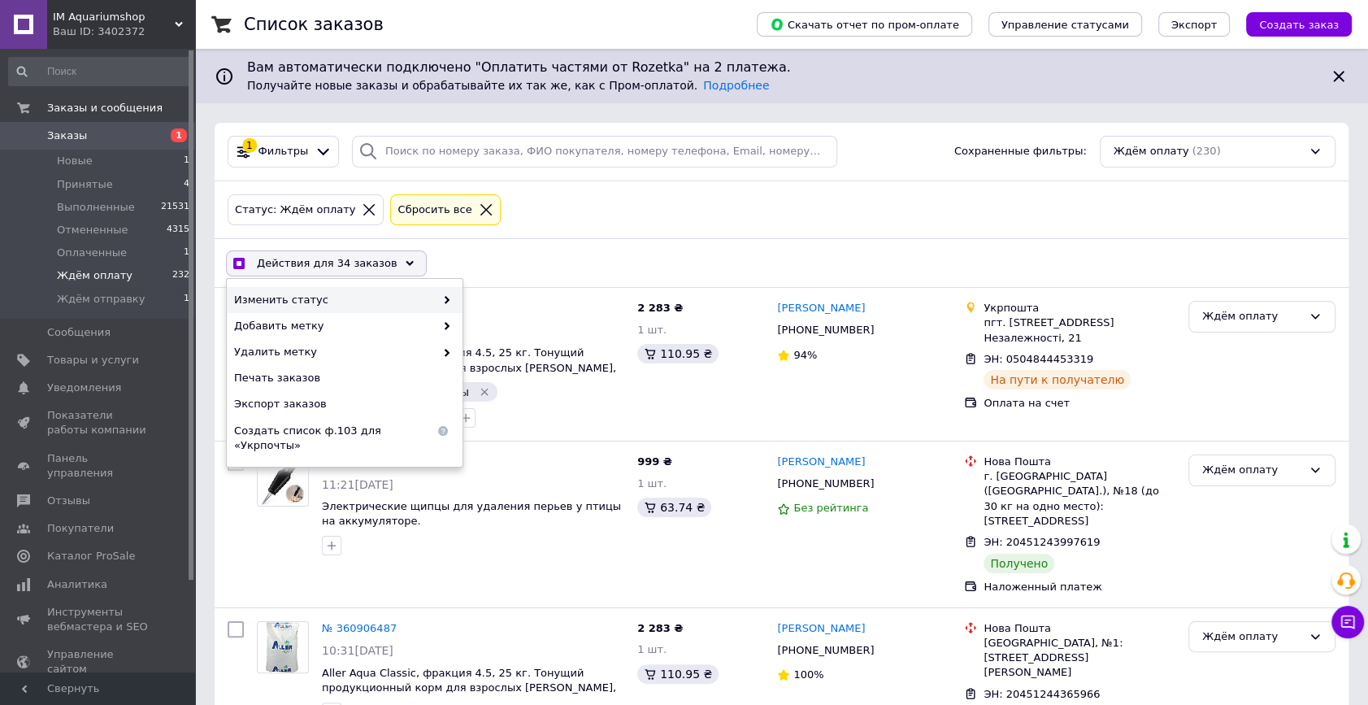
click at [354, 293] on span "Изменить статус" at bounding box center [334, 300] width 201 height 15
checkbox input "true"
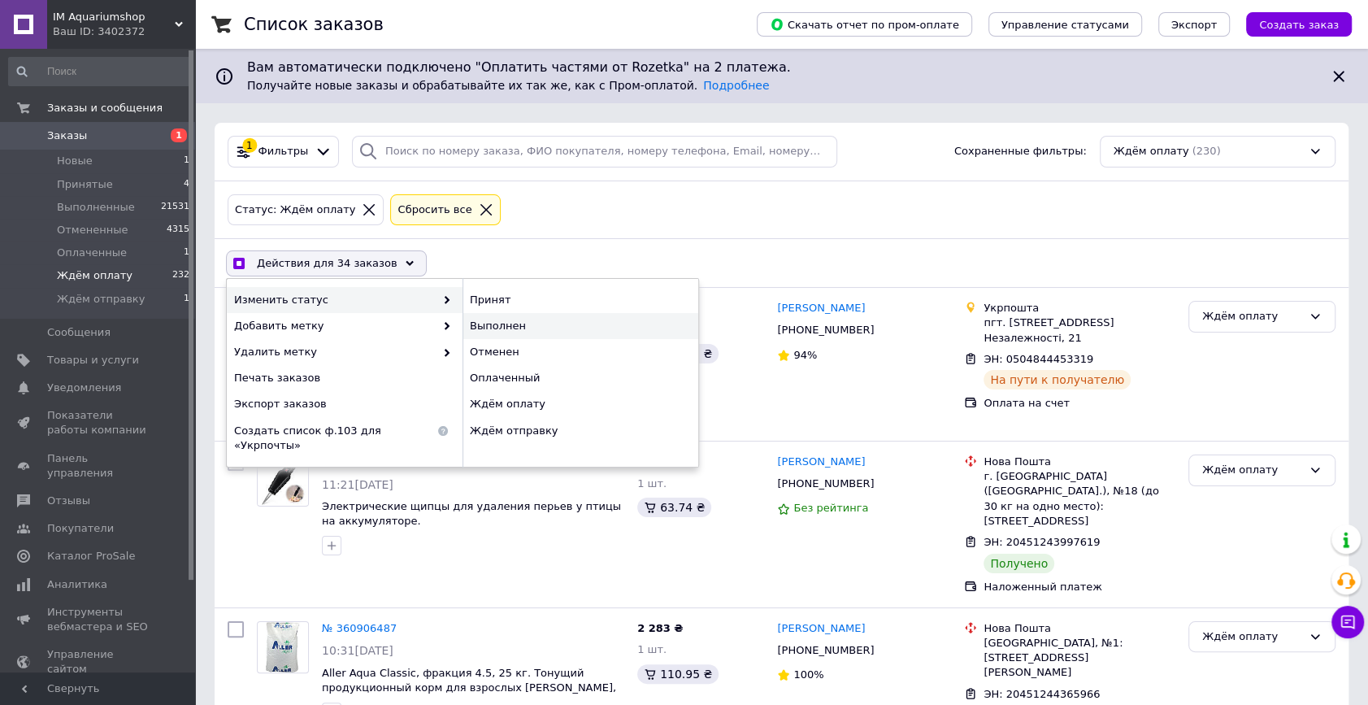
click at [497, 323] on div "Выполнен" at bounding box center [580, 326] width 236 height 26
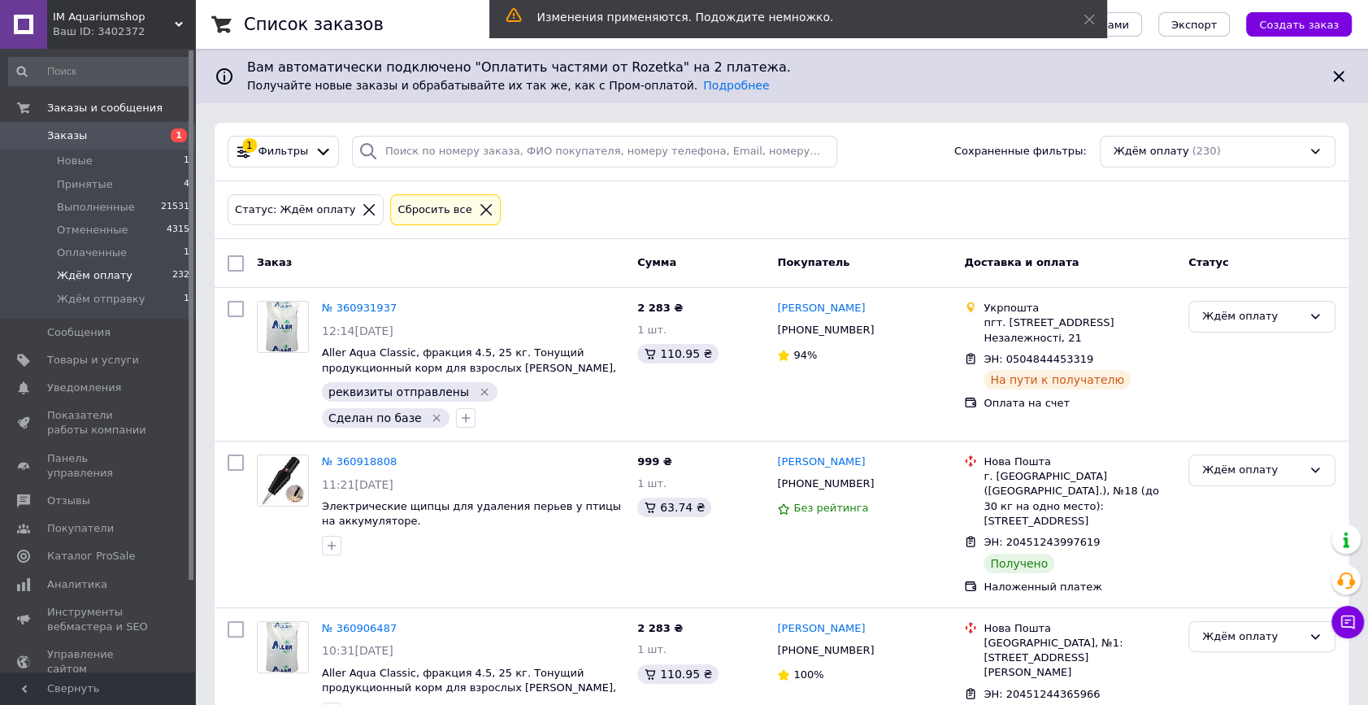
checkbox input "false"
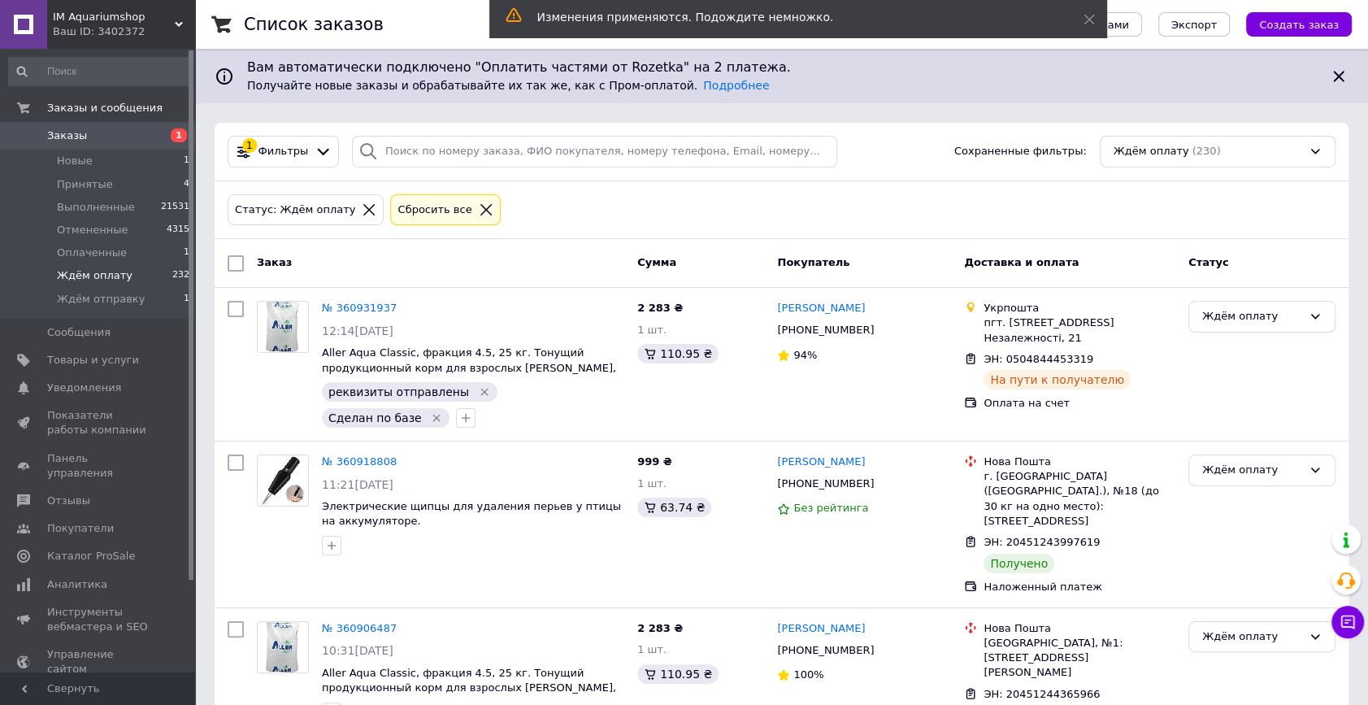
checkbox input "false"
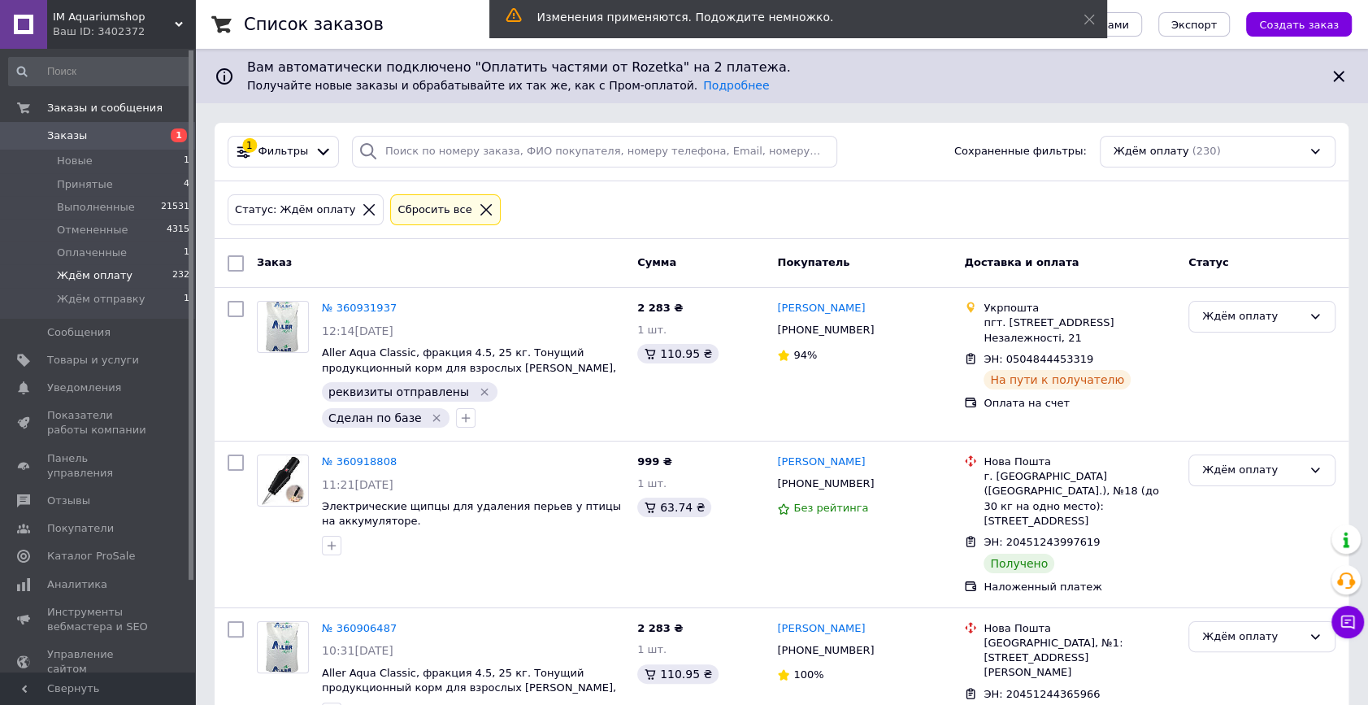
checkbox input "false"
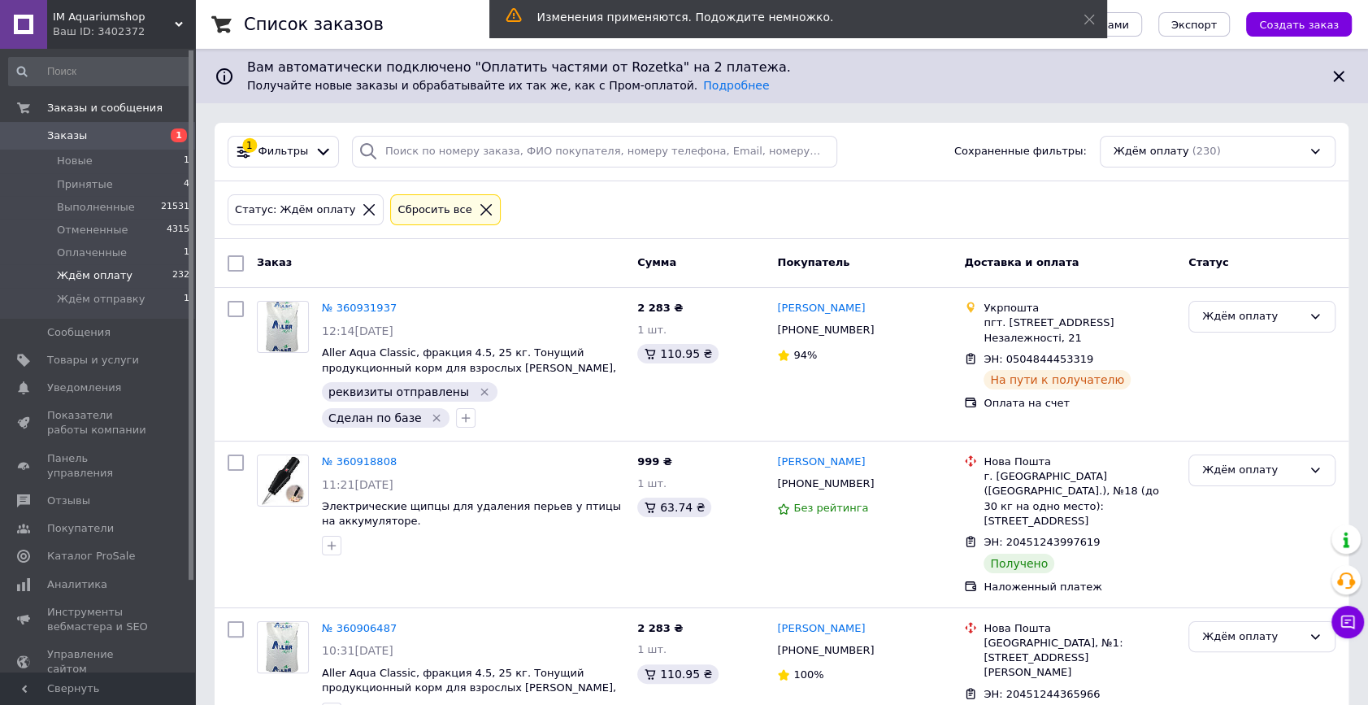
checkbox input "false"
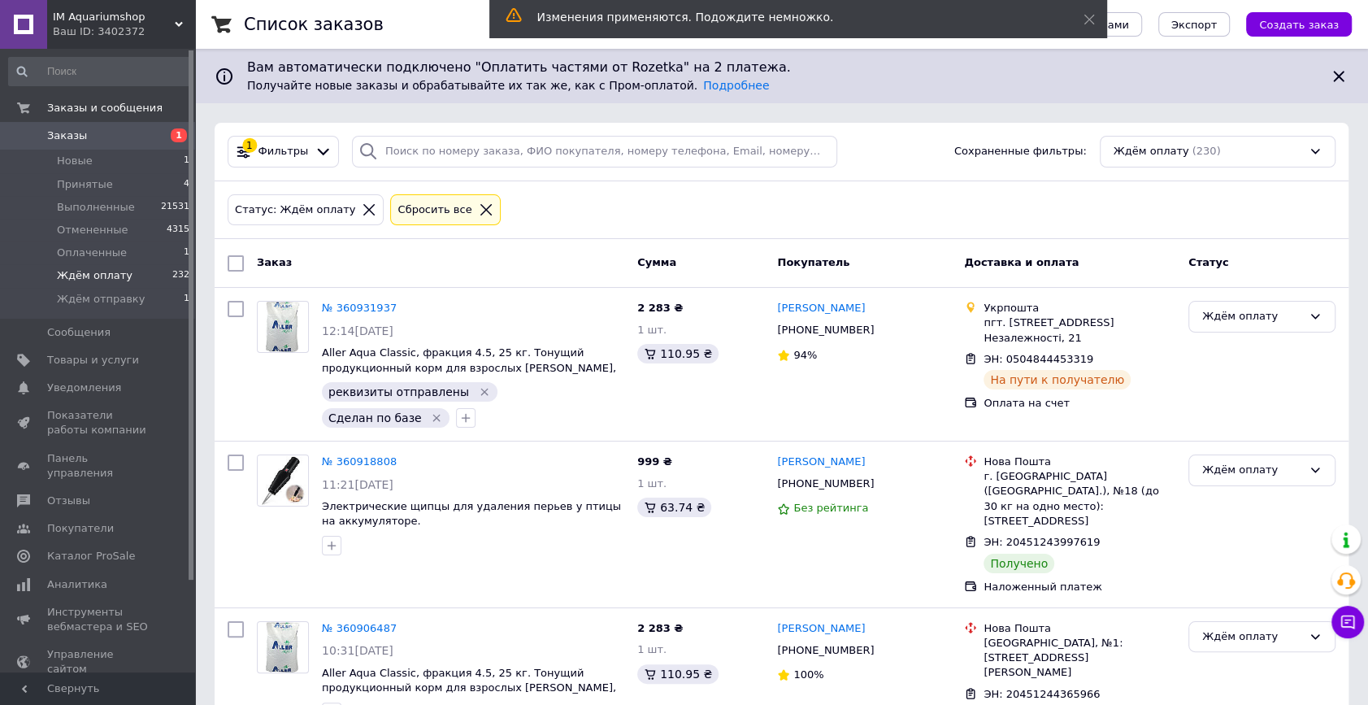
checkbox input "false"
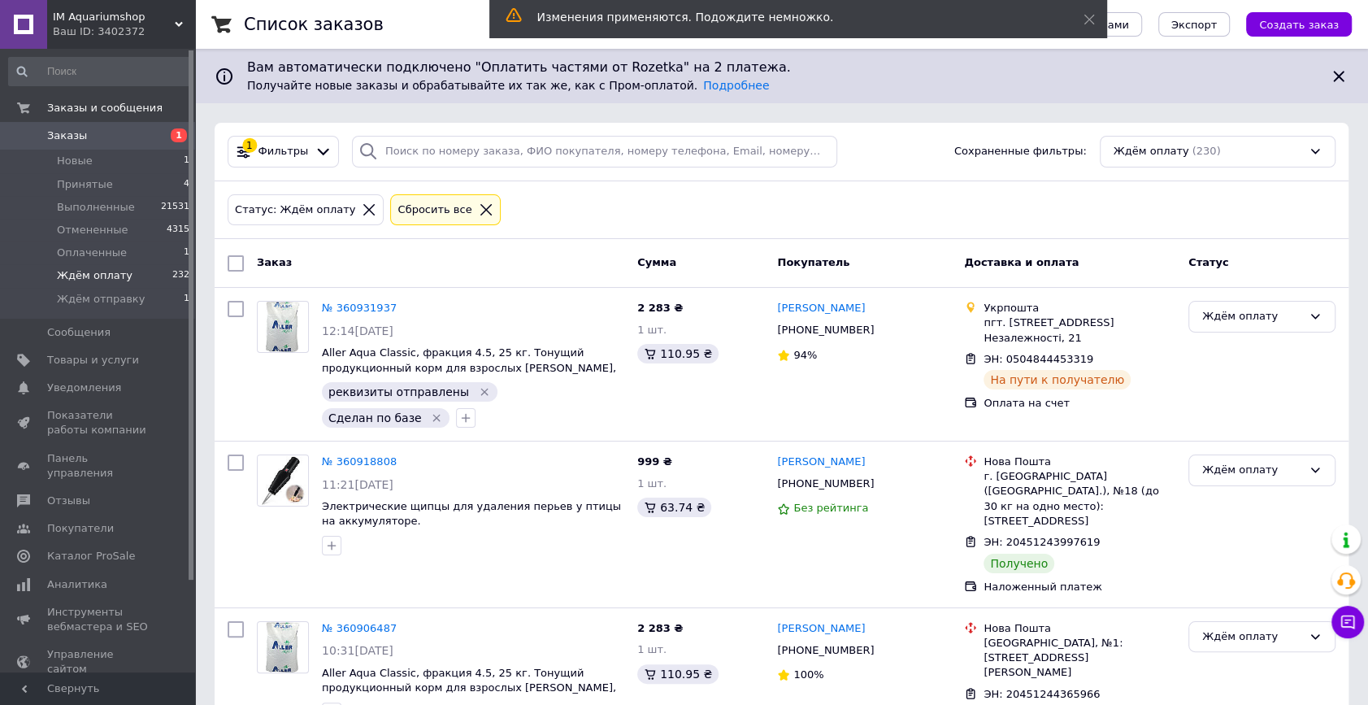
checkbox input "false"
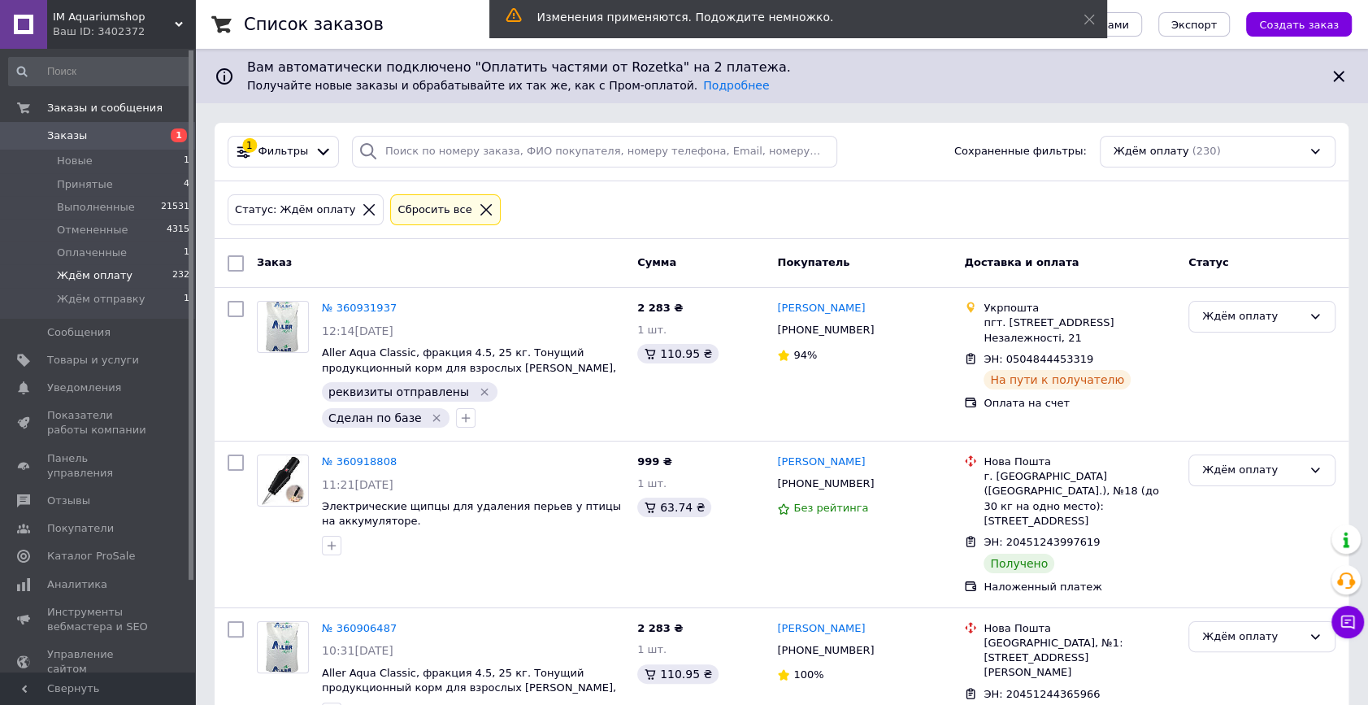
checkbox input "false"
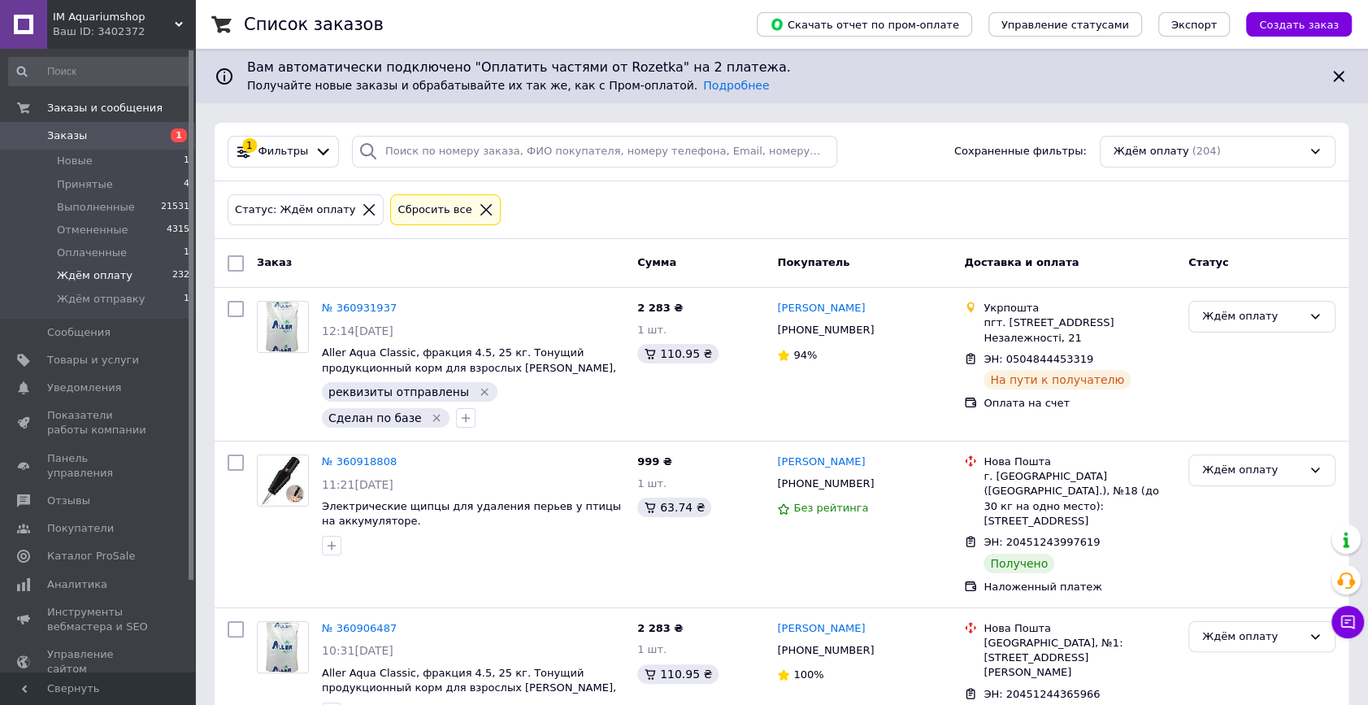
click at [72, 136] on span "Заказы" at bounding box center [67, 135] width 40 height 15
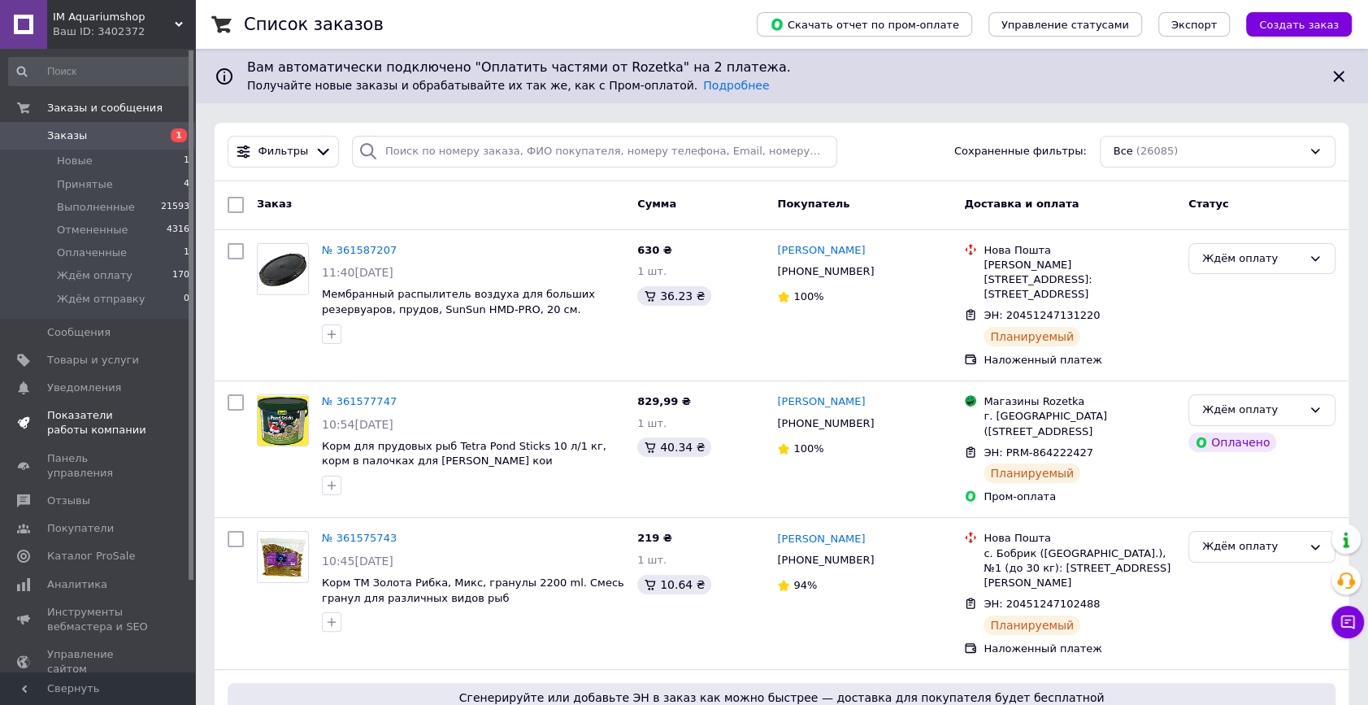
click at [83, 431] on span "Показатели работы компании" at bounding box center [98, 422] width 103 height 29
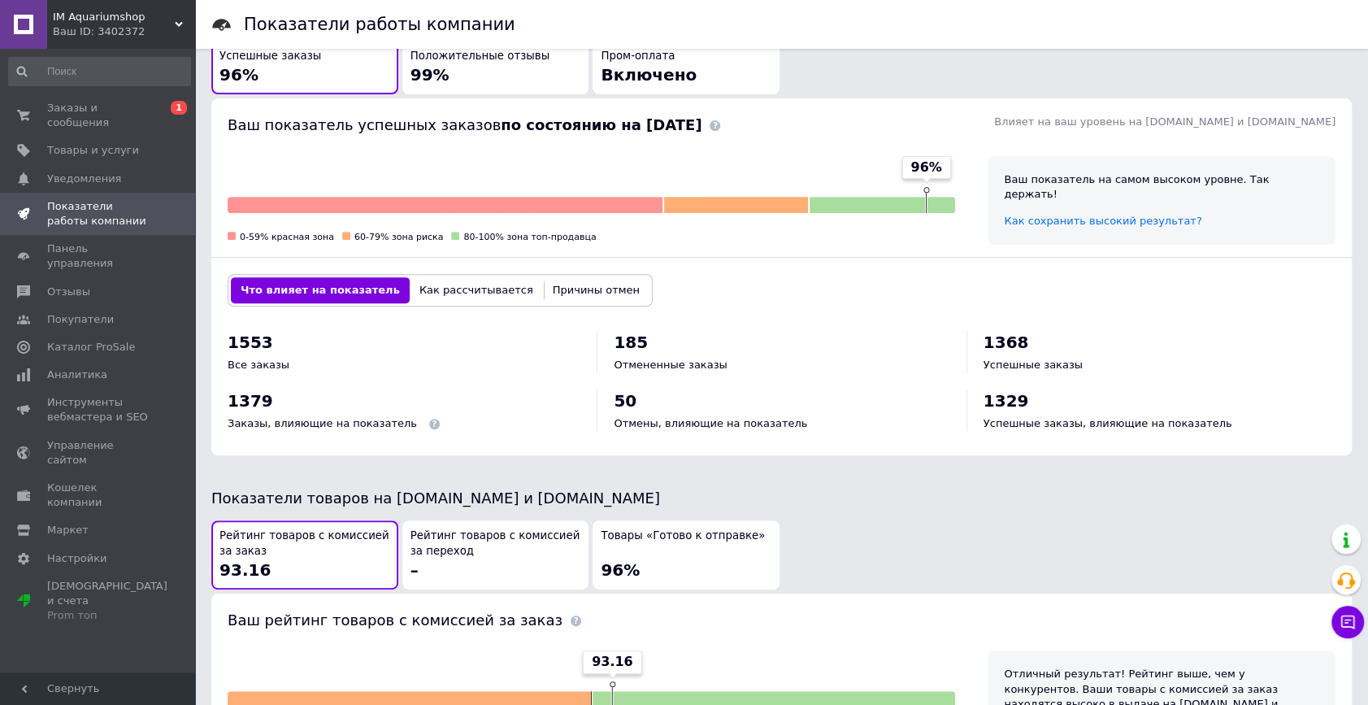
scroll to position [591, 0]
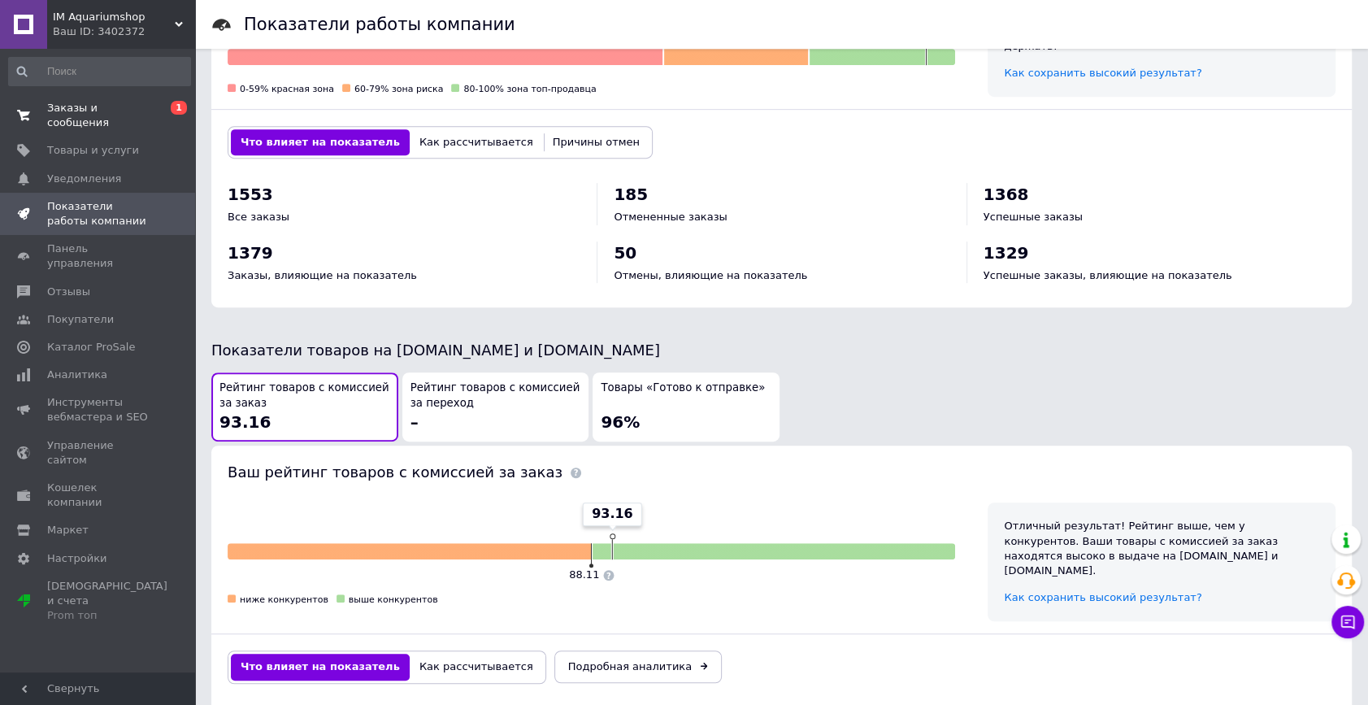
click at [120, 106] on span "Заказы и сообщения" at bounding box center [98, 115] width 103 height 29
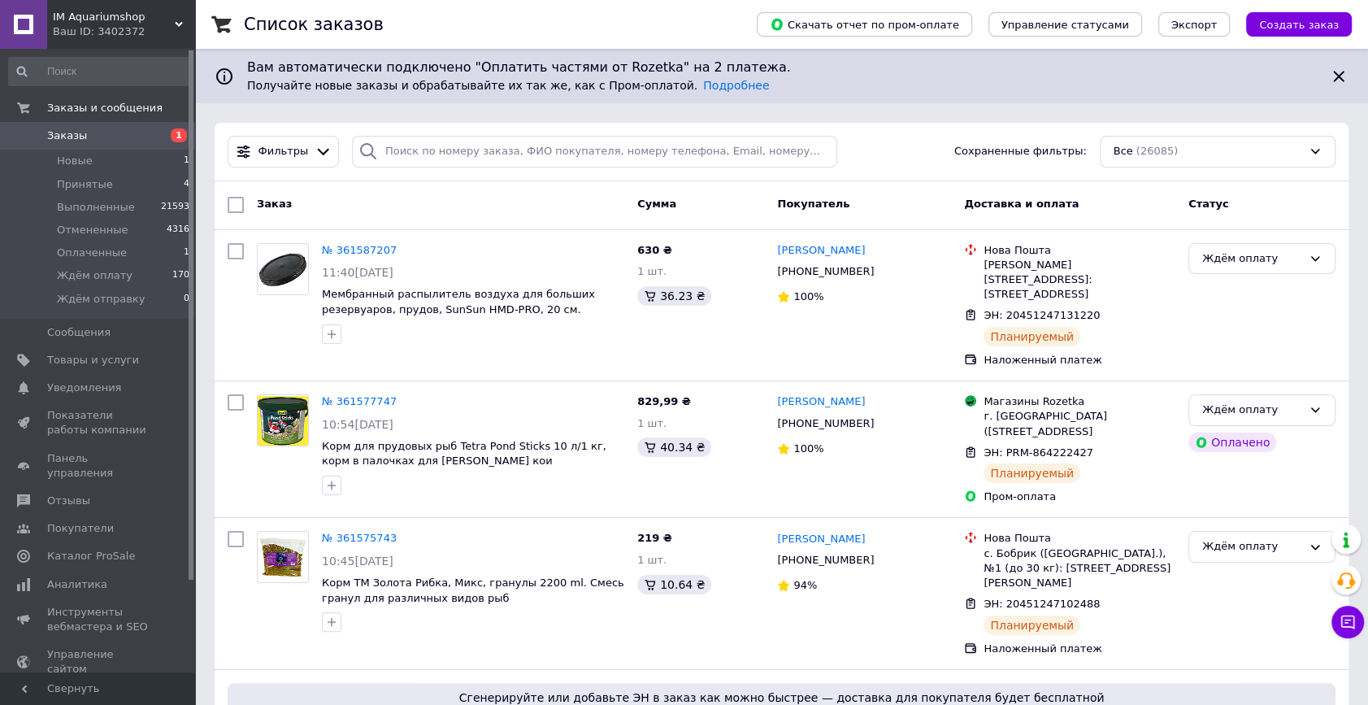
click at [601, 206] on div "Заказ" at bounding box center [440, 204] width 380 height 29
click at [532, 186] on div "Заказ Сумма Покупатель Доставка и оплата Статус" at bounding box center [782, 205] width 1134 height 49
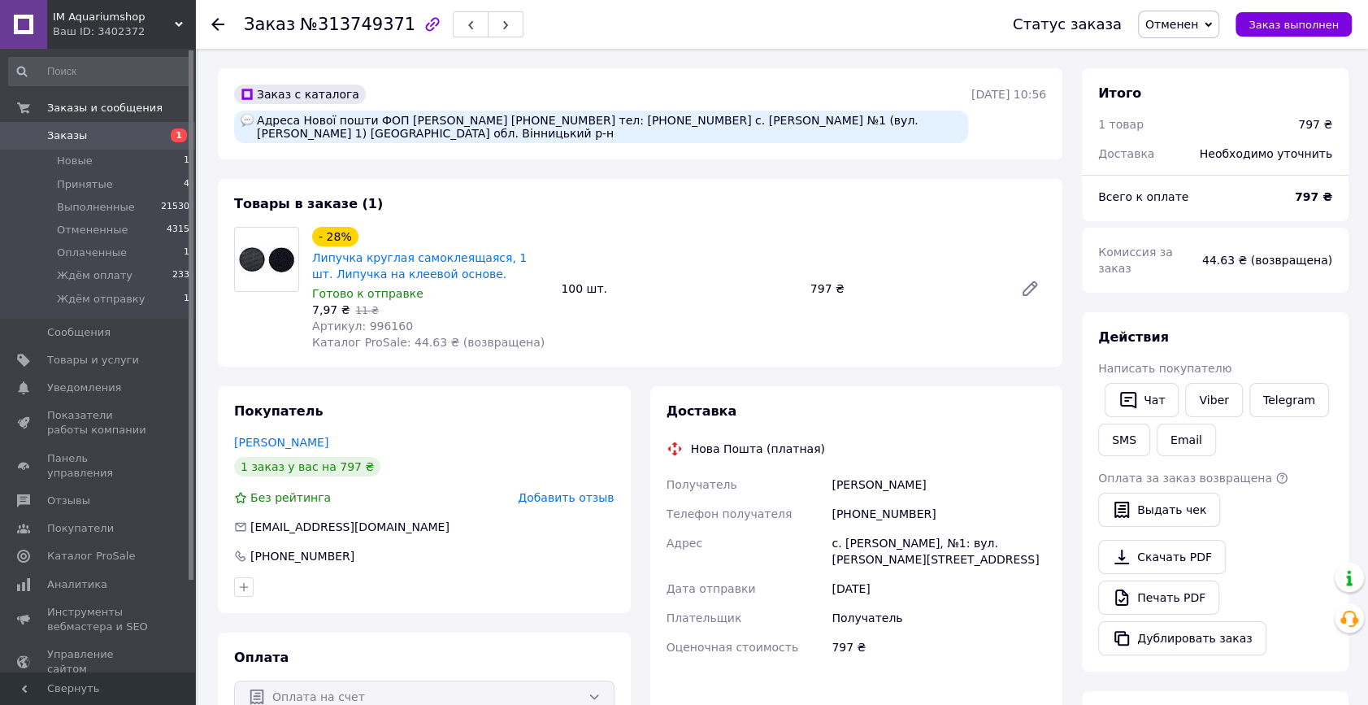
scroll to position [147, 0]
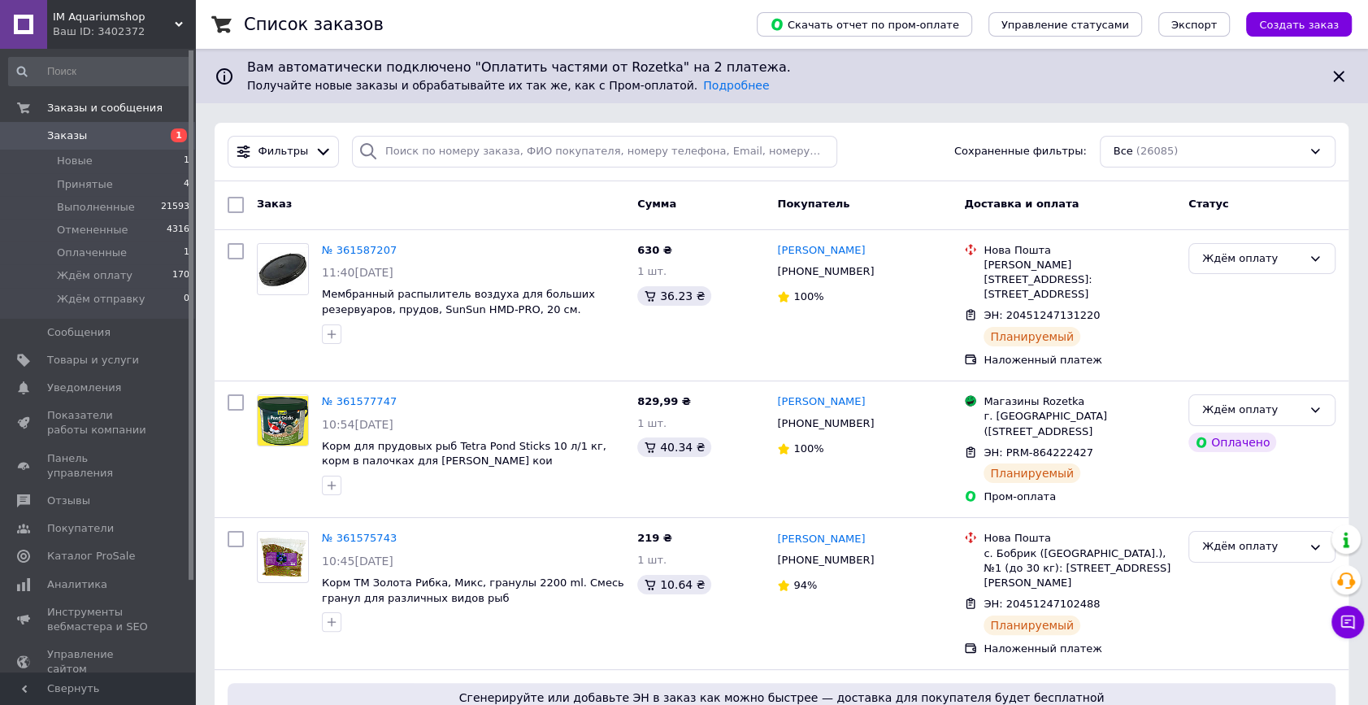
drag, startPoint x: 683, startPoint y: 163, endPoint x: 484, endPoint y: 202, distance: 202.9
click at [488, 202] on div "Заказ" at bounding box center [440, 204] width 380 height 29
click at [408, 211] on div "Заказ" at bounding box center [440, 204] width 380 height 29
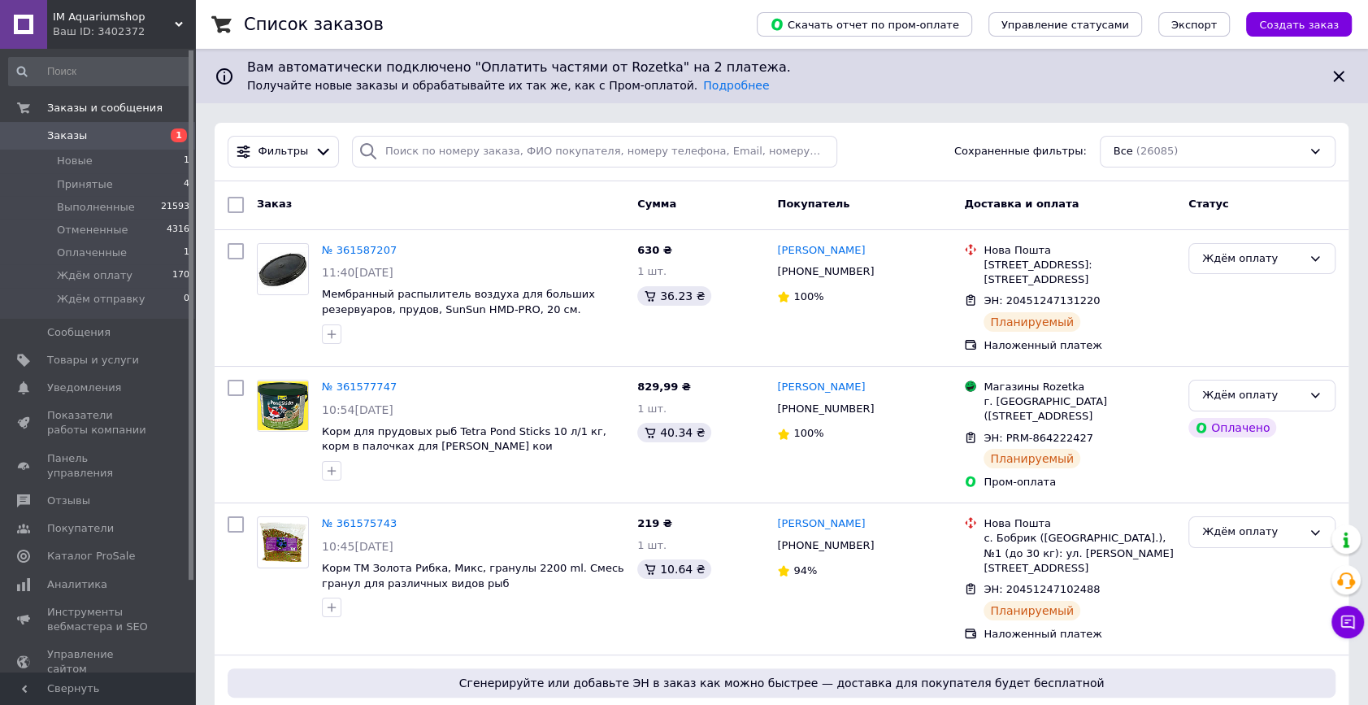
click at [516, 199] on div "Заказ" at bounding box center [440, 204] width 380 height 29
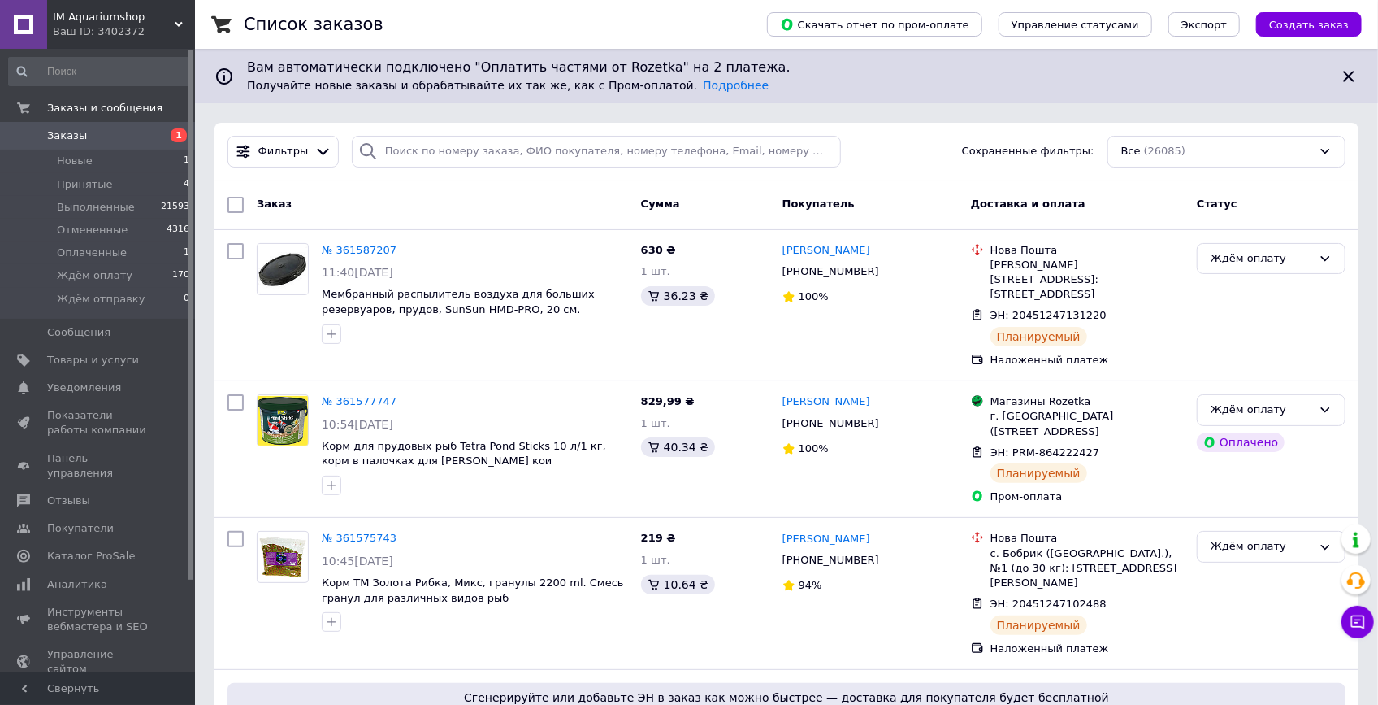
click at [435, 209] on div "Заказ" at bounding box center [442, 204] width 384 height 29
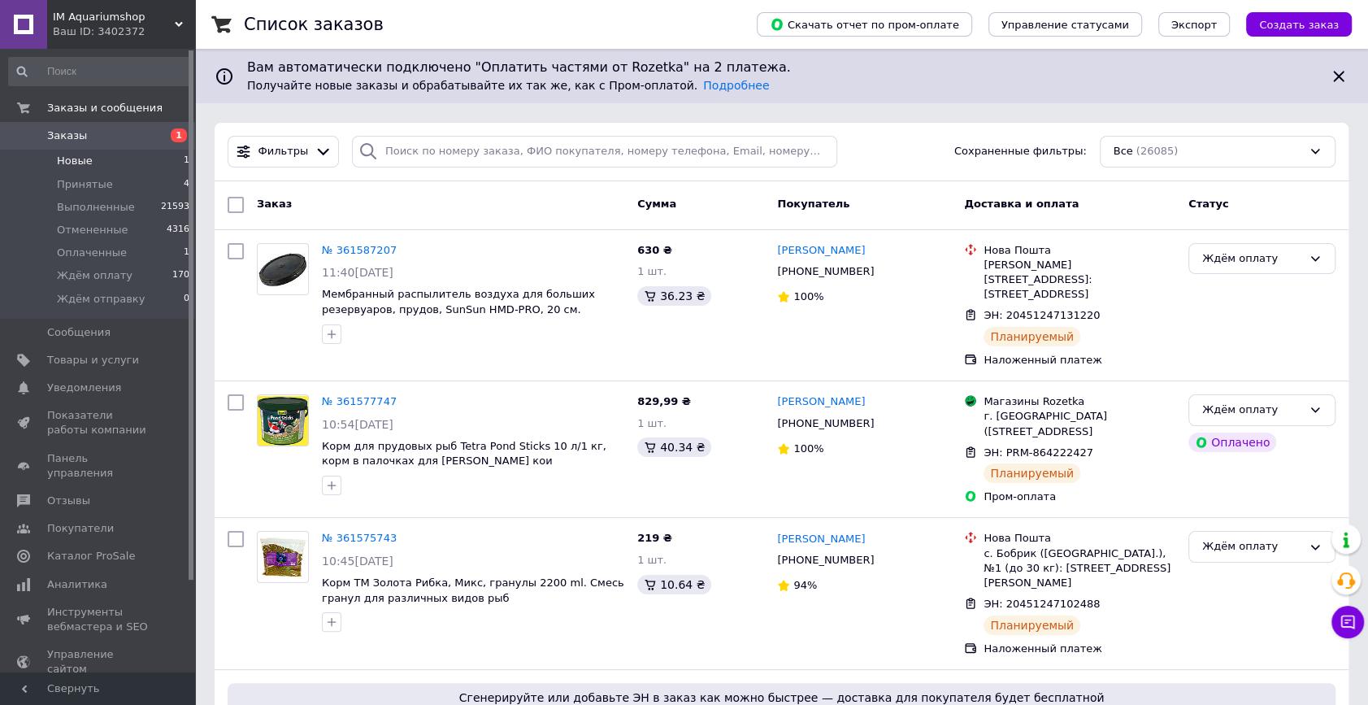
click at [115, 167] on li "Новые 1" at bounding box center [99, 161] width 199 height 23
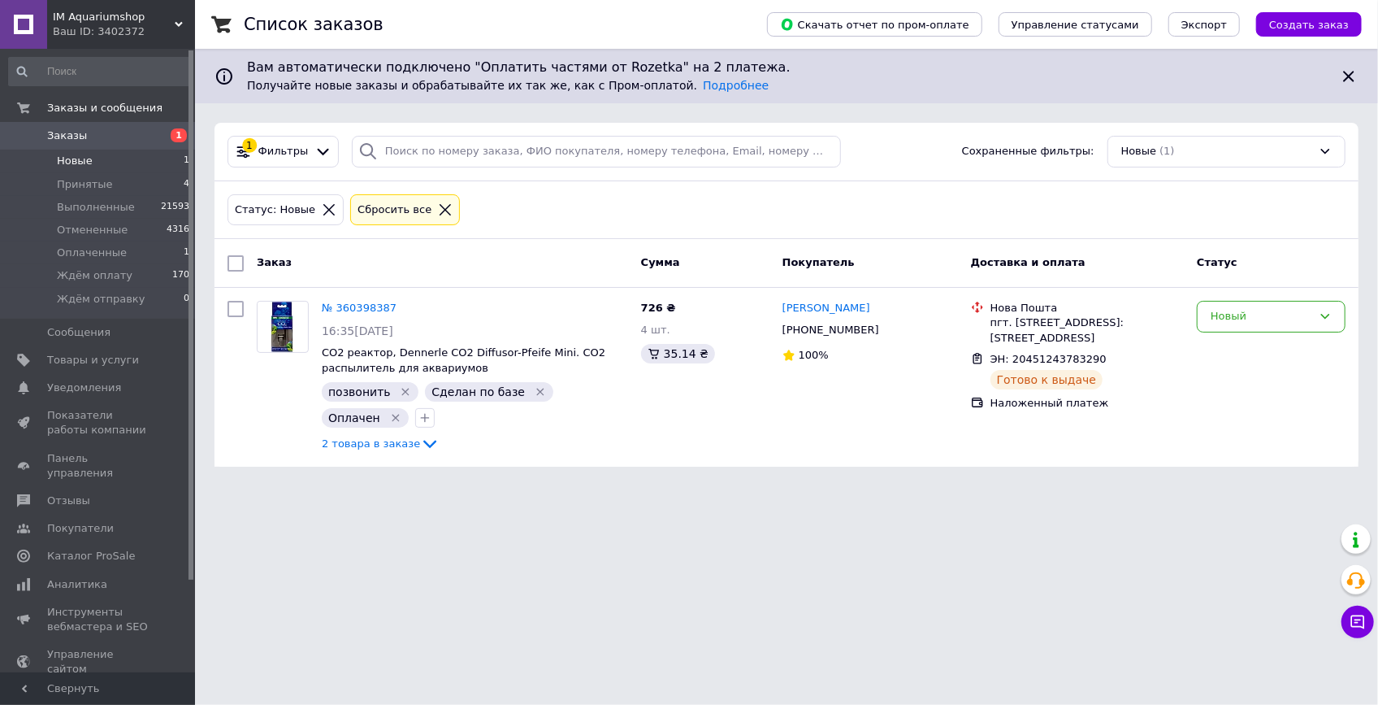
click at [89, 131] on span "Заказы" at bounding box center [98, 135] width 103 height 15
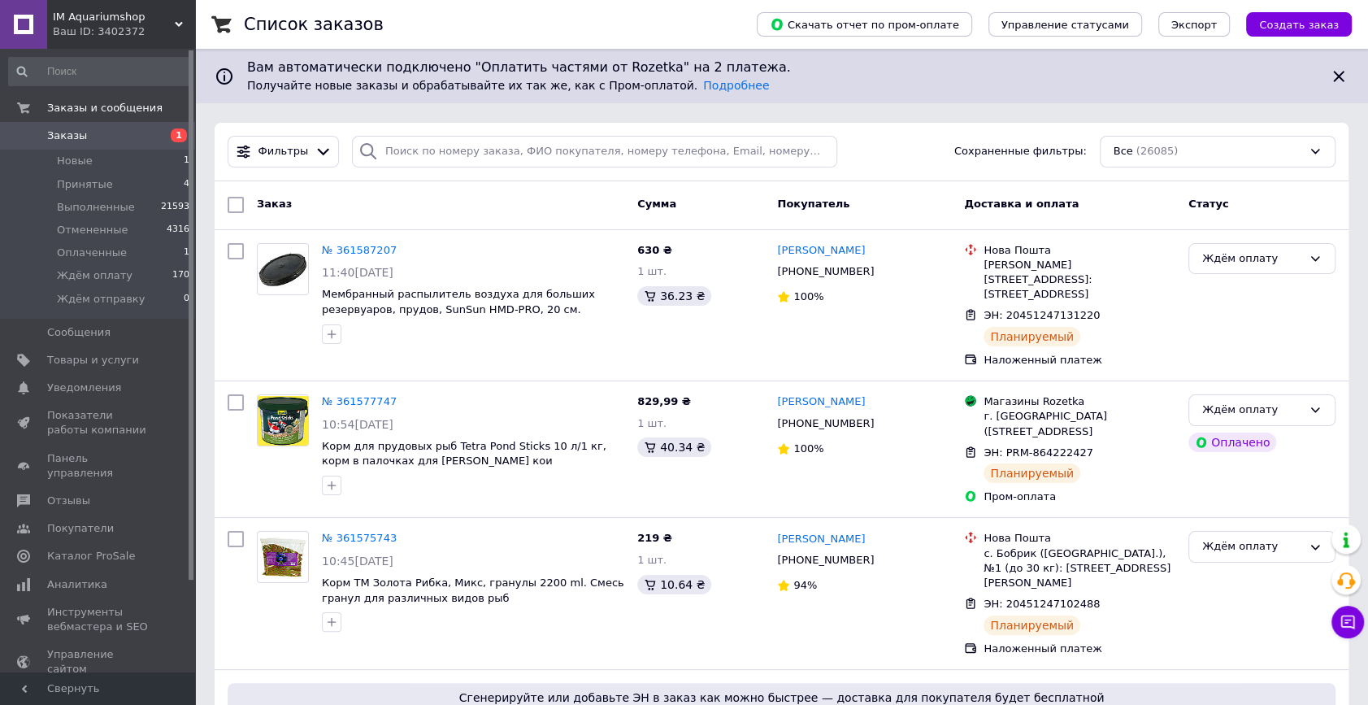
click at [374, 206] on div "Заказ" at bounding box center [440, 204] width 380 height 29
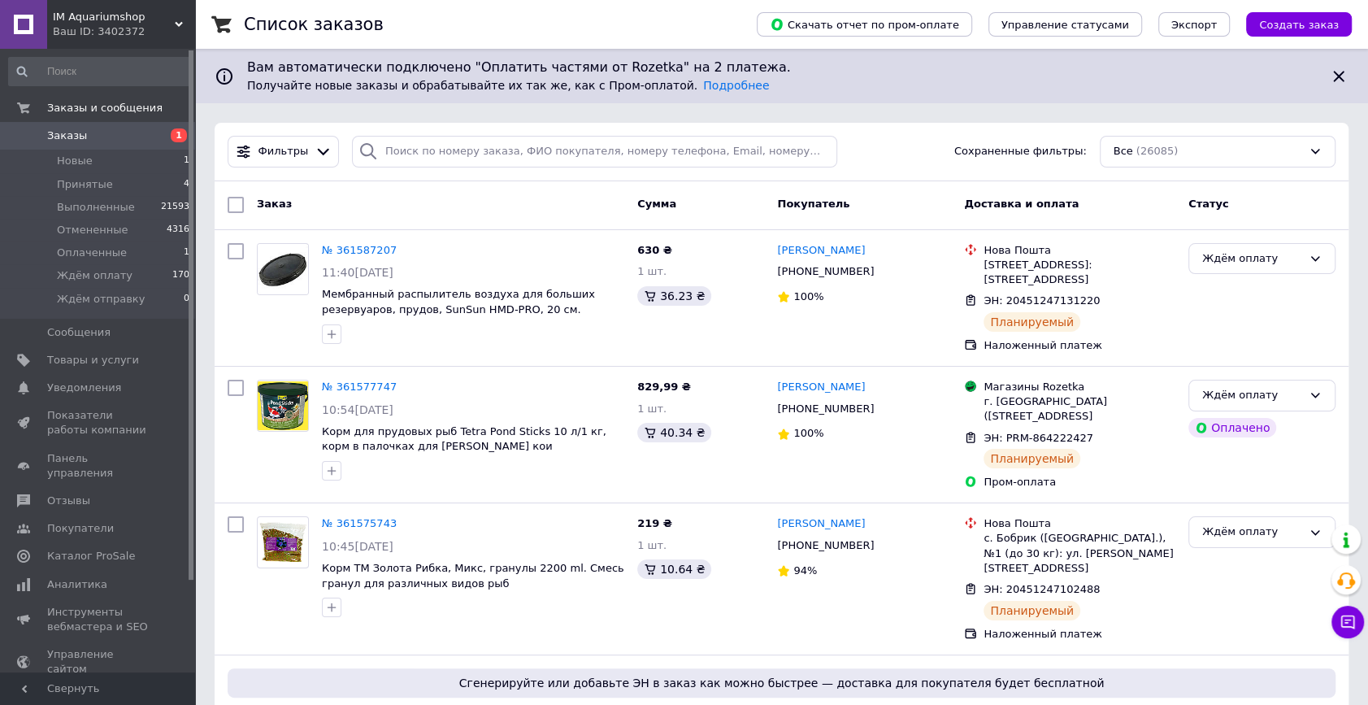
click at [406, 201] on div "Заказ" at bounding box center [440, 204] width 380 height 29
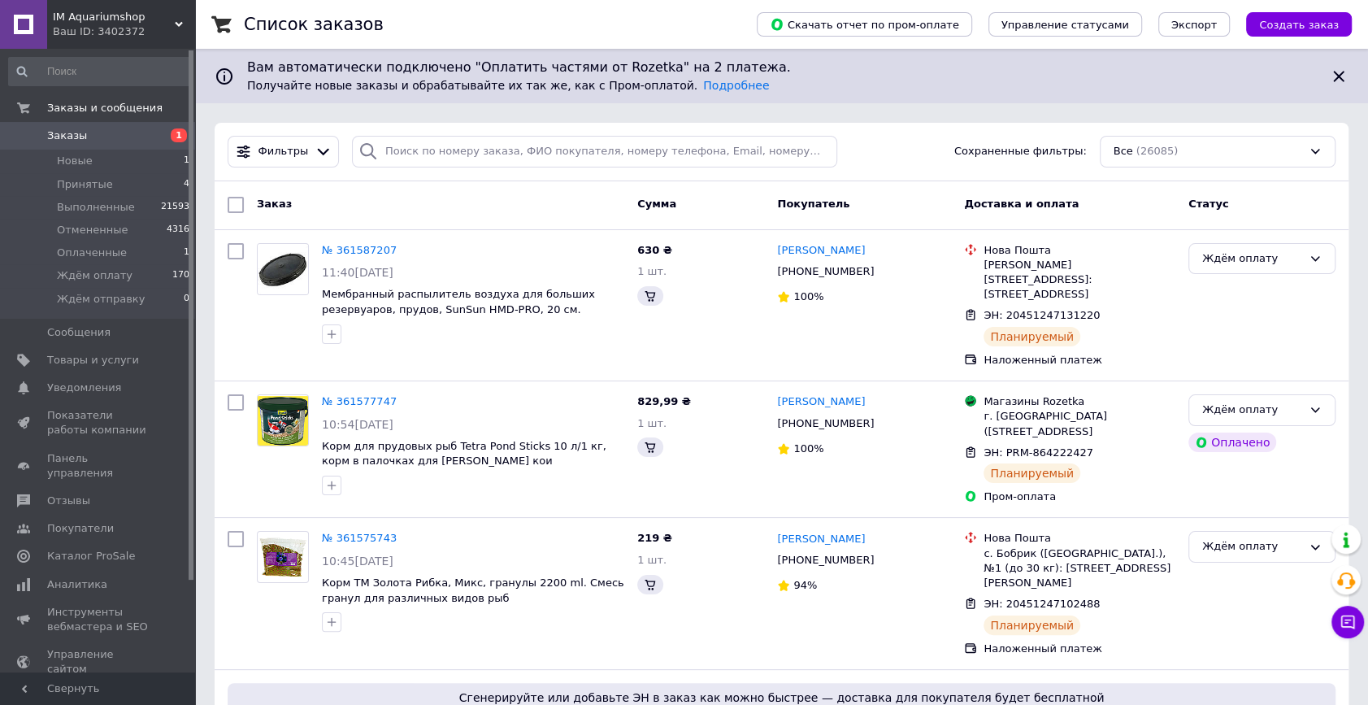
click at [150, 130] on span "1" at bounding box center [172, 135] width 45 height 15
click at [577, 197] on div "Заказ" at bounding box center [440, 204] width 380 height 29
click at [496, 198] on div "Заказ" at bounding box center [440, 204] width 380 height 29
click at [460, 213] on div "Заказ" at bounding box center [440, 204] width 380 height 29
click at [530, 197] on div "Заказ" at bounding box center [440, 204] width 380 height 29
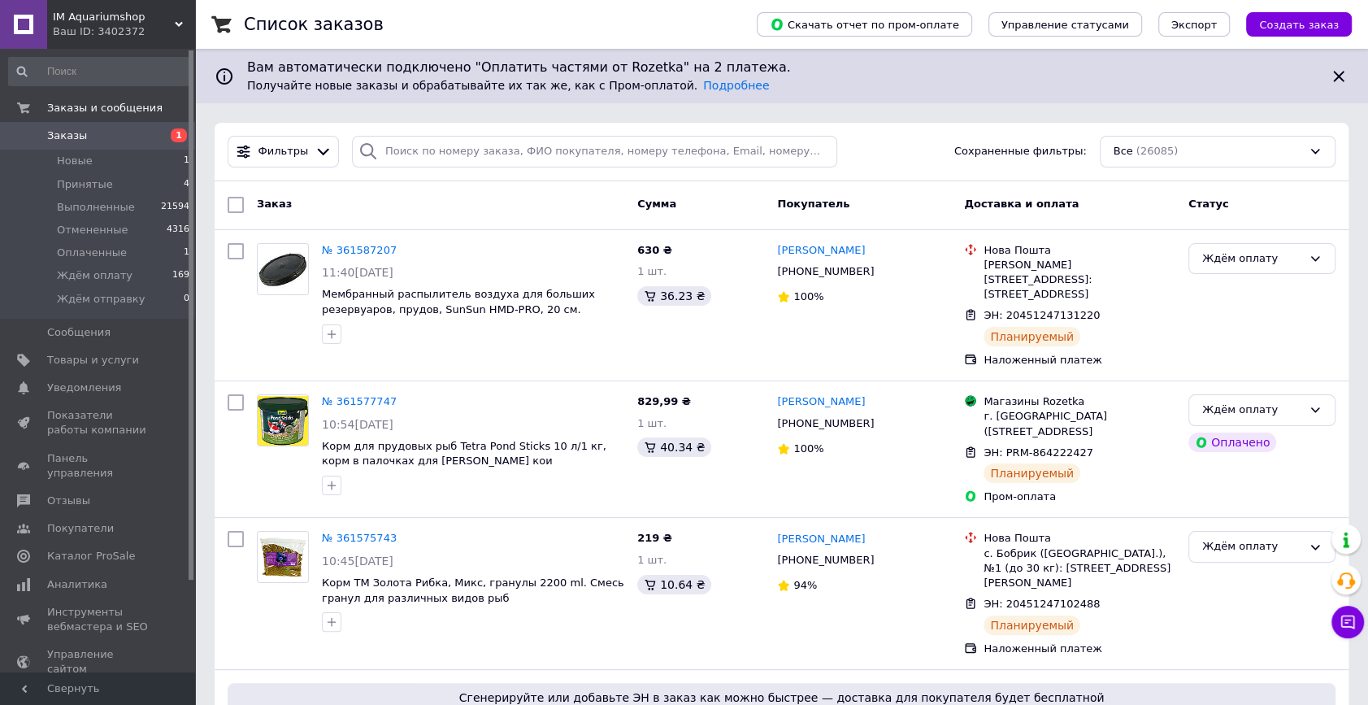
click at [906, 167] on div "Фильтры Сохраненные фильтры: Все (26085)" at bounding box center [782, 152] width 1134 height 59
click at [446, 199] on div "Заказ" at bounding box center [440, 204] width 380 height 29
click at [422, 157] on input "search" at bounding box center [594, 152] width 485 height 32
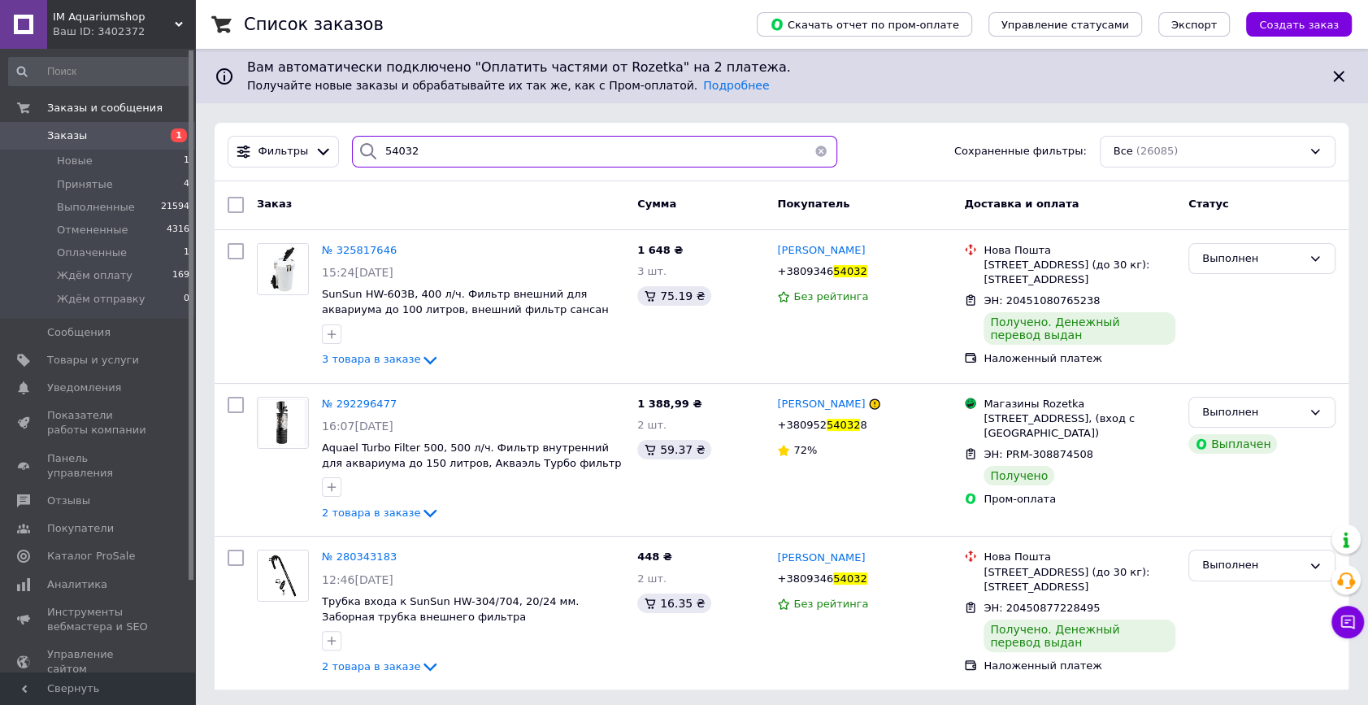
click at [412, 150] on input "54032" at bounding box center [594, 152] width 485 height 32
type input "54032"
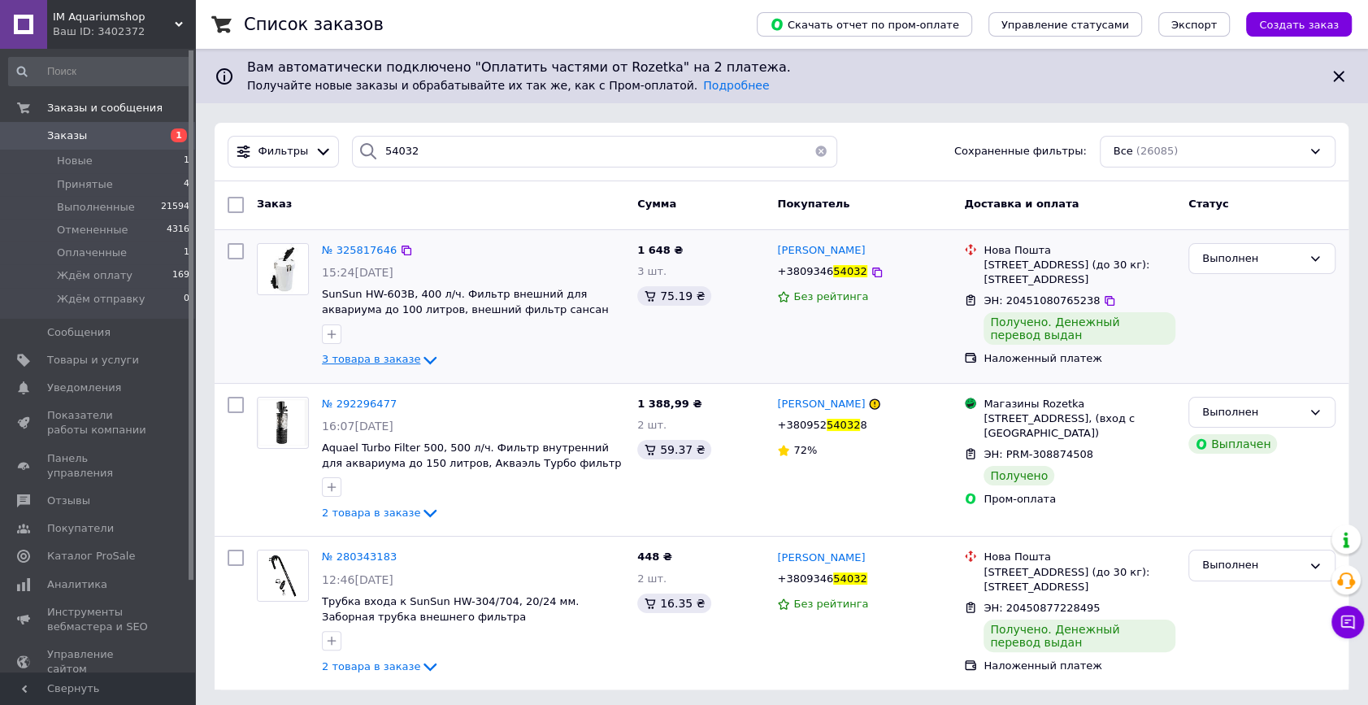
click at [374, 359] on span "3 товара в заказе" at bounding box center [371, 359] width 98 height 12
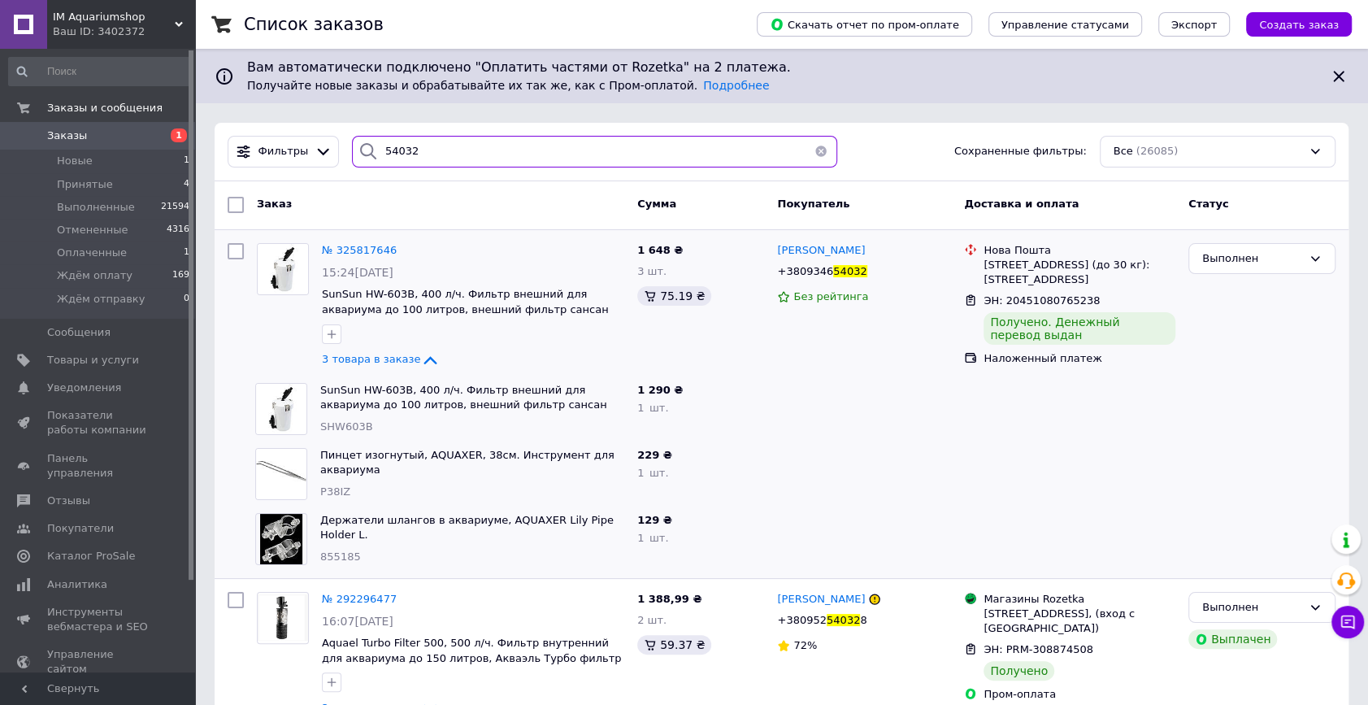
click at [427, 150] on input "54032" at bounding box center [594, 152] width 485 height 32
type input "77529"
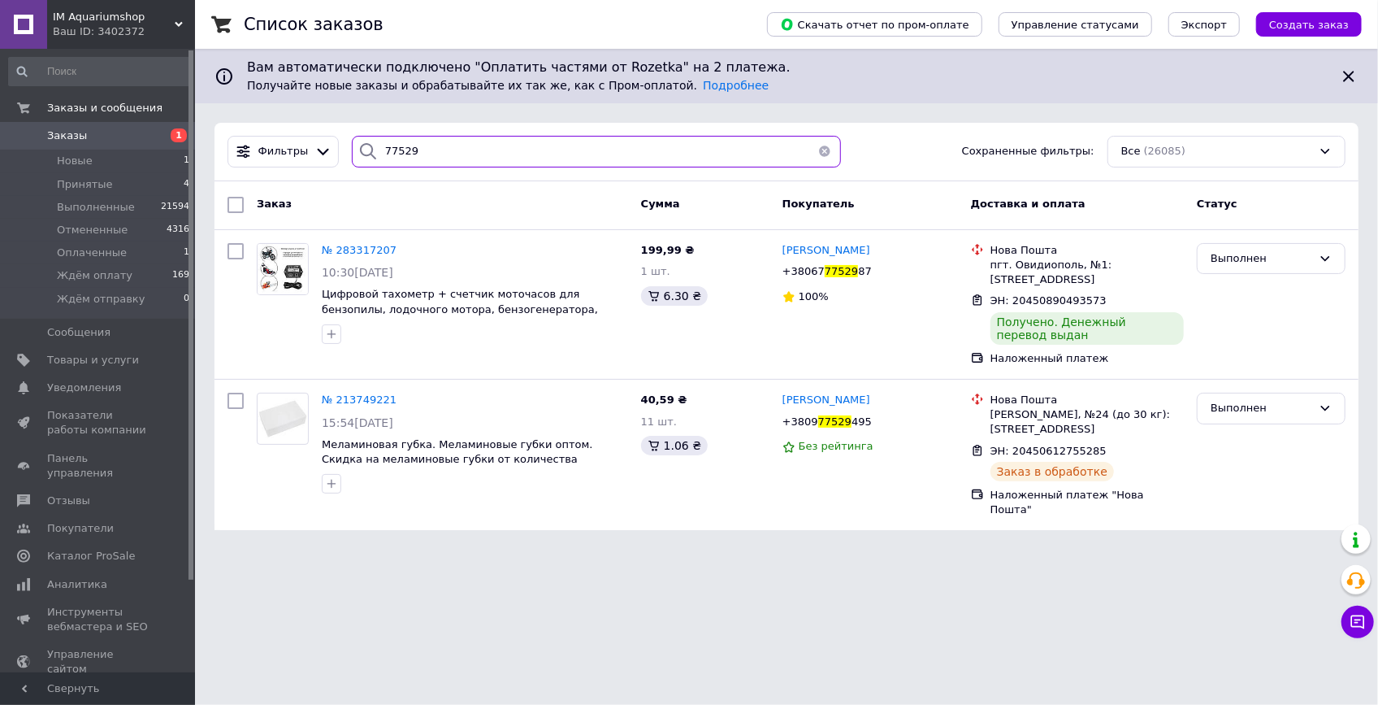
click at [492, 145] on input "77529" at bounding box center [597, 152] width 490 height 32
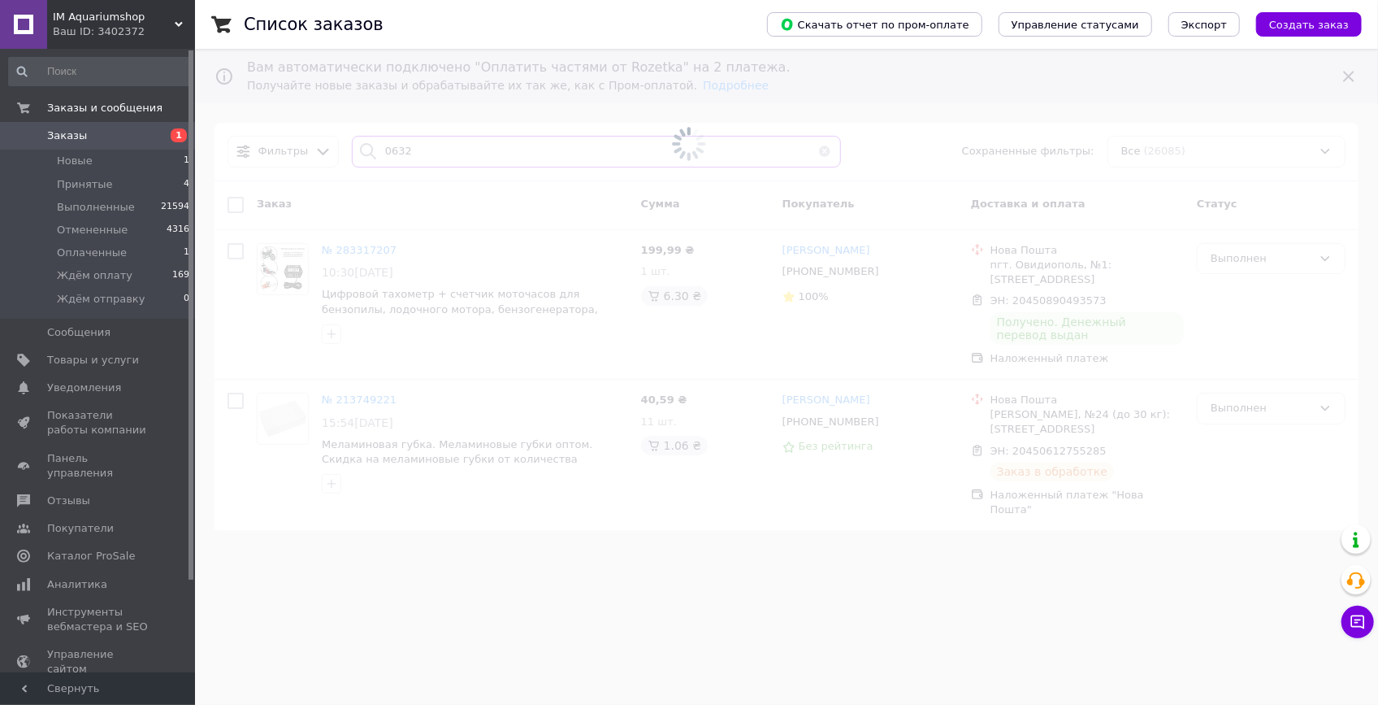
type input "06324"
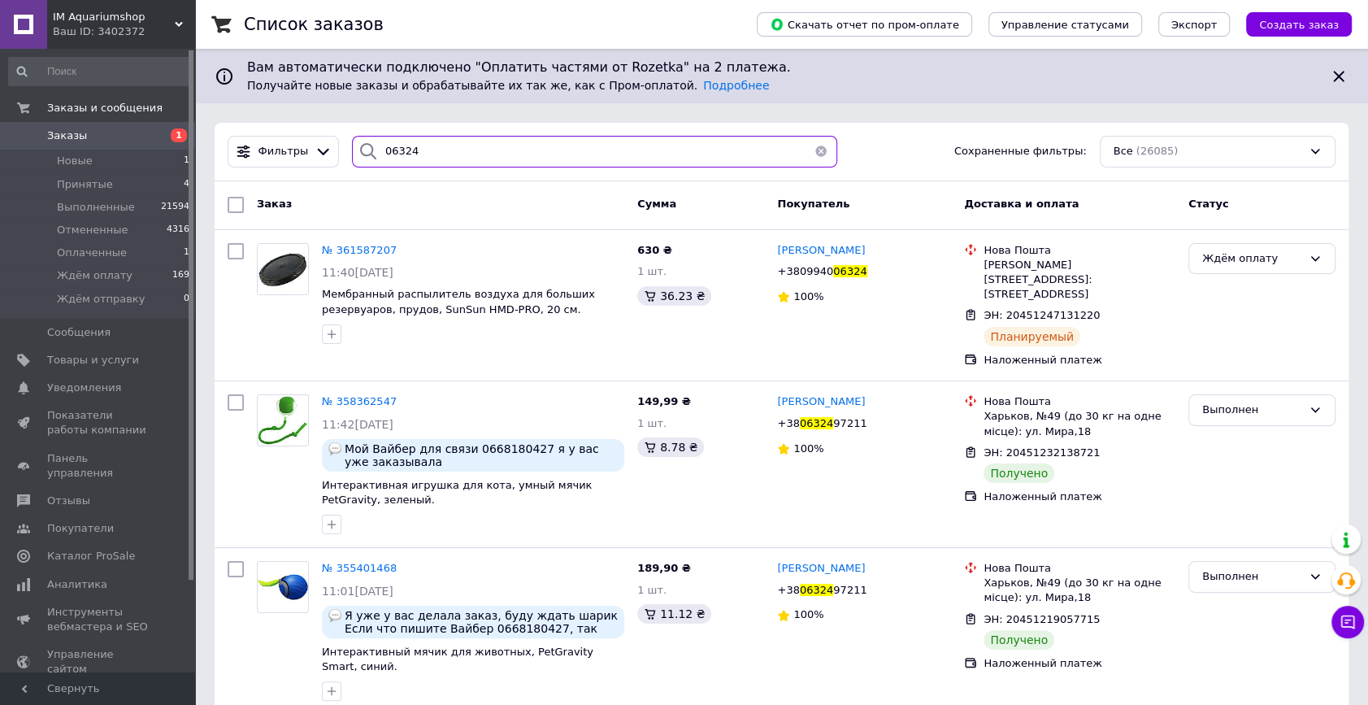
click at [444, 162] on input "06324" at bounding box center [594, 152] width 485 height 32
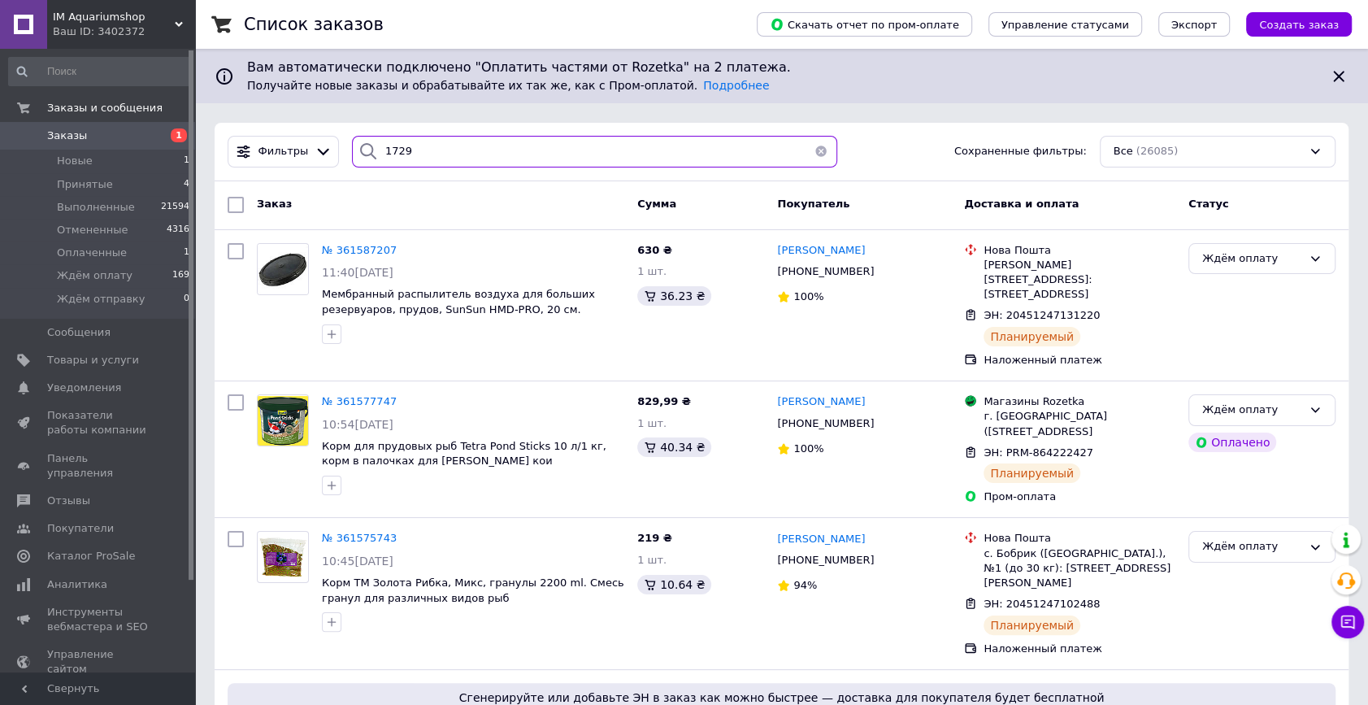
type input "17291"
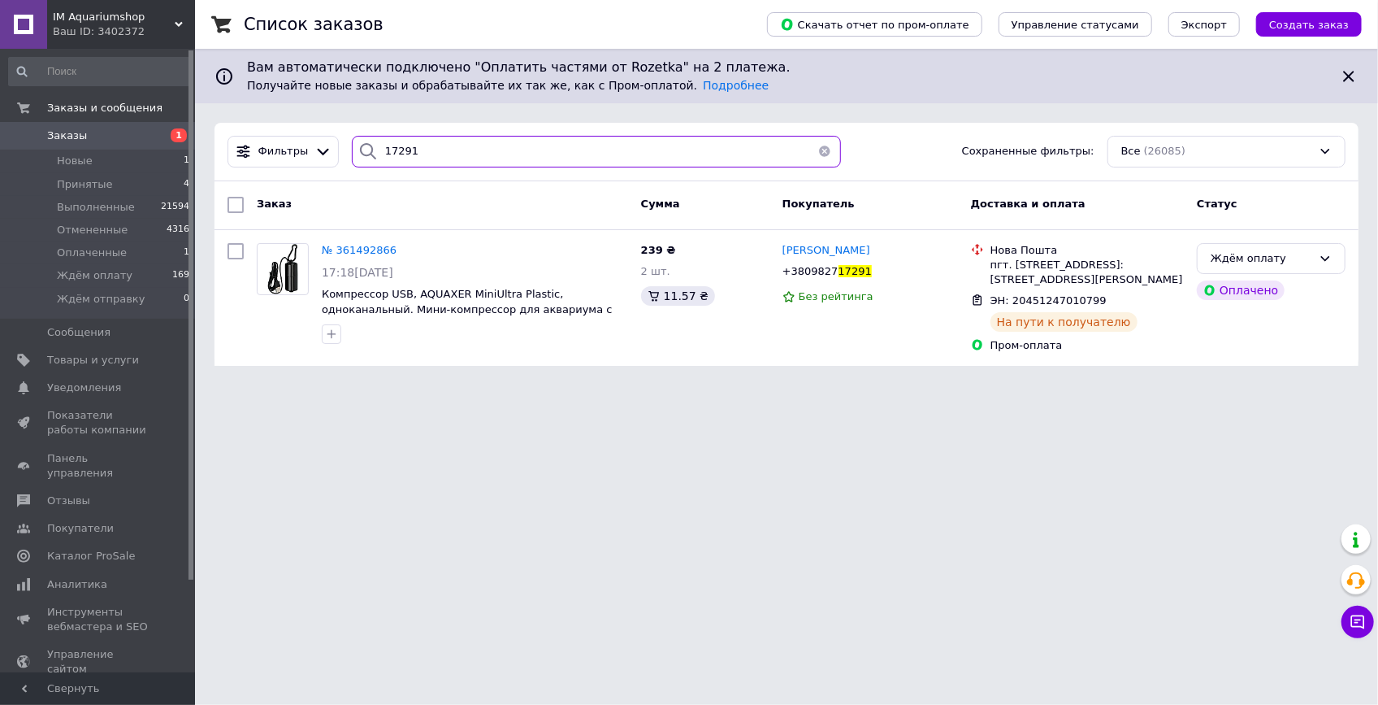
click at [431, 150] on input "17291" at bounding box center [597, 152] width 490 height 32
type input "98596"
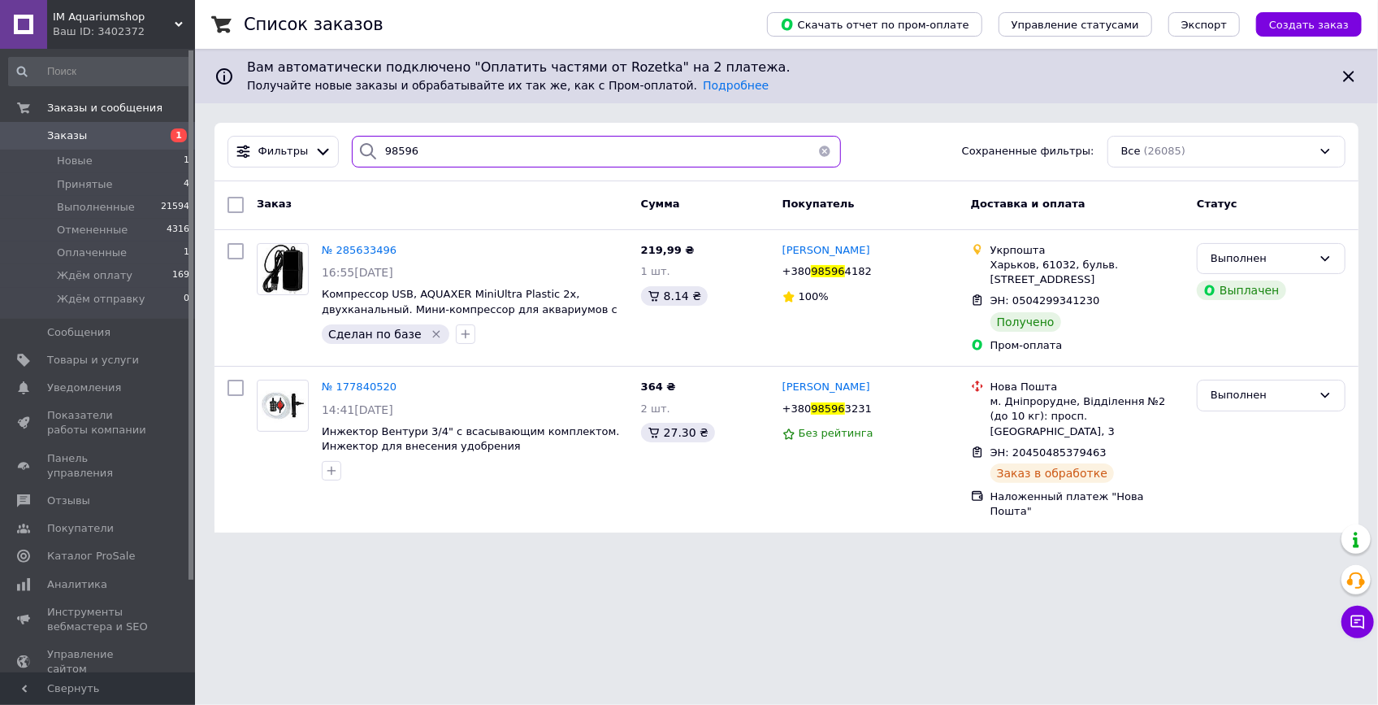
click at [430, 154] on input "98596" at bounding box center [597, 152] width 490 height 32
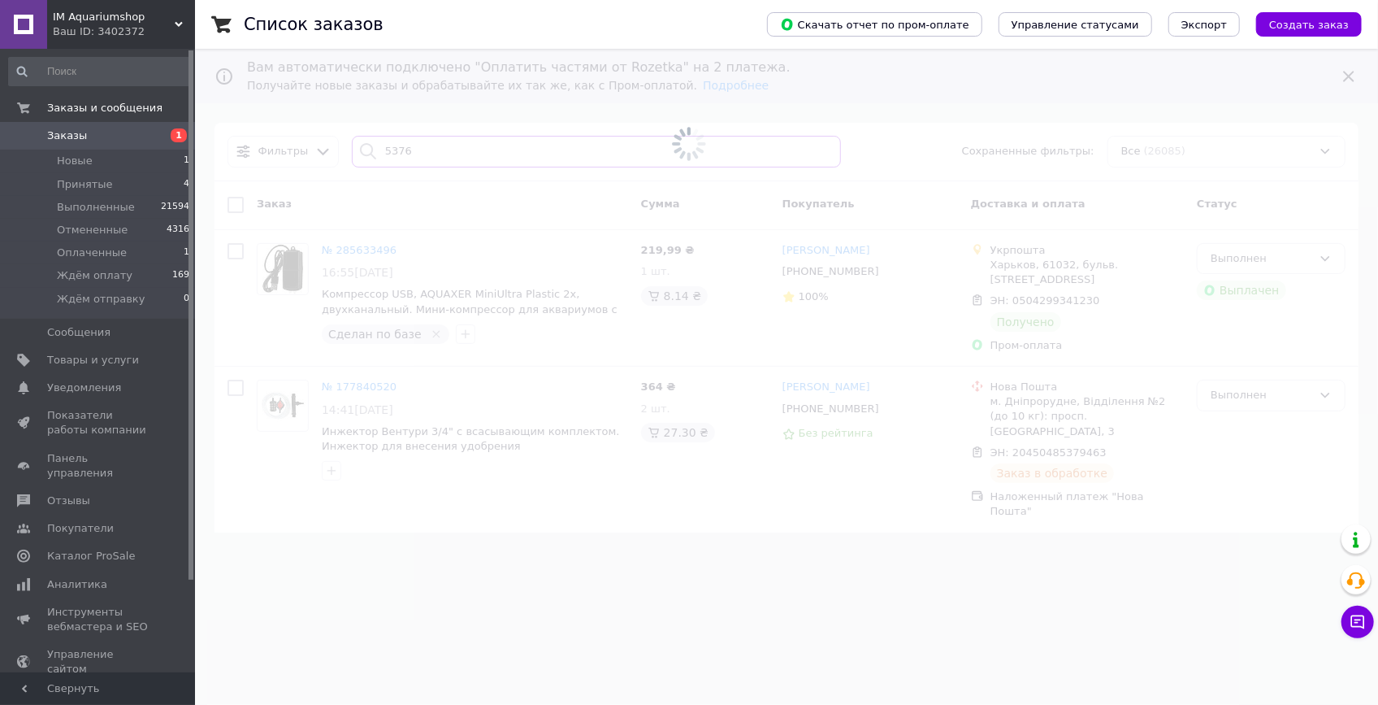
type input "53763"
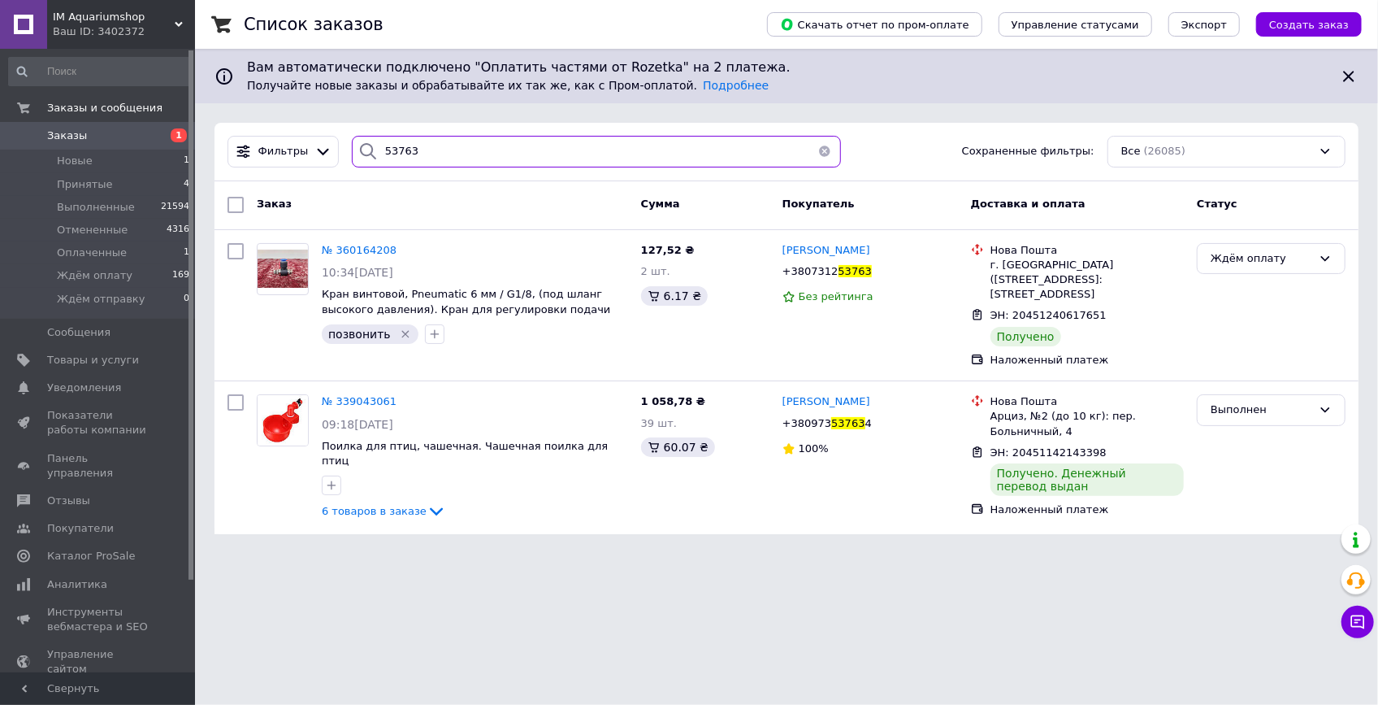
click at [430, 154] on input "53763" at bounding box center [597, 152] width 490 height 32
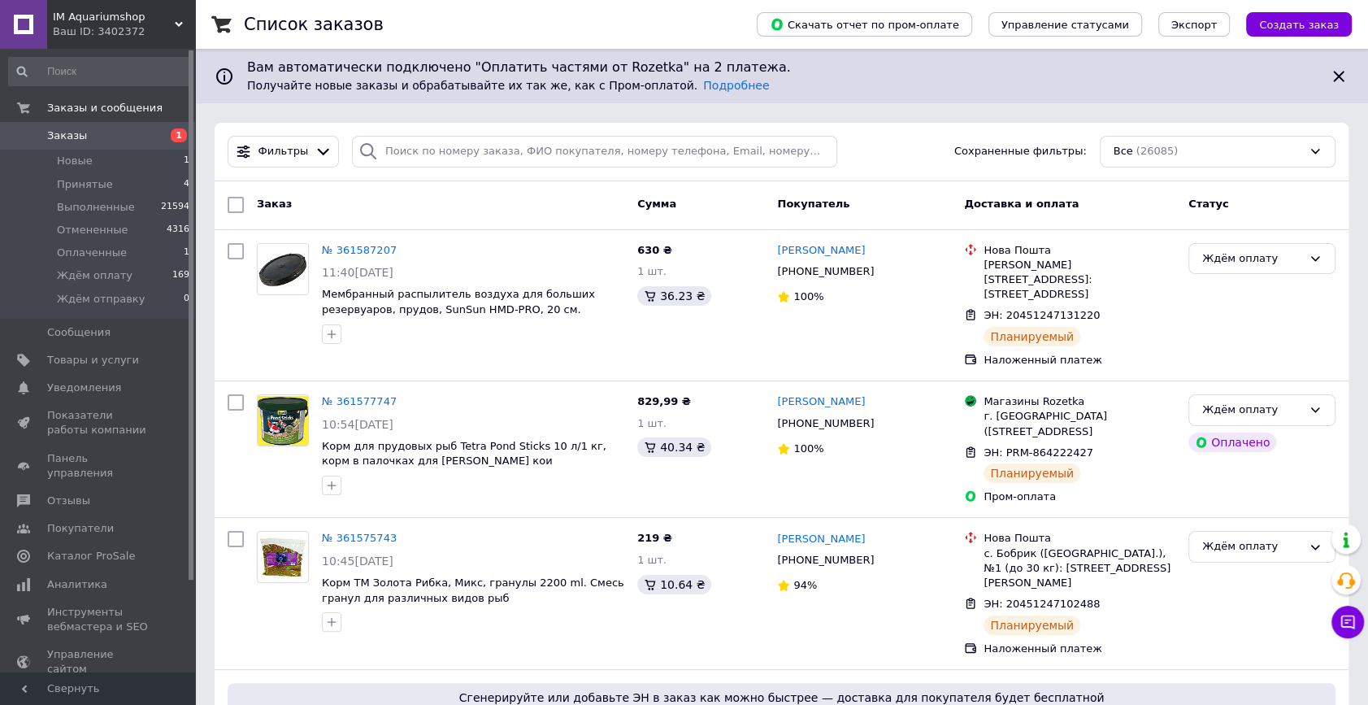
click at [428, 189] on div "Заказ Сумма Покупатель Доставка и оплата Статус" at bounding box center [782, 205] width 1134 height 49
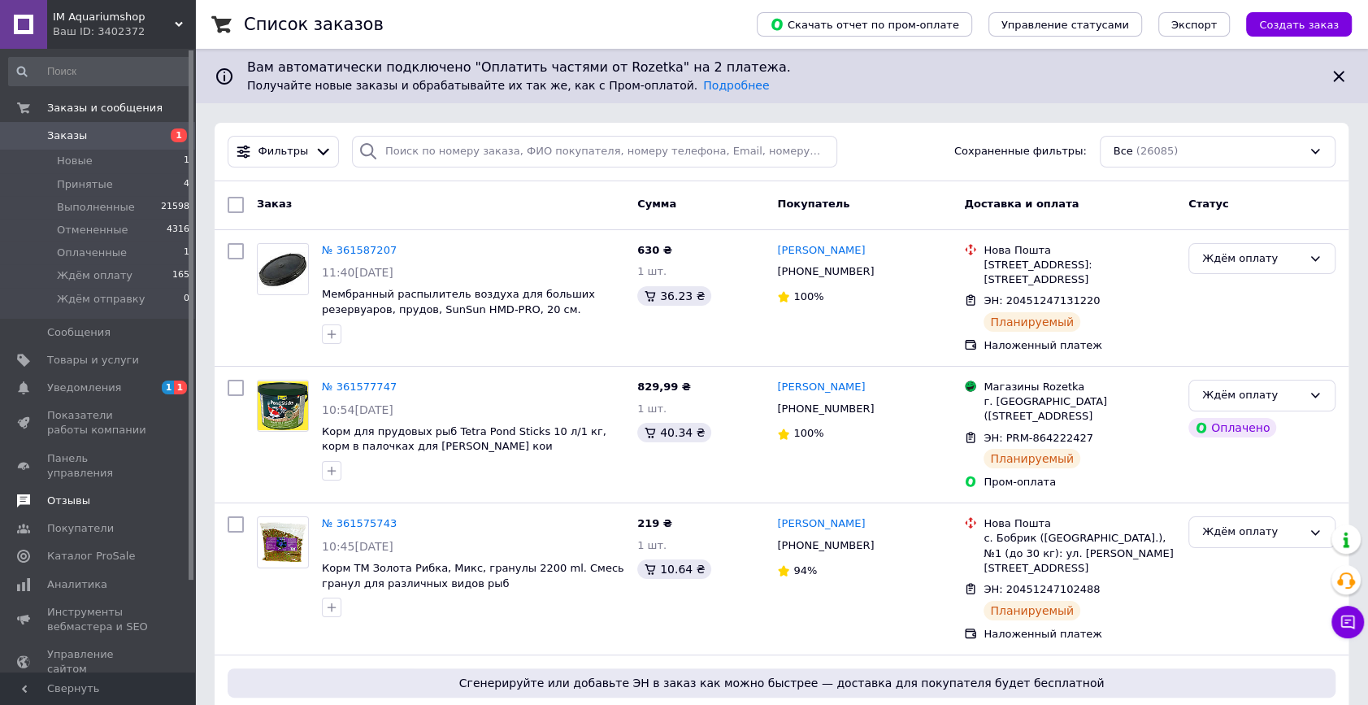
click at [95, 493] on span "Отзывы" at bounding box center [98, 500] width 103 height 15
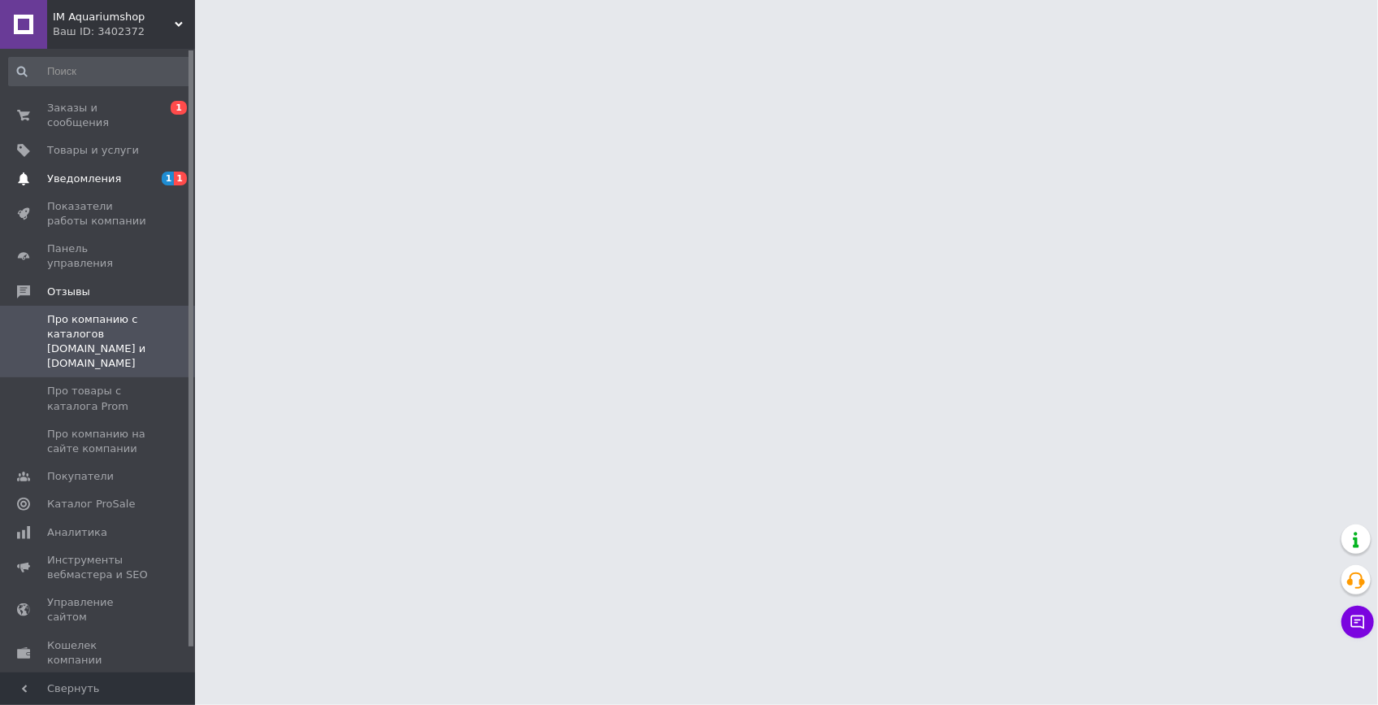
click at [92, 171] on span "Уведомления" at bounding box center [84, 178] width 74 height 15
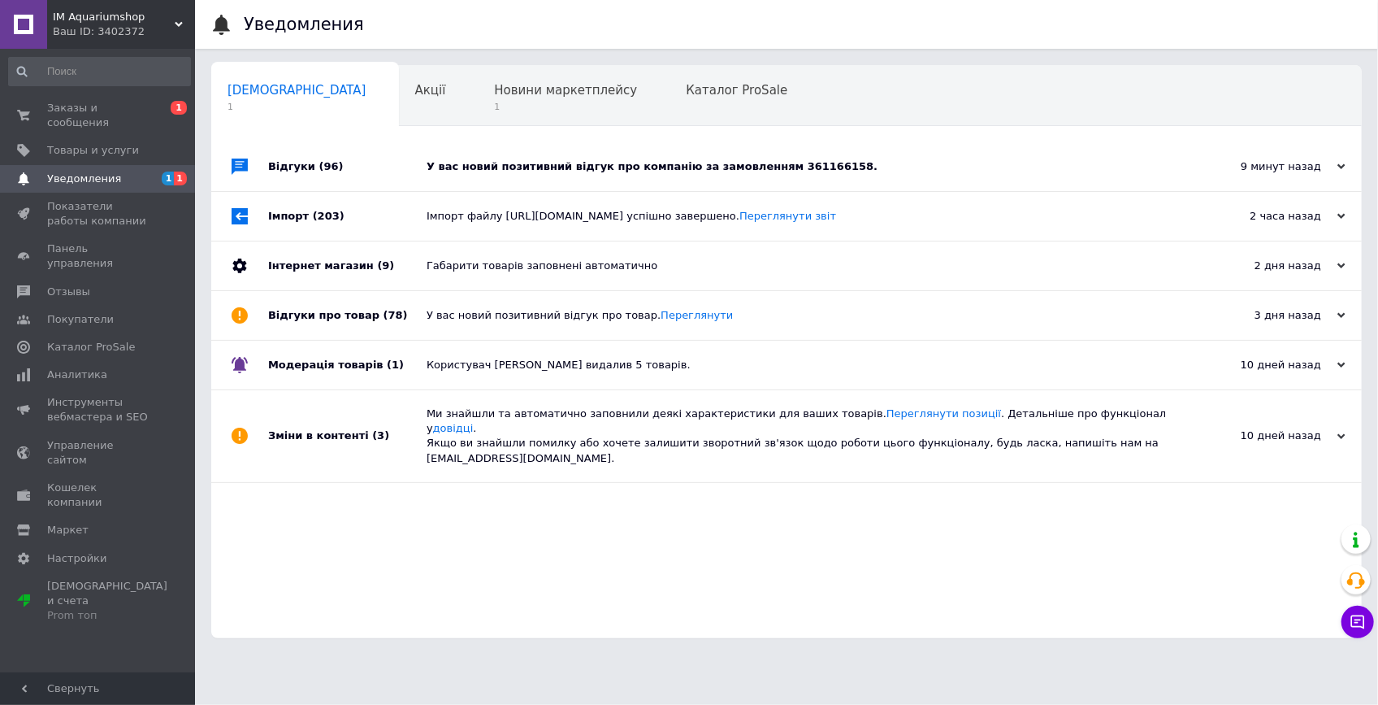
click at [649, 163] on div "У вас новий позитивний відгук про компанію за замовленням 361166158." at bounding box center [805, 166] width 757 height 15
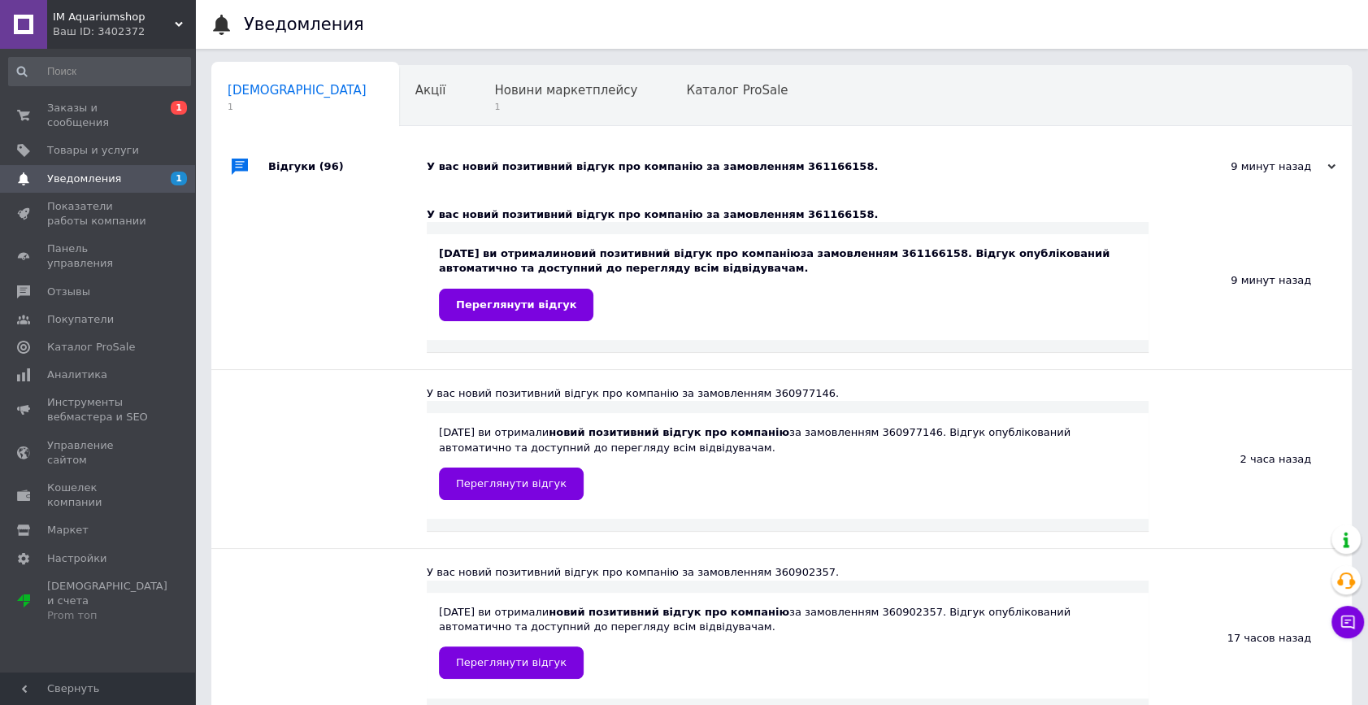
click at [649, 163] on div "У вас новий позитивний відгук про компанію за замовленням 361166158." at bounding box center [800, 166] width 746 height 15
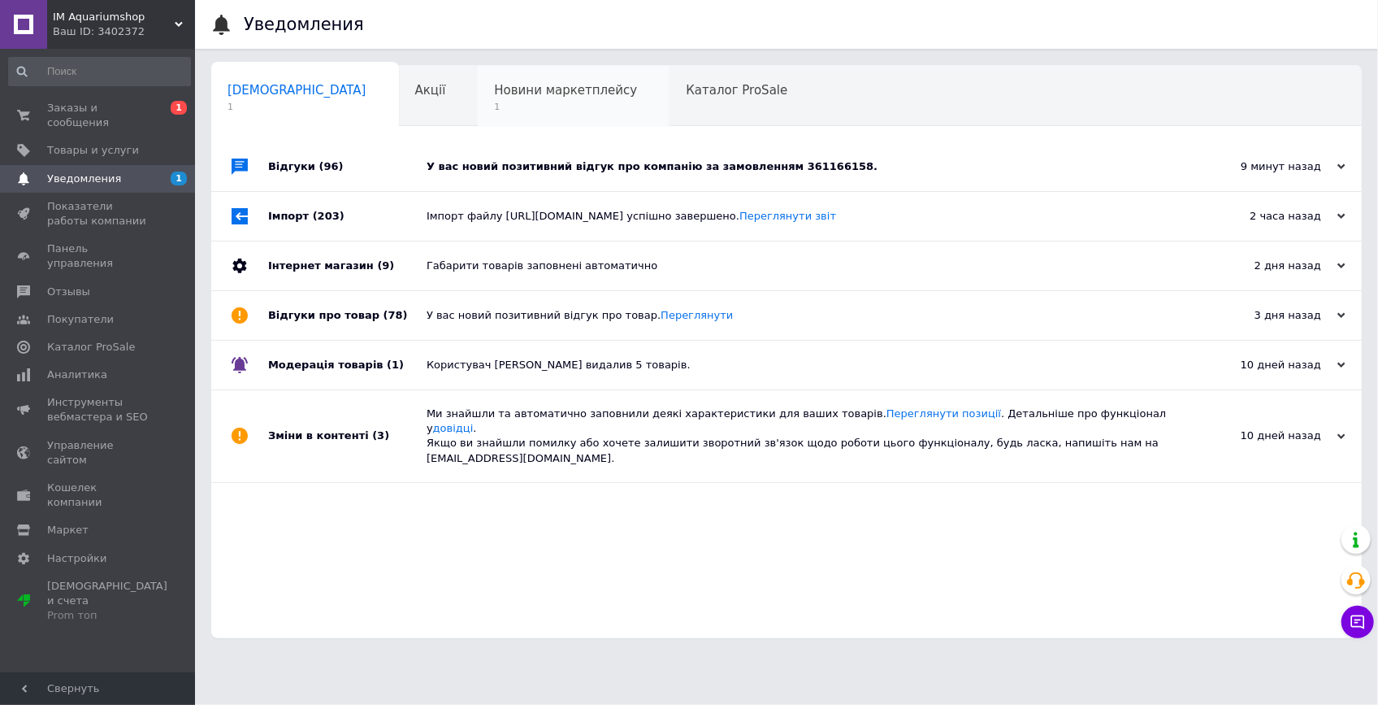
click at [537, 98] on div "Новини маркетплейсу 1" at bounding box center [574, 97] width 192 height 62
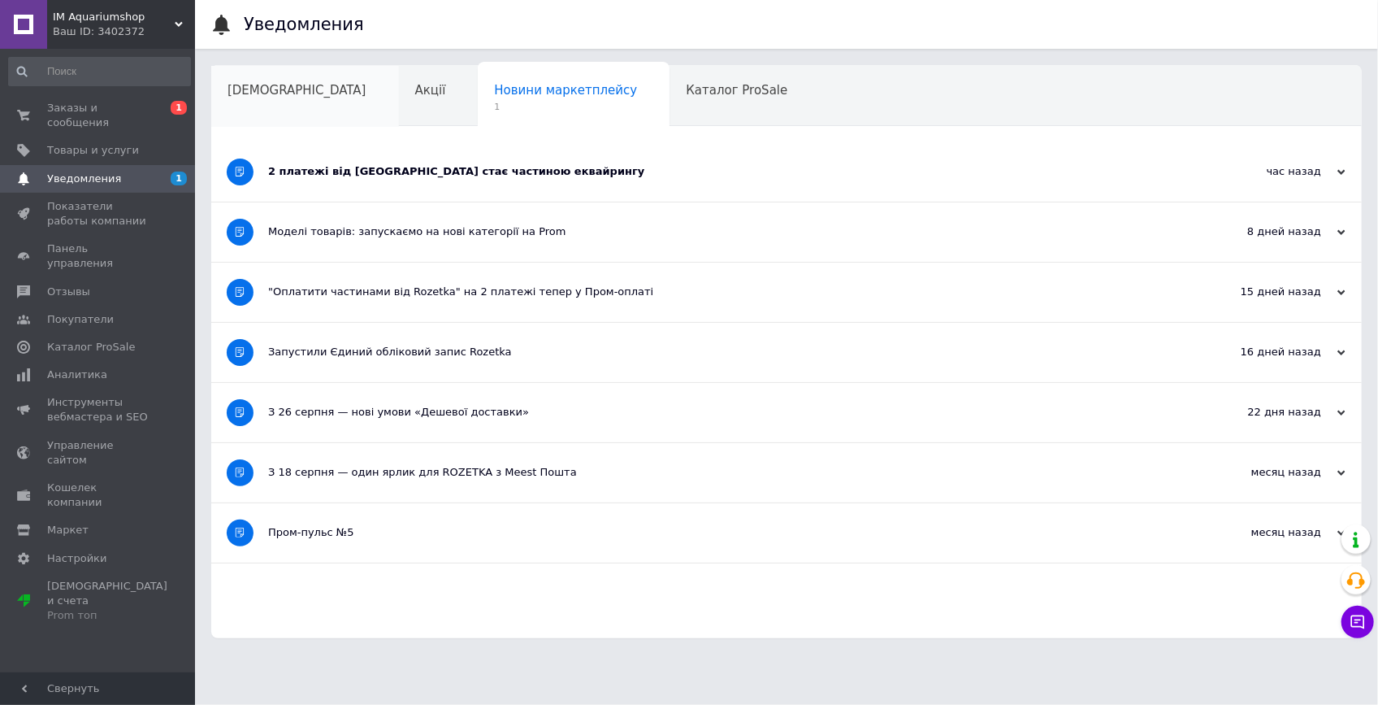
click at [298, 107] on div "[DEMOGRAPHIC_DATA]" at bounding box center [305, 97] width 188 height 62
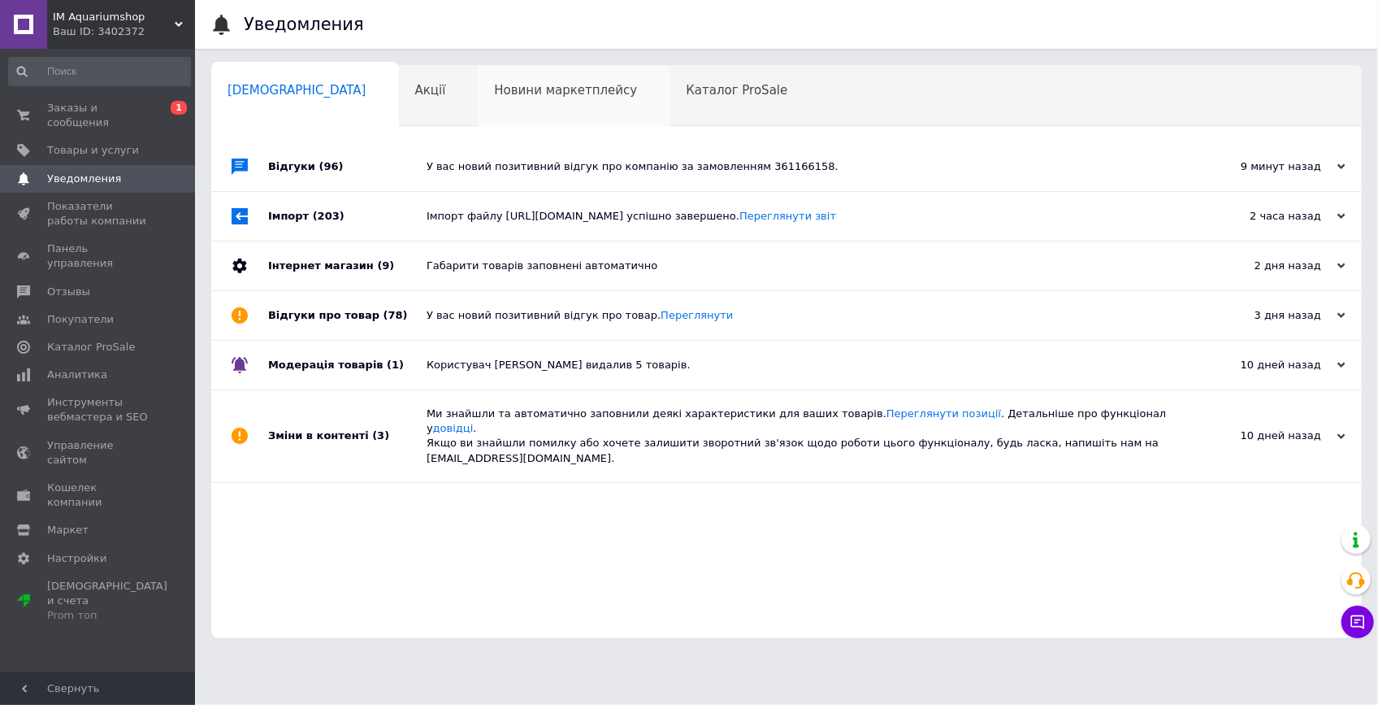
click at [494, 88] on span "Новини маркетплейсу" at bounding box center [565, 90] width 143 height 15
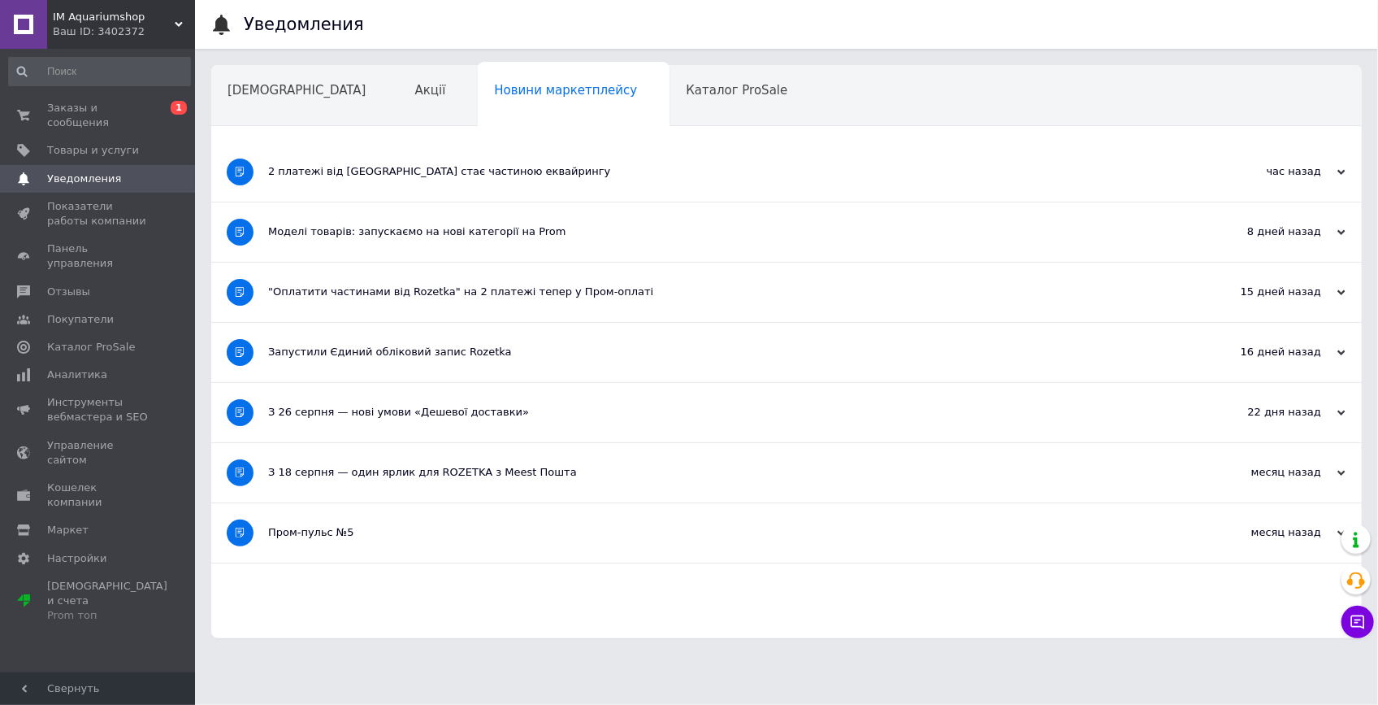
click at [506, 171] on div "2 платежі від [GEOGRAPHIC_DATA] стає частиною еквайрингу" at bounding box center [725, 171] width 915 height 15
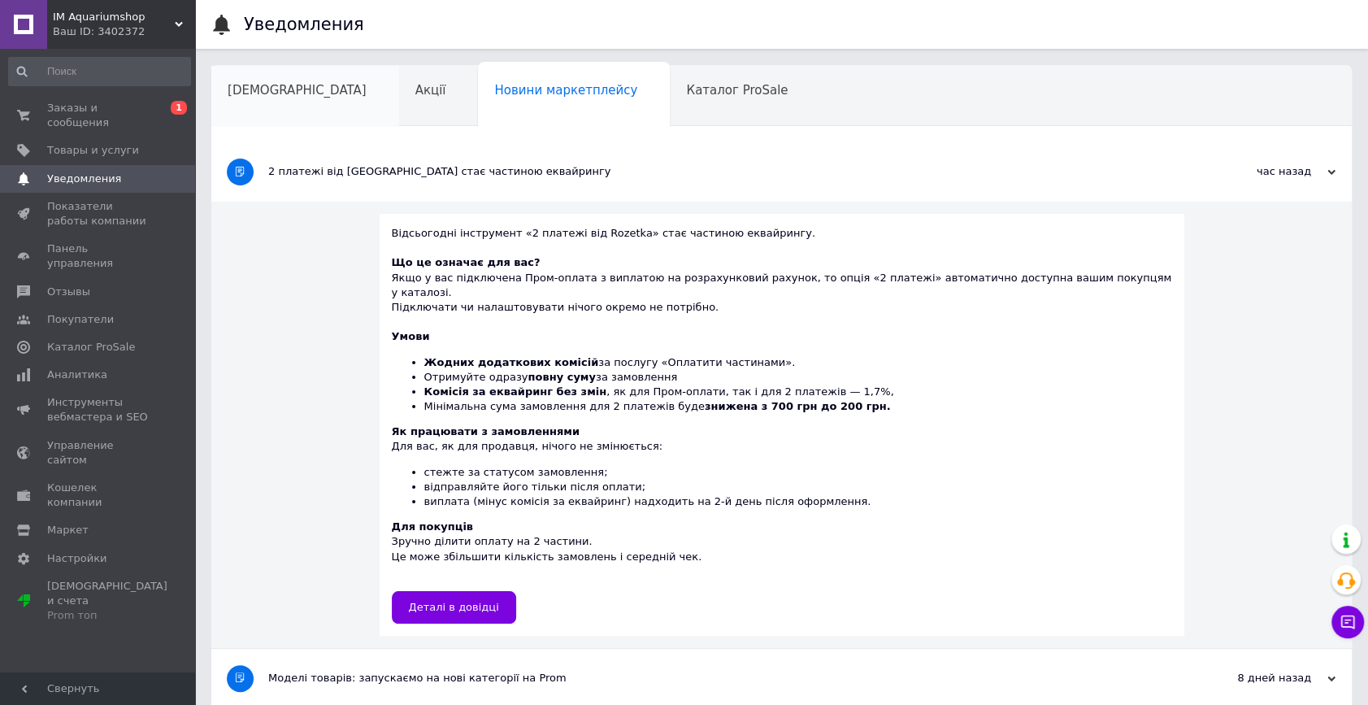
click at [232, 106] on div "[DEMOGRAPHIC_DATA]" at bounding box center [305, 97] width 188 height 62
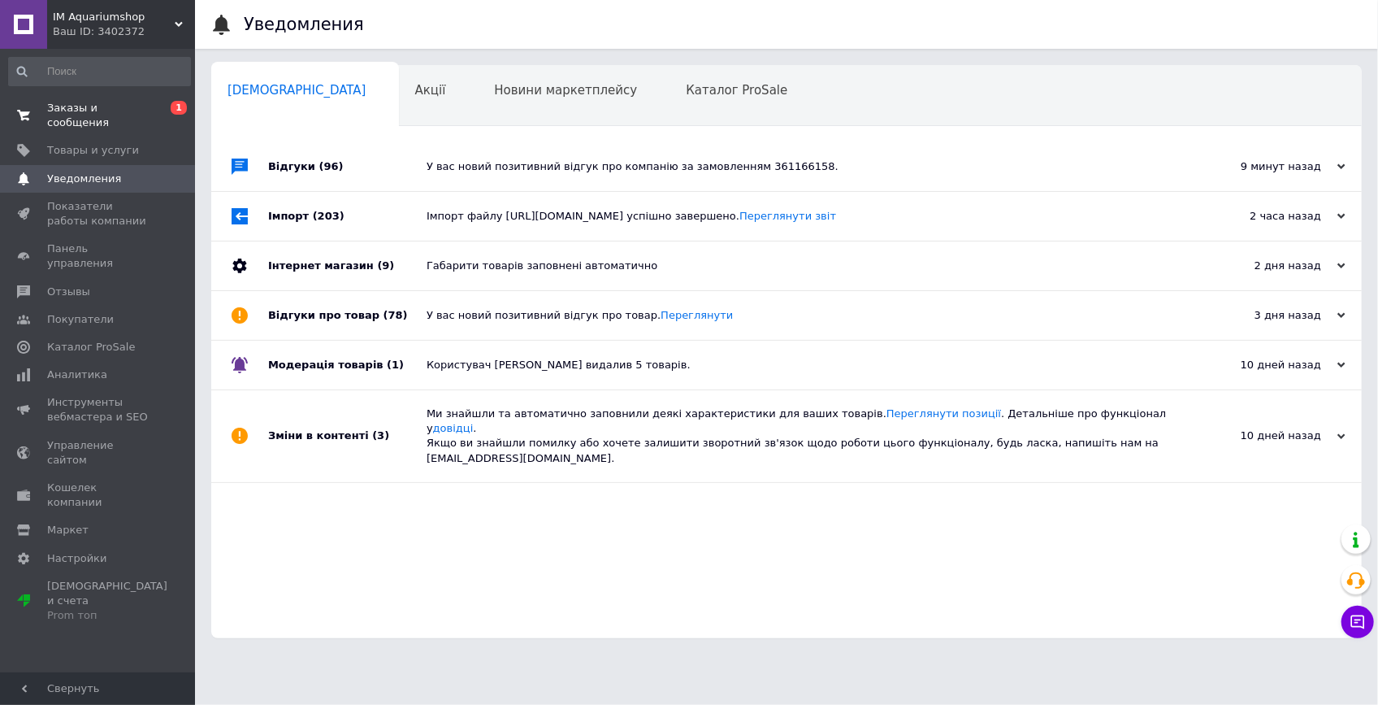
click at [104, 115] on span "Заказы и сообщения" at bounding box center [98, 115] width 103 height 29
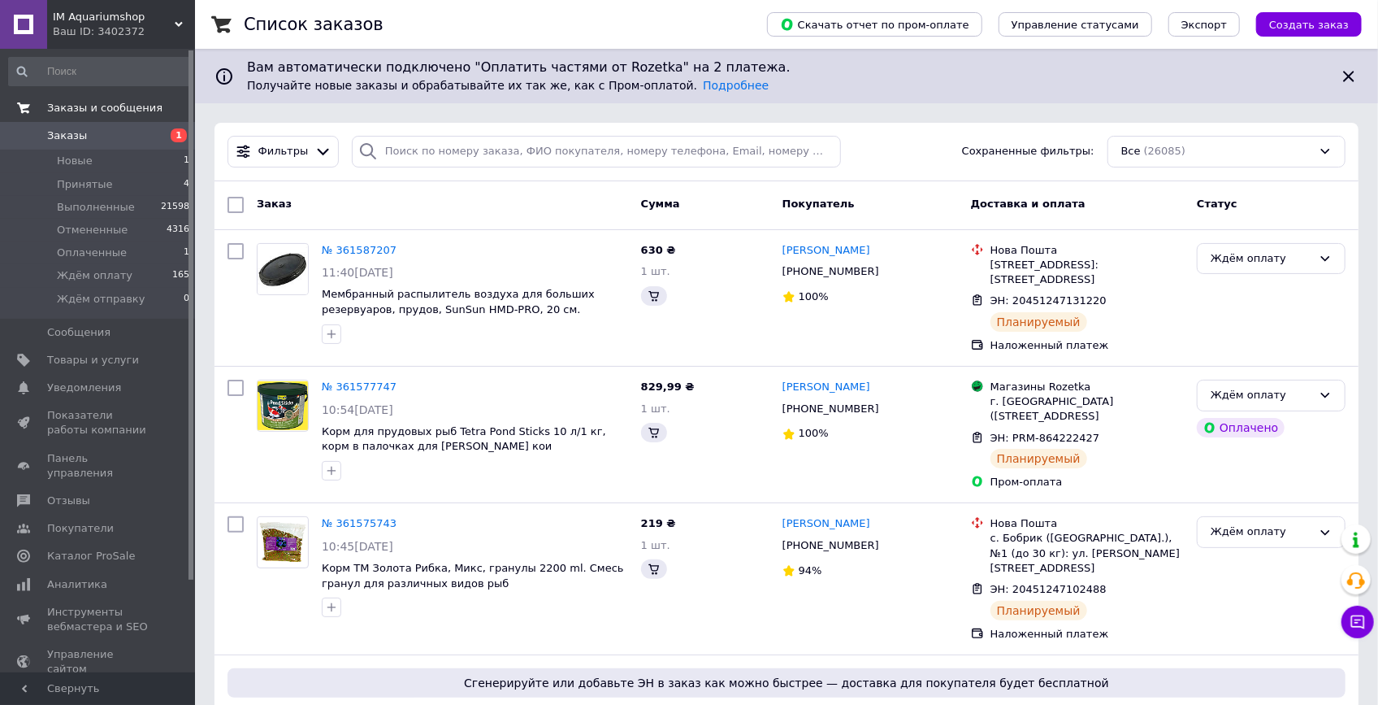
click at [97, 493] on span "Отзывы" at bounding box center [98, 500] width 103 height 15
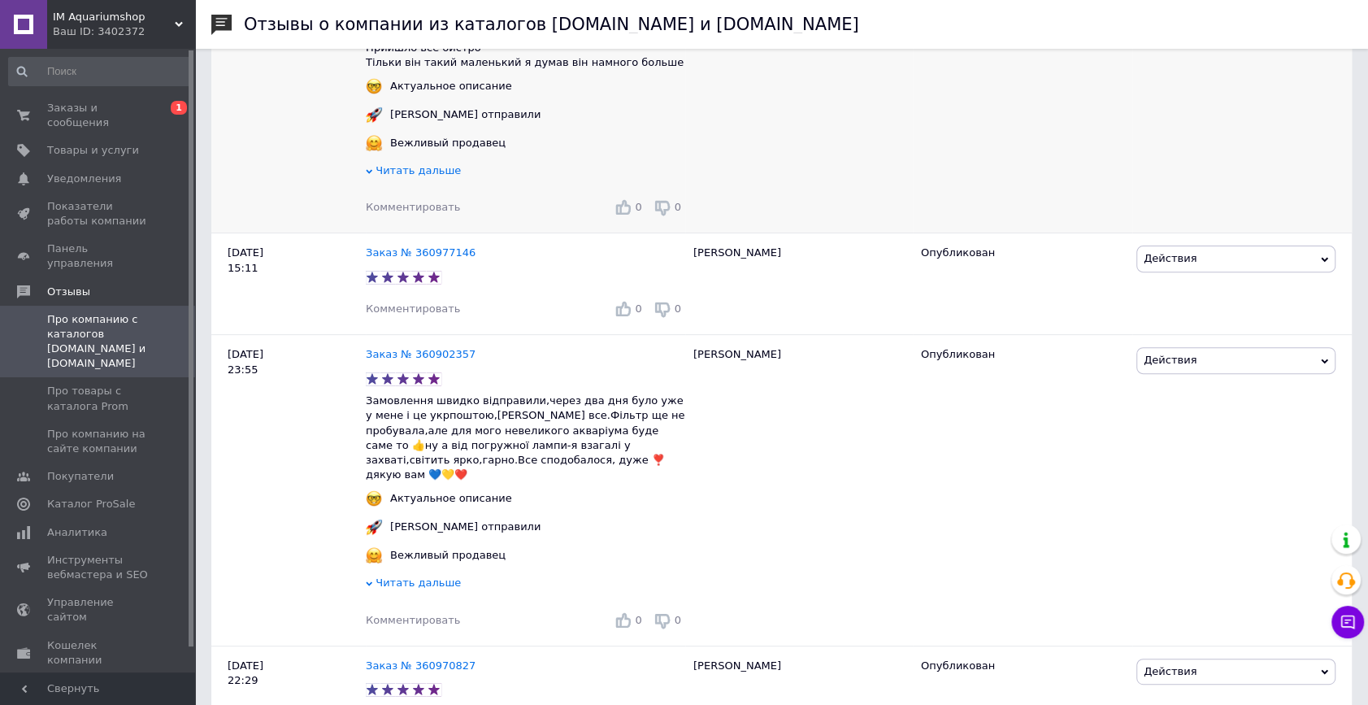
scroll to position [73, 0]
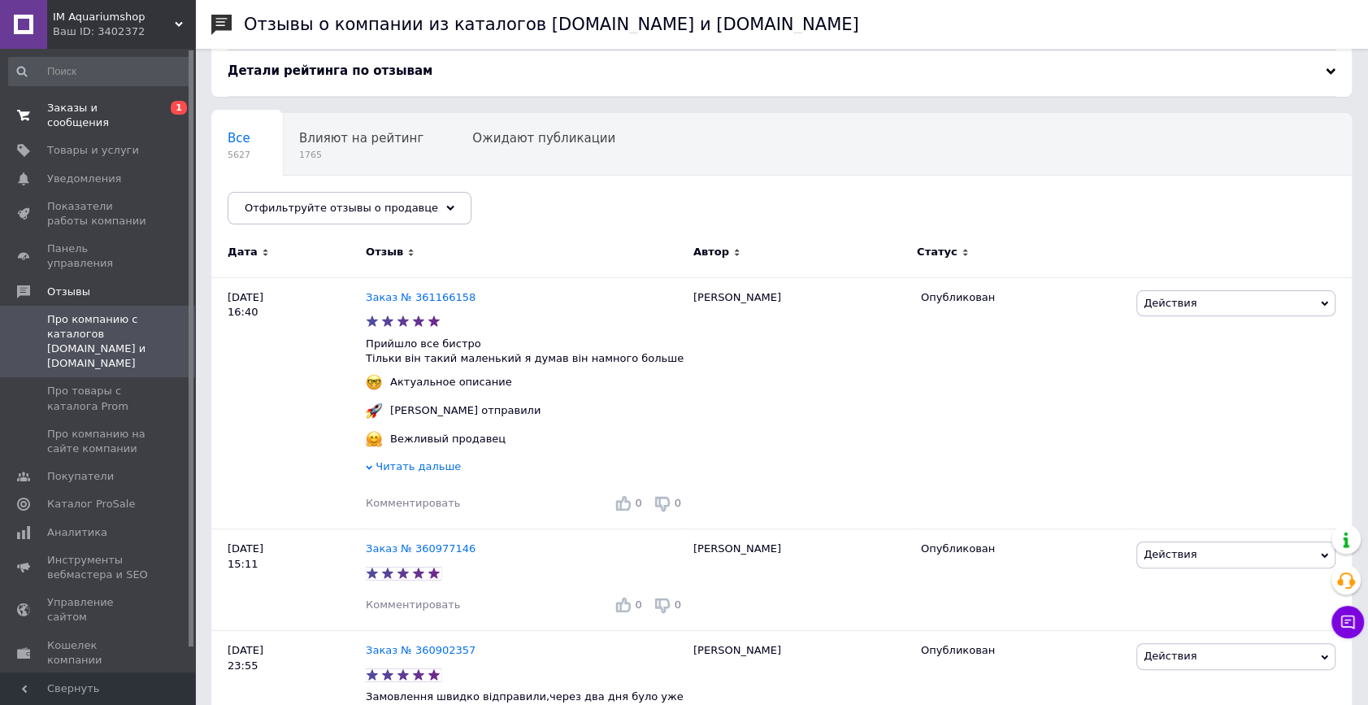
click at [106, 102] on span "Заказы и сообщения" at bounding box center [98, 115] width 103 height 29
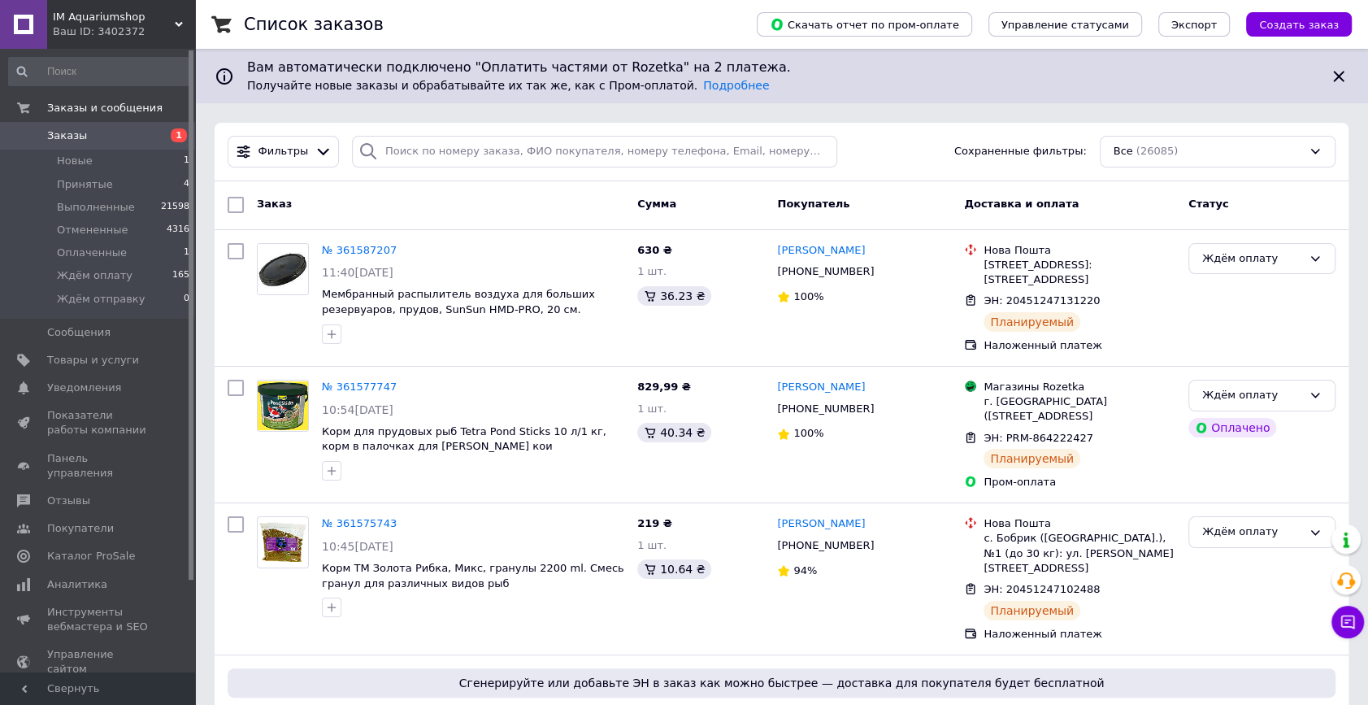
click at [444, 211] on div "Заказ" at bounding box center [440, 204] width 380 height 29
click at [85, 493] on link "Отзывы" at bounding box center [99, 501] width 199 height 28
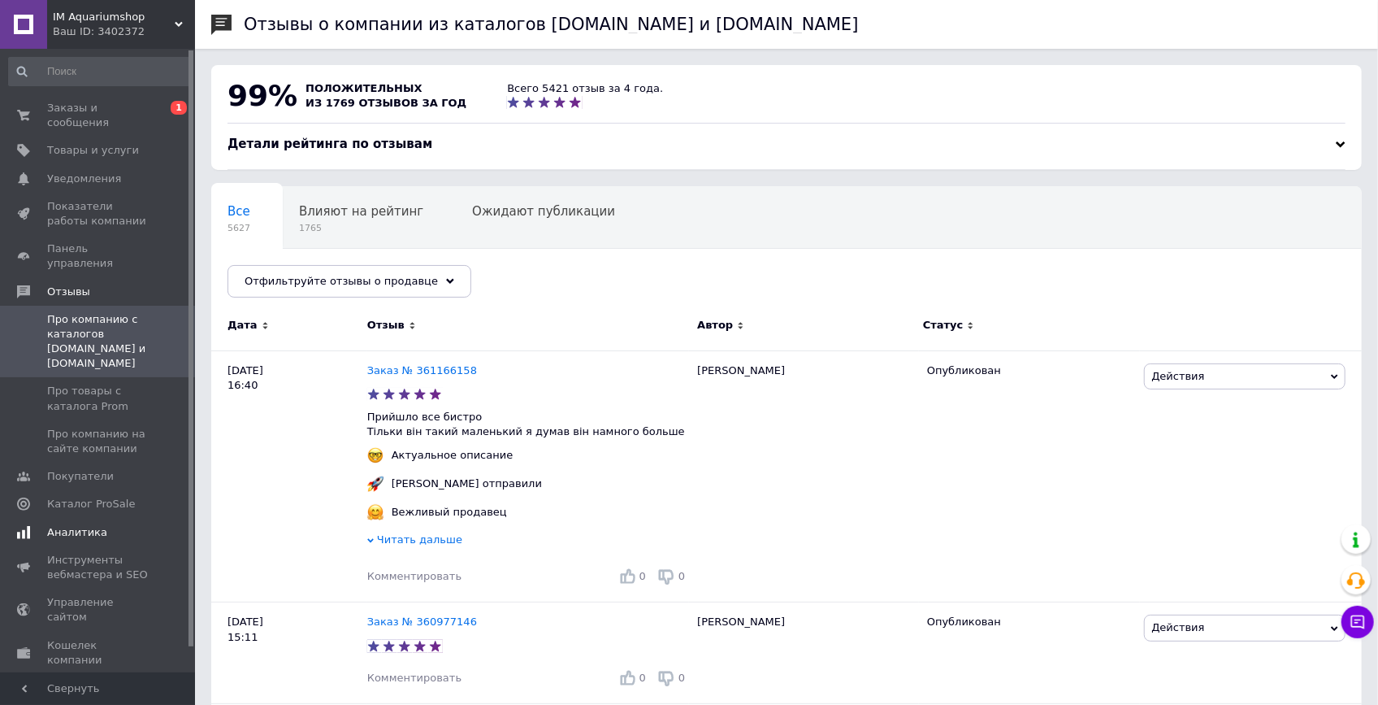
click at [115, 384] on span "Про товары с каталога Prom" at bounding box center [98, 398] width 103 height 29
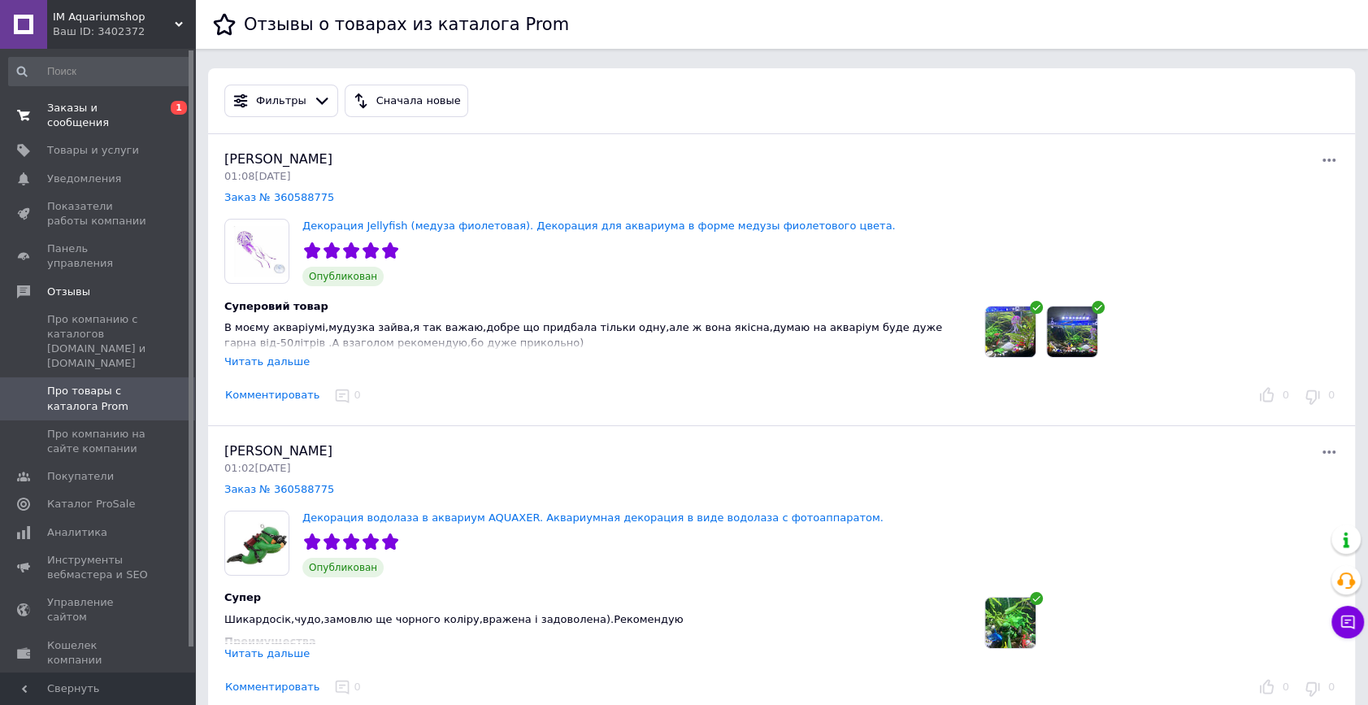
click at [130, 114] on span "Заказы и сообщения" at bounding box center [98, 115] width 103 height 29
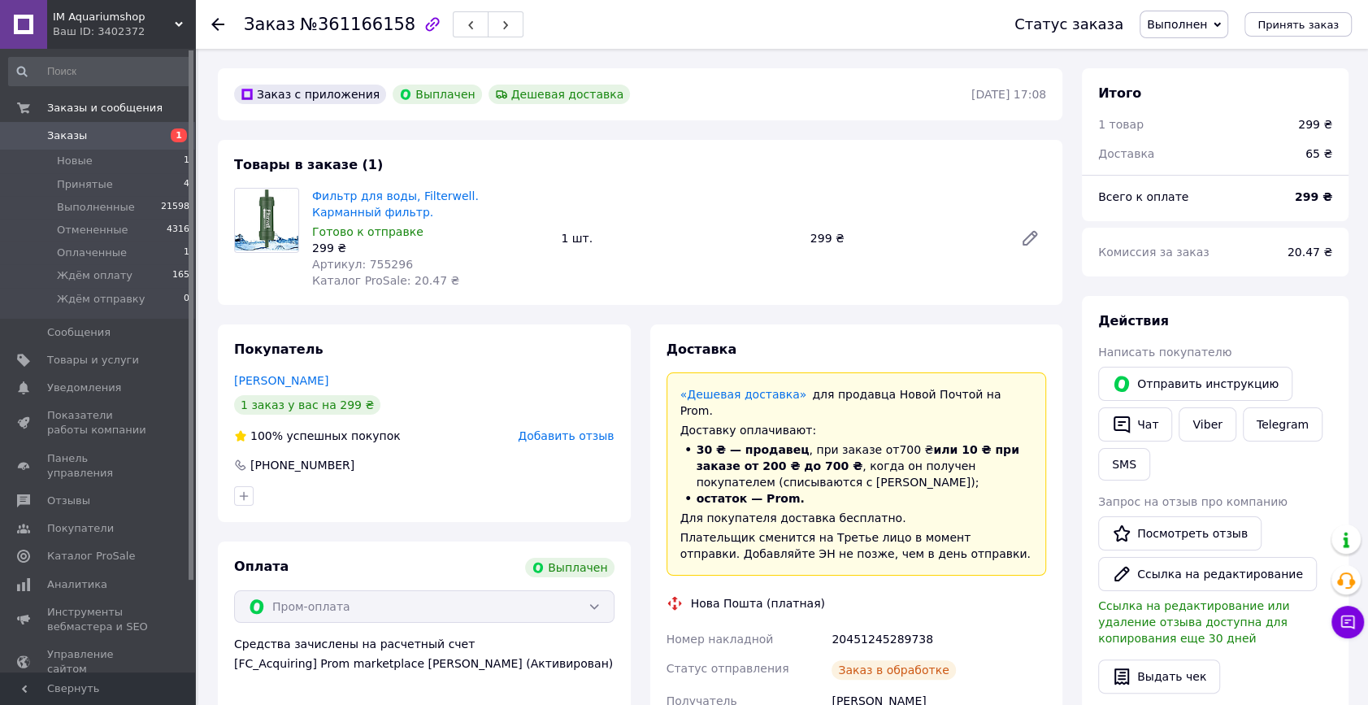
scroll to position [171, 0]
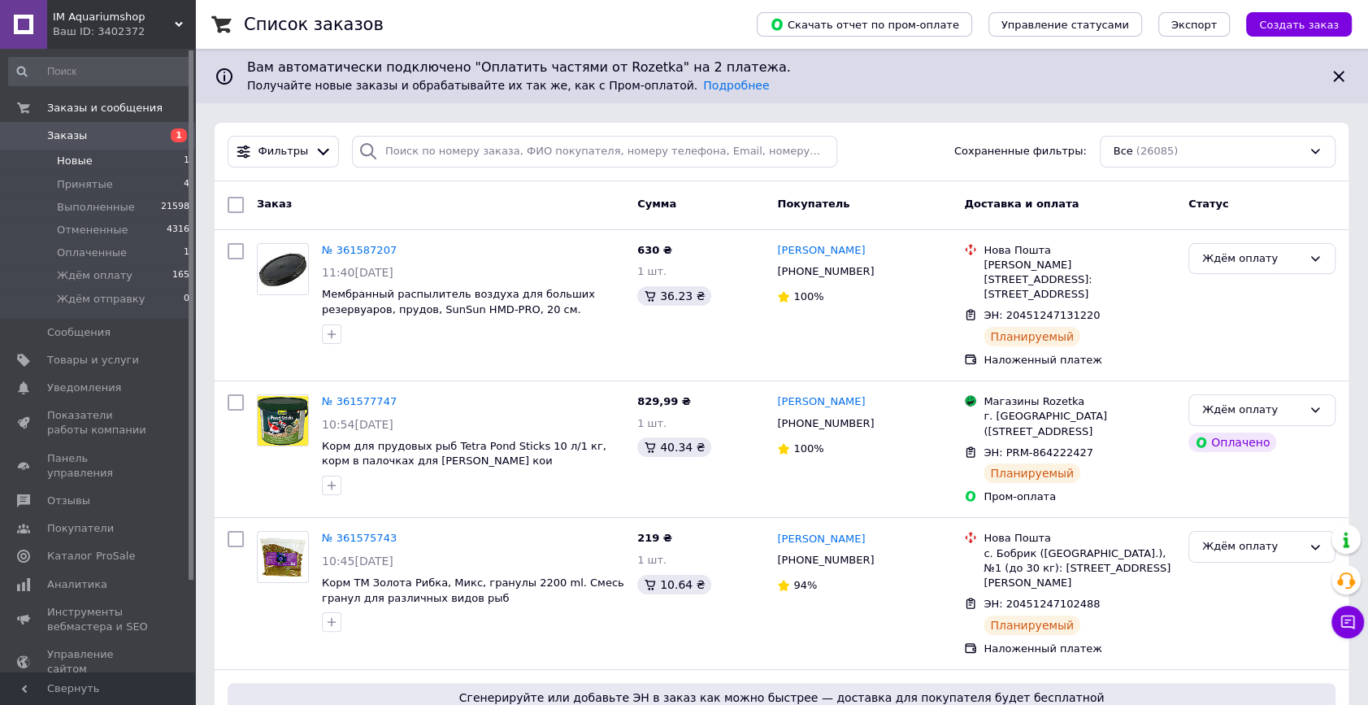
click at [111, 160] on li "Новые 1" at bounding box center [99, 161] width 199 height 23
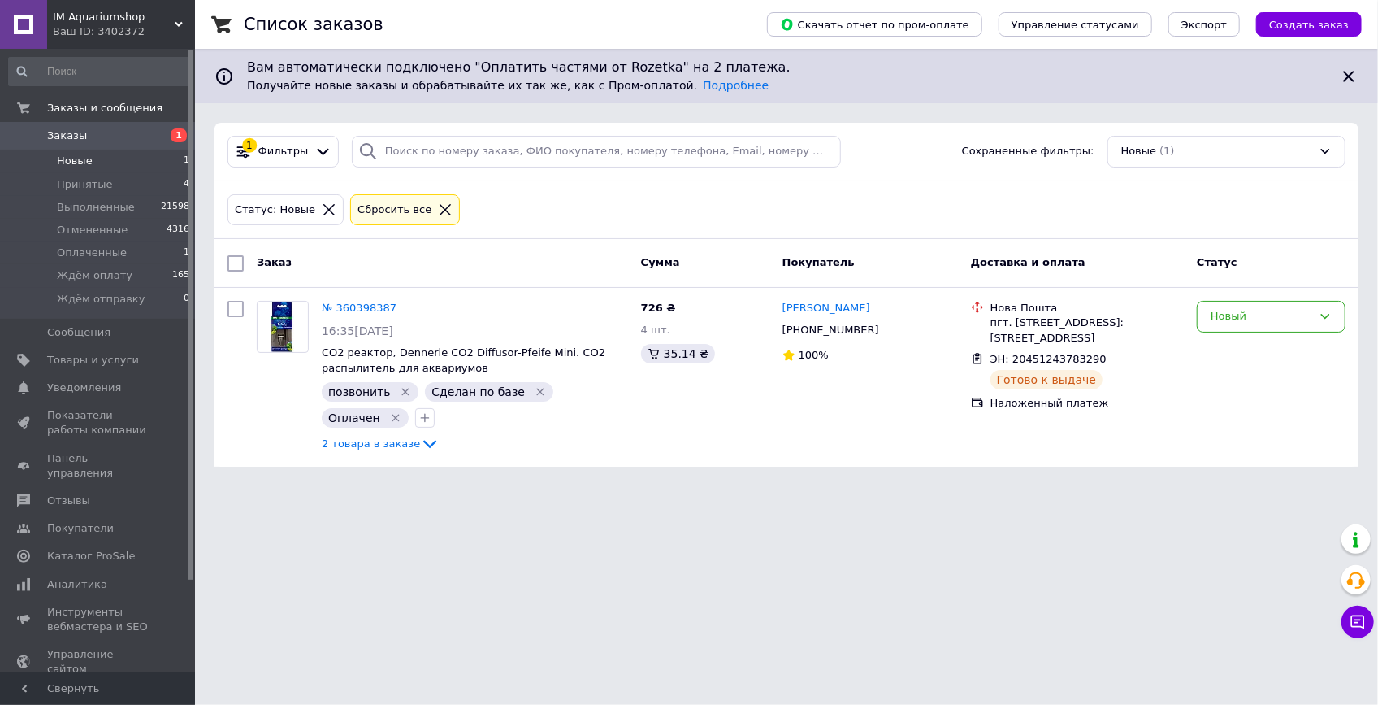
click at [581, 486] on html "IM Aquariumshop Ваш ID: 3402372 Сайт IM Aquariumshop Кабинет покупателя Провери…" at bounding box center [689, 243] width 1378 height 486
click at [124, 144] on link "Заказы 1" at bounding box center [99, 136] width 199 height 28
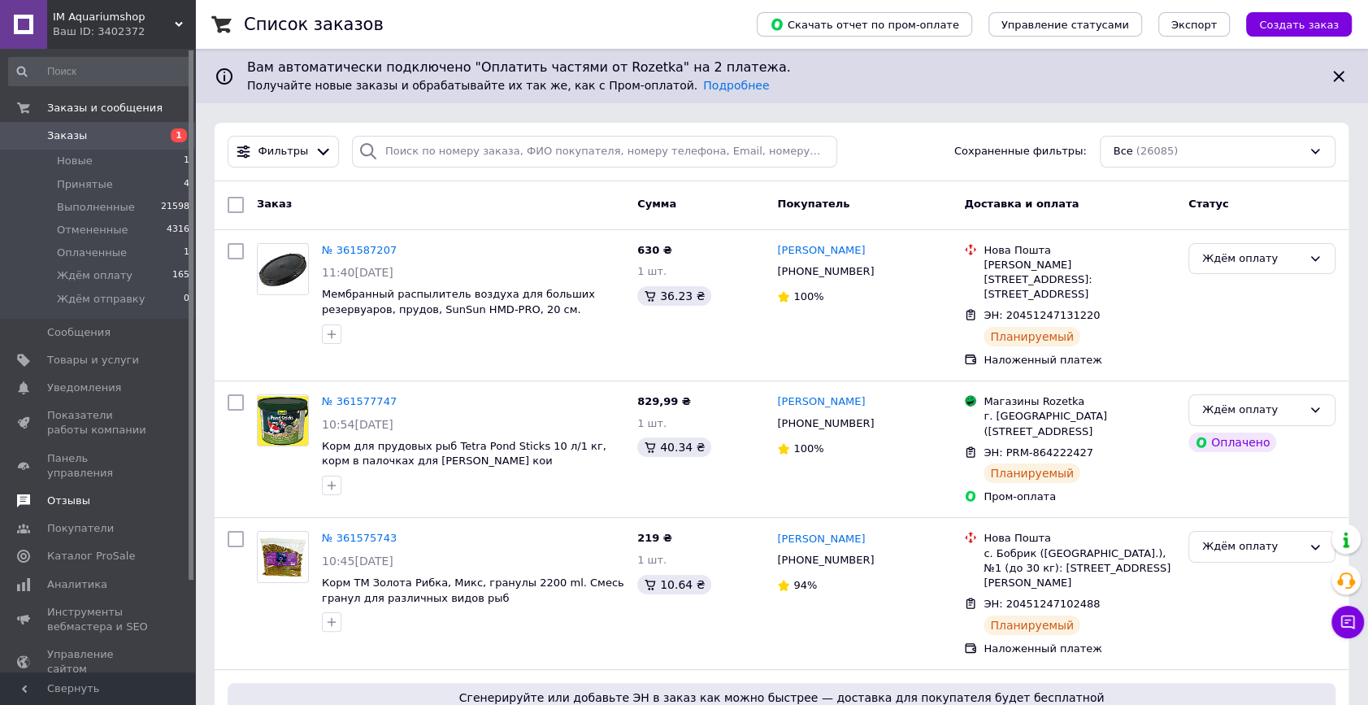
click at [61, 493] on span "Отзывы" at bounding box center [68, 500] width 43 height 15
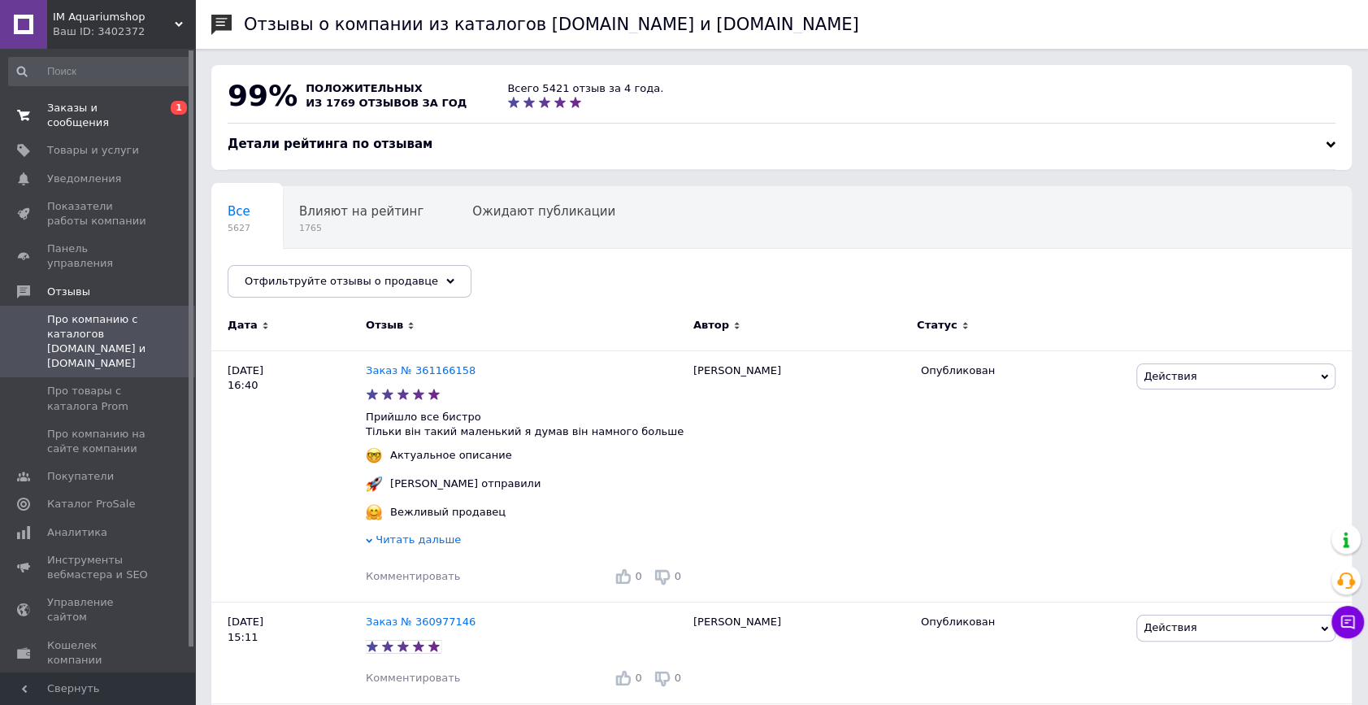
click at [93, 110] on span "Заказы и сообщения" at bounding box center [98, 115] width 103 height 29
